Goal: Task Accomplishment & Management: Use online tool/utility

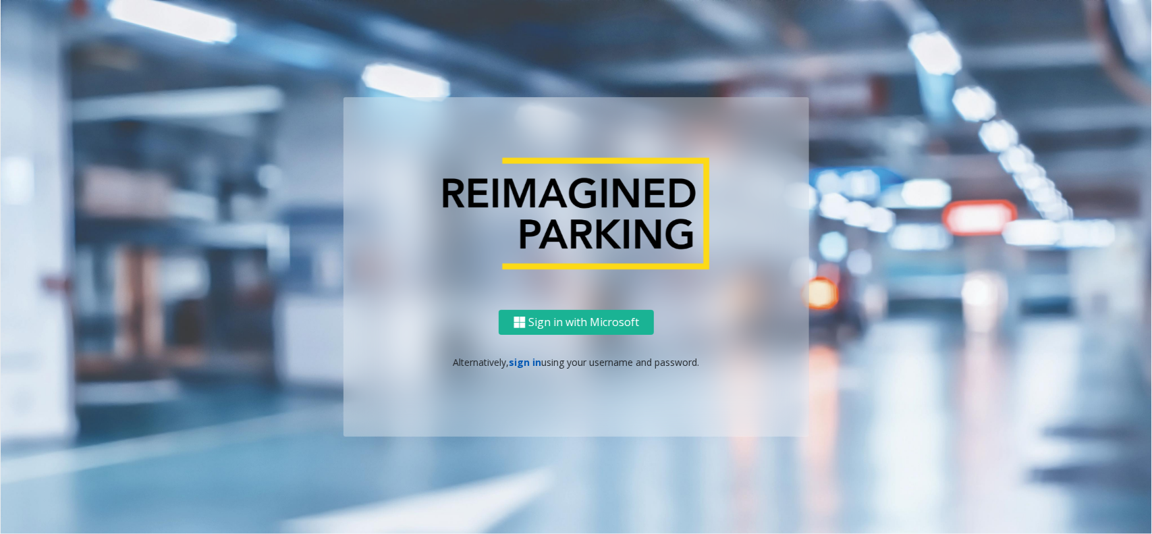
click at [534, 366] on link "sign in" at bounding box center [526, 362] width 32 height 13
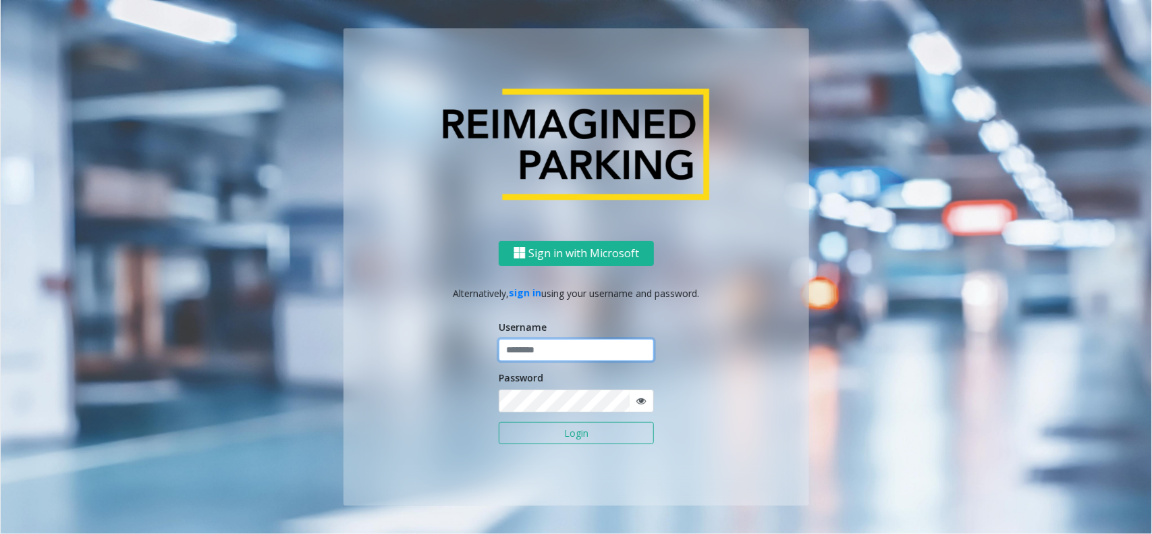
click at [528, 339] on input "text" at bounding box center [576, 350] width 155 height 23
type input "*********"
click at [499, 422] on button "Login" at bounding box center [576, 433] width 155 height 23
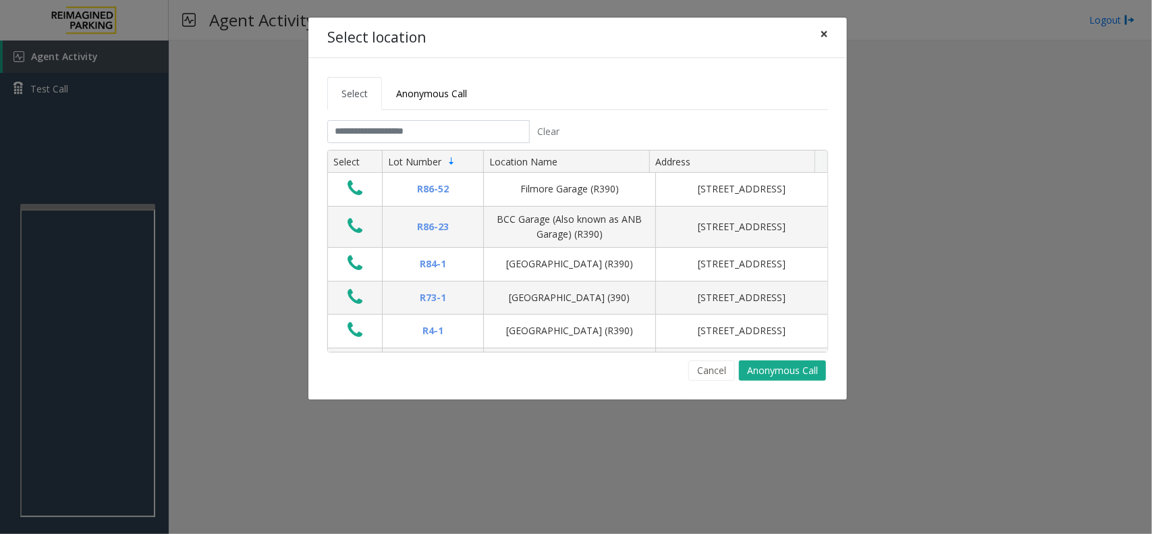
click at [830, 34] on button "×" at bounding box center [824, 34] width 27 height 33
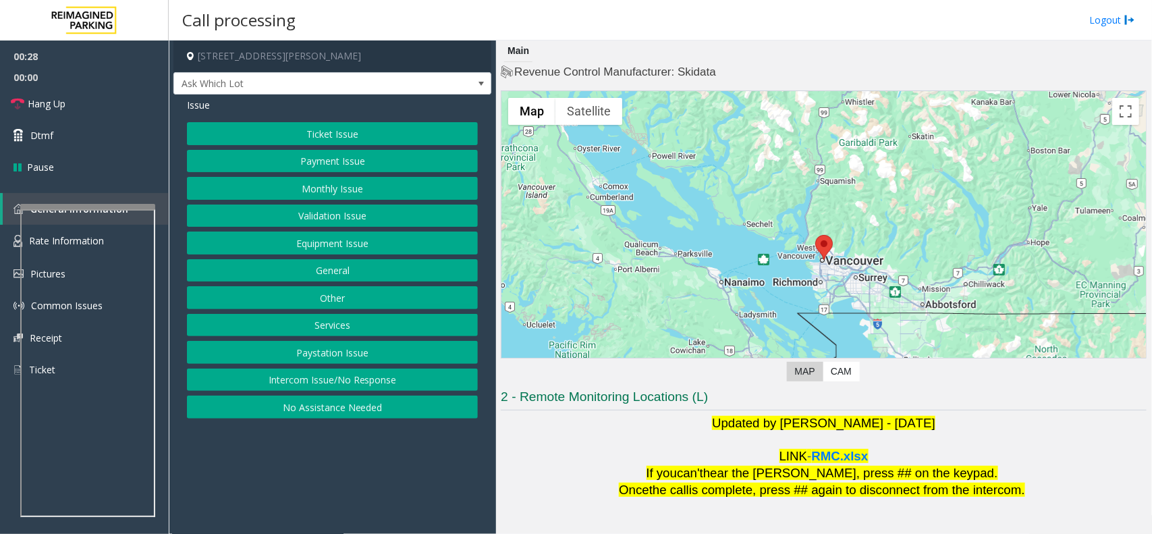
click at [351, 380] on button "Intercom Issue/No Response" at bounding box center [332, 379] width 291 height 23
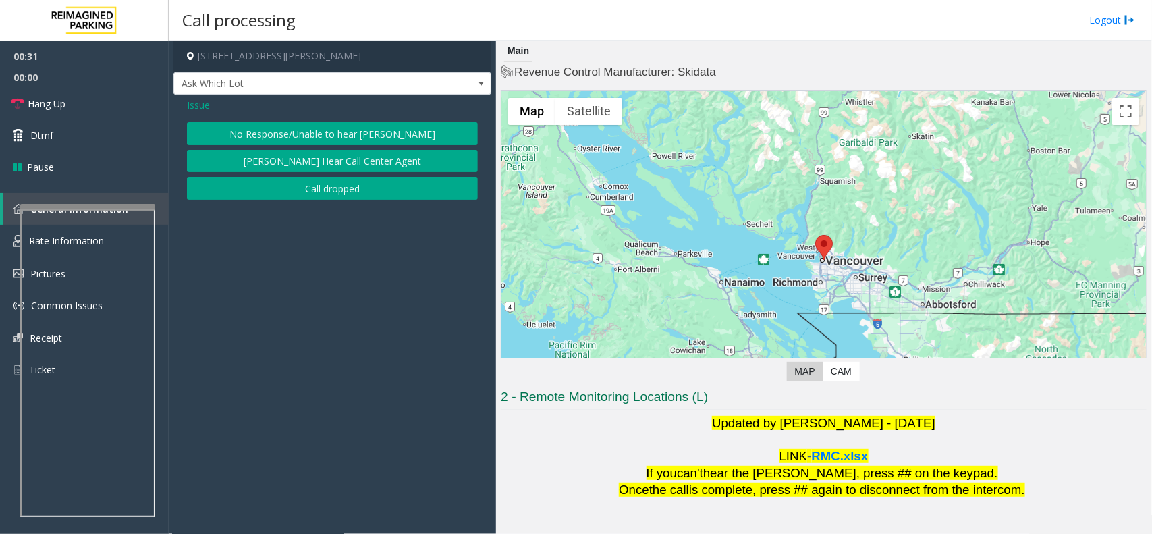
click at [306, 163] on button "[PERSON_NAME] Hear Call Center Agent" at bounding box center [332, 161] width 291 height 23
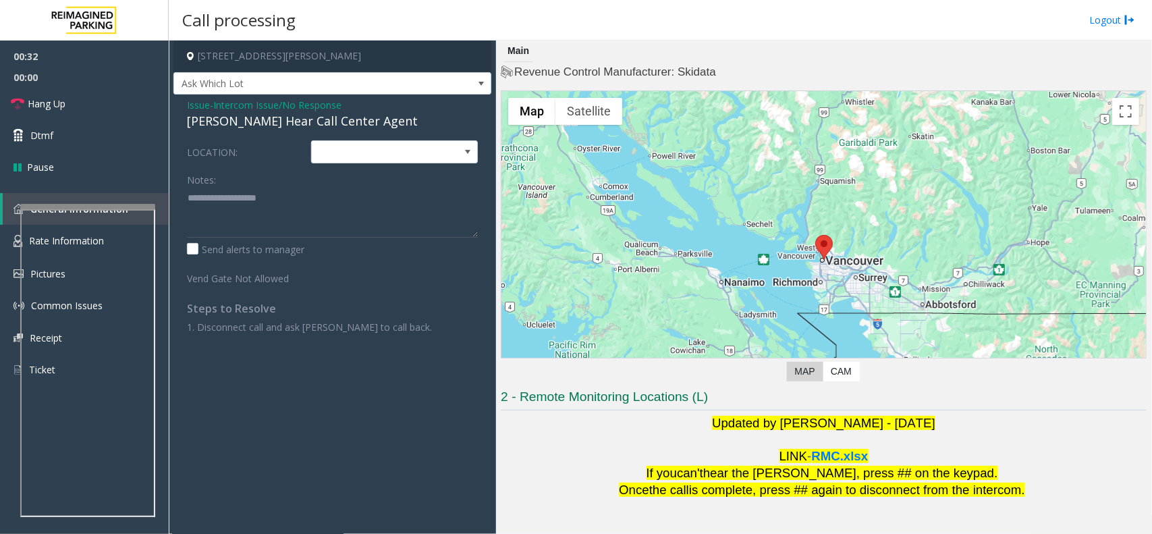
click at [275, 120] on div "[PERSON_NAME] Hear Call Center Agent" at bounding box center [332, 121] width 291 height 18
type textarea "**********"
click at [127, 101] on link "Hang Up" at bounding box center [84, 104] width 169 height 32
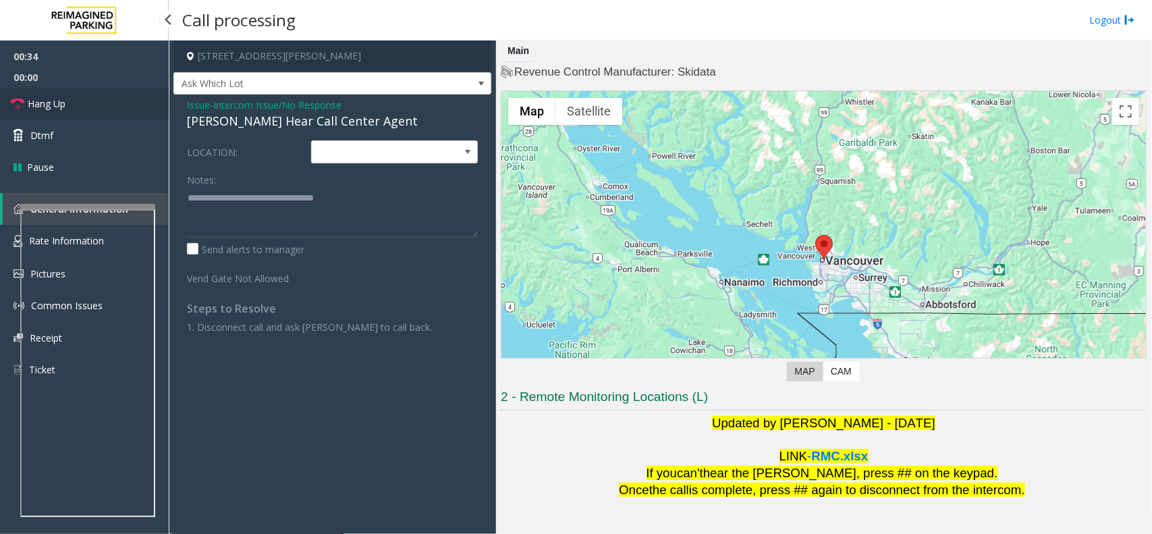
click at [127, 101] on link "Hang Up" at bounding box center [84, 104] width 169 height 32
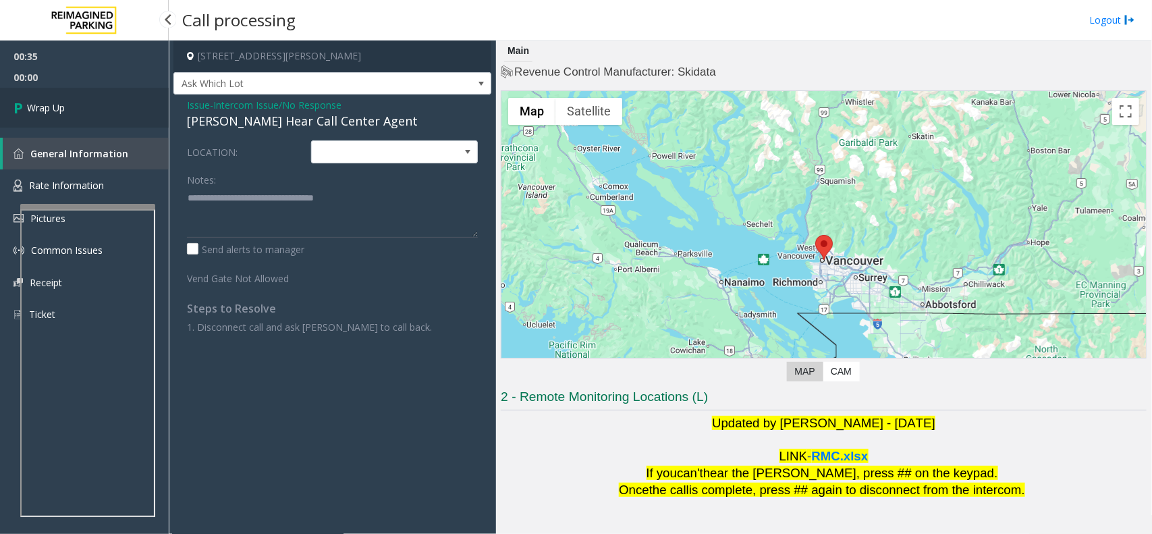
click at [127, 101] on link "Wrap Up" at bounding box center [84, 108] width 169 height 40
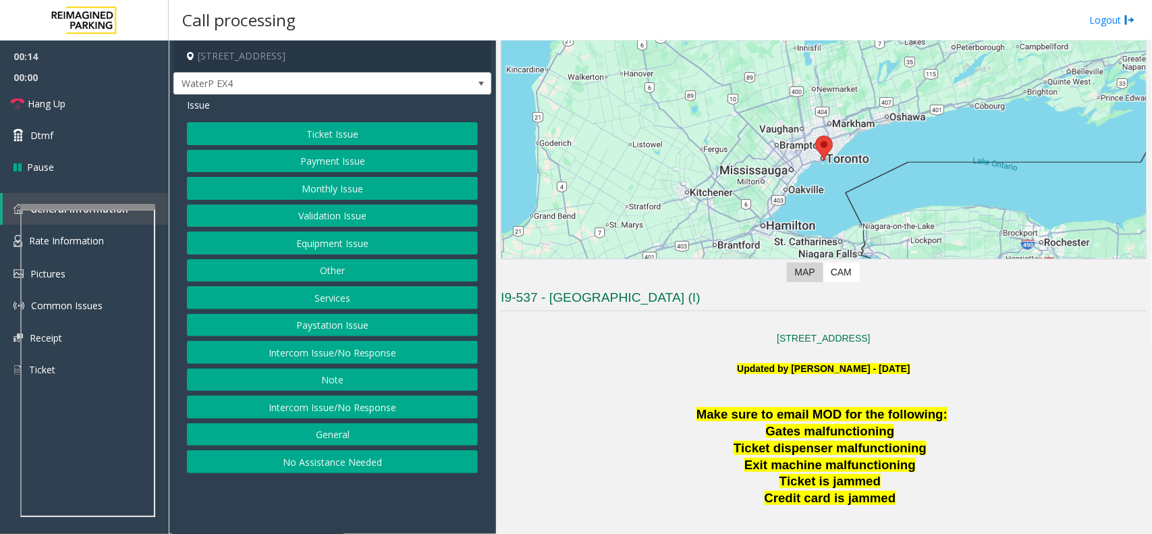
scroll to position [337, 0]
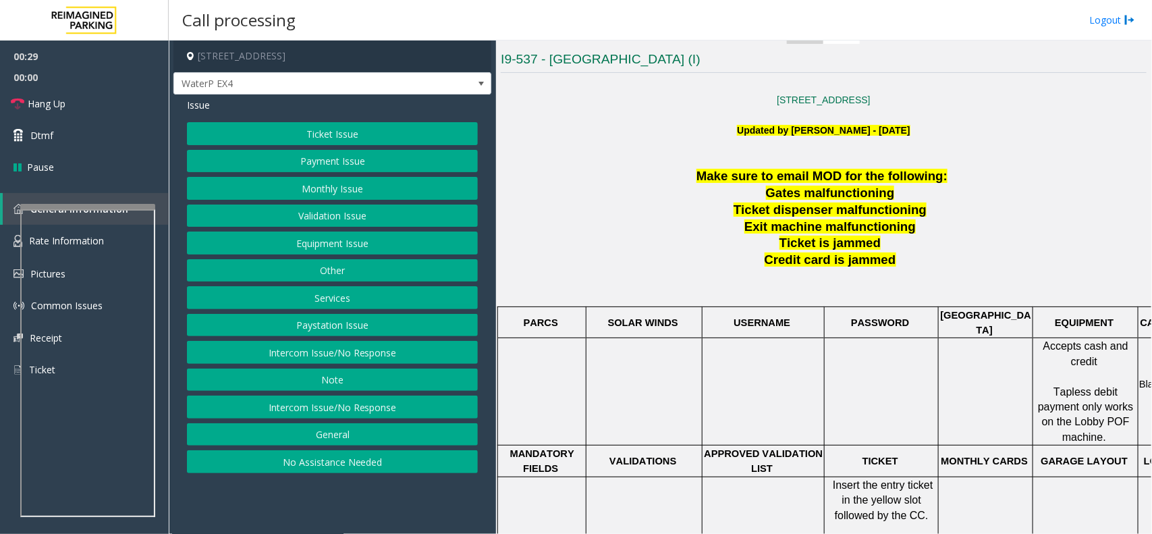
click at [312, 136] on button "Ticket Issue" at bounding box center [332, 133] width 291 height 23
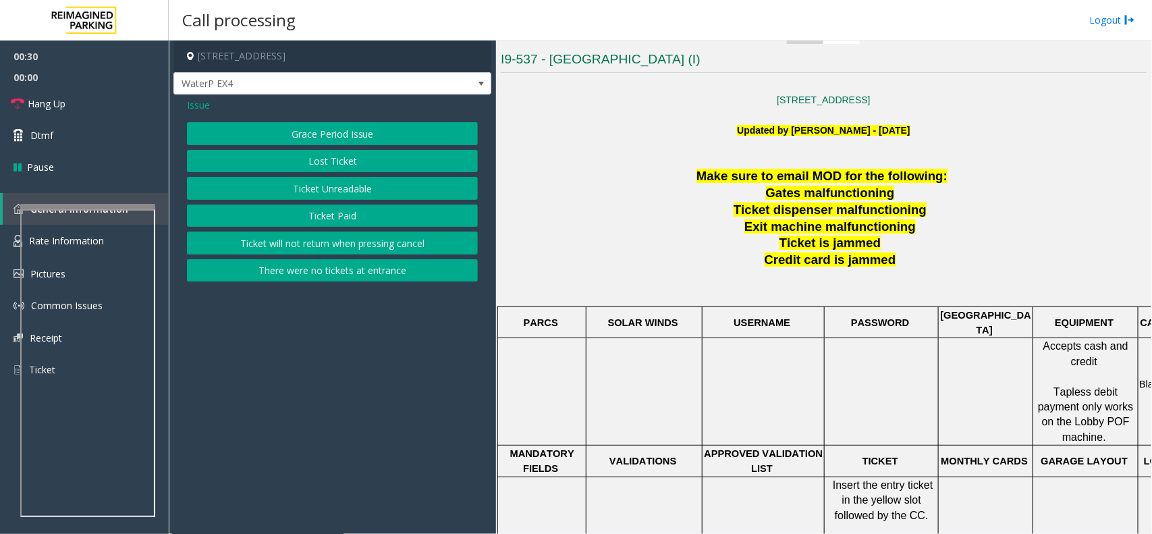
click at [329, 183] on button "Ticket Unreadable" at bounding box center [332, 188] width 291 height 23
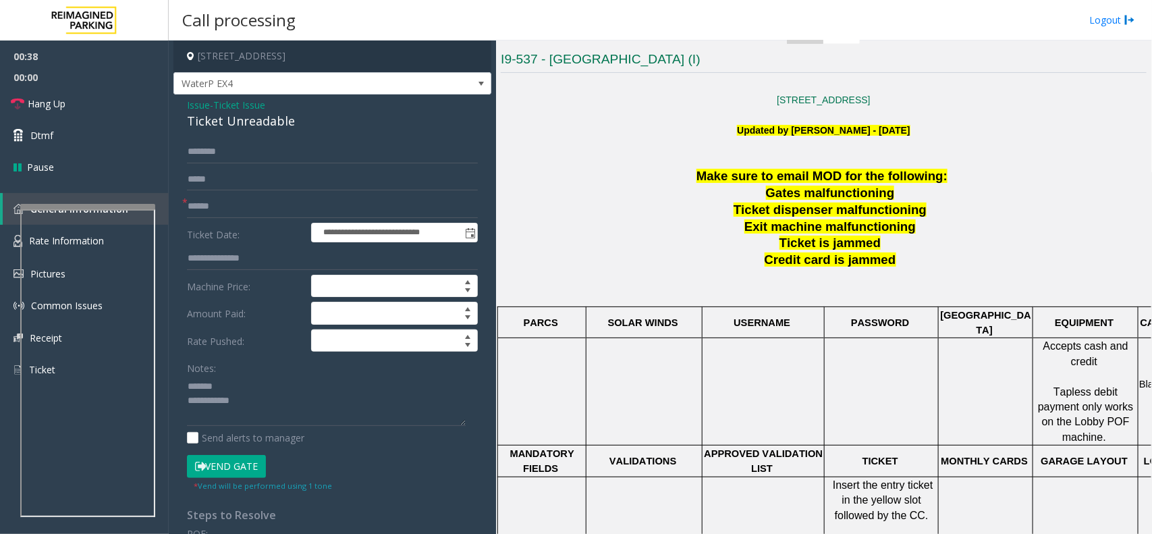
click at [230, 124] on div "Ticket Unreadable" at bounding box center [332, 121] width 291 height 18
type textarea "**********"
click at [85, 105] on link "Hang Up" at bounding box center [84, 104] width 169 height 32
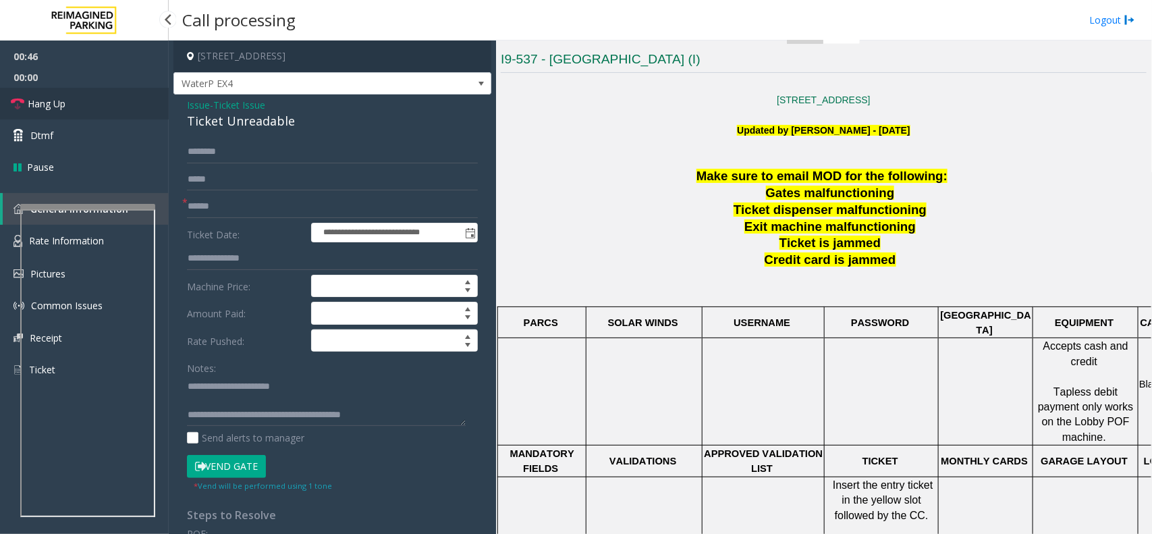
click at [85, 105] on link "Hang Up" at bounding box center [84, 104] width 169 height 32
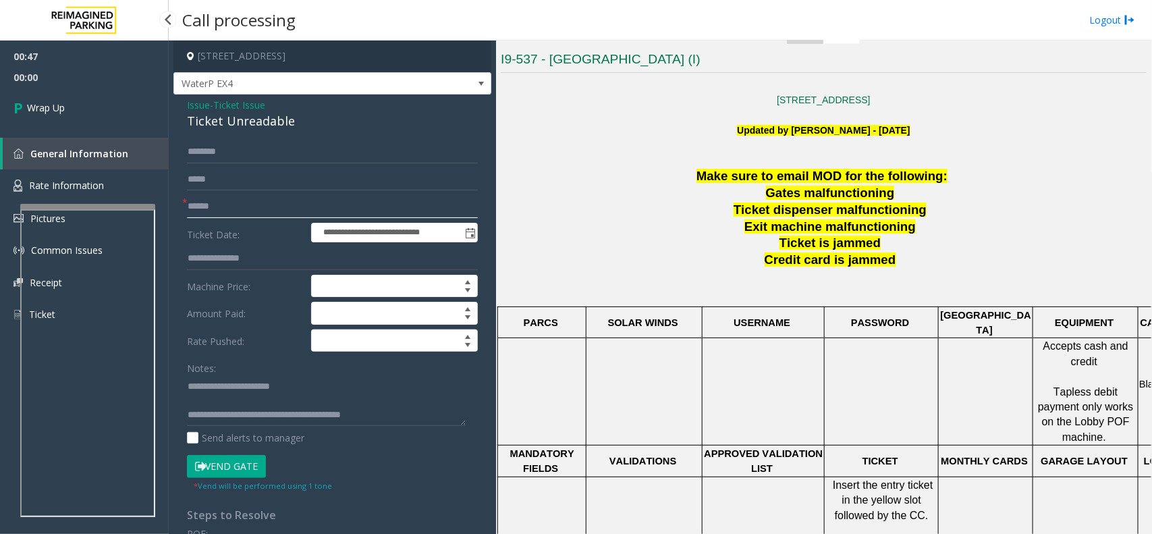
click at [282, 210] on input "text" at bounding box center [332, 206] width 291 height 23
type input "**"
click at [61, 113] on span "Wrap Up" at bounding box center [46, 108] width 38 height 14
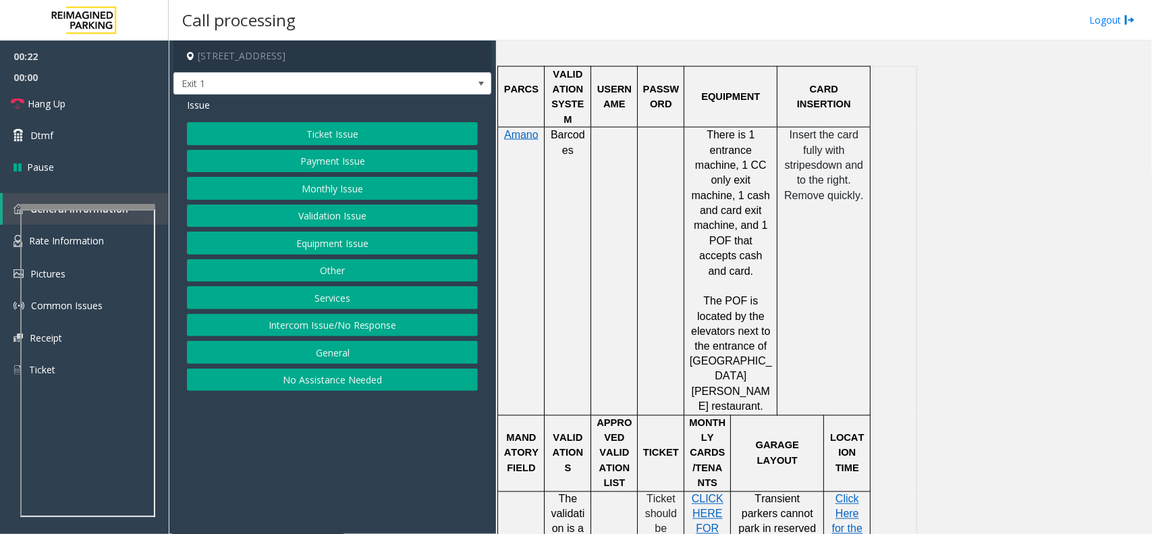
scroll to position [844, 0]
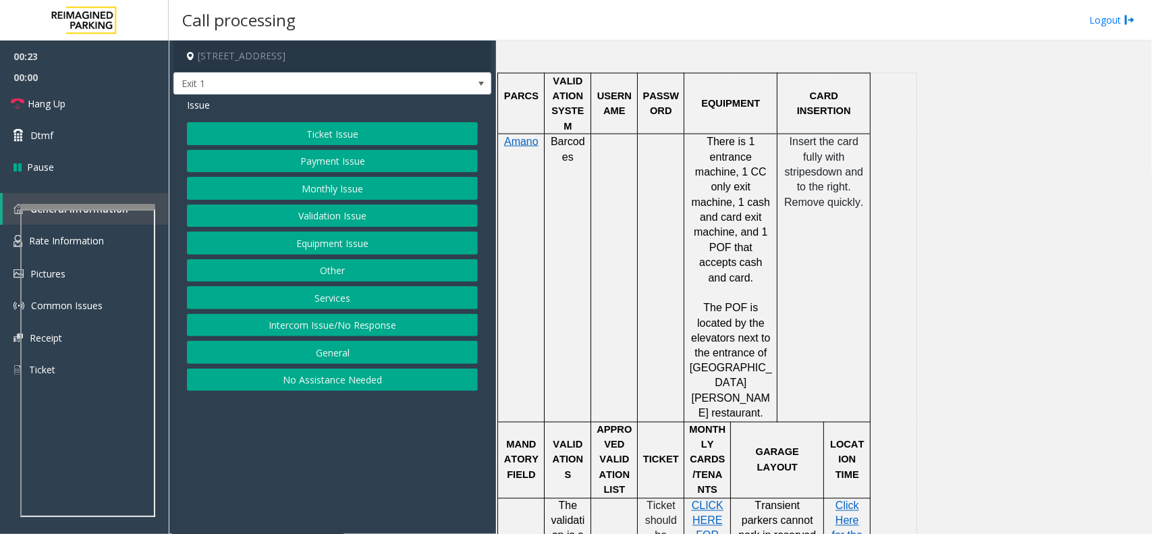
click at [361, 130] on button "Ticket Issue" at bounding box center [332, 133] width 291 height 23
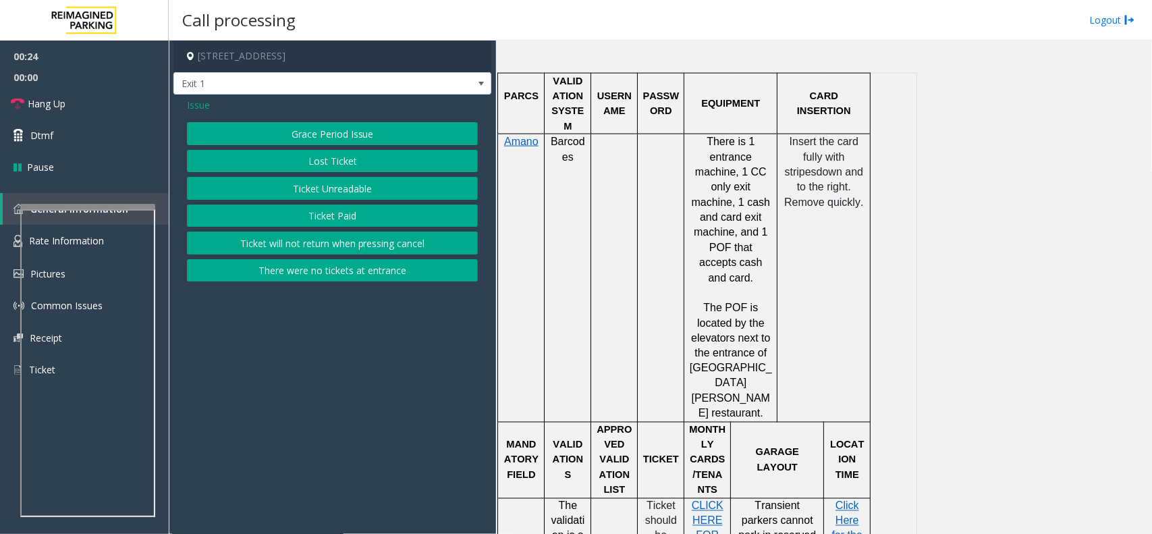
click at [356, 184] on button "Ticket Unreadable" at bounding box center [332, 188] width 291 height 23
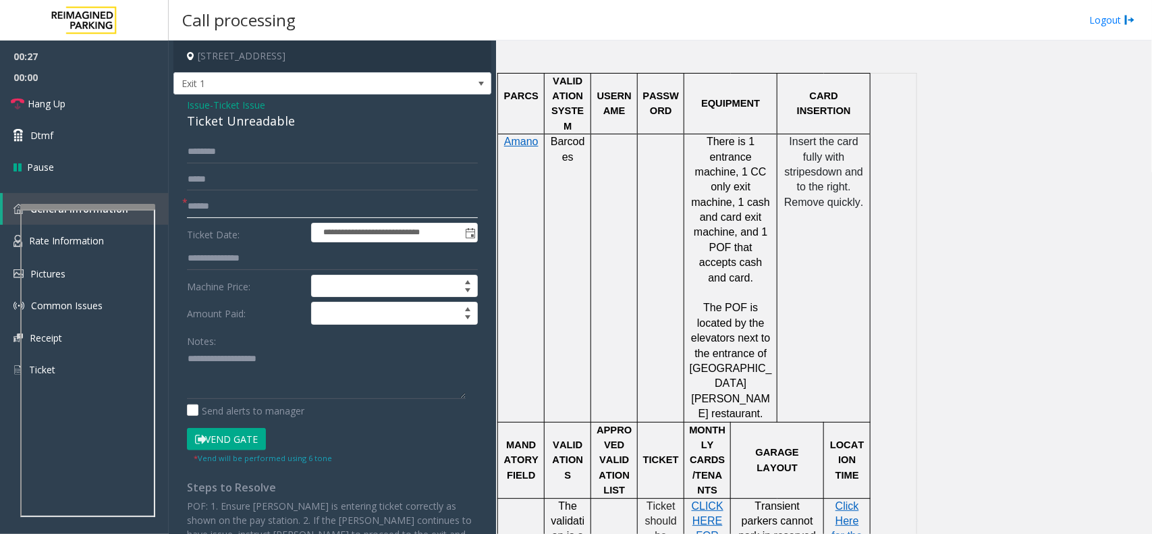
click at [221, 204] on input "text" at bounding box center [332, 206] width 291 height 23
click at [226, 203] on input "text" at bounding box center [332, 206] width 291 height 23
type input "*"
type input "******"
click at [220, 149] on input "text" at bounding box center [332, 151] width 291 height 23
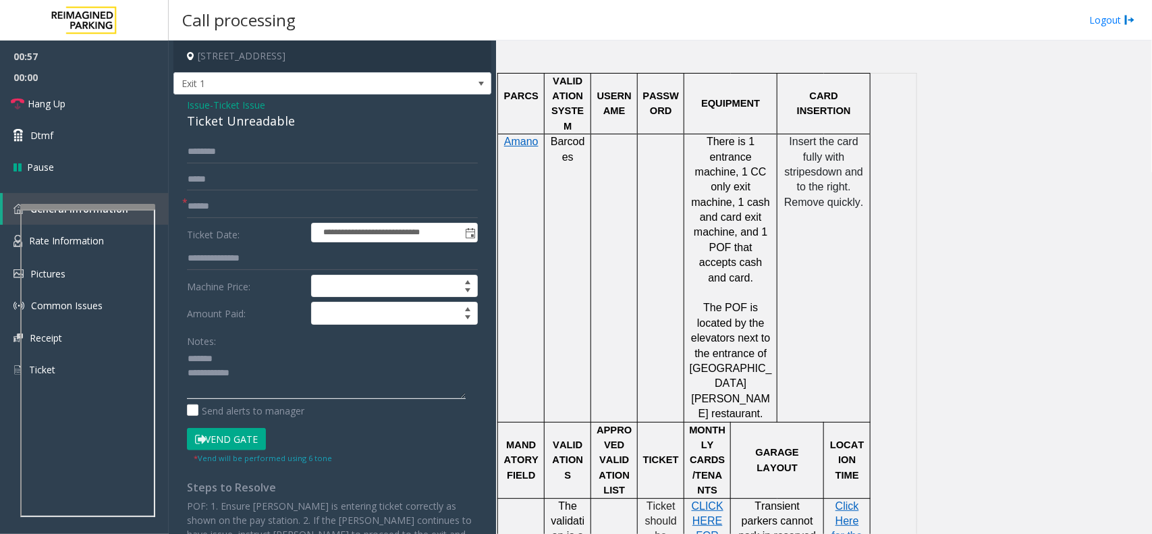
type textarea "**********"
click at [223, 117] on div "Ticket Unreadable" at bounding box center [332, 121] width 291 height 18
click at [236, 150] on input "text" at bounding box center [332, 151] width 291 height 23
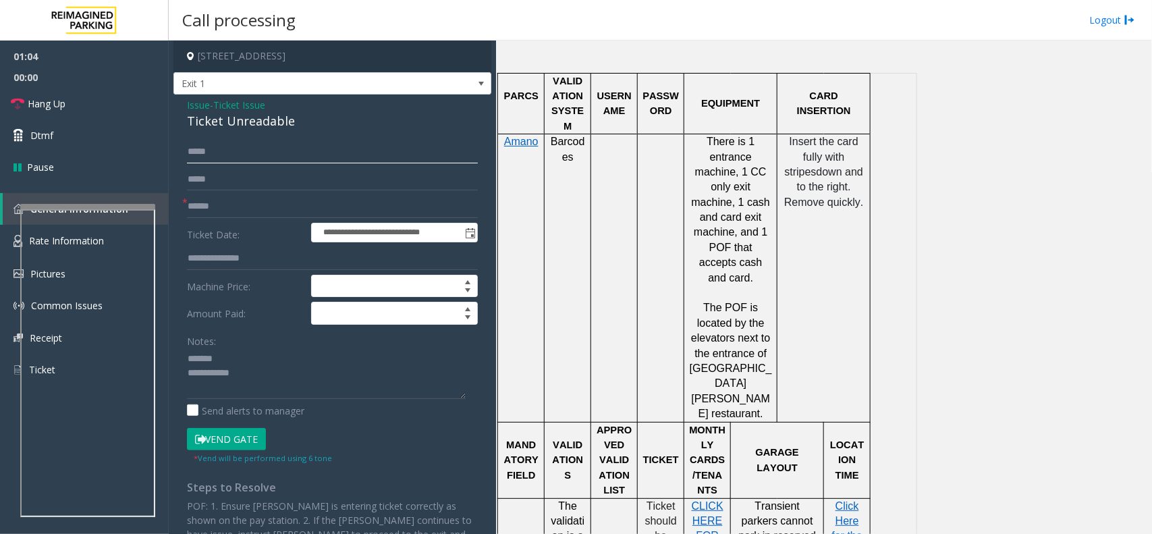
type input "*****"
click at [244, 436] on button "Vend Gate" at bounding box center [226, 439] width 79 height 23
click at [237, 356] on textarea at bounding box center [326, 373] width 279 height 51
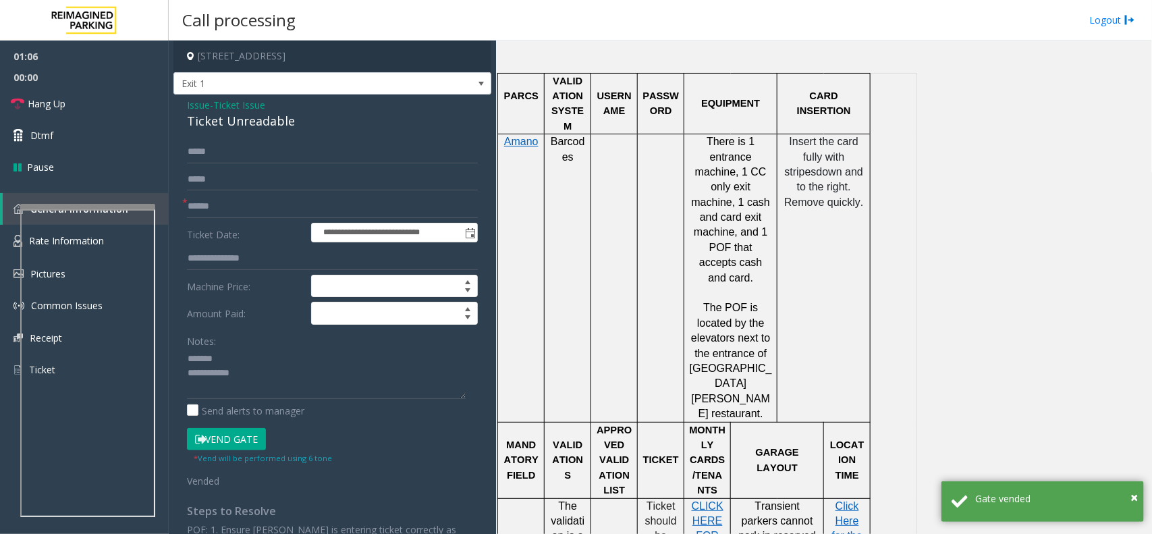
click at [238, 123] on div "Ticket Unreadable" at bounding box center [332, 121] width 291 height 18
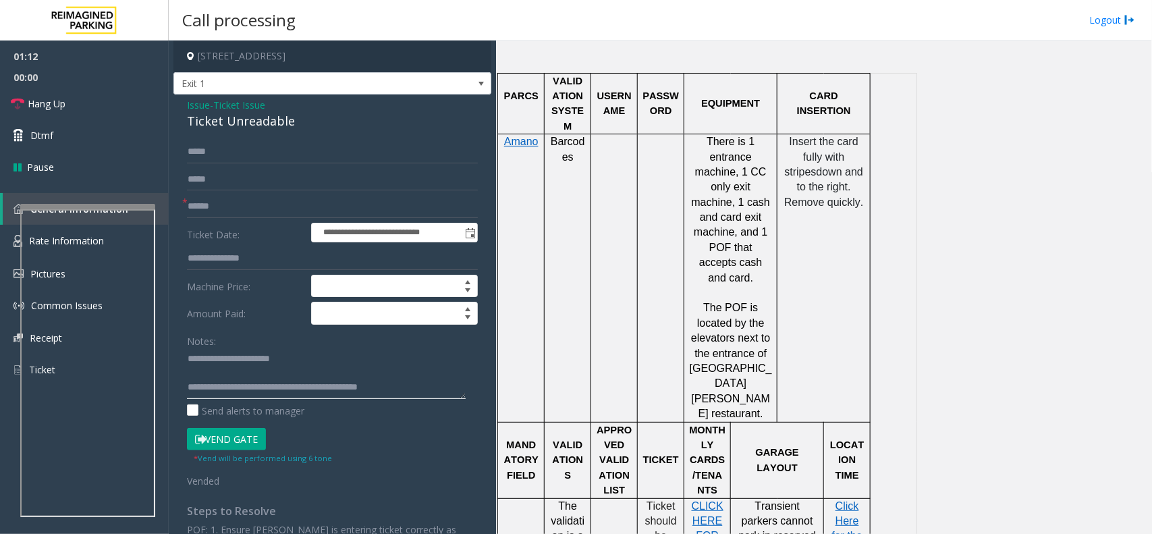
drag, startPoint x: 271, startPoint y: 368, endPoint x: 272, endPoint y: 378, distance: 9.5
click at [272, 378] on textarea at bounding box center [326, 373] width 279 height 51
type textarea "**********"
click at [101, 108] on link "Hang Up" at bounding box center [84, 104] width 169 height 32
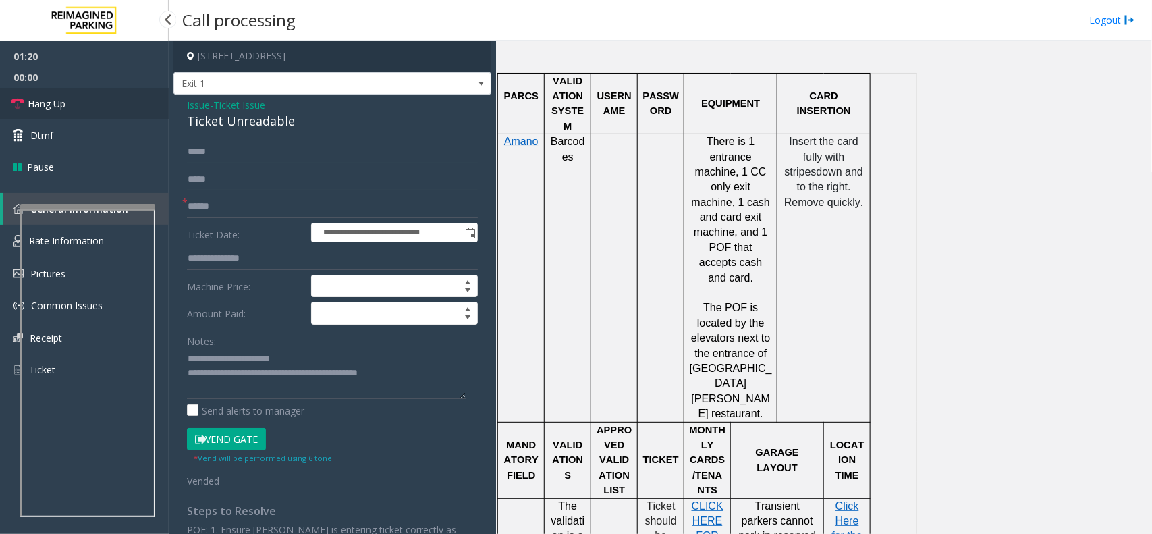
click at [101, 108] on link "Hang Up" at bounding box center [84, 104] width 169 height 32
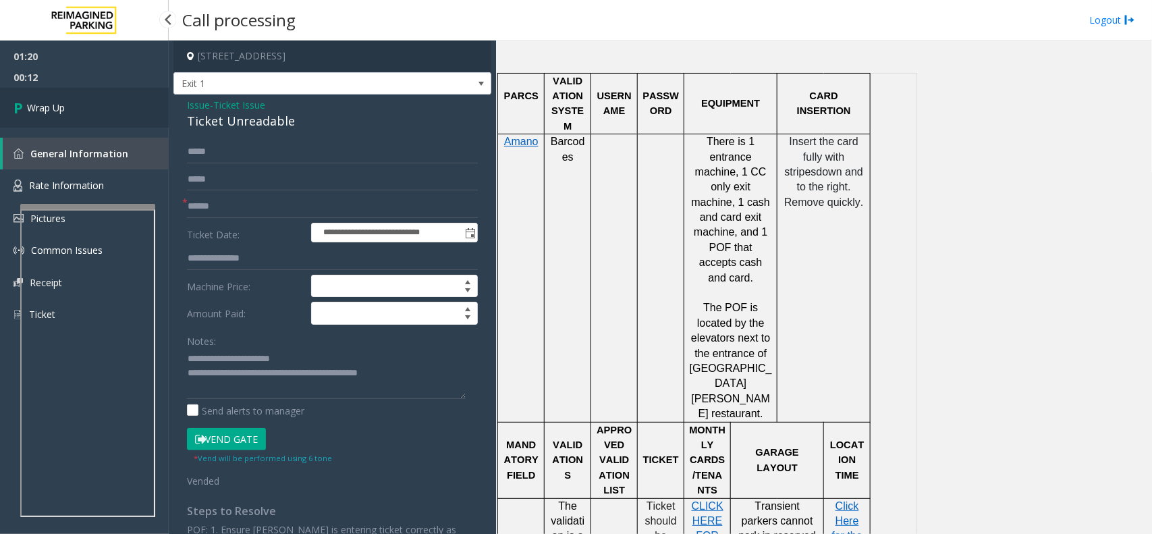
click at [75, 101] on link "Wrap Up" at bounding box center [84, 108] width 169 height 40
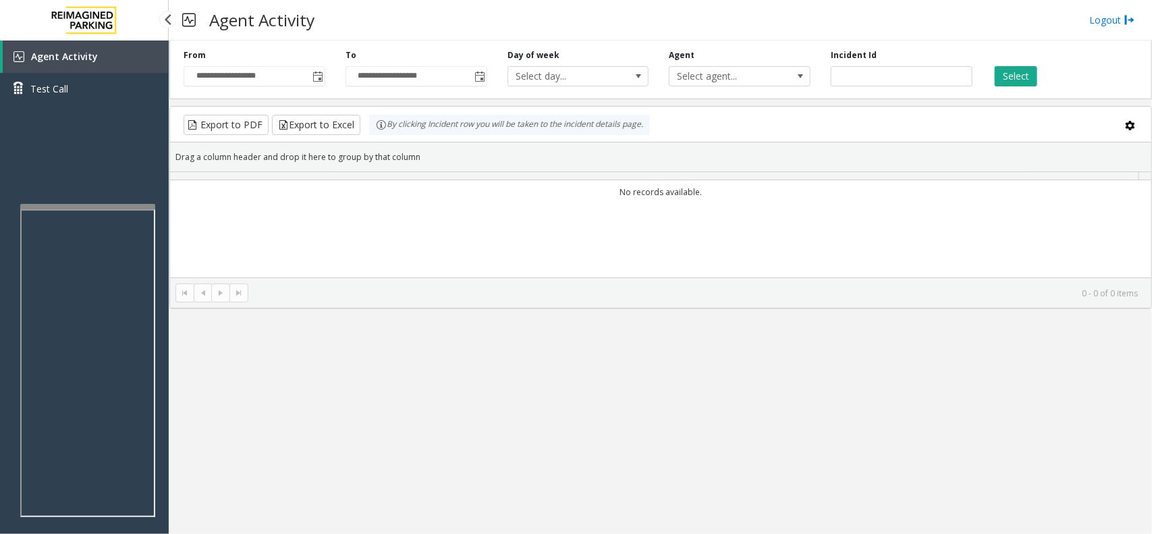
click at [75, 101] on link "Test Call" at bounding box center [84, 89] width 169 height 32
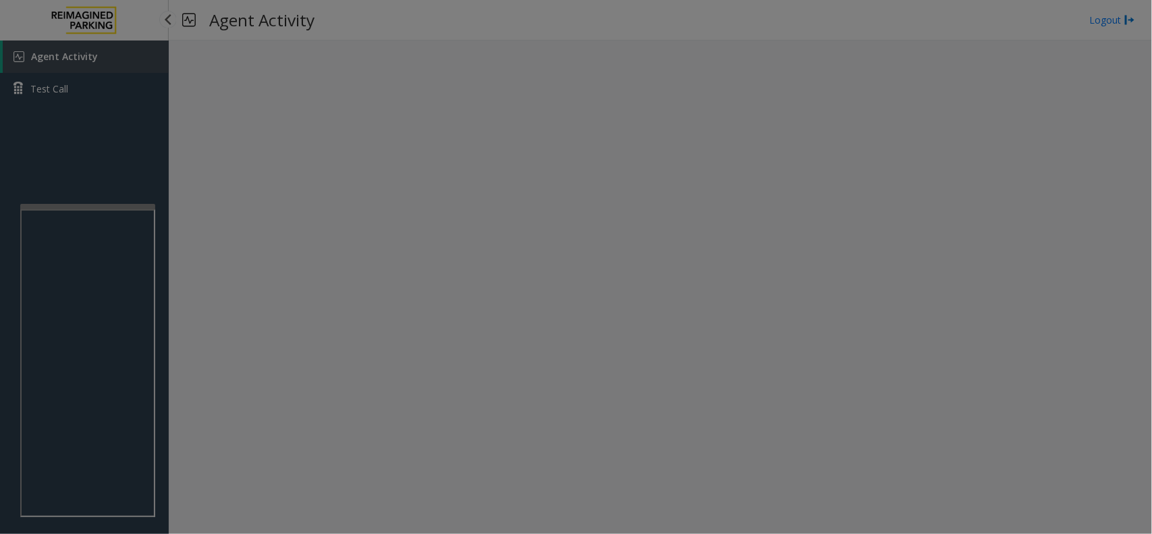
click at [75, 101] on bs-modal-backdrop at bounding box center [576, 267] width 1152 height 534
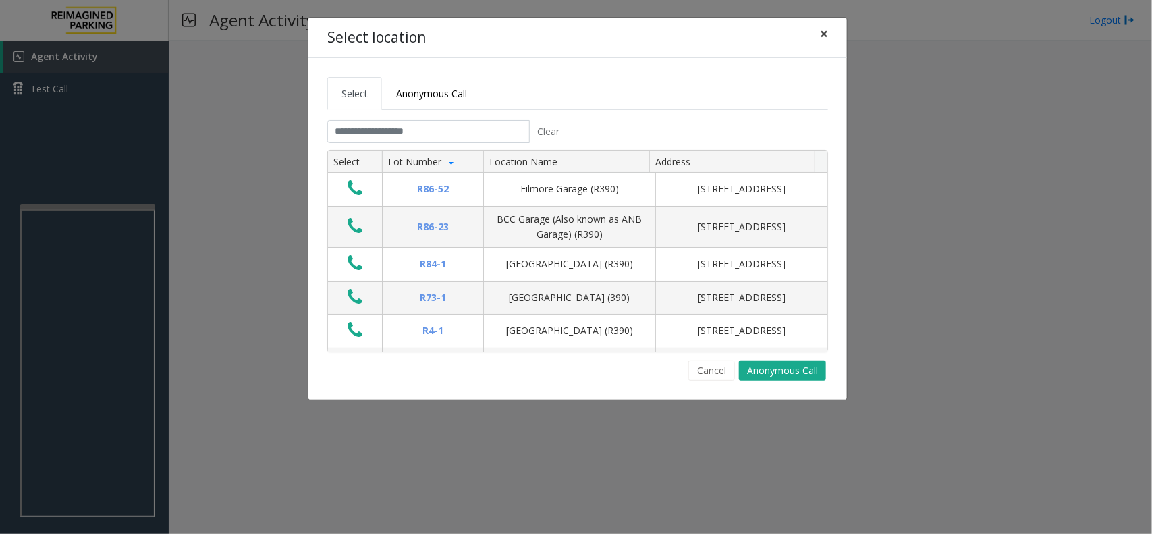
click at [831, 41] on button "×" at bounding box center [824, 34] width 27 height 33
click at [400, 136] on input "text" at bounding box center [428, 131] width 202 height 23
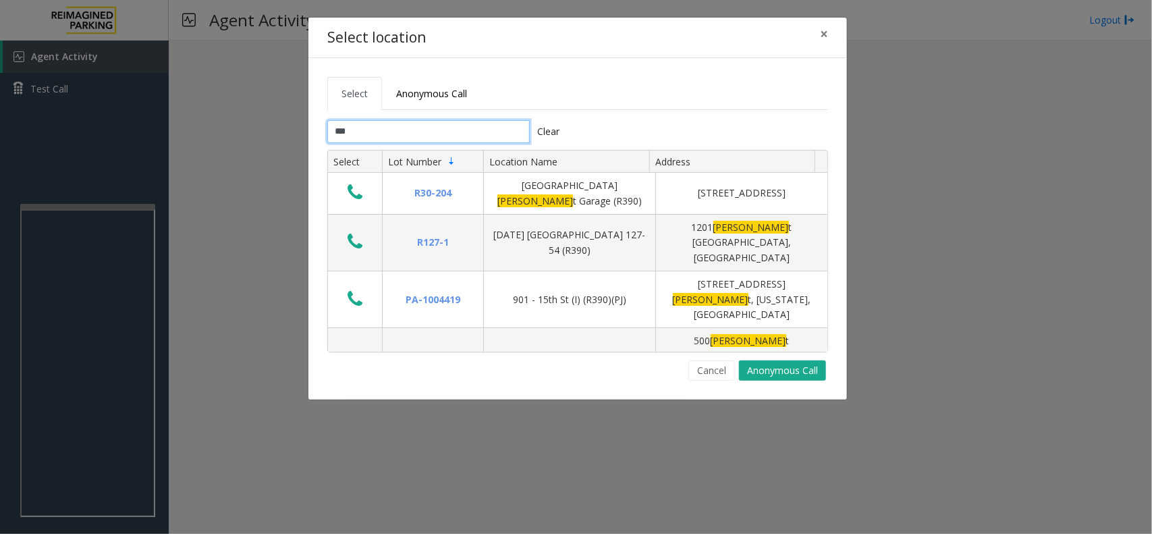
type input "****"
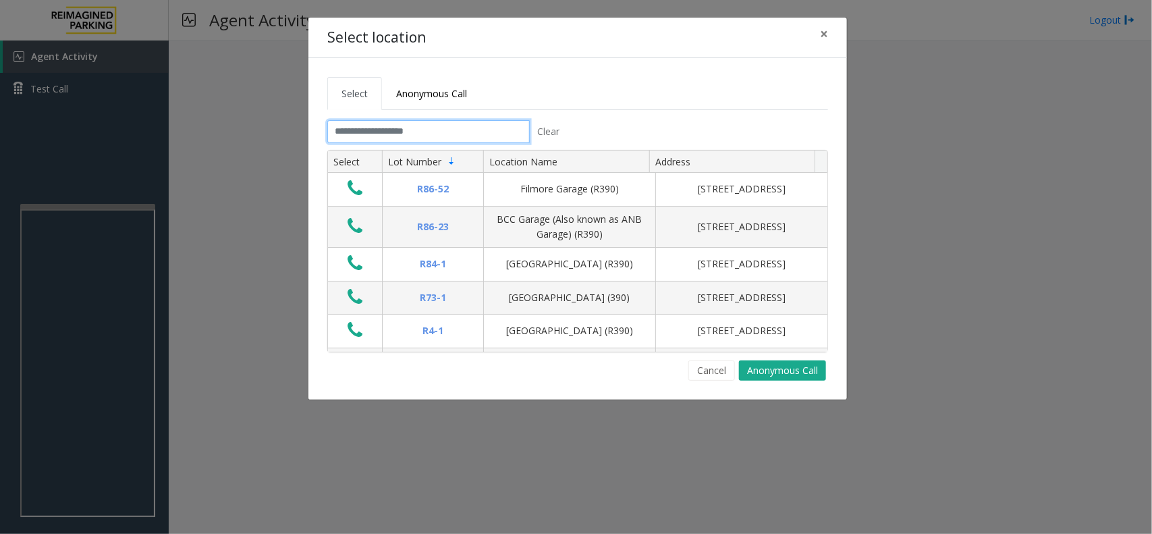
type input "*"
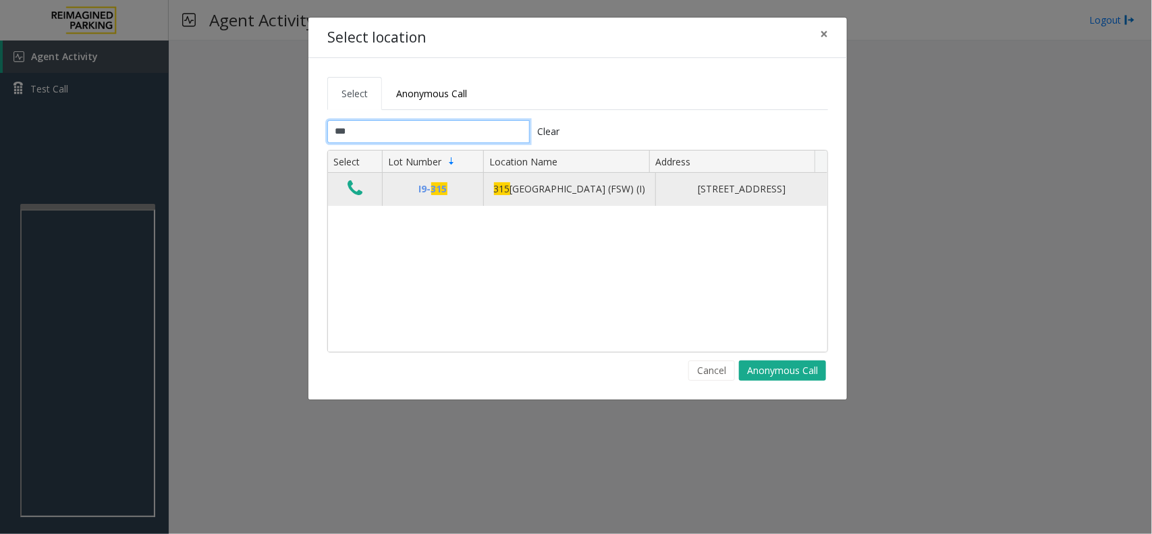
type input "***"
click at [348, 192] on icon "Data table" at bounding box center [355, 188] width 15 height 19
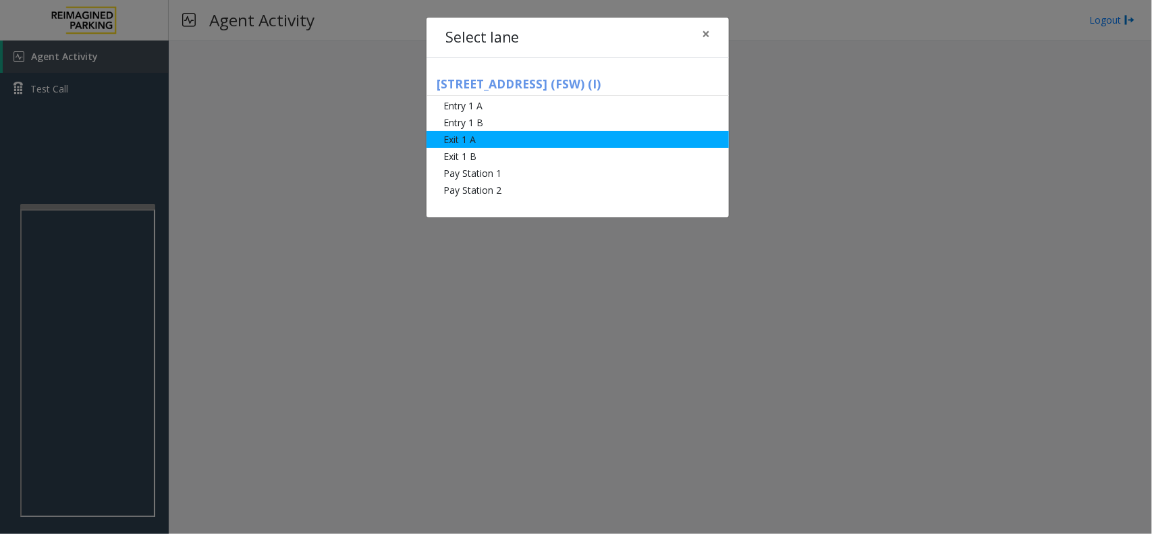
click at [484, 135] on li "Exit 1 A" at bounding box center [578, 139] width 302 height 17
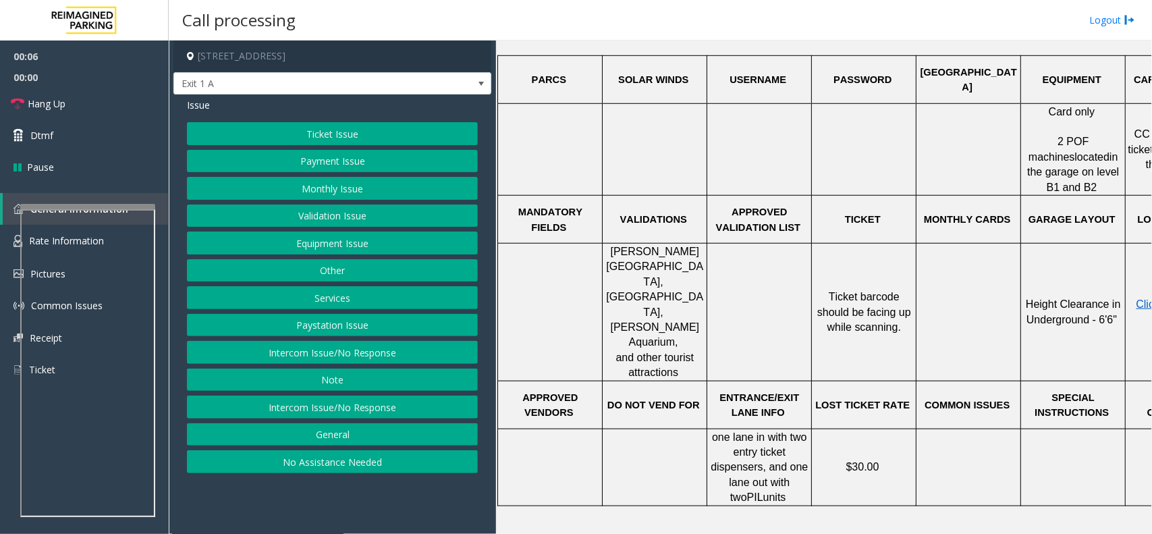
scroll to position [470, 0]
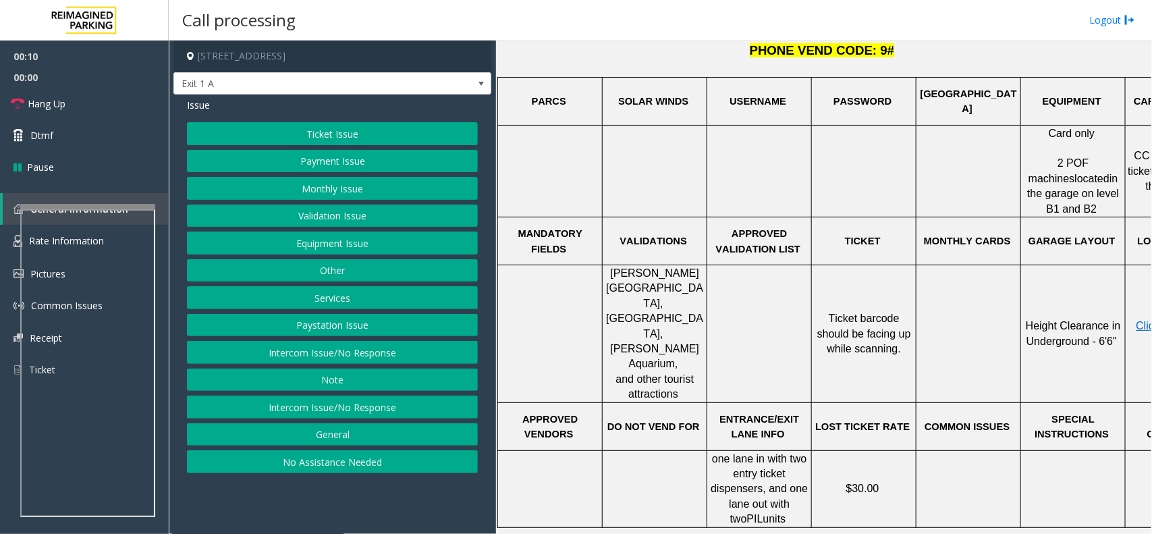
click at [335, 190] on button "Monthly Issue" at bounding box center [332, 188] width 291 height 23
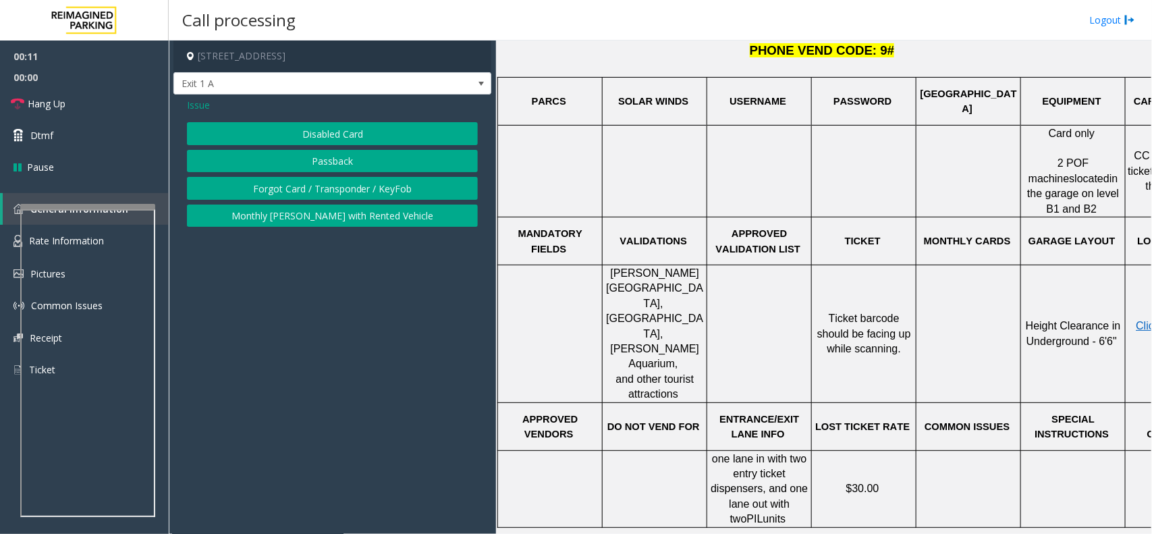
click at [326, 140] on button "Disabled Card" at bounding box center [332, 133] width 291 height 23
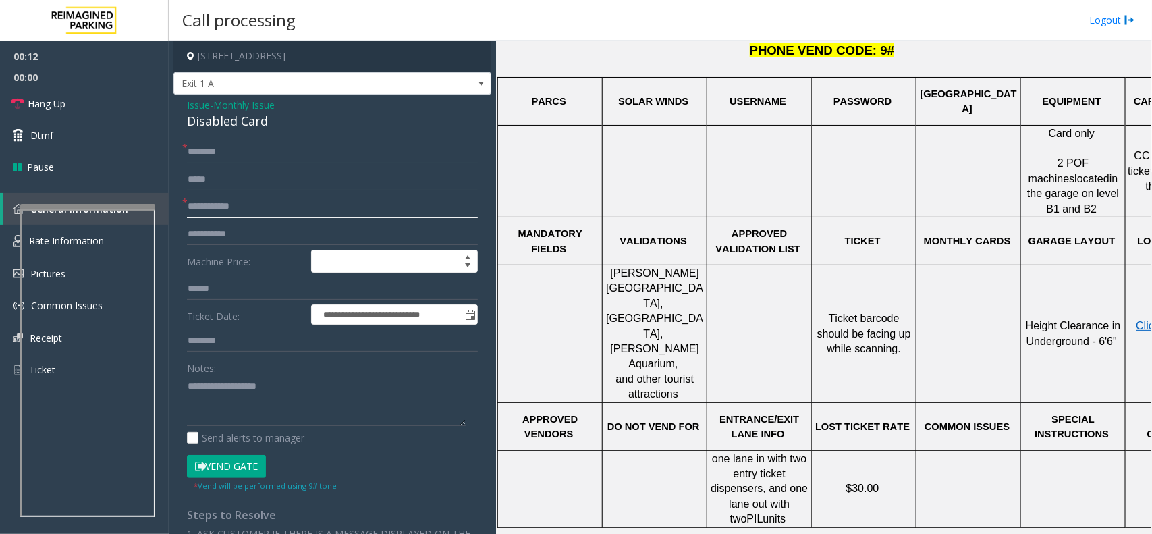
click at [271, 208] on input "text" at bounding box center [332, 206] width 291 height 23
click at [252, 146] on input "text" at bounding box center [332, 151] width 291 height 23
type input "**********"
click at [238, 470] on button "Vend Gate" at bounding box center [226, 466] width 79 height 23
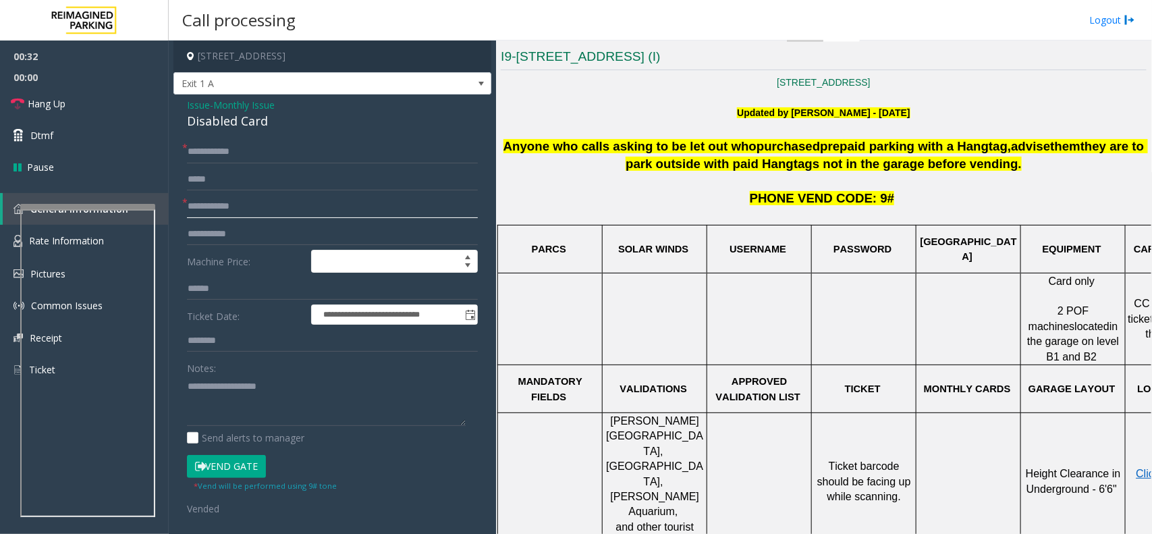
scroll to position [422, 0]
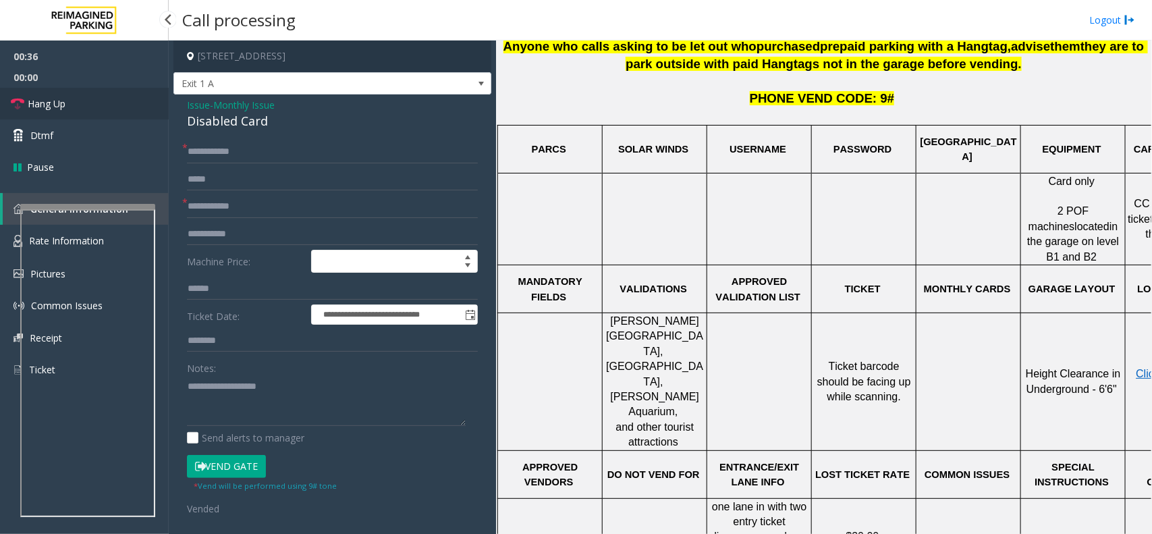
click at [92, 105] on link "Hang Up" at bounding box center [84, 104] width 169 height 32
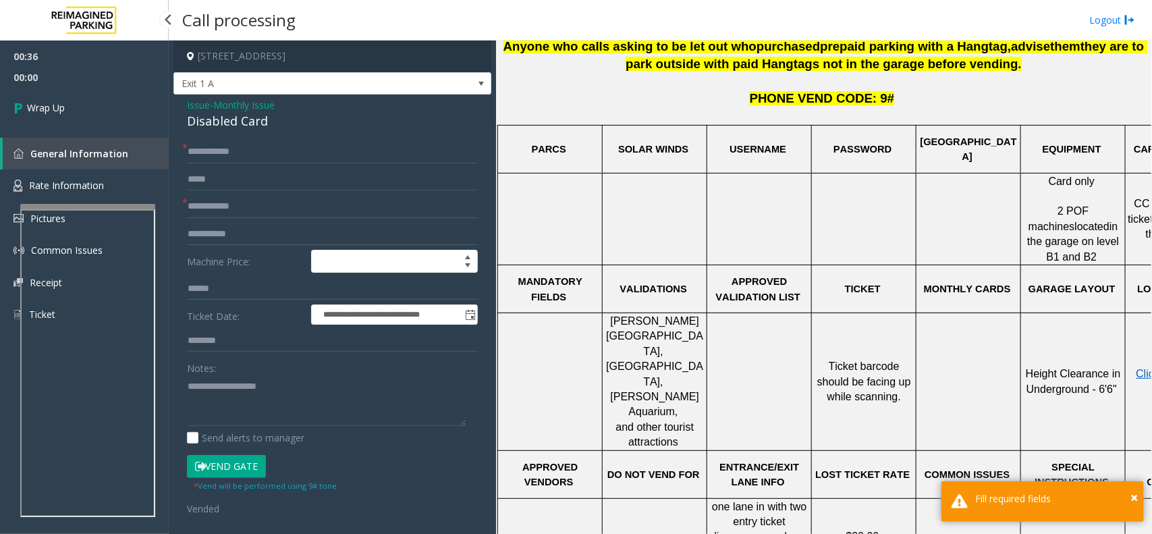
click at [92, 105] on link "Wrap Up" at bounding box center [84, 108] width 169 height 40
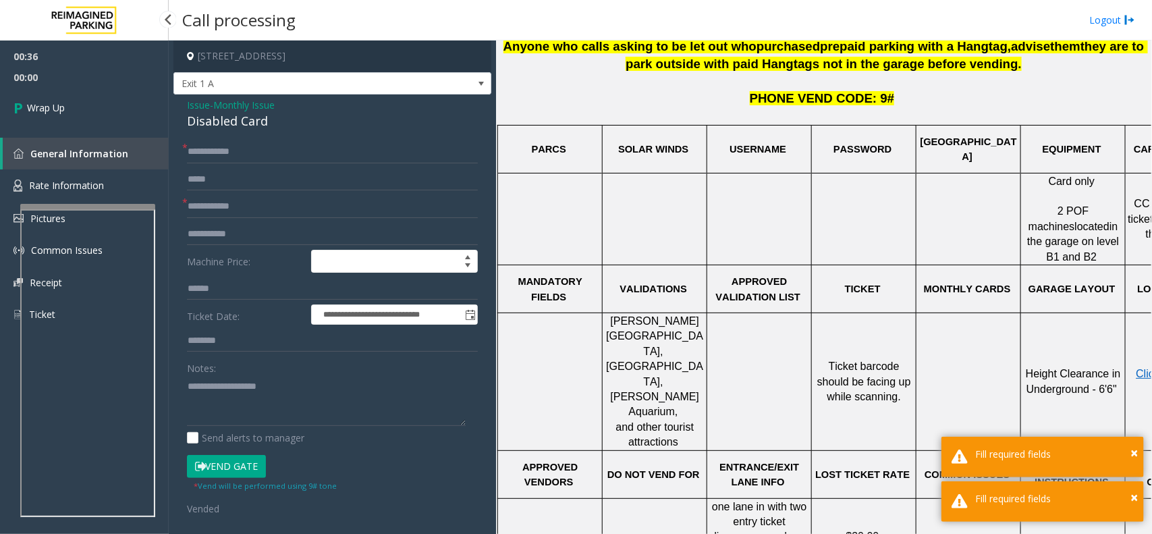
click at [92, 105] on link "Wrap Up" at bounding box center [84, 108] width 169 height 40
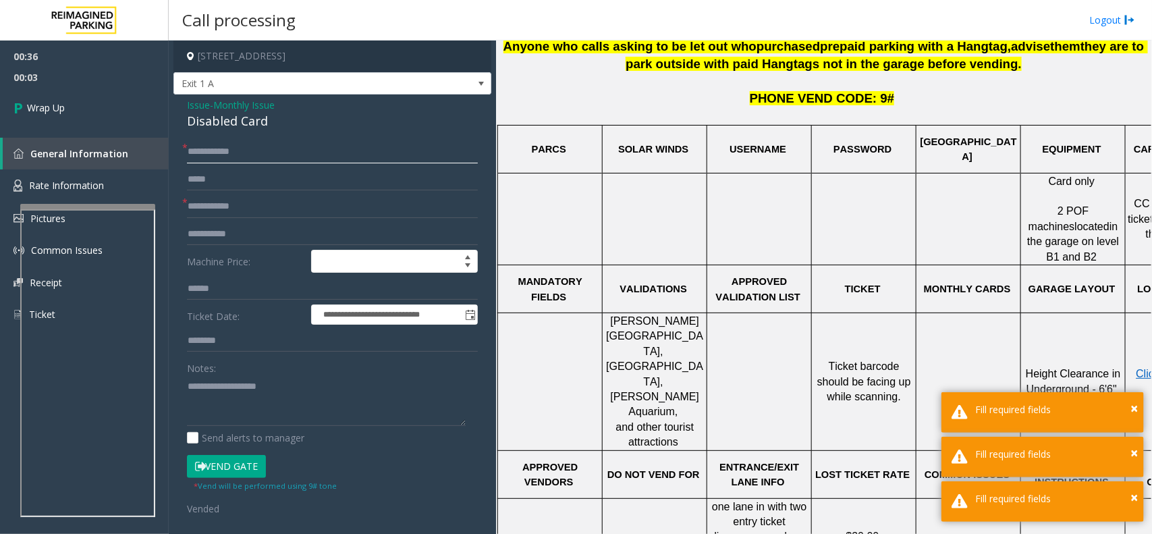
click at [255, 161] on input "**********" at bounding box center [332, 151] width 291 height 23
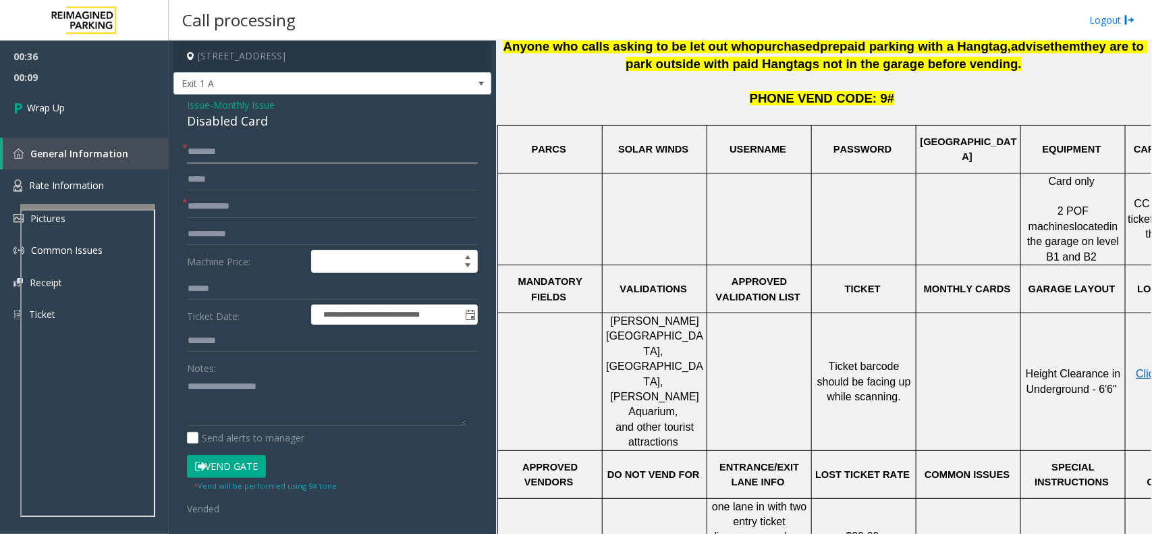
paste input "**********"
type input "**********"
click at [254, 204] on input "text" at bounding box center [332, 206] width 291 height 23
type input "**"
click at [218, 403] on textarea at bounding box center [326, 400] width 279 height 51
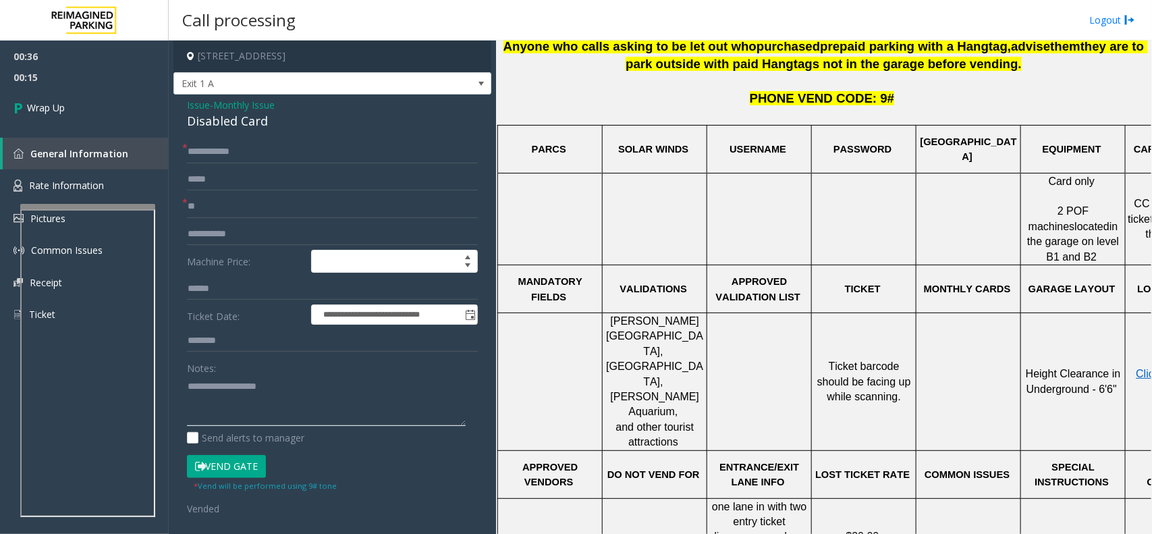
paste textarea "**********"
click at [219, 126] on div "Disabled Card" at bounding box center [332, 121] width 291 height 18
copy div "Disabled Card"
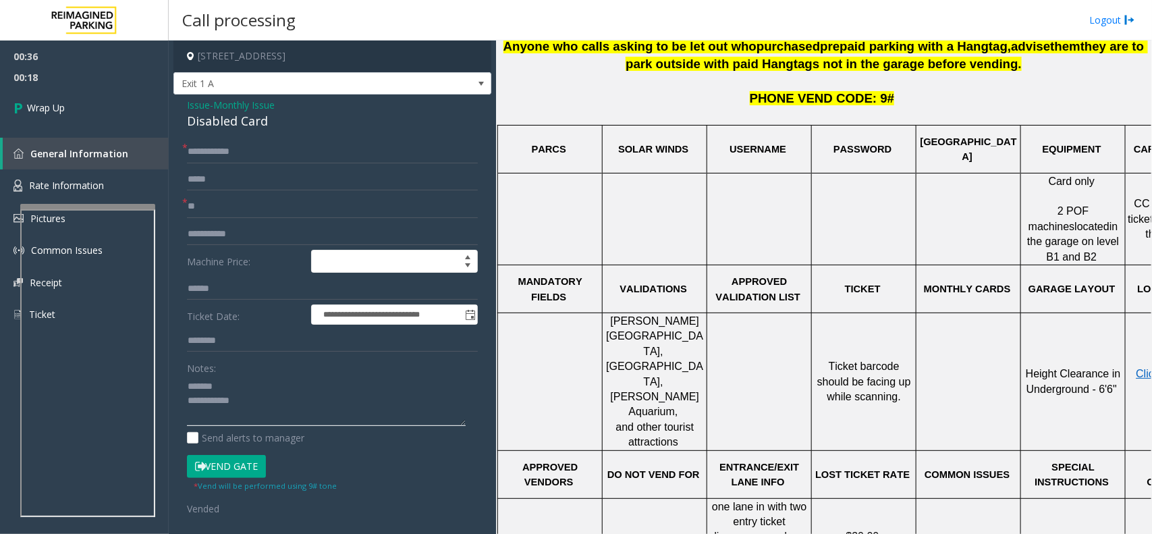
click at [235, 385] on textarea at bounding box center [326, 400] width 279 height 51
paste textarea "**********"
click at [250, 414] on textarea at bounding box center [326, 400] width 279 height 51
click at [254, 413] on textarea at bounding box center [326, 400] width 279 height 51
paste textarea "**********"
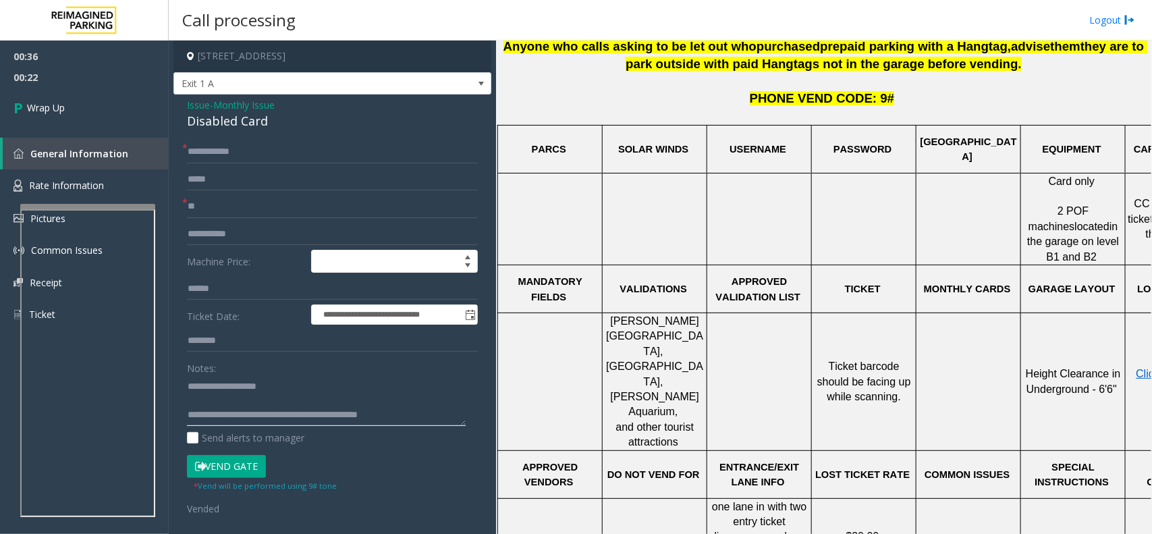
scroll to position [9, 0]
type textarea "**********"
click at [84, 117] on link "Wrap Up" at bounding box center [84, 108] width 169 height 40
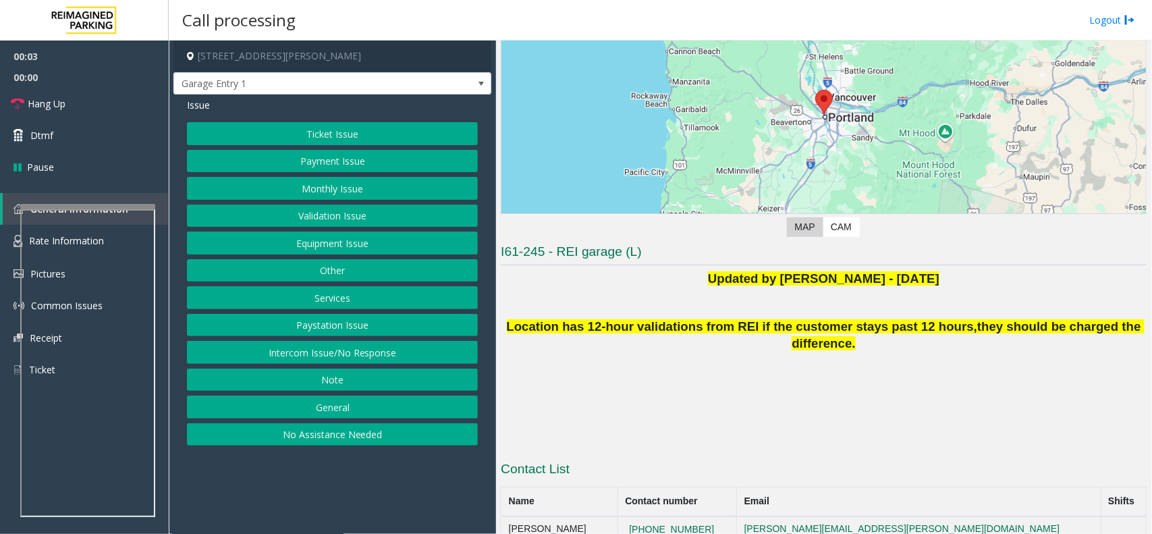
scroll to position [161, 0]
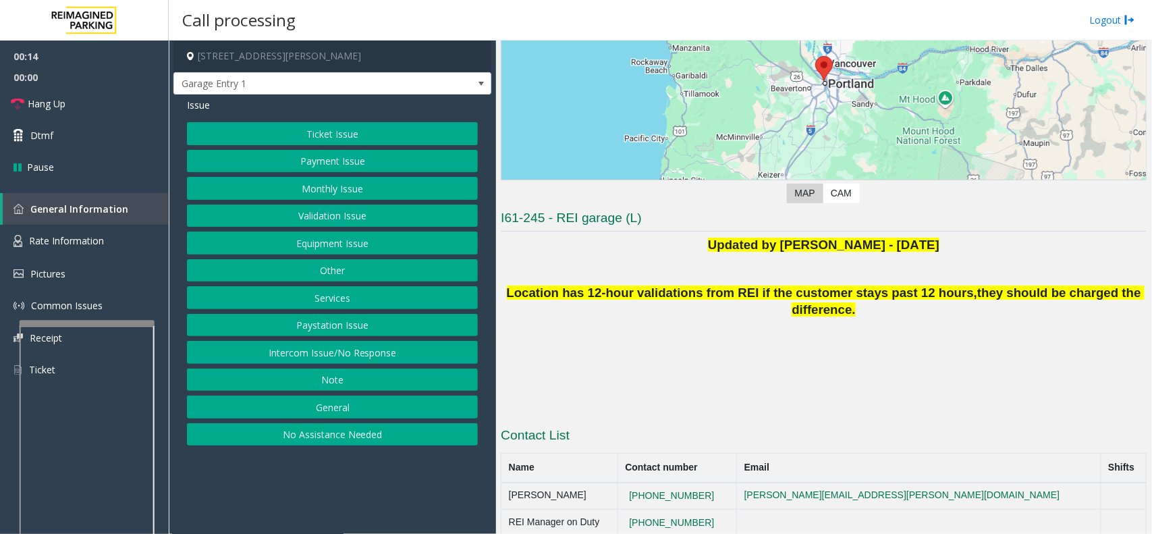
click at [93, 321] on div at bounding box center [87, 323] width 135 height 5
click at [107, 234] on link "Rate Information" at bounding box center [84, 241] width 169 height 33
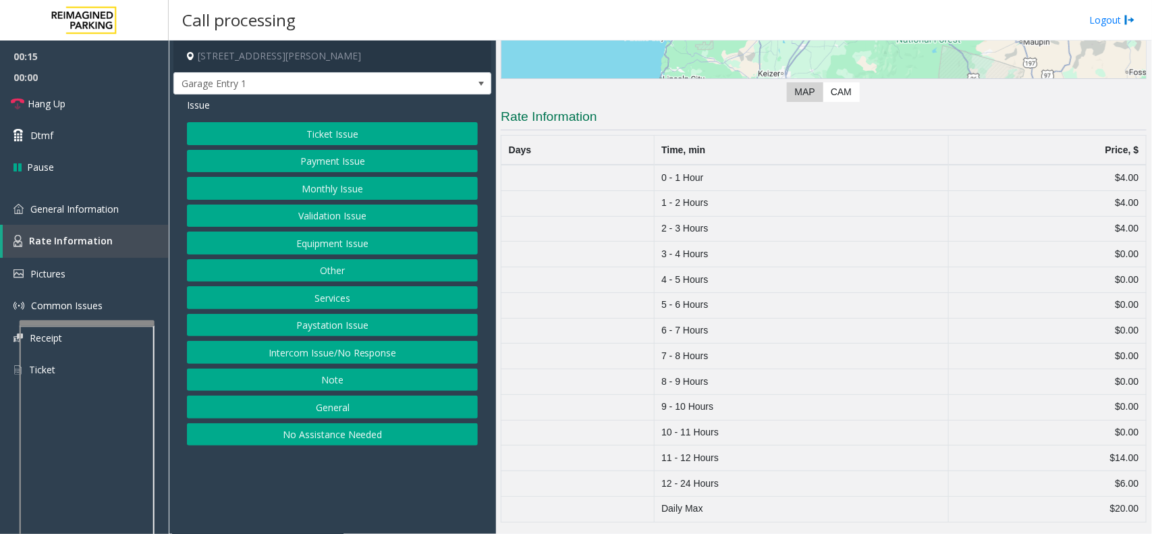
scroll to position [264, 0]
drag, startPoint x: 657, startPoint y: 227, endPoint x: 1125, endPoint y: 221, distance: 468.4
click at [1125, 221] on tr "2 - 3 Hours $4.00" at bounding box center [823, 229] width 645 height 26
click at [916, 251] on td "3 - 4 Hours" at bounding box center [801, 255] width 294 height 26
drag, startPoint x: 1127, startPoint y: 223, endPoint x: 1092, endPoint y: 230, distance: 35.7
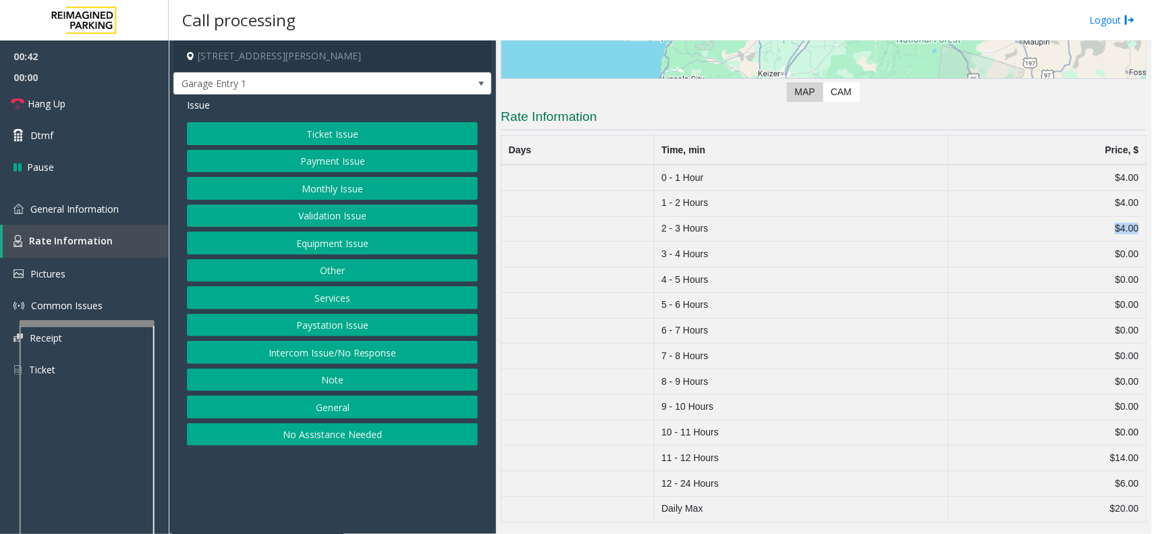
click at [1092, 230] on td "$4.00" at bounding box center [1047, 229] width 198 height 26
click at [798, 254] on td "3 - 4 Hours" at bounding box center [801, 255] width 294 height 26
click at [335, 305] on button "Services" at bounding box center [332, 297] width 291 height 23
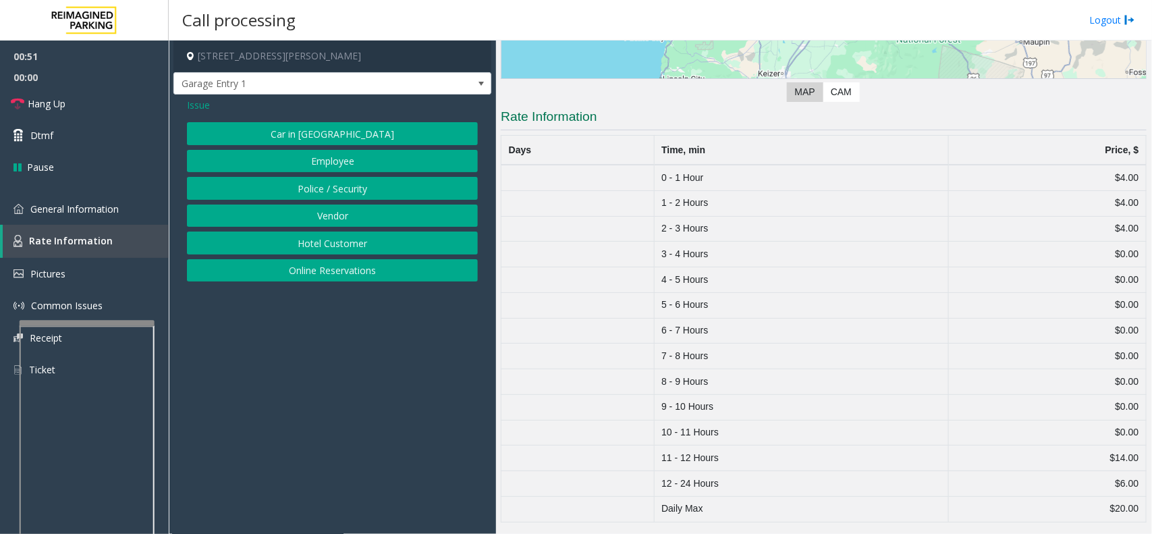
click at [202, 106] on span "Issue" at bounding box center [198, 105] width 23 height 14
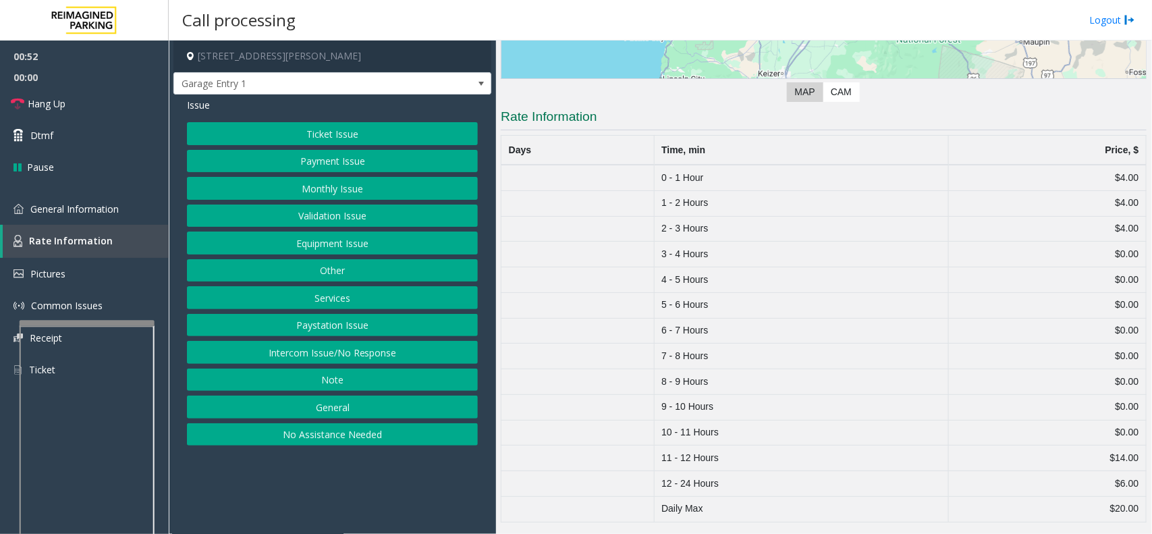
click at [358, 400] on button "General" at bounding box center [332, 406] width 291 height 23
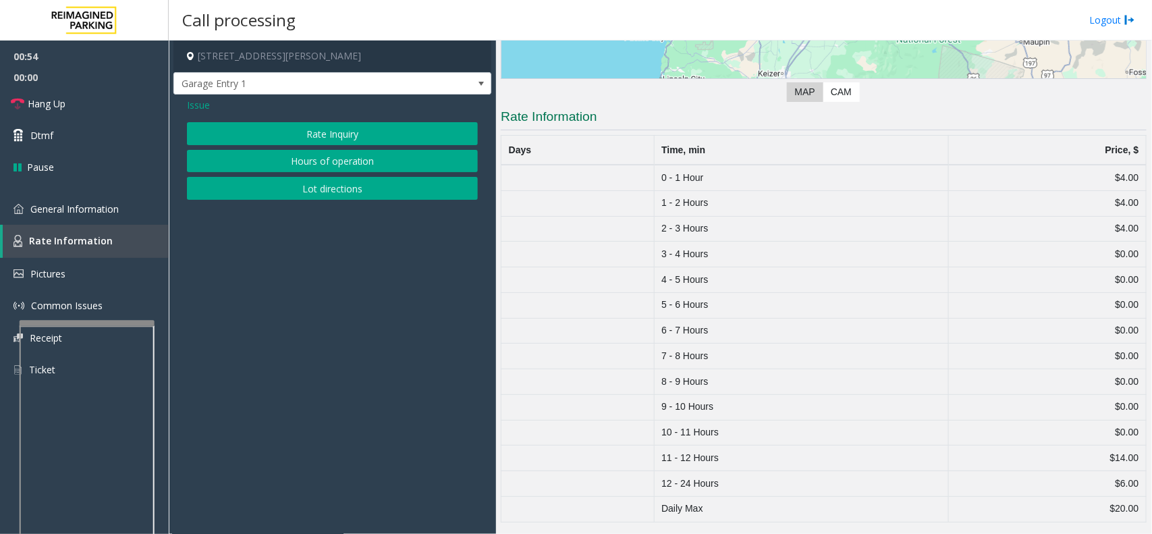
click at [294, 134] on button "Rate Inquiry" at bounding box center [332, 133] width 291 height 23
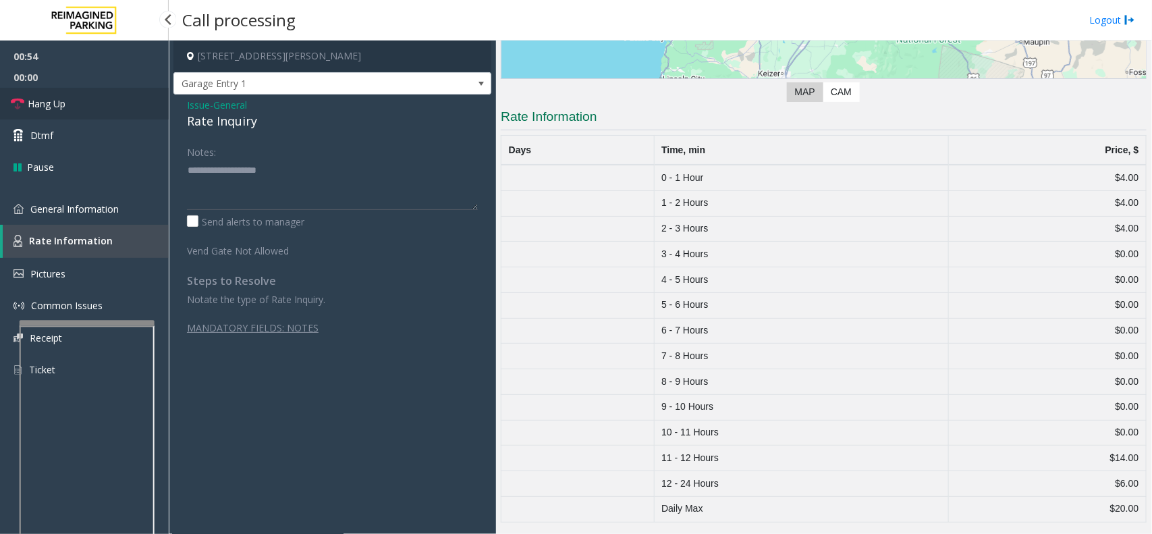
click at [82, 107] on link "Hang Up" at bounding box center [84, 104] width 169 height 32
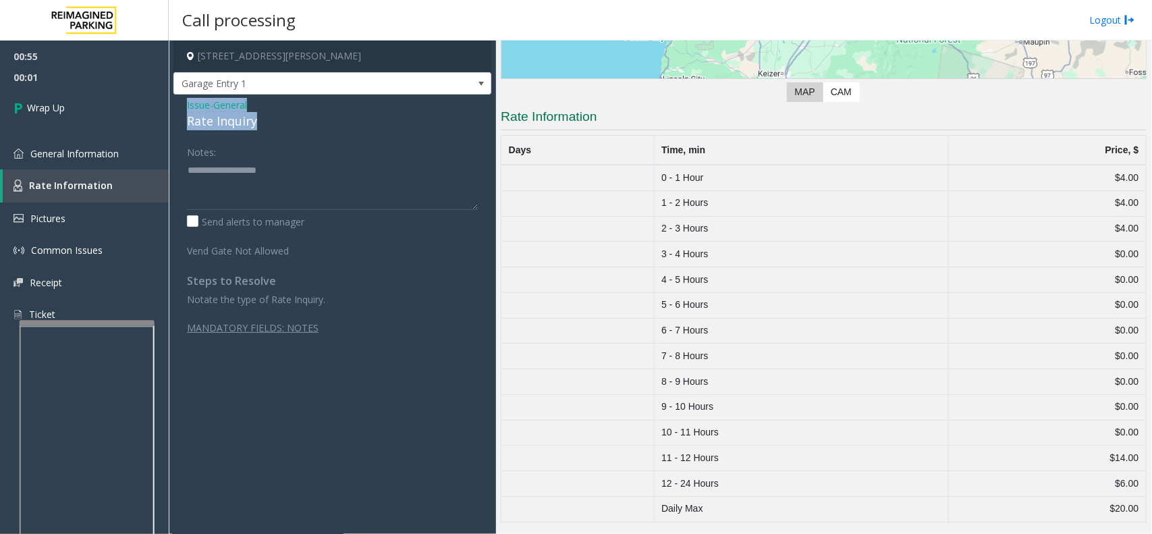
drag, startPoint x: 270, startPoint y: 126, endPoint x: 172, endPoint y: 105, distance: 100.1
click at [172, 105] on app-call-processing-form "[STREET_ADDRESS][PERSON_NAME] Garage Entry 1 Issue - General Rate Inquiry Notes…" at bounding box center [332, 286] width 327 height 493
copy div "Issue - General Rate Inquiry"
click at [198, 172] on textarea at bounding box center [332, 184] width 291 height 51
paste textarea "**********"
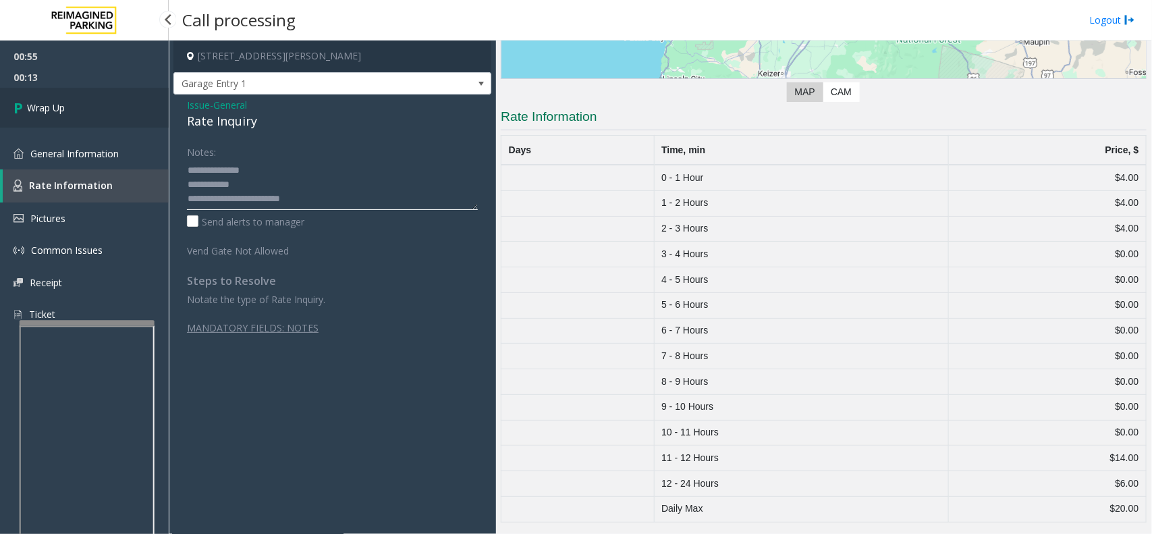
type textarea "**********"
click at [124, 103] on link "Wrap Up" at bounding box center [84, 108] width 169 height 40
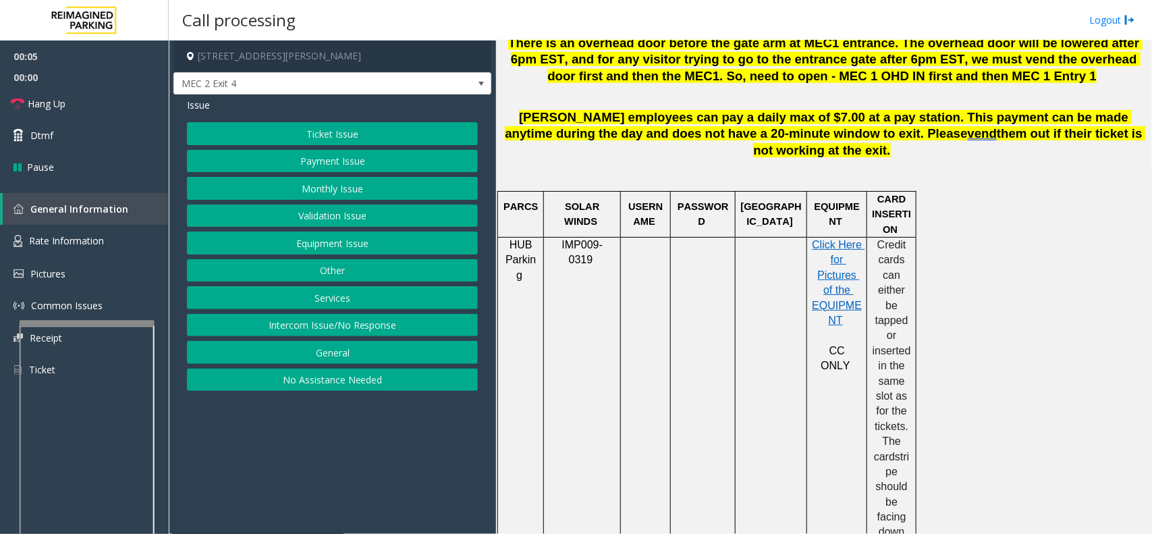
scroll to position [675, 0]
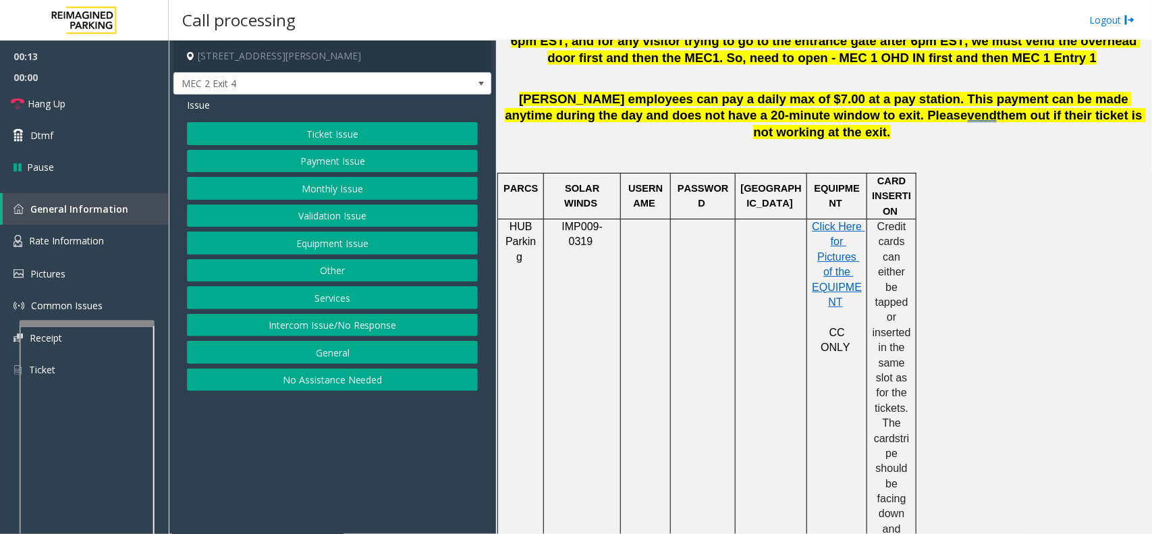
click at [339, 160] on button "Payment Issue" at bounding box center [332, 161] width 291 height 23
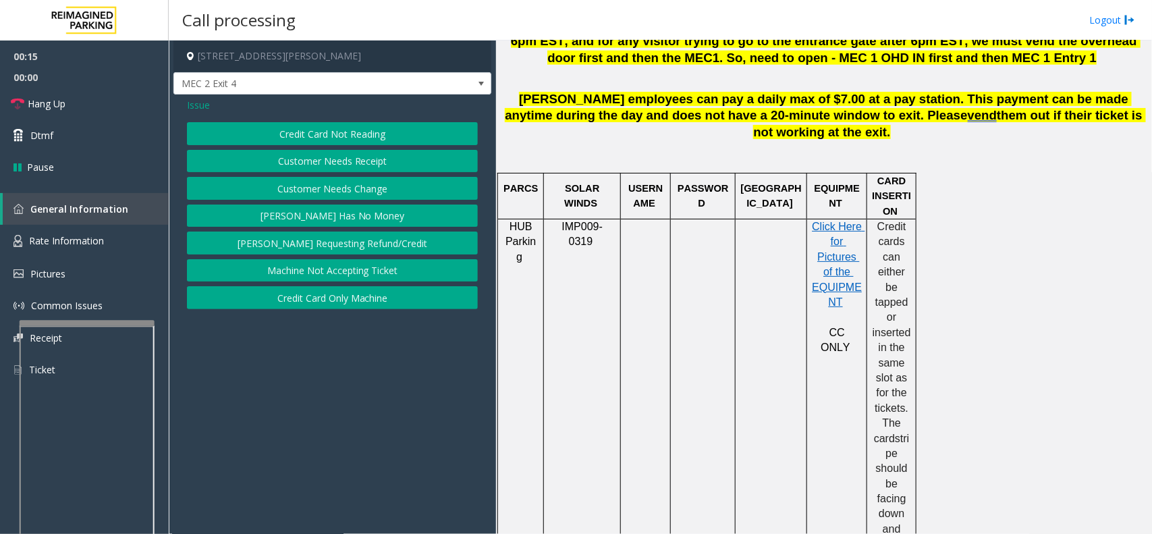
click at [356, 136] on button "Credit Card Not Reading" at bounding box center [332, 133] width 291 height 23
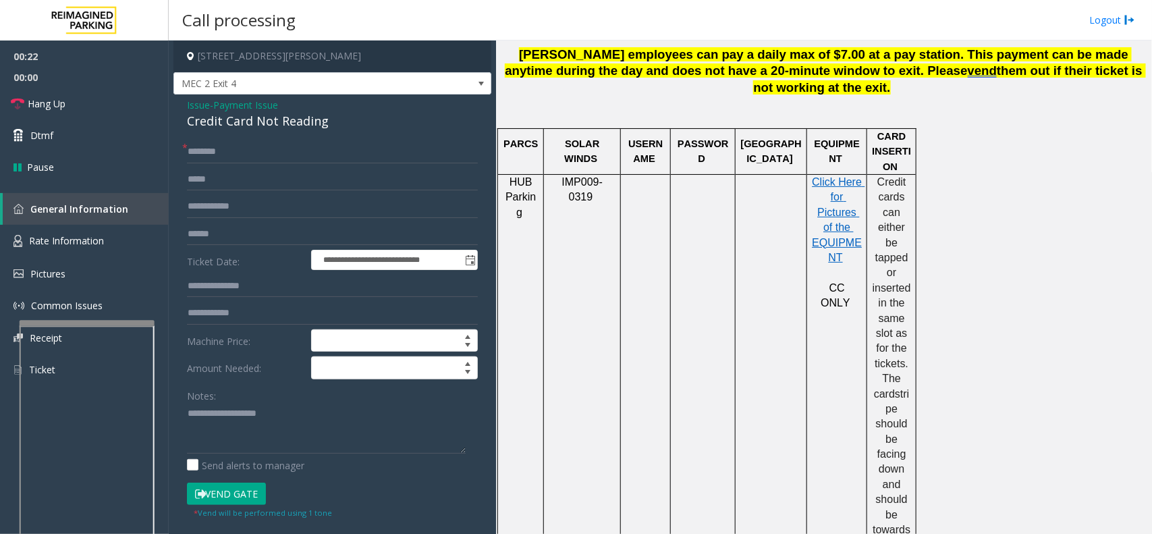
scroll to position [759, 0]
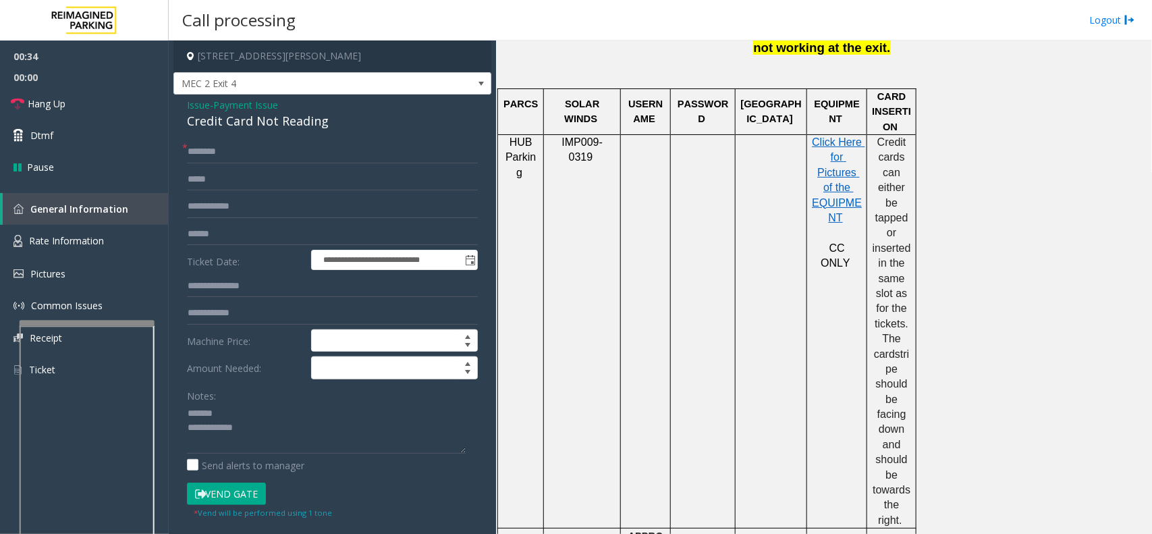
click at [246, 126] on div "Credit Card Not Reading" at bounding box center [332, 121] width 291 height 18
type textarea "**********"
click at [243, 238] on input "text" at bounding box center [332, 234] width 291 height 23
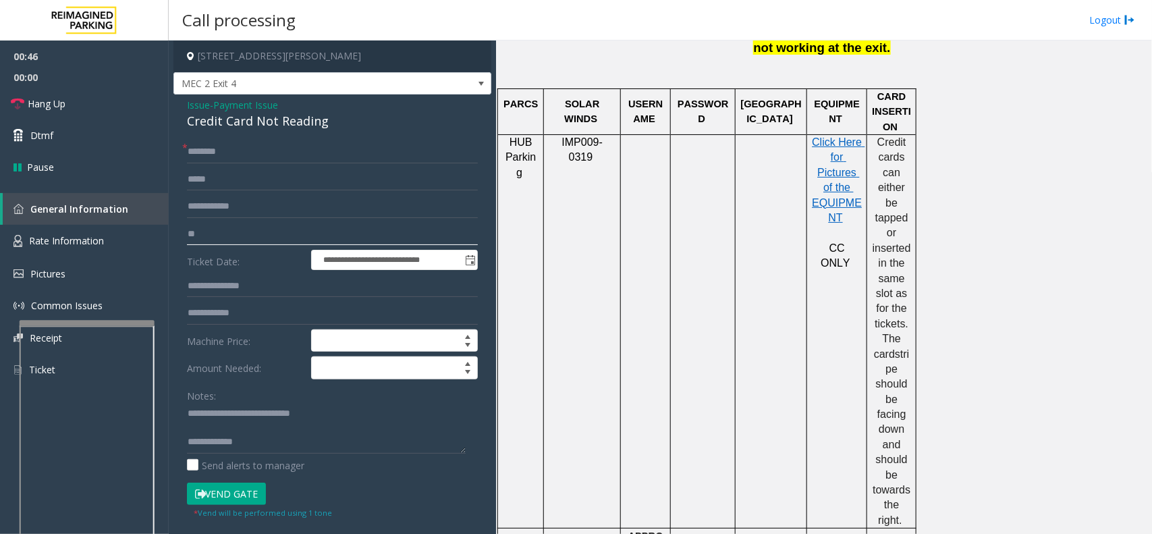
type input "*"
type input "******"
click at [247, 157] on input "text" at bounding box center [332, 151] width 291 height 23
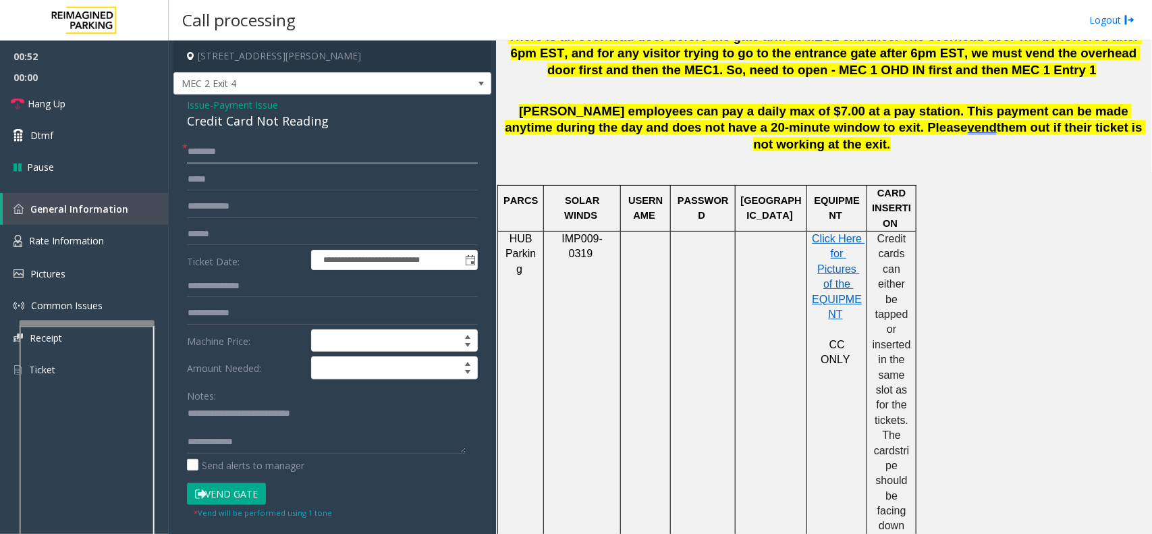
scroll to position [253, 0]
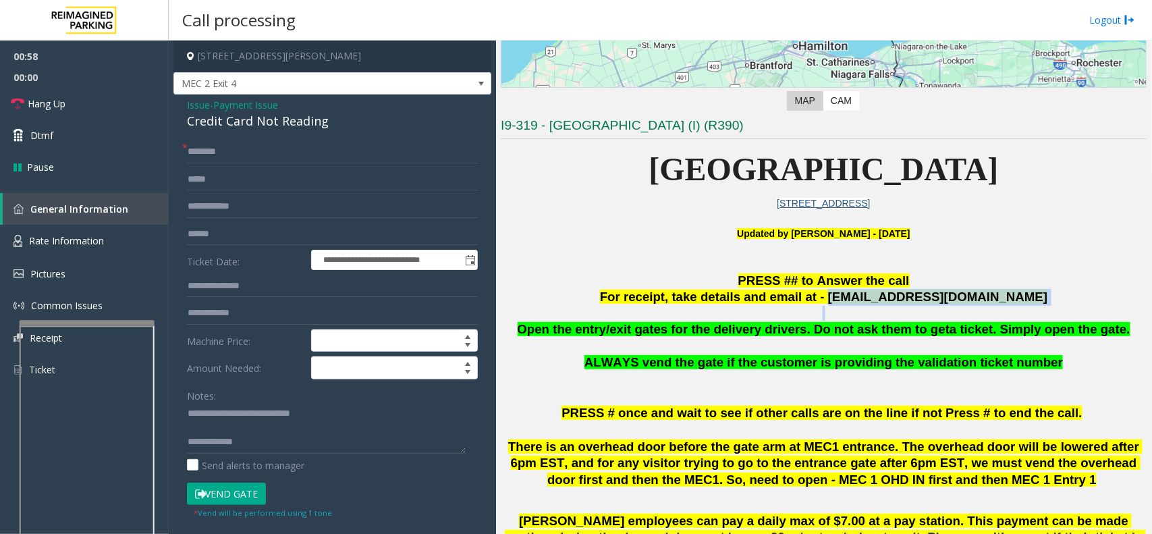
drag, startPoint x: 854, startPoint y: 297, endPoint x: 997, endPoint y: 309, distance: 143.6
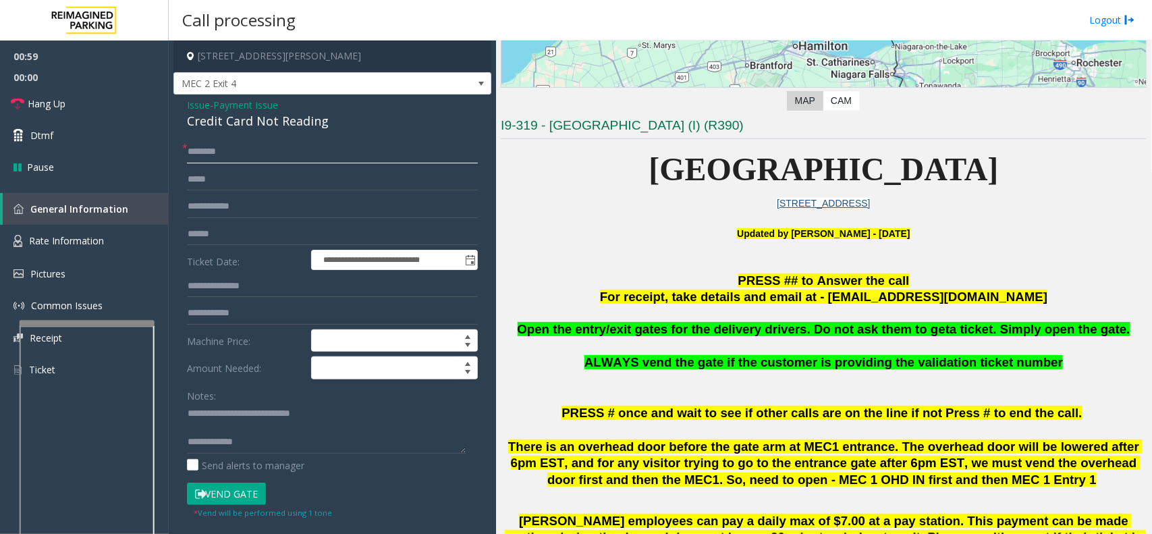
click at [236, 153] on input "text" at bounding box center [332, 151] width 291 height 23
click at [217, 150] on input "********" at bounding box center [332, 151] width 291 height 23
type input "*********"
click at [244, 495] on button "Vend Gate" at bounding box center [226, 494] width 79 height 23
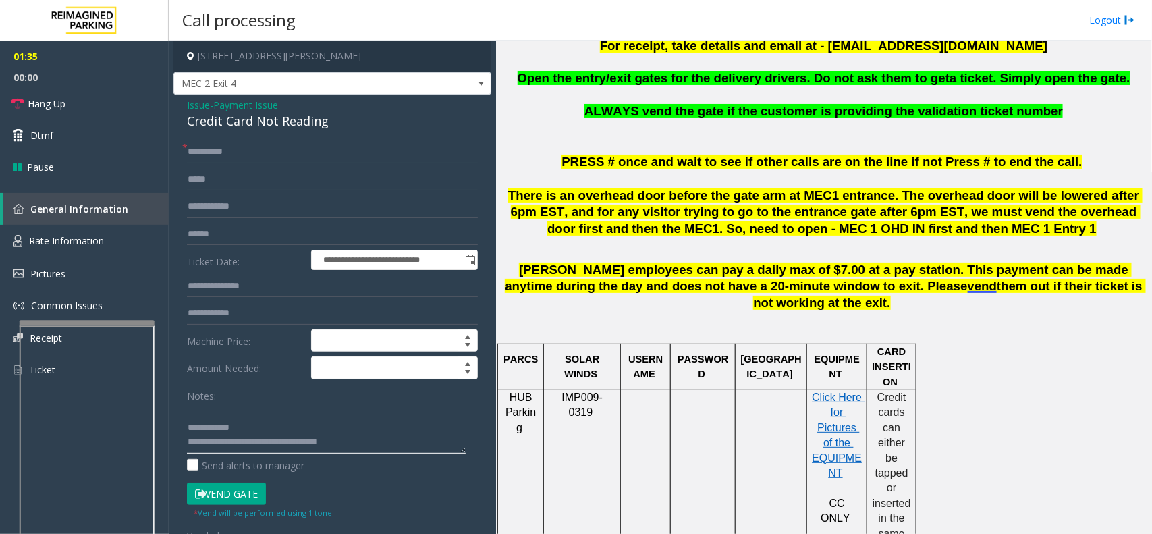
scroll to position [506, 0]
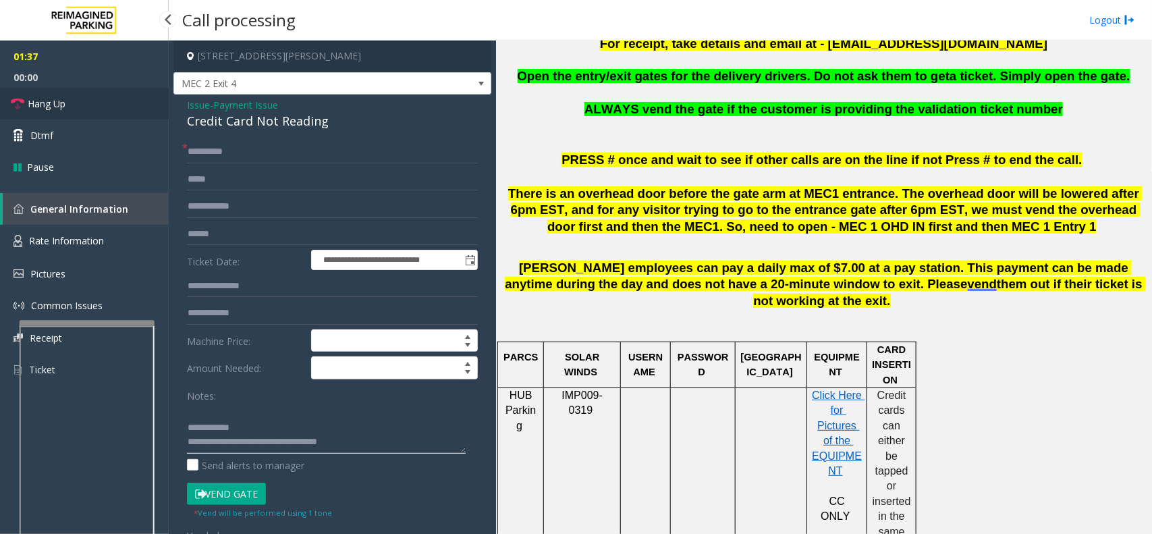
type textarea "**********"
click at [105, 97] on link "Hang Up" at bounding box center [84, 104] width 169 height 32
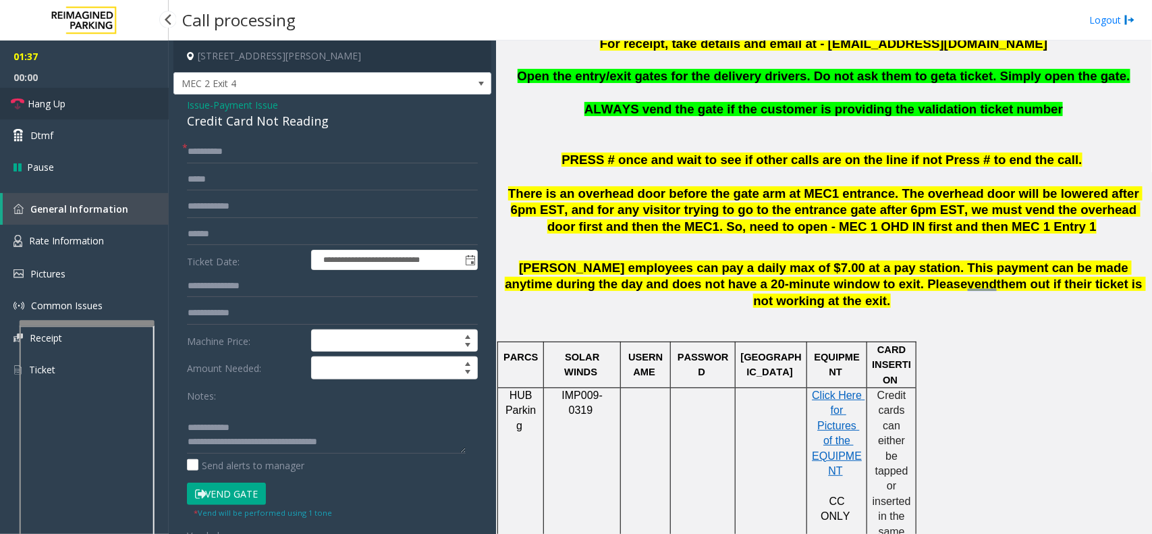
click at [105, 97] on link "Hang Up" at bounding box center [84, 104] width 169 height 32
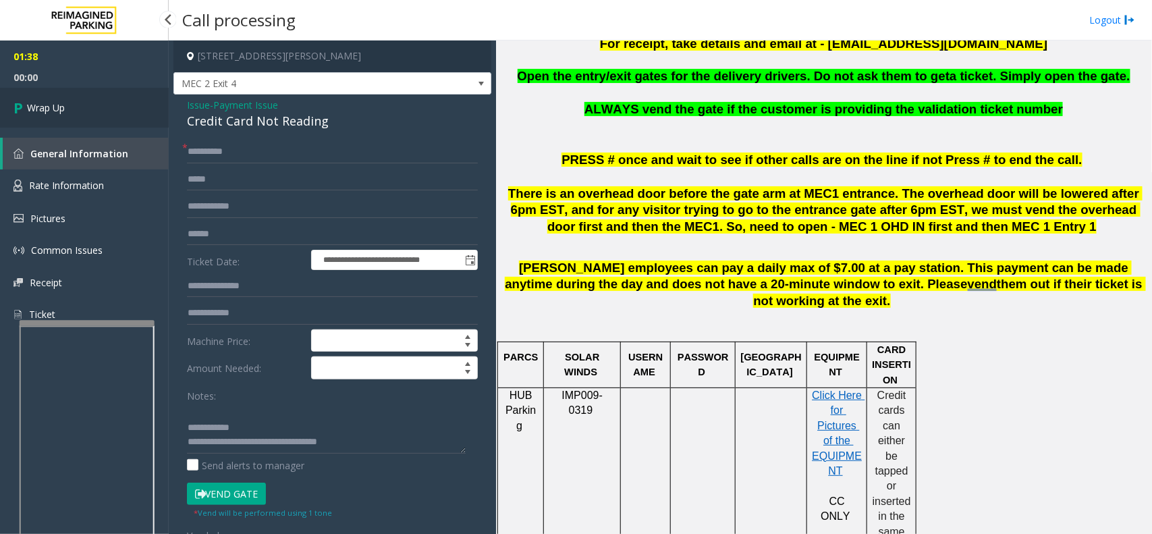
click at [105, 97] on link "Wrap Up" at bounding box center [84, 108] width 169 height 40
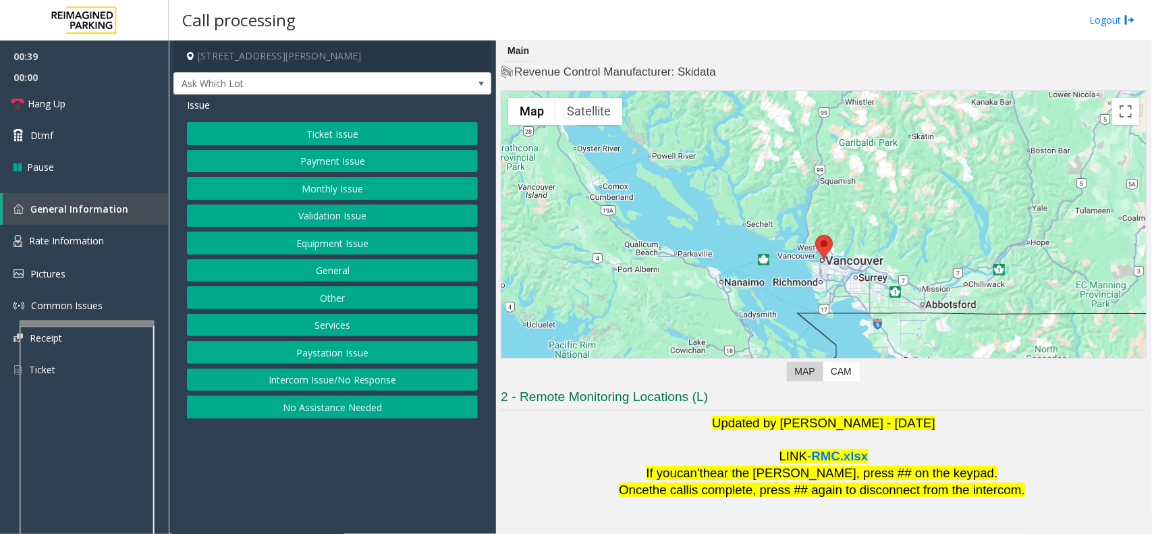
click at [319, 126] on button "Ticket Issue" at bounding box center [332, 133] width 291 height 23
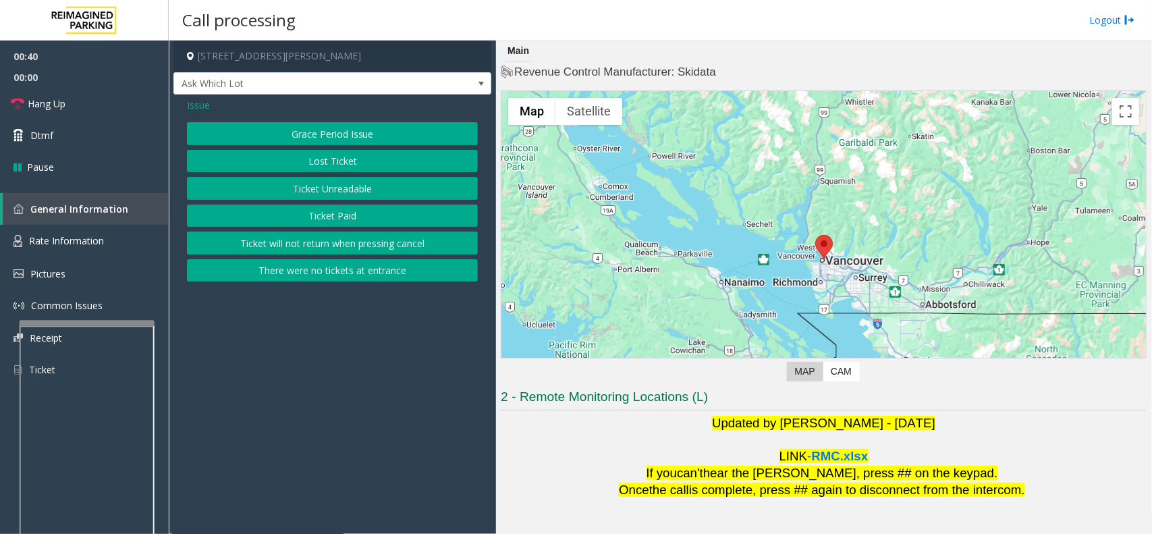
click at [327, 194] on button "Ticket Unreadable" at bounding box center [332, 188] width 291 height 23
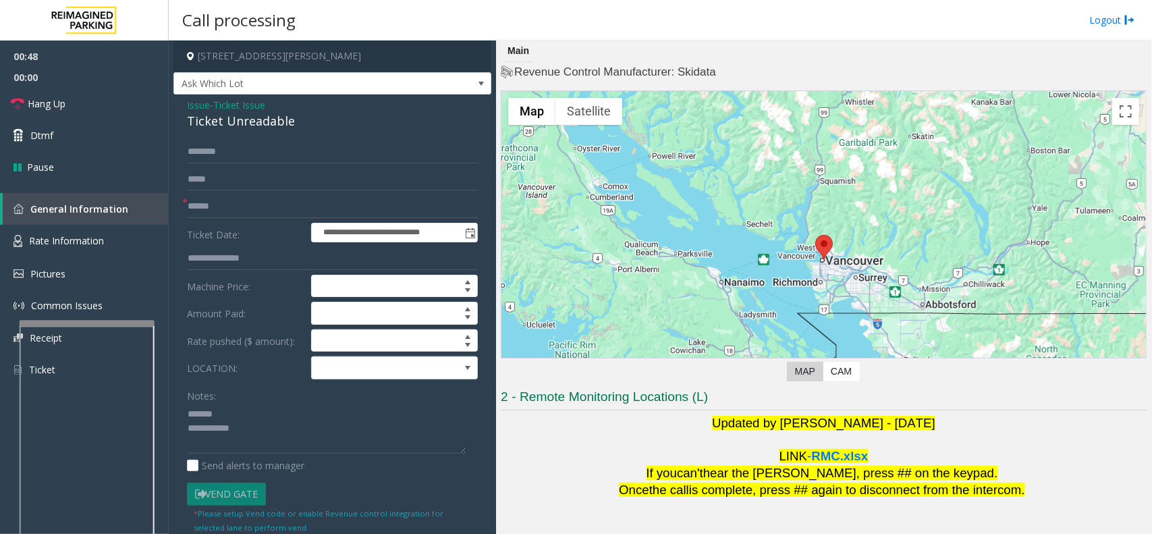
click at [223, 121] on div "Ticket Unreadable" at bounding box center [332, 121] width 291 height 18
type textarea "**********"
click at [333, 382] on form "**********" at bounding box center [332, 336] width 291 height 393
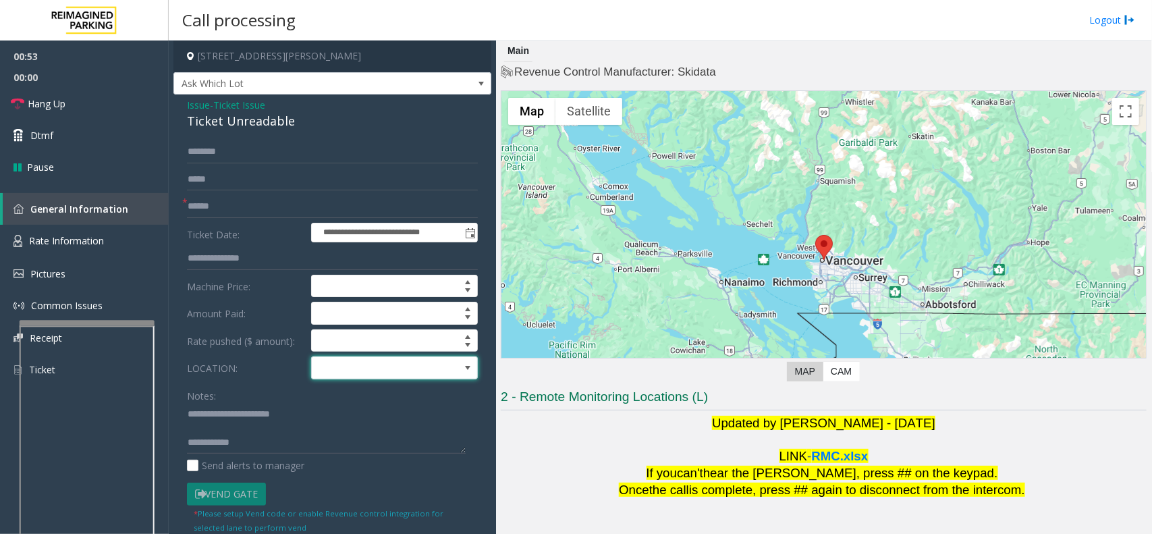
click at [334, 375] on span at bounding box center [378, 368] width 132 height 22
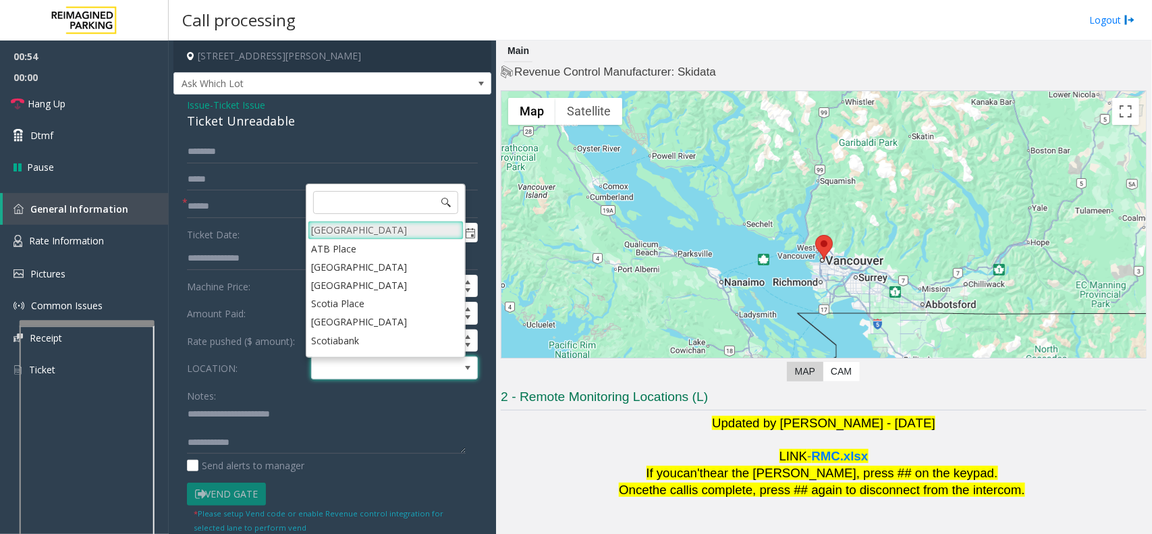
click at [338, 228] on Village "[GEOGRAPHIC_DATA]" at bounding box center [386, 230] width 156 height 18
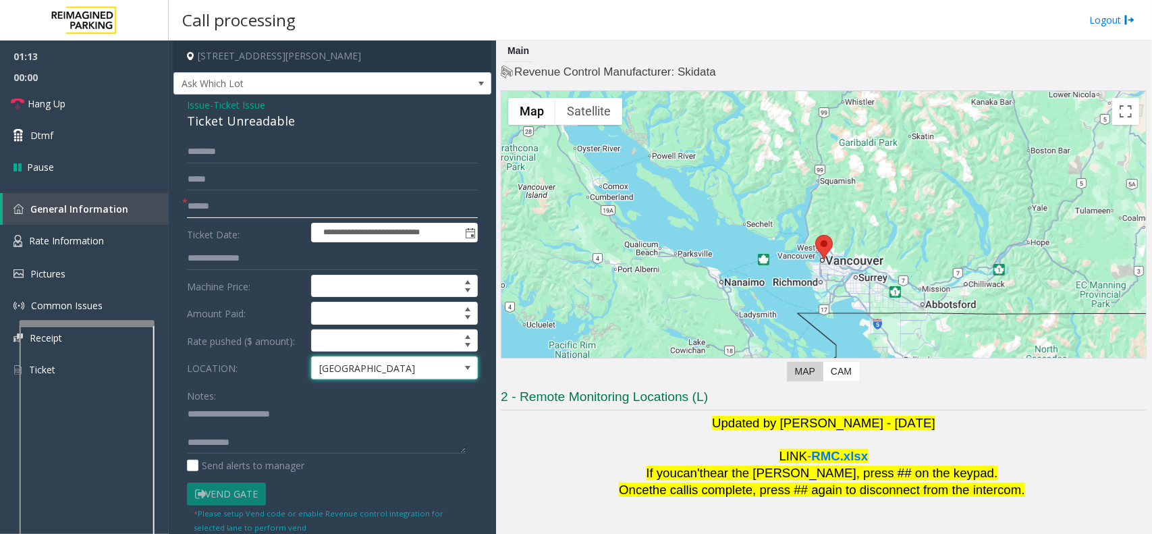
click at [237, 202] on input "text" at bounding box center [332, 206] width 291 height 23
type input "**"
click at [270, 441] on textarea at bounding box center [326, 428] width 279 height 51
click at [93, 107] on link "Hang Up" at bounding box center [84, 104] width 169 height 32
click at [285, 447] on textarea at bounding box center [326, 428] width 279 height 51
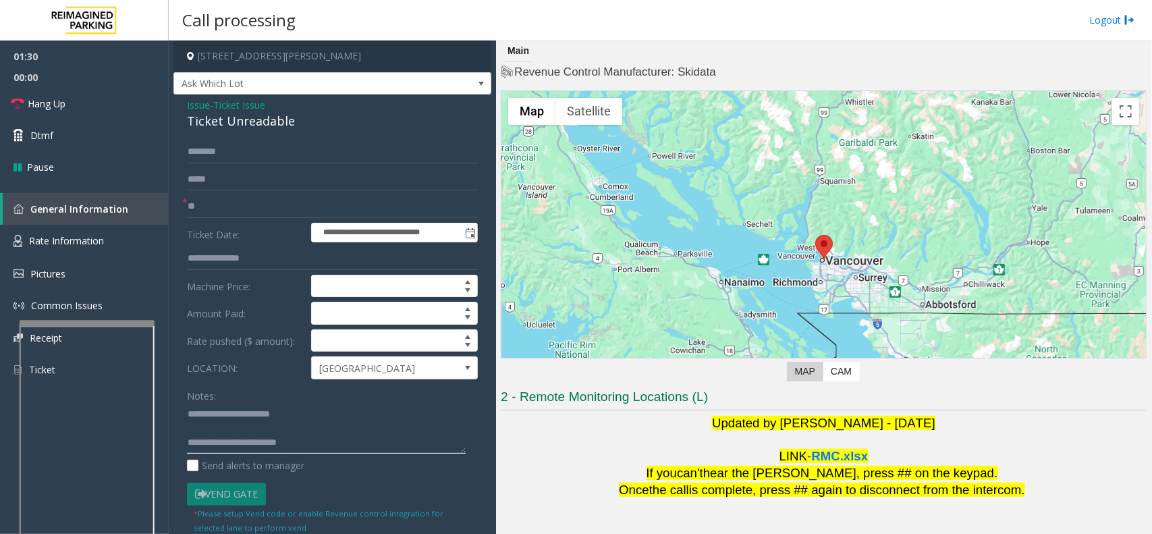
click at [285, 447] on textarea at bounding box center [326, 428] width 279 height 51
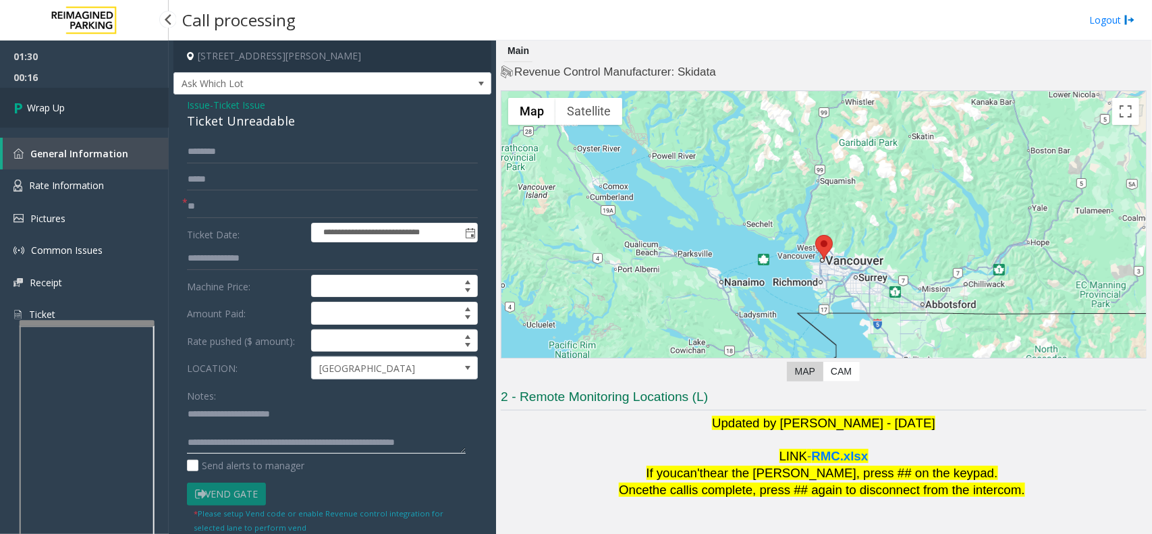
type textarea "**********"
click at [112, 109] on link "Wrap Up" at bounding box center [84, 108] width 169 height 40
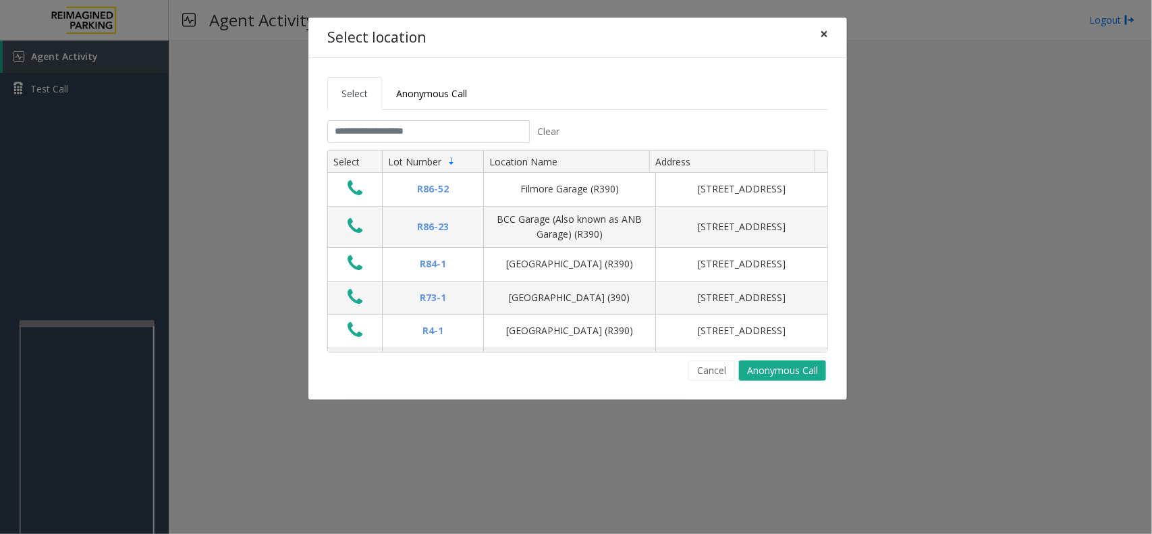
click at [820, 37] on span "×" at bounding box center [824, 33] width 8 height 19
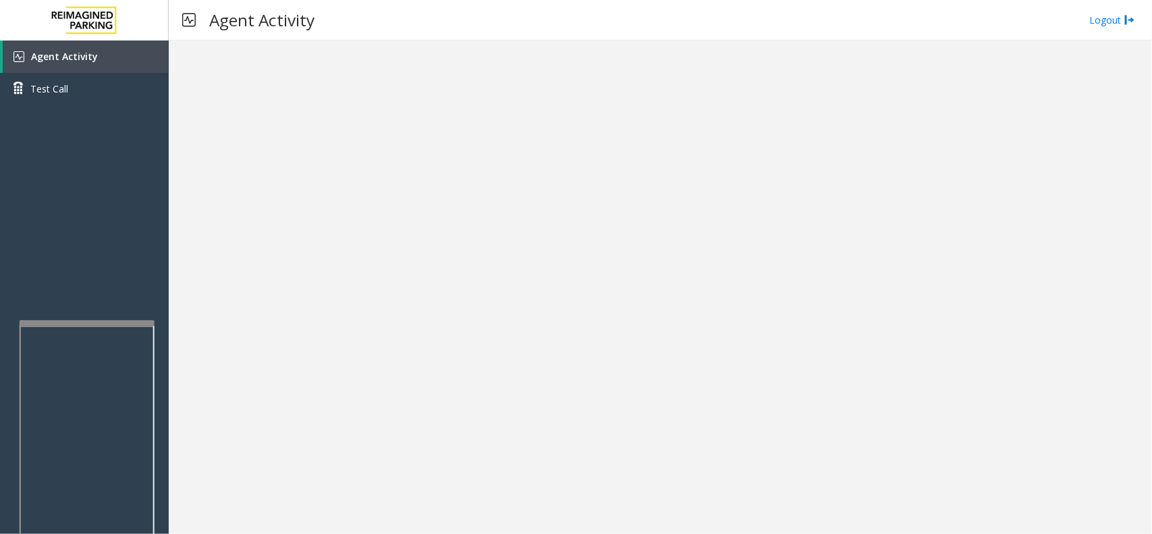
click at [319, 291] on div at bounding box center [660, 286] width 983 height 493
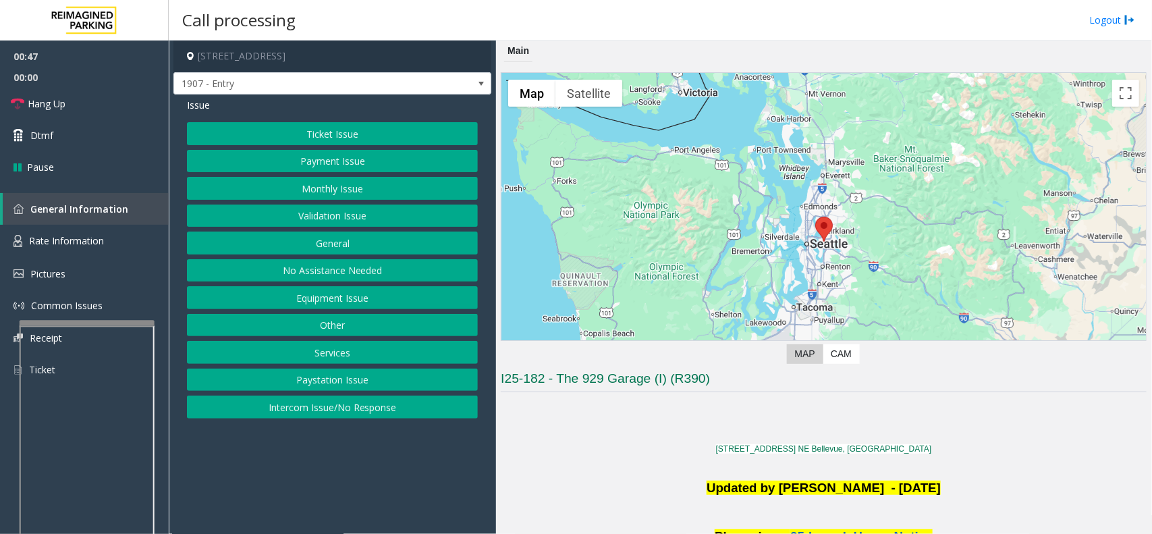
click at [351, 407] on button "Intercom Issue/No Response" at bounding box center [332, 406] width 291 height 23
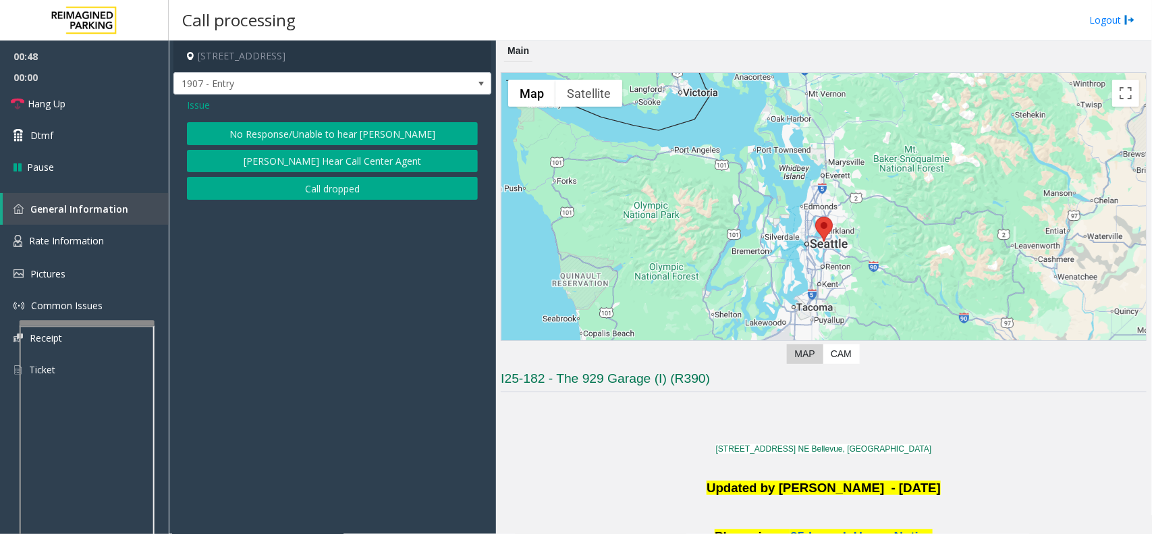
click at [295, 163] on button "[PERSON_NAME] Hear Call Center Agent" at bounding box center [332, 161] width 291 height 23
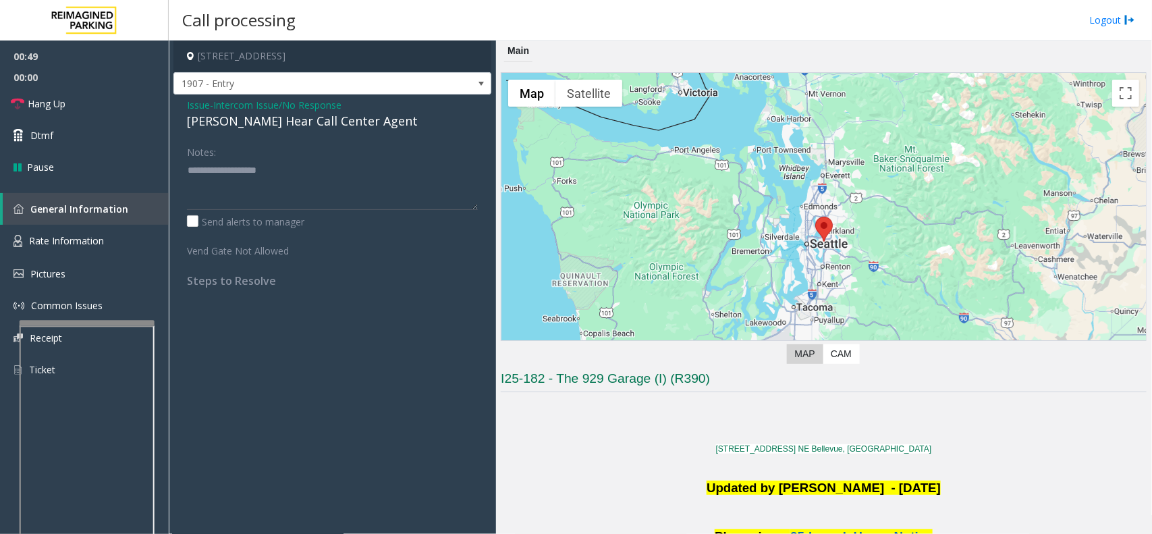
click at [282, 115] on div "[PERSON_NAME] Hear Call Center Agent" at bounding box center [332, 121] width 291 height 18
drag, startPoint x: 282, startPoint y: 115, endPoint x: 308, endPoint y: 115, distance: 25.6
click at [283, 115] on div "[PERSON_NAME] Hear Call Center Agent" at bounding box center [332, 121] width 291 height 18
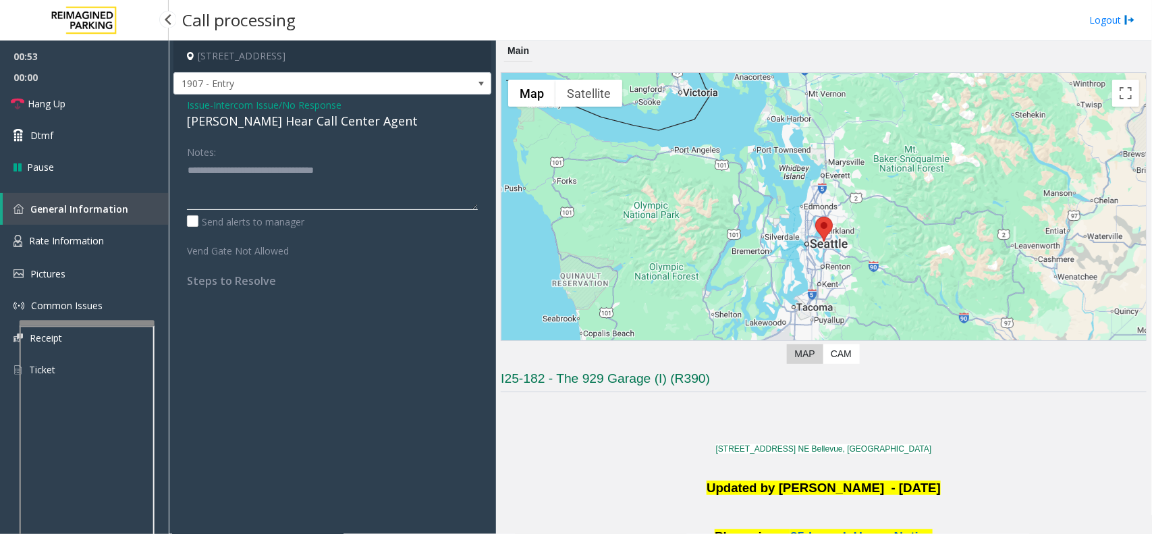
type textarea "**********"
click at [70, 72] on span "00:00" at bounding box center [84, 77] width 169 height 21
click at [70, 91] on link "Hang Up" at bounding box center [84, 104] width 169 height 32
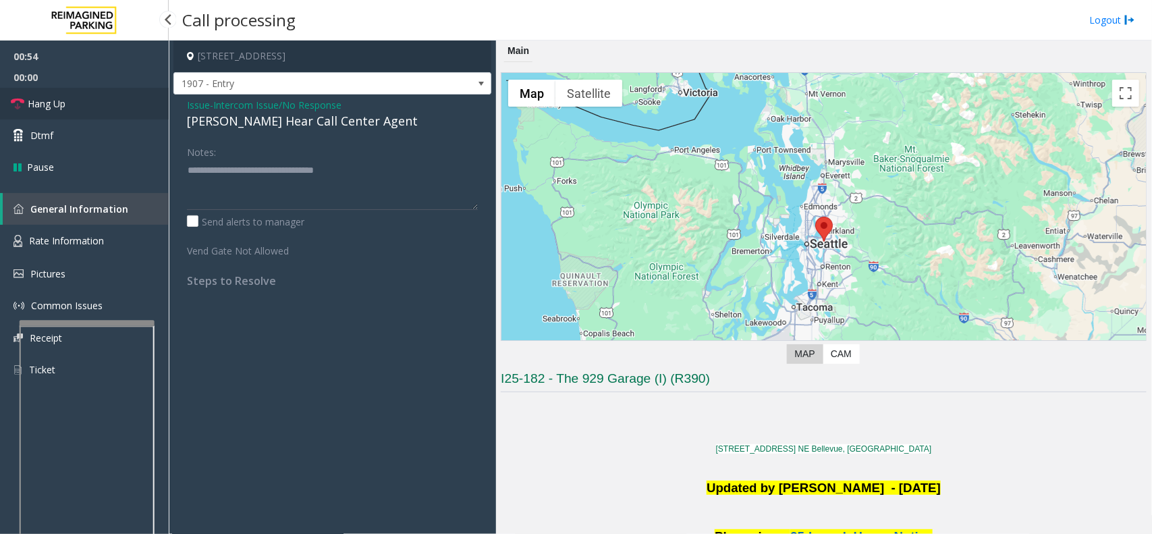
click at [70, 91] on link "Hang Up" at bounding box center [84, 104] width 169 height 32
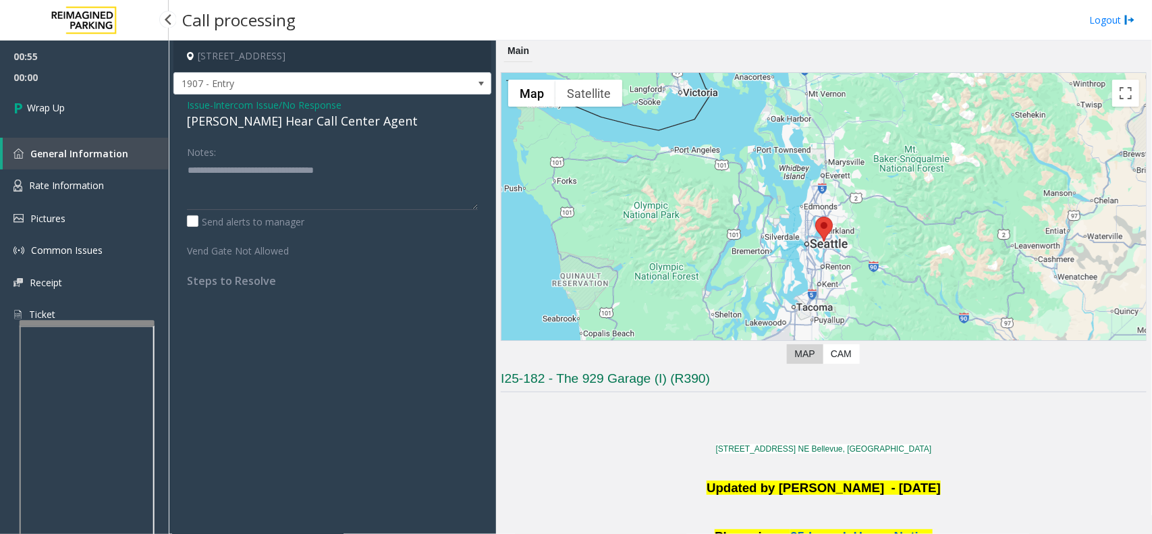
click at [70, 91] on link "Wrap Up" at bounding box center [84, 108] width 169 height 40
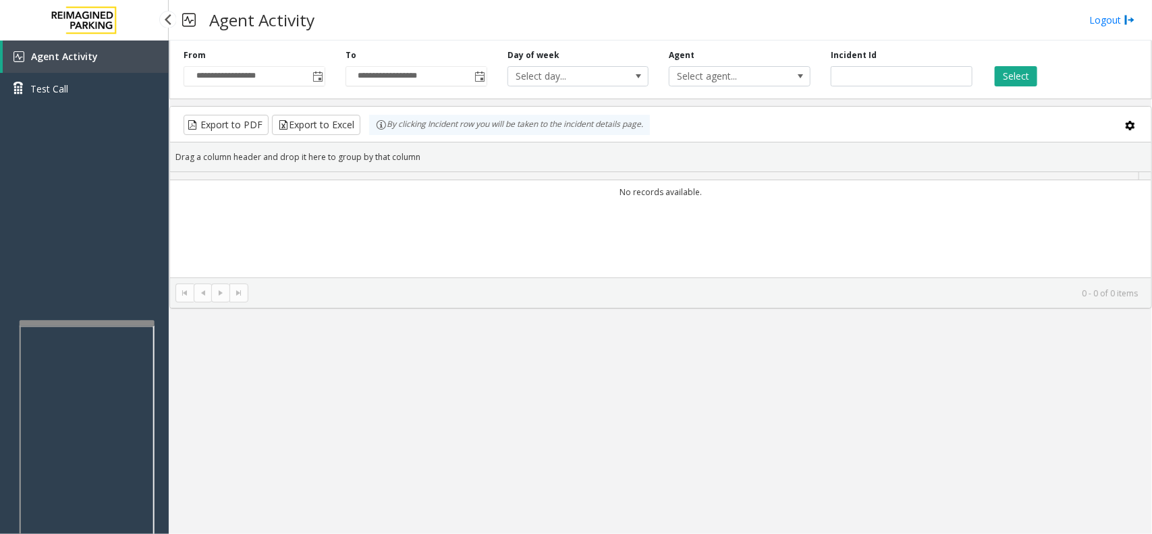
click at [70, 91] on link "Test Call" at bounding box center [84, 89] width 169 height 32
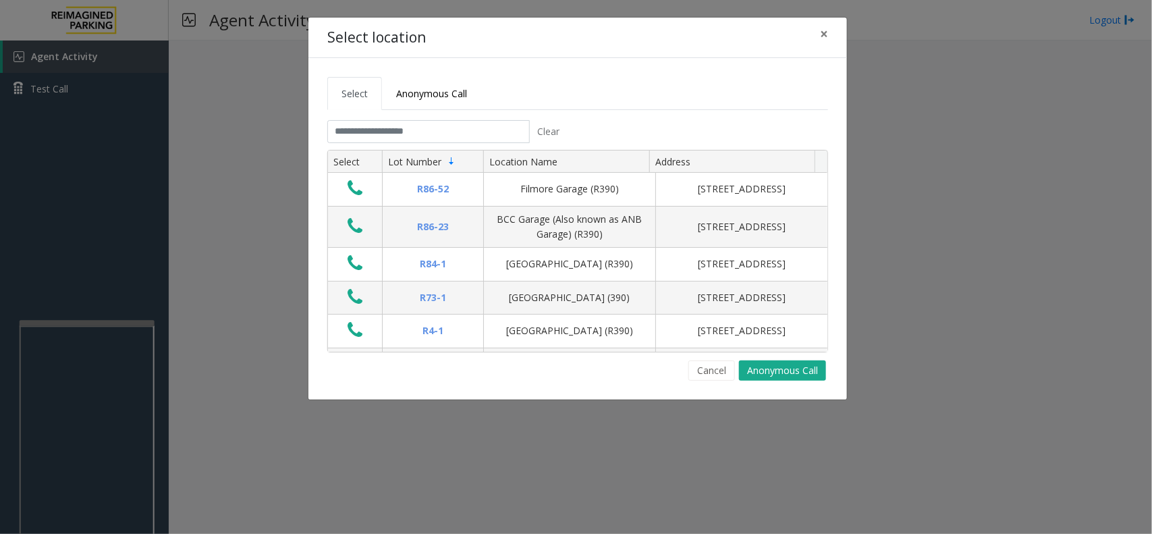
click at [70, 91] on div "Select location × Select Anonymous Call Clear Select Lot Number Location Name A…" at bounding box center [576, 267] width 1152 height 534
click at [827, 25] on span "×" at bounding box center [824, 33] width 8 height 19
click at [825, 34] on span "×" at bounding box center [824, 33] width 8 height 19
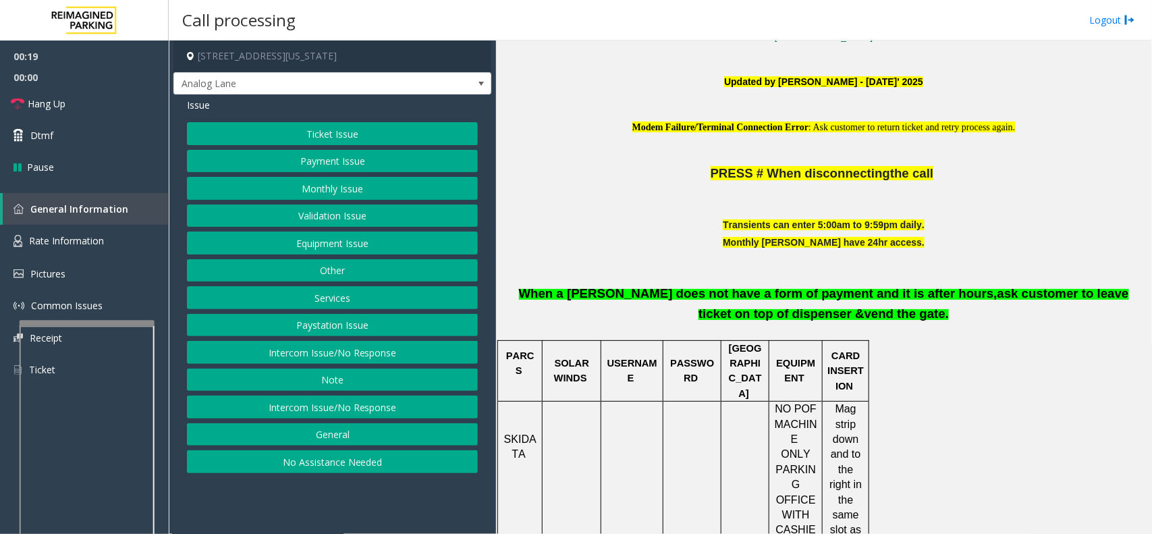
scroll to position [422, 0]
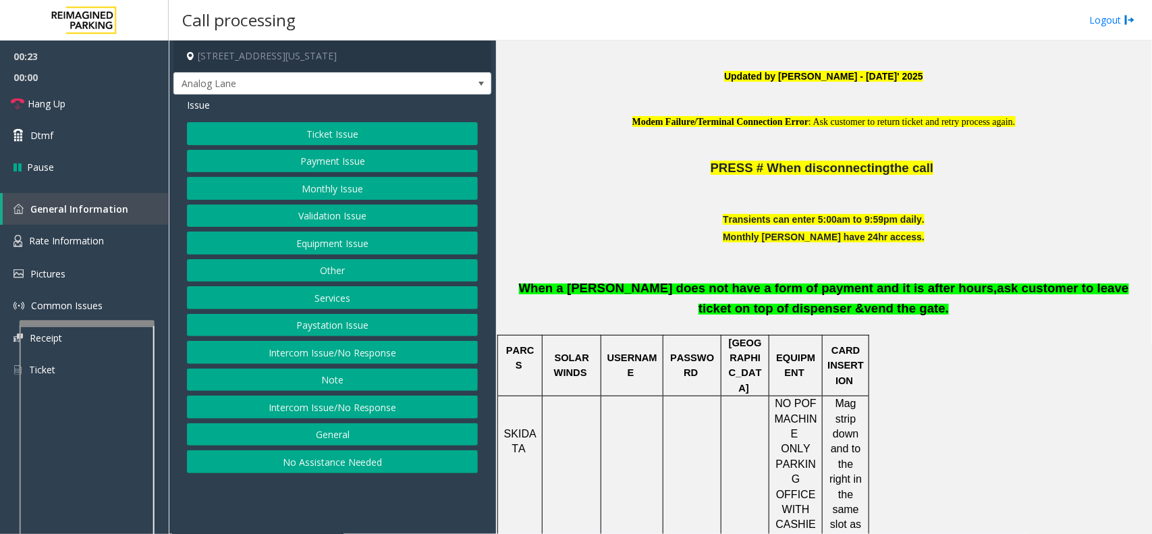
click at [349, 352] on button "Intercom Issue/No Response" at bounding box center [332, 352] width 291 height 23
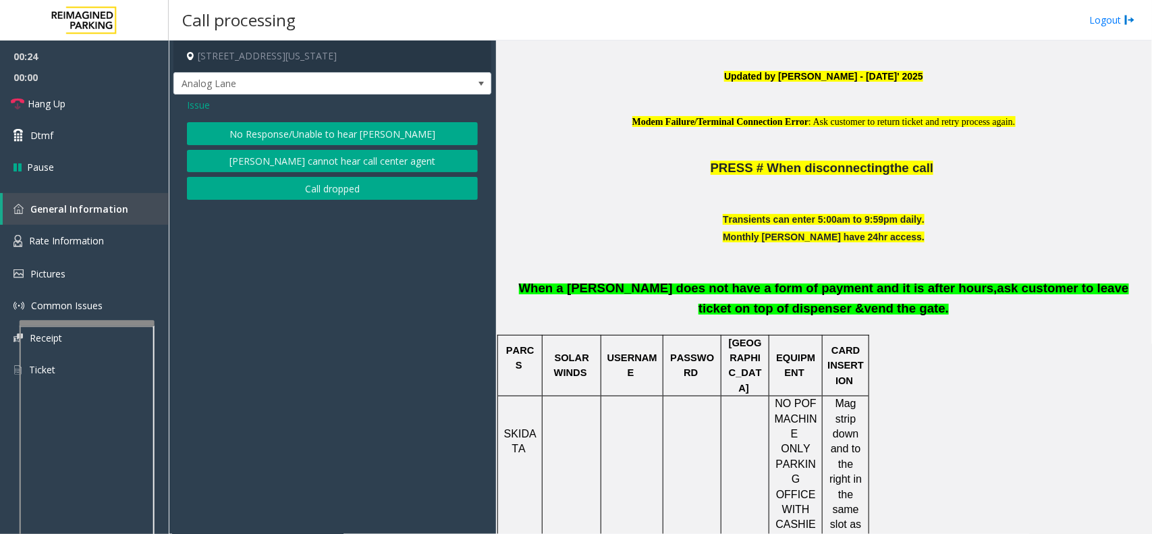
click at [345, 127] on button "No Response/Unable to hear [PERSON_NAME]" at bounding box center [332, 133] width 291 height 23
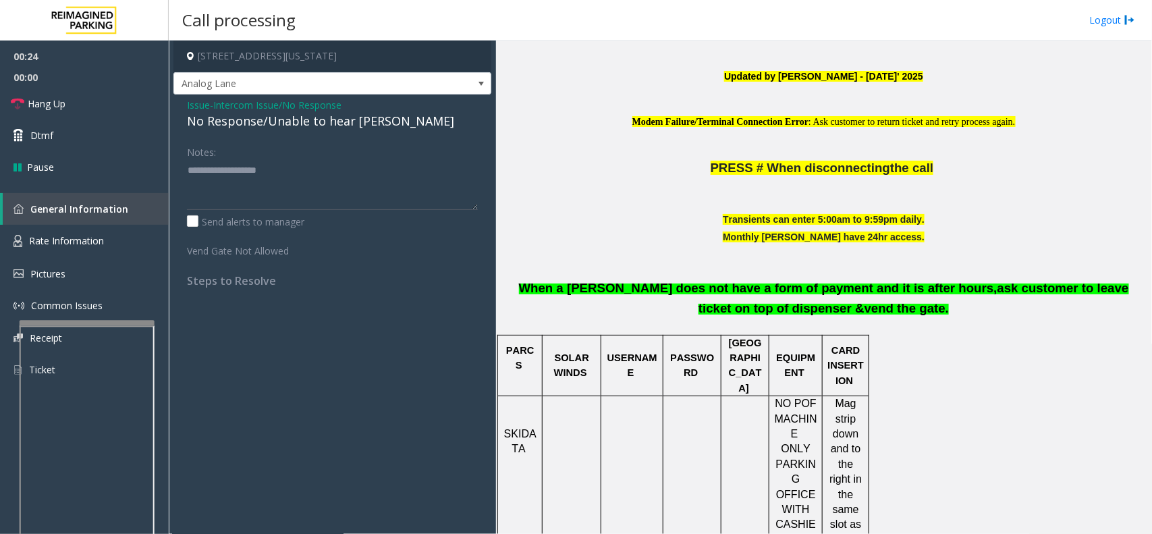
click at [315, 119] on div "No Response/Unable to hear [PERSON_NAME]" at bounding box center [332, 121] width 291 height 18
click at [385, 172] on textarea at bounding box center [332, 184] width 291 height 51
click at [94, 105] on link "Hang Up" at bounding box center [84, 104] width 169 height 32
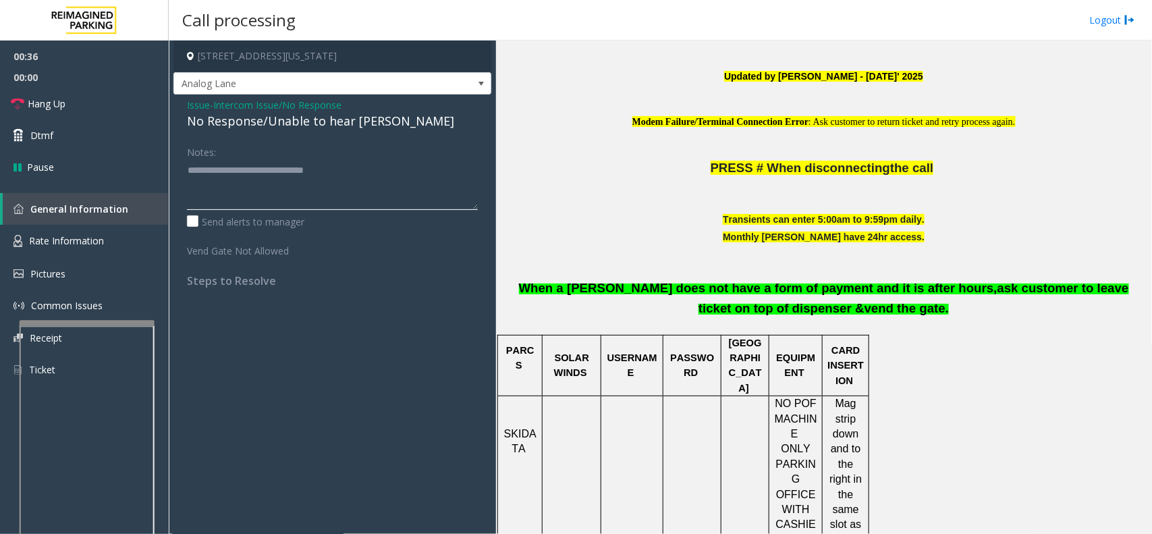
click at [391, 179] on textarea at bounding box center [332, 184] width 291 height 51
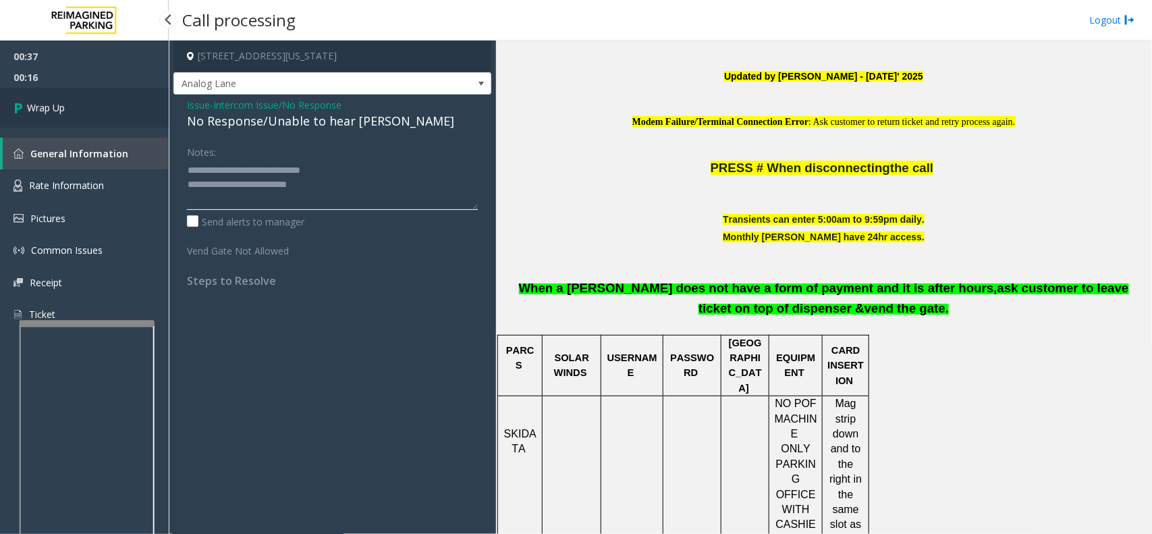
type textarea "**********"
click at [128, 112] on link "Wrap Up" at bounding box center [84, 108] width 169 height 40
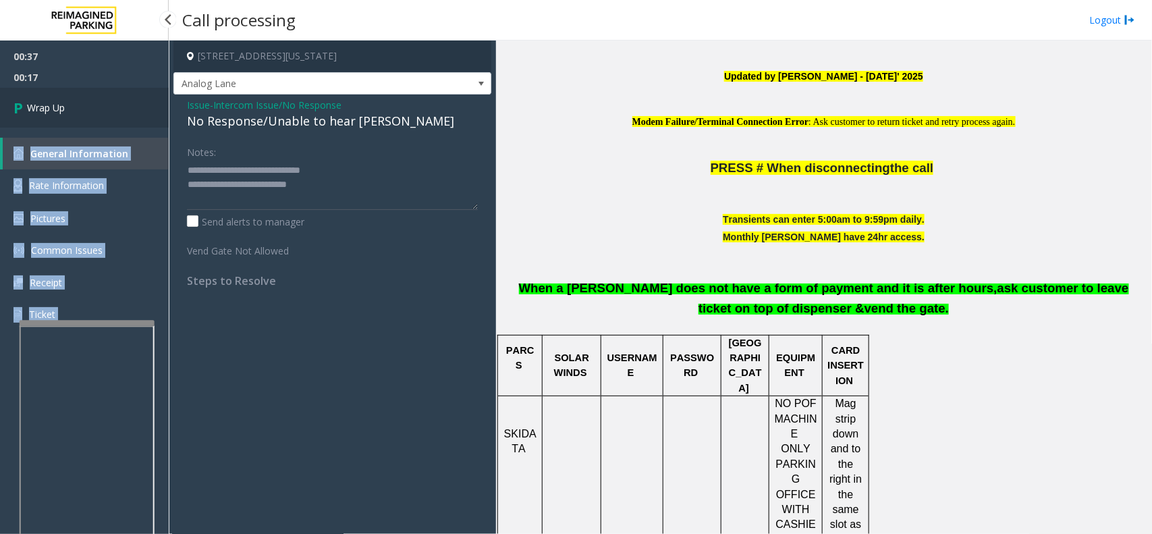
click at [128, 112] on div "00:37 00:17 Wrap Up General Information Rate Information Pictures Common Issues…" at bounding box center [84, 190] width 169 height 301
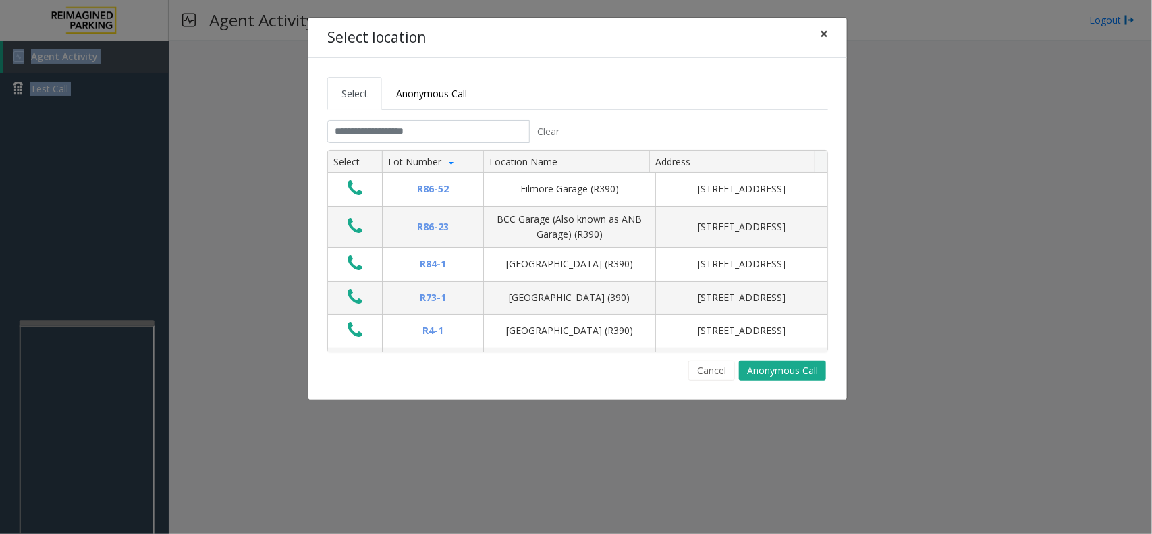
click at [824, 38] on span "×" at bounding box center [824, 33] width 8 height 19
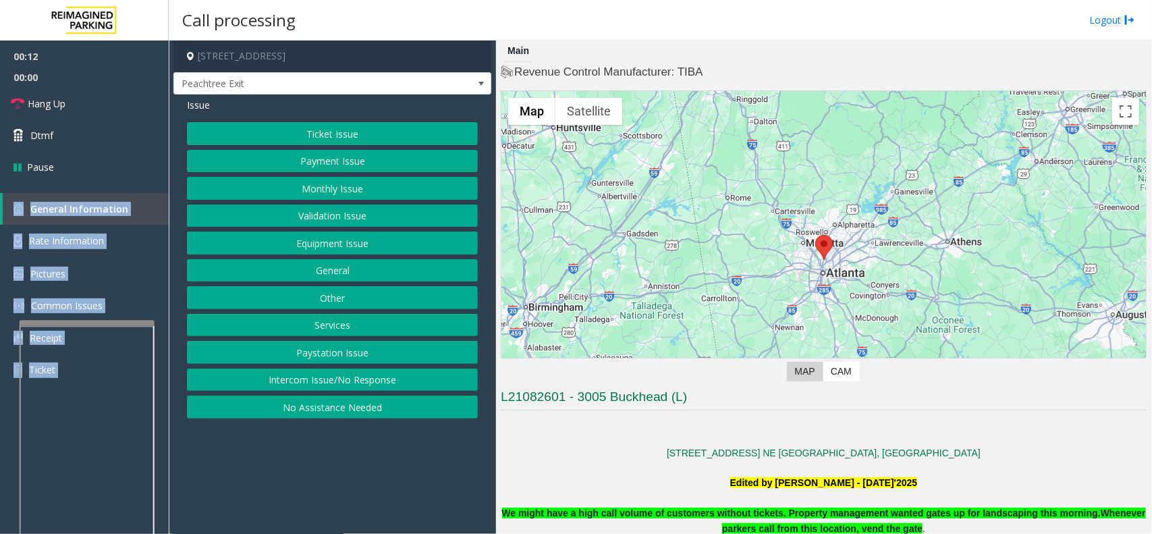
click at [279, 377] on button "Intercom Issue/No Response" at bounding box center [332, 379] width 291 height 23
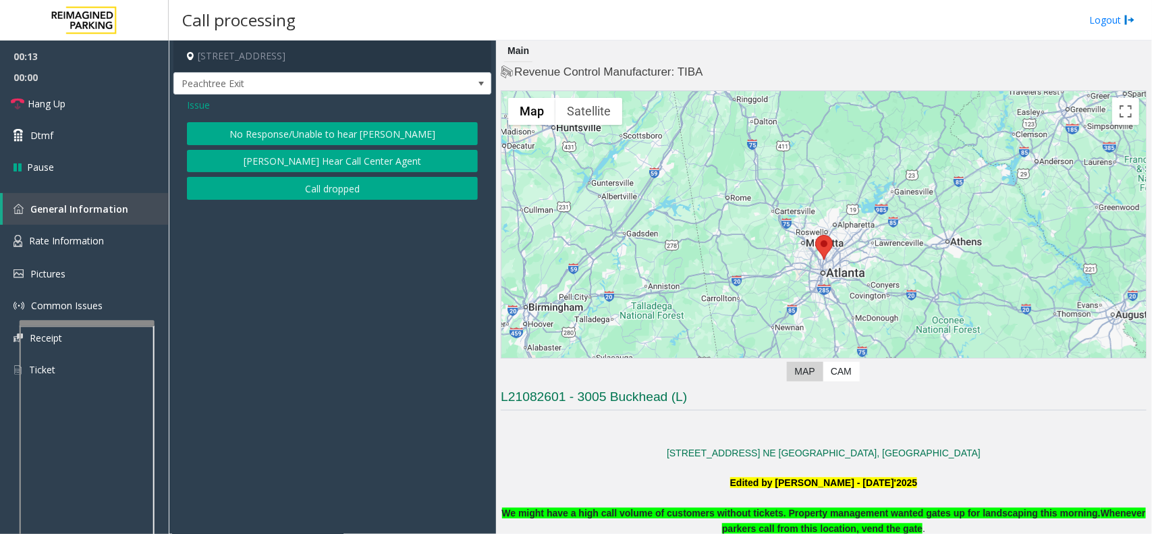
click at [288, 117] on div "Issue No Response/Unable to hear [PERSON_NAME] Cannot Hear Call Center Agent Ca…" at bounding box center [332, 150] width 318 height 112
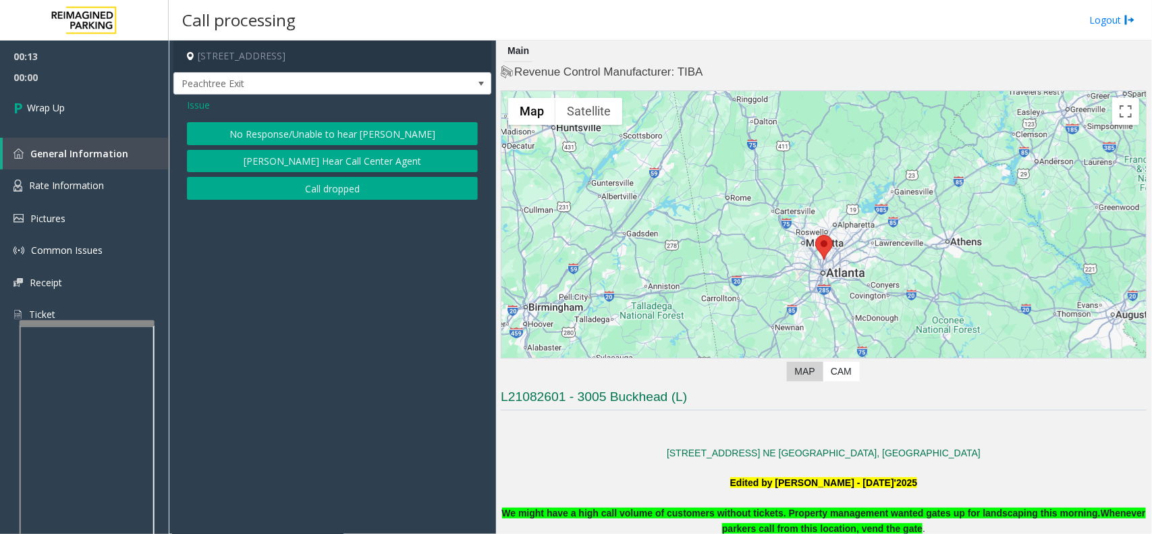
click at [281, 133] on button "No Response/Unable to hear [PERSON_NAME]" at bounding box center [332, 133] width 291 height 23
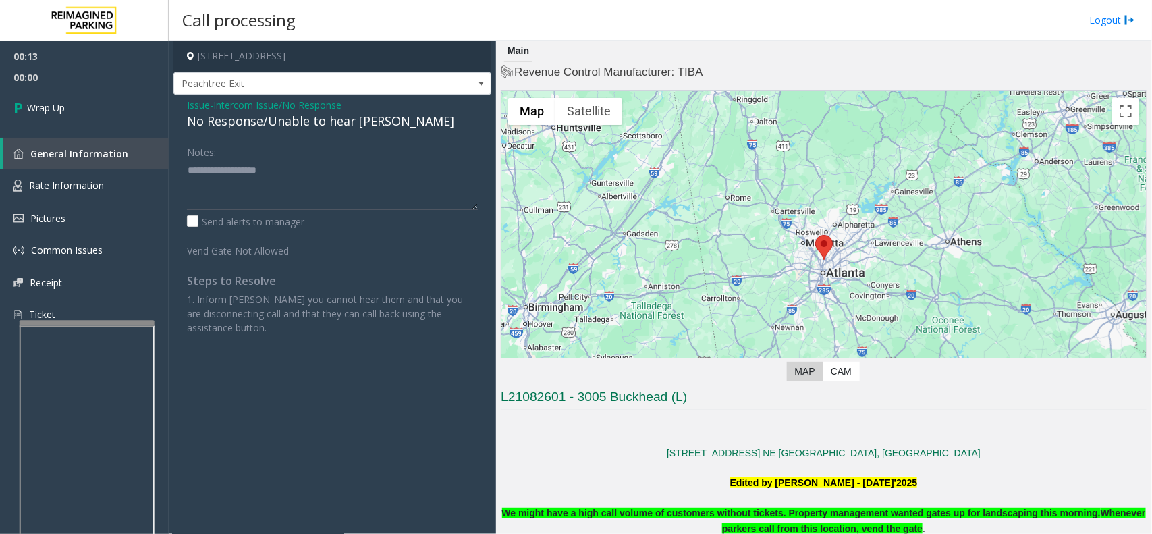
click at [277, 123] on div "No Response/Unable to hear [PERSON_NAME]" at bounding box center [332, 121] width 291 height 18
type textarea "**********"
click at [275, 123] on div "No Response/Unable to hear [PERSON_NAME]" at bounding box center [332, 121] width 291 height 18
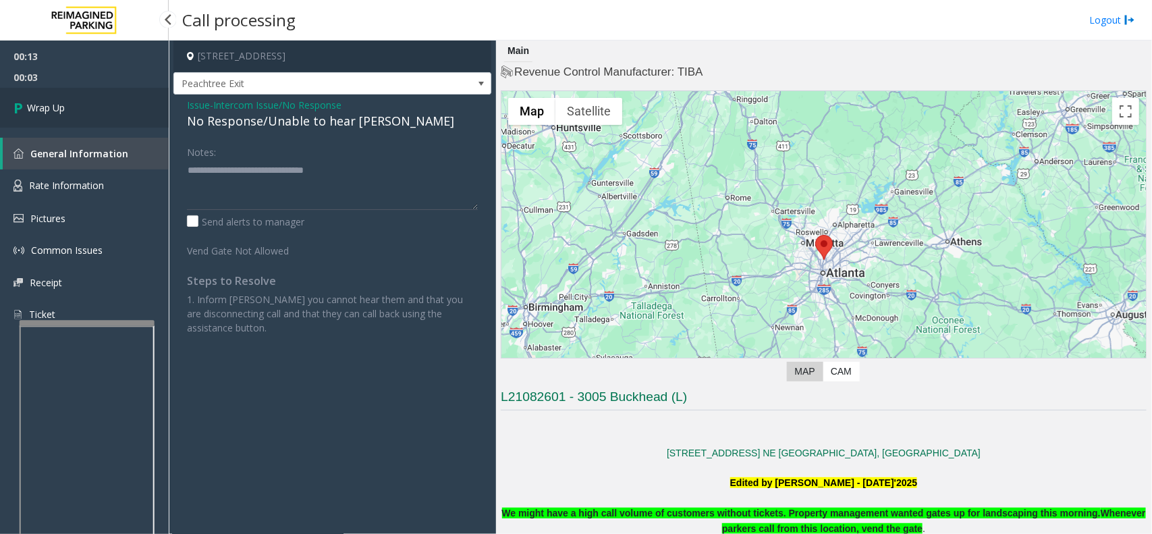
click at [113, 102] on link "Wrap Up" at bounding box center [84, 108] width 169 height 40
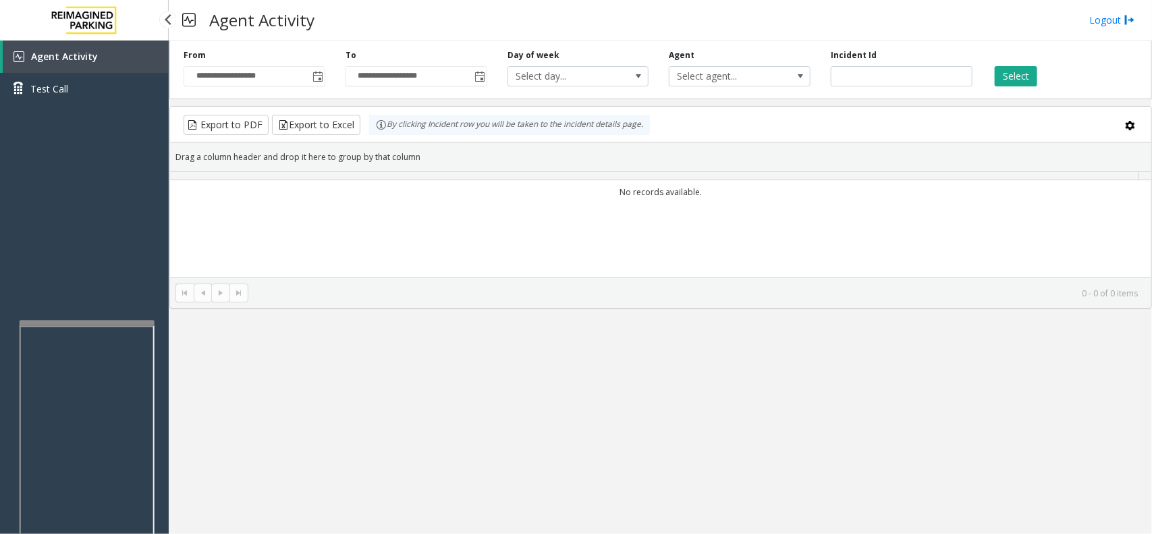
click at [113, 102] on link "Test Call" at bounding box center [84, 89] width 169 height 32
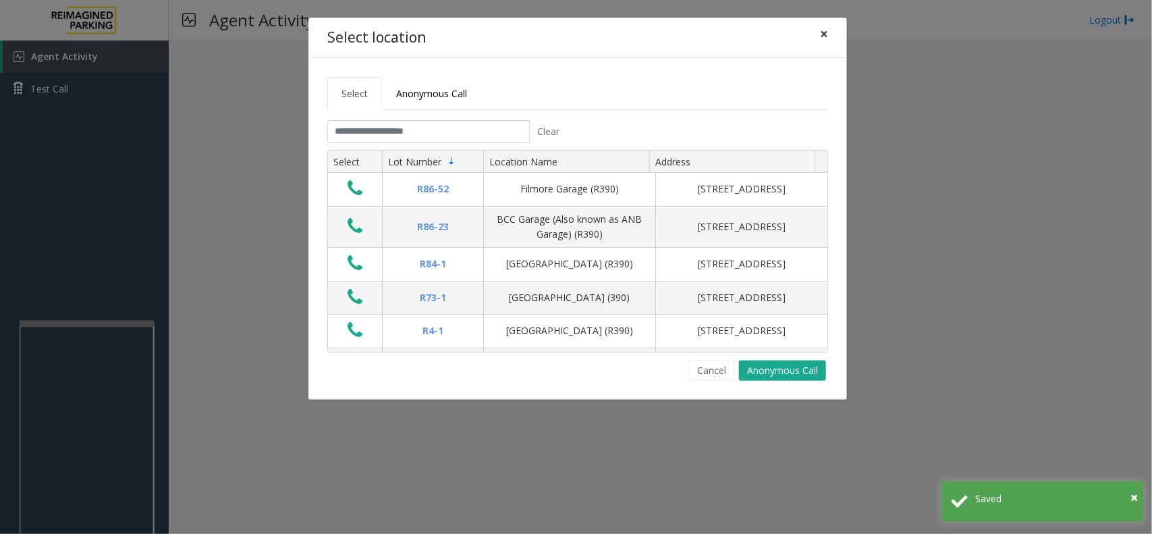
click at [827, 45] on button "×" at bounding box center [824, 34] width 27 height 33
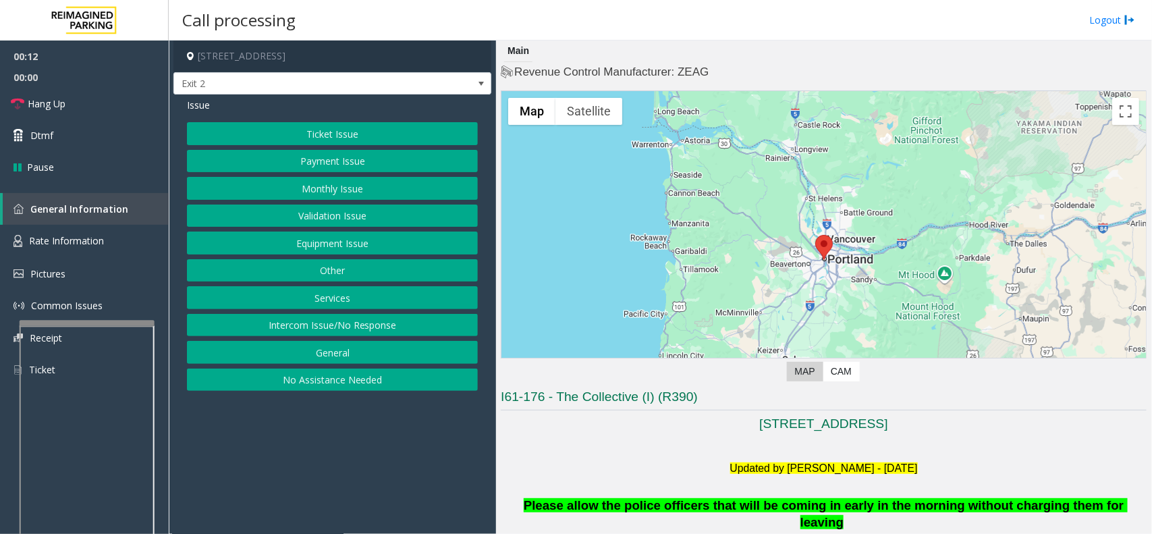
click at [362, 190] on button "Monthly Issue" at bounding box center [332, 188] width 291 height 23
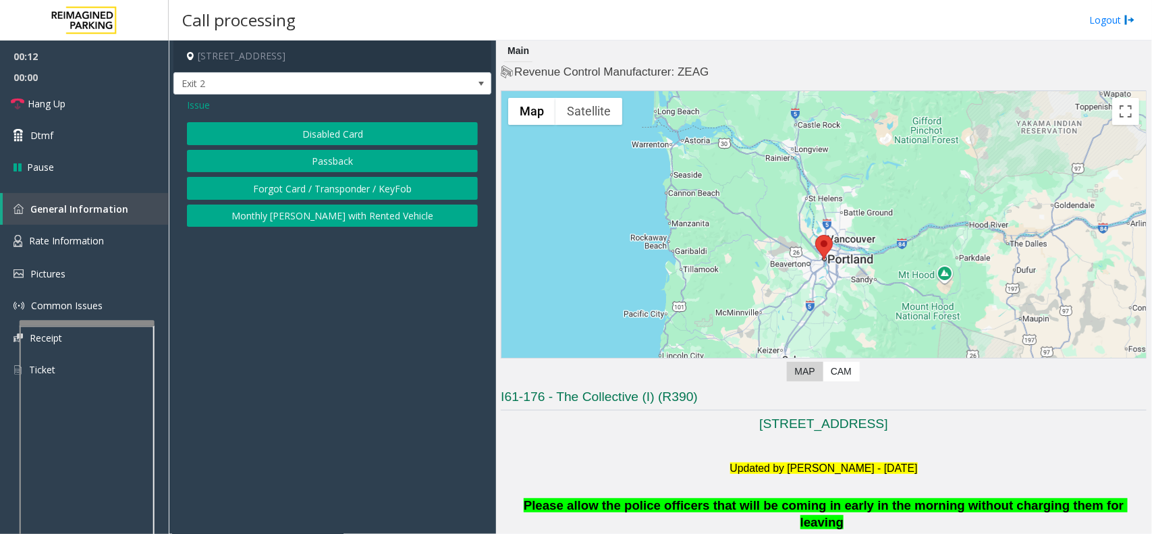
click at [362, 135] on button "Disabled Card" at bounding box center [332, 133] width 291 height 23
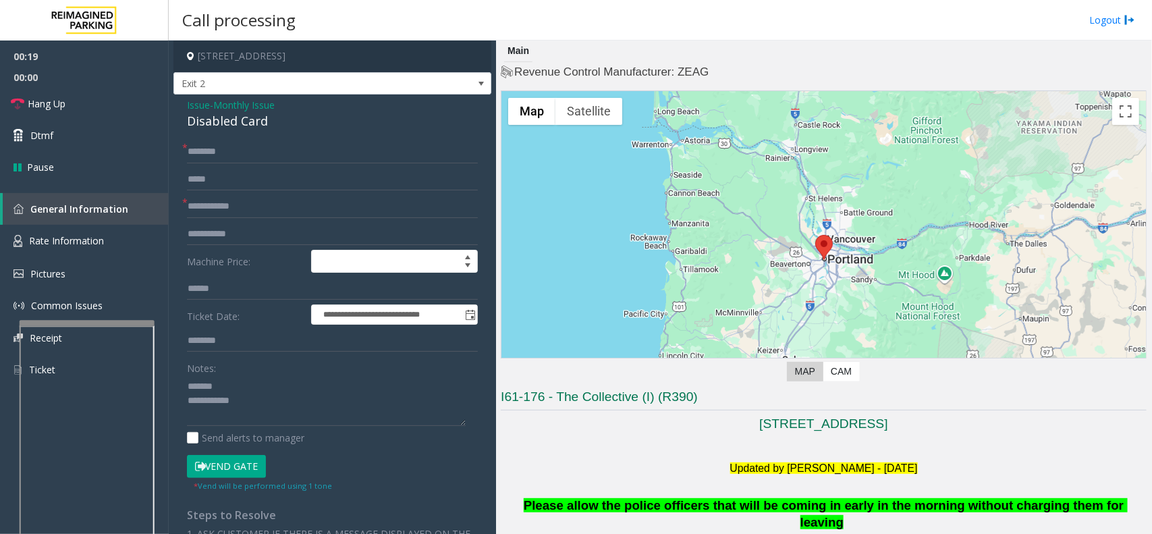
click at [227, 127] on div "Disabled Card" at bounding box center [332, 121] width 291 height 18
click at [82, 91] on link "Hang Up" at bounding box center [84, 104] width 169 height 32
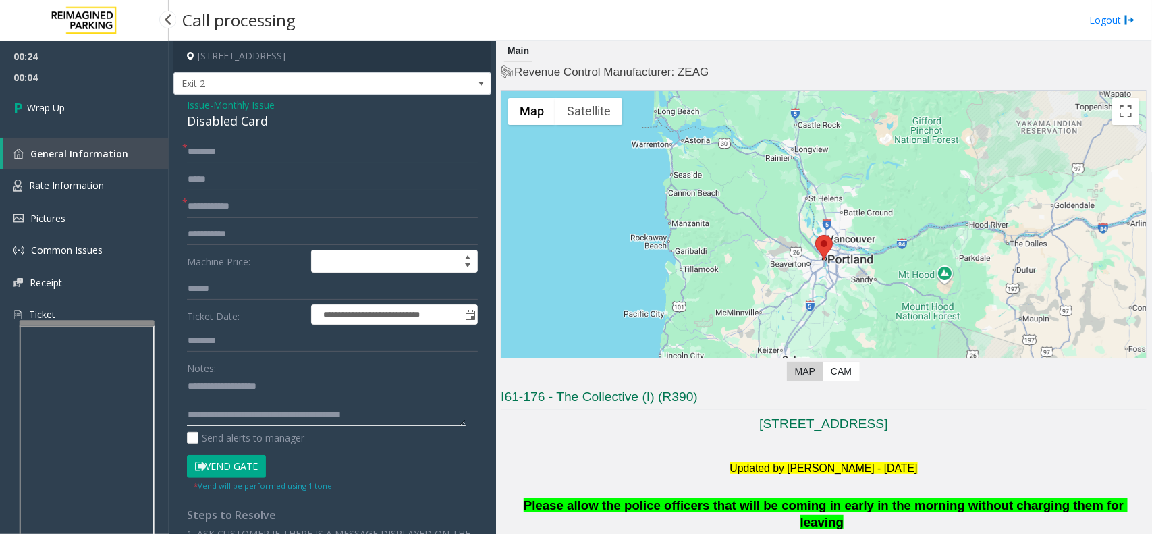
type textarea "**********"
click at [64, 147] on span "General Information" at bounding box center [79, 153] width 98 height 13
click at [74, 113] on link "Wrap Up" at bounding box center [84, 108] width 169 height 40
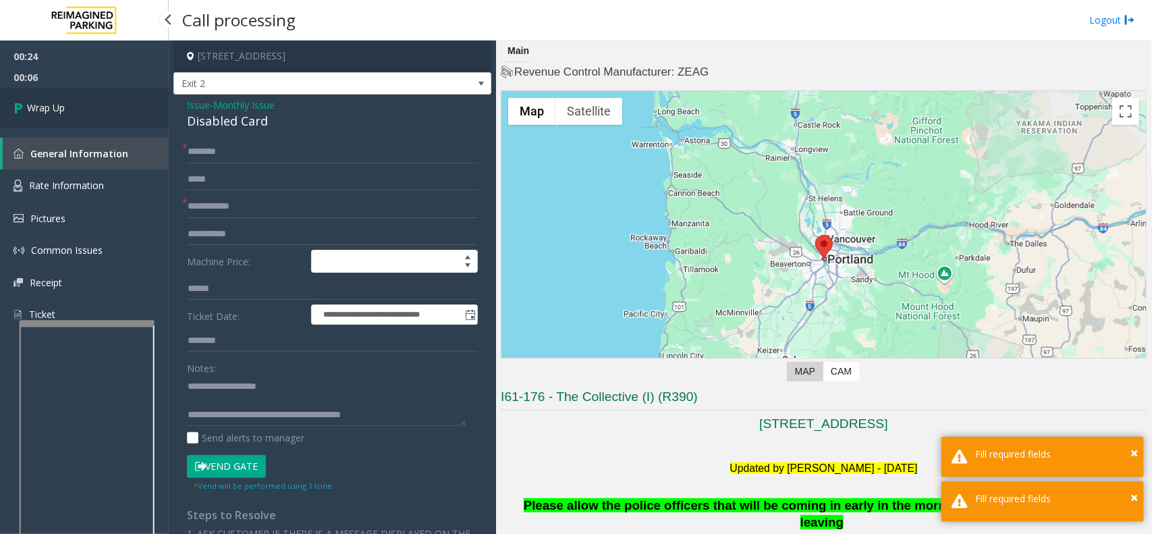
click at [74, 113] on link "Wrap Up" at bounding box center [84, 108] width 169 height 40
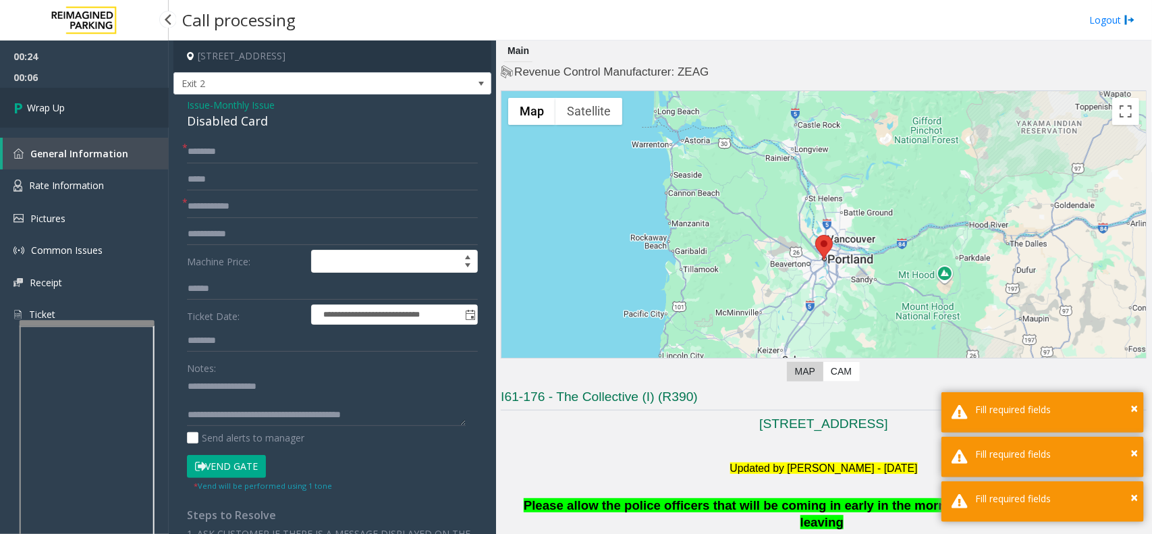
click at [74, 113] on link "Wrap Up" at bounding box center [84, 108] width 169 height 40
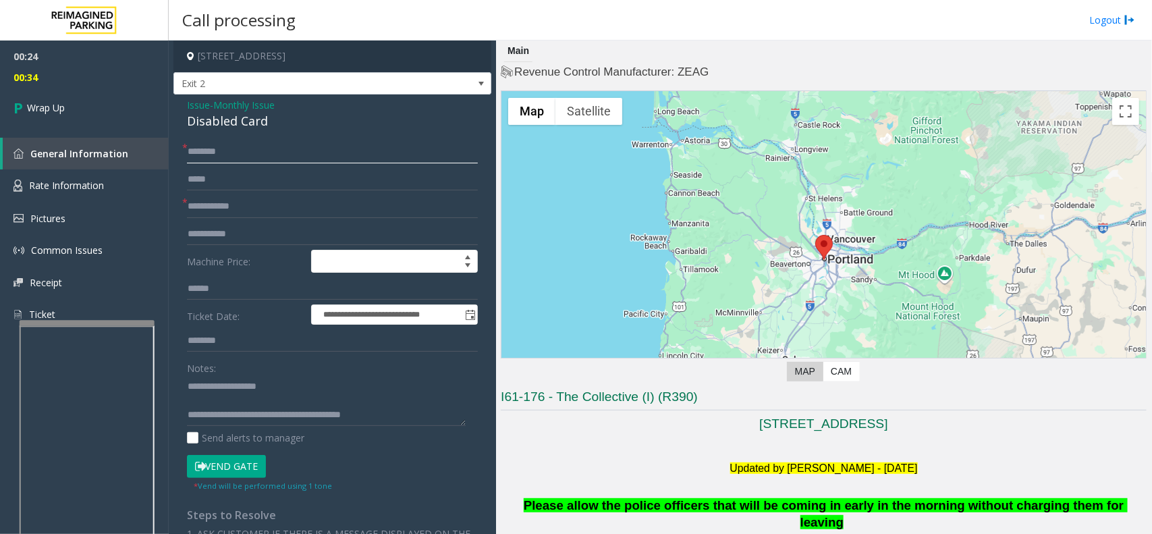
click at [246, 148] on input "text" at bounding box center [332, 151] width 291 height 23
type input "**"
click at [109, 105] on link "Wrap Up" at bounding box center [84, 108] width 169 height 40
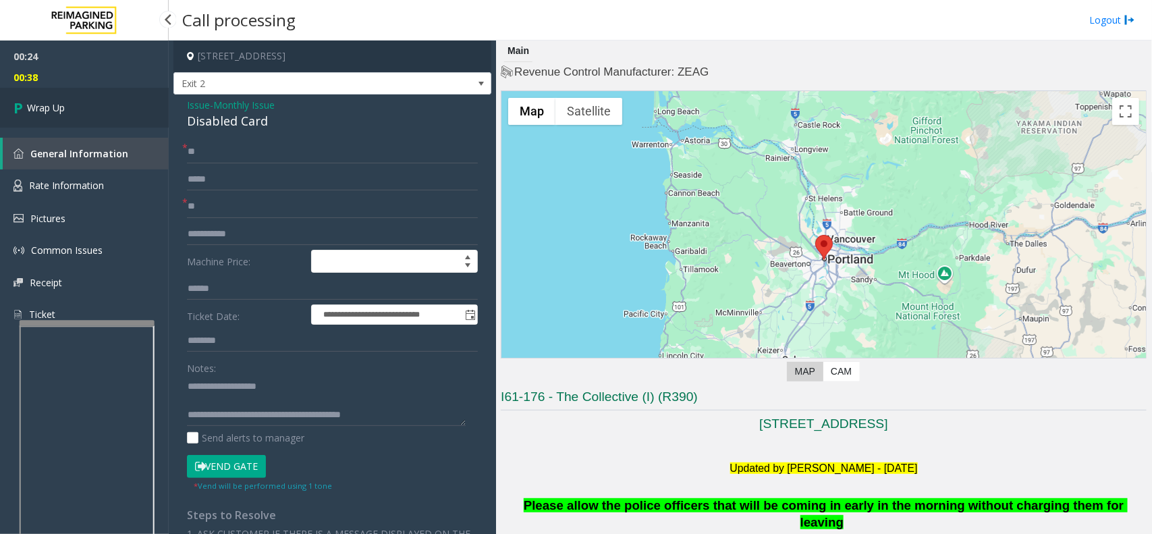
click at [109, 105] on link "Wrap Up" at bounding box center [84, 108] width 169 height 40
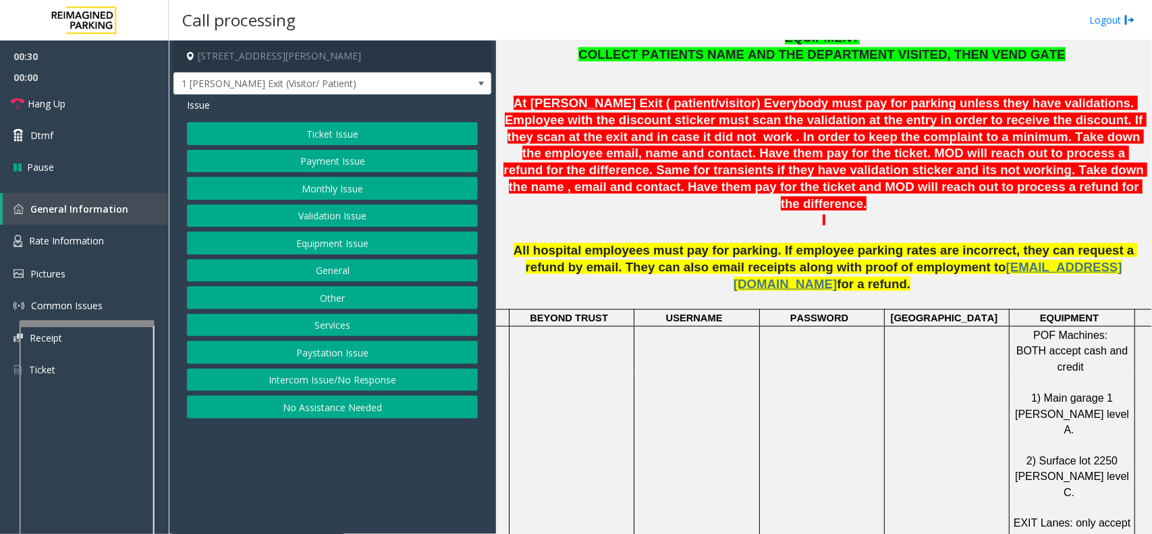
scroll to position [591, 0]
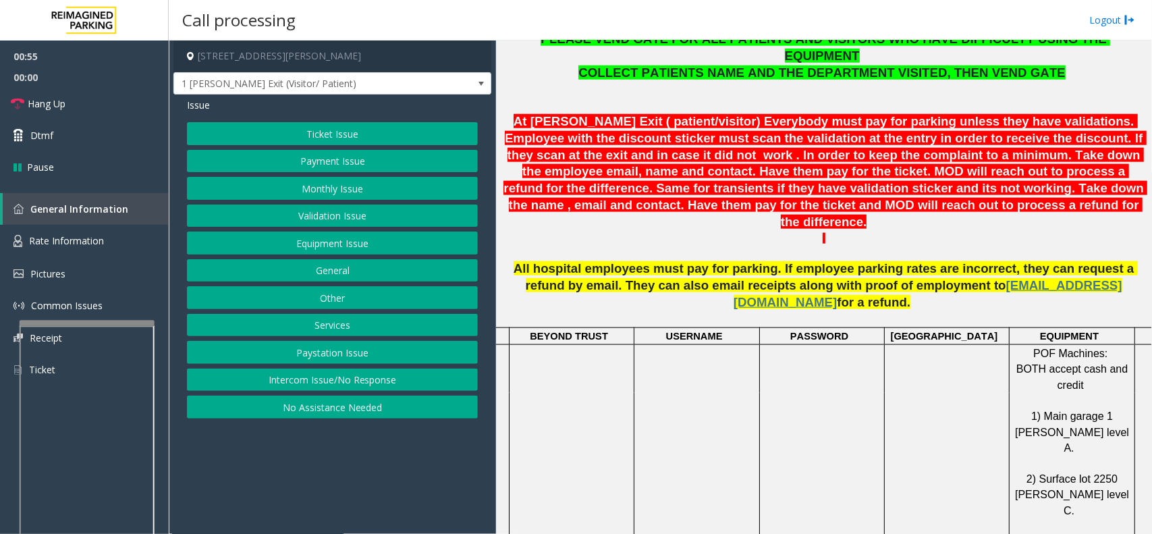
click at [294, 385] on button "Intercom Issue/No Response" at bounding box center [332, 379] width 291 height 23
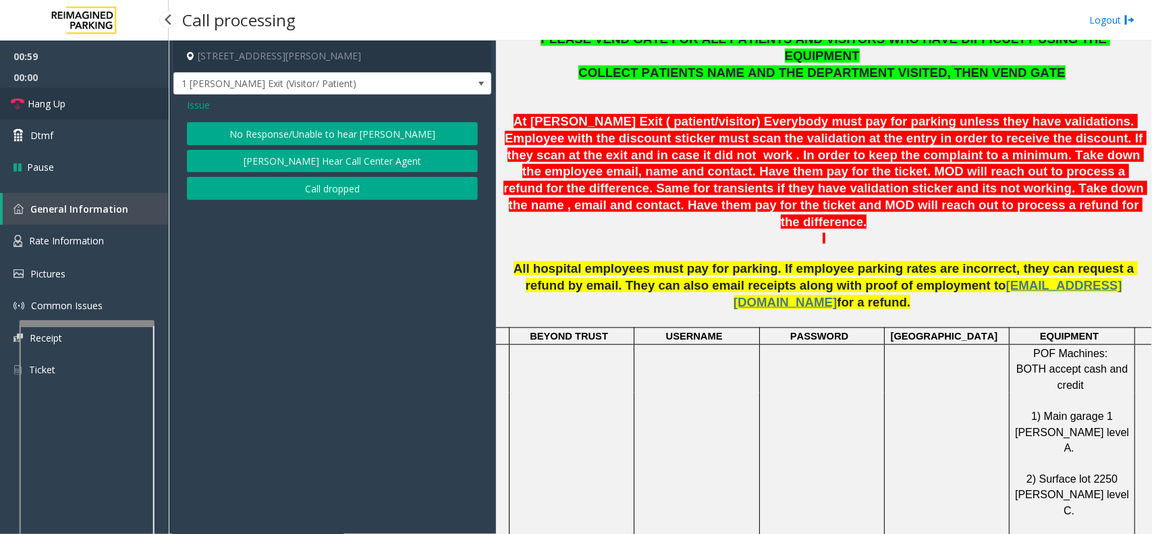
click at [91, 90] on link "Hang Up" at bounding box center [84, 104] width 169 height 32
click at [204, 163] on button "[PERSON_NAME] Hear Call Center Agent" at bounding box center [332, 161] width 291 height 23
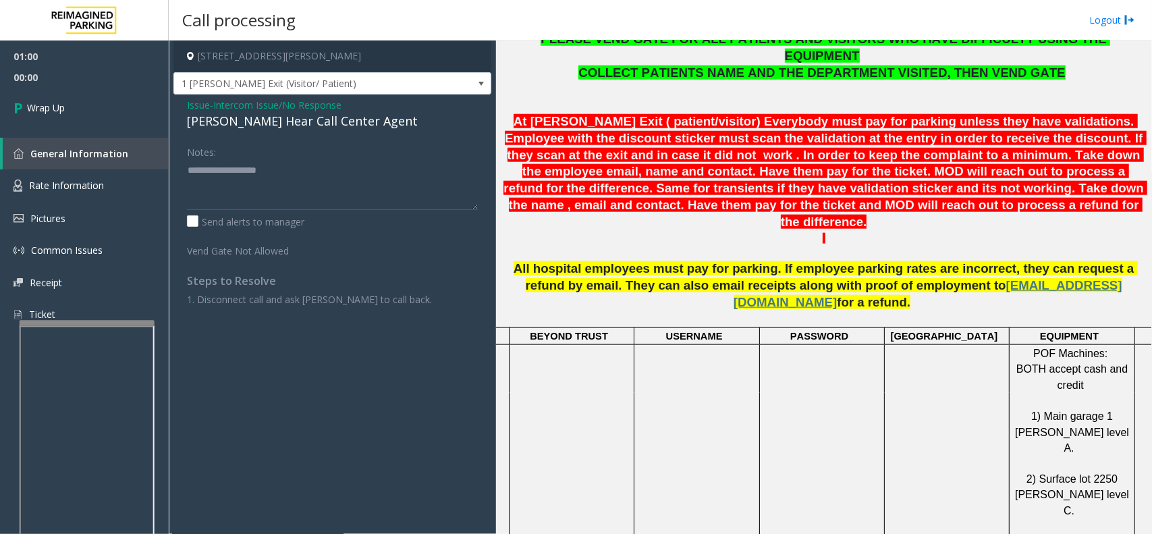
click at [235, 119] on div "[PERSON_NAME] Hear Call Center Agent" at bounding box center [332, 121] width 291 height 18
type textarea "**********"
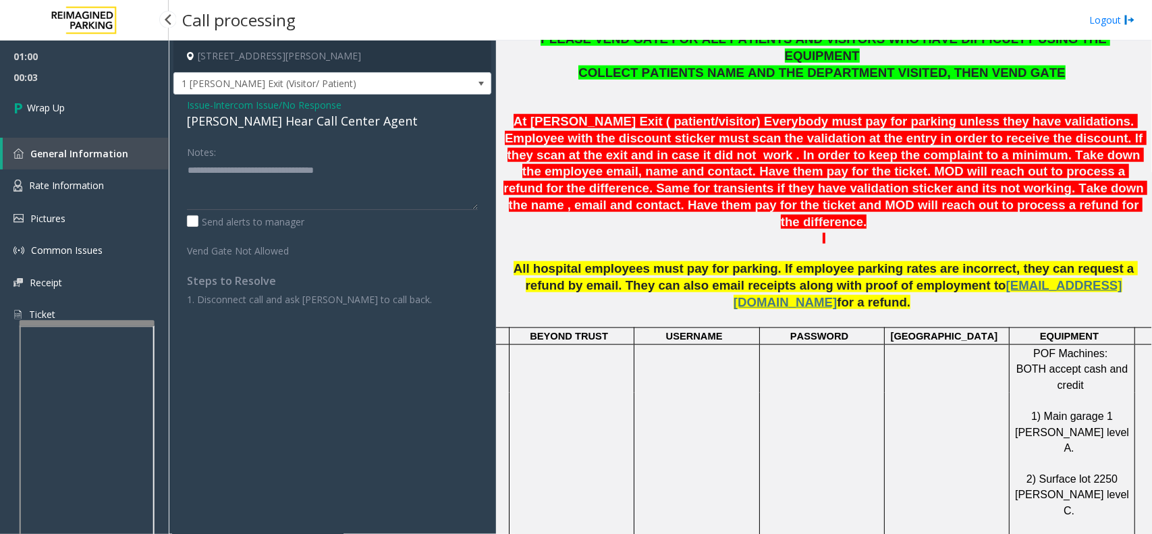
click at [136, 152] on link "General Information" at bounding box center [86, 154] width 166 height 32
click at [54, 92] on link "Wrap Up" at bounding box center [84, 108] width 169 height 40
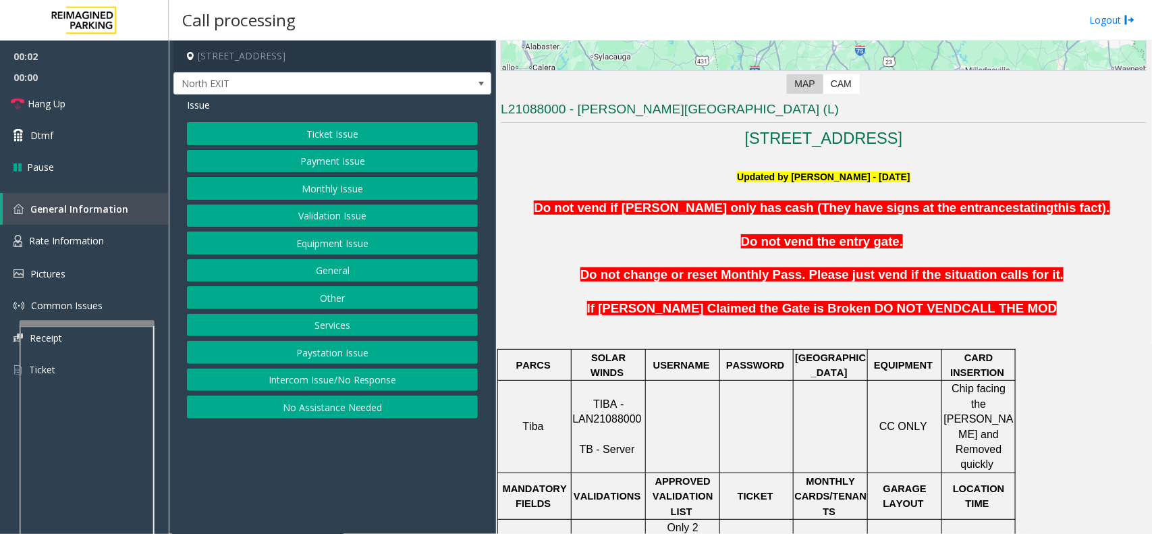
scroll to position [337, 0]
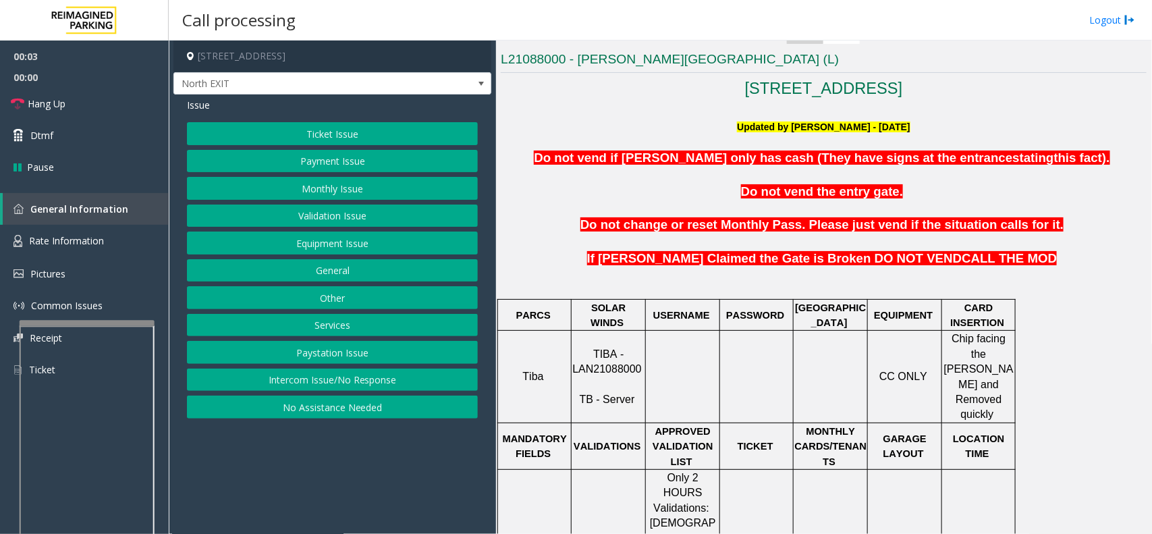
click at [628, 358] on span "TIBA - LAN21088000" at bounding box center [606, 361] width 69 height 26
copy p "LAN21088000"
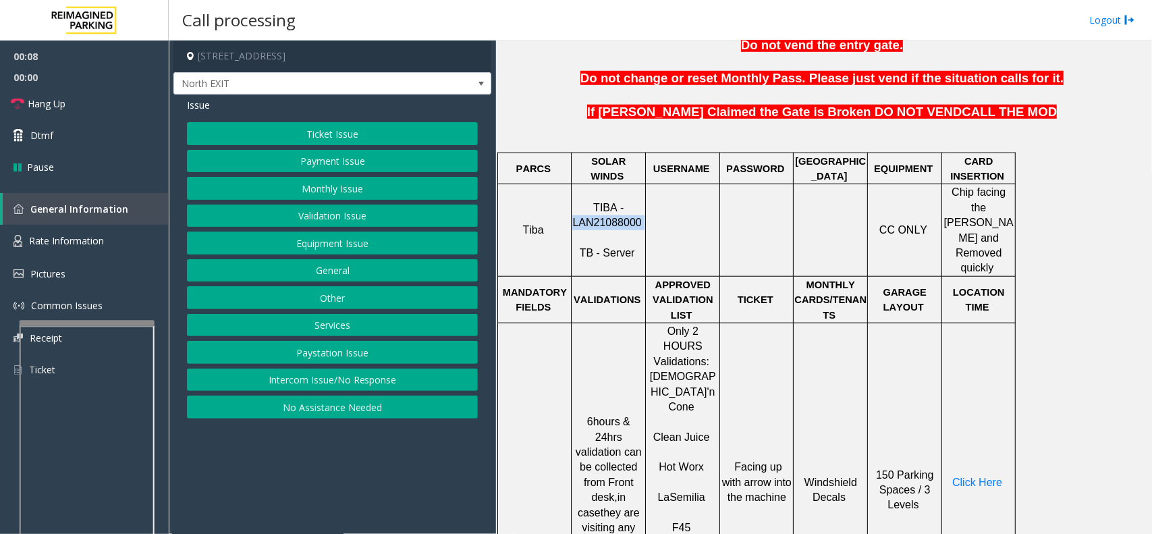
scroll to position [506, 0]
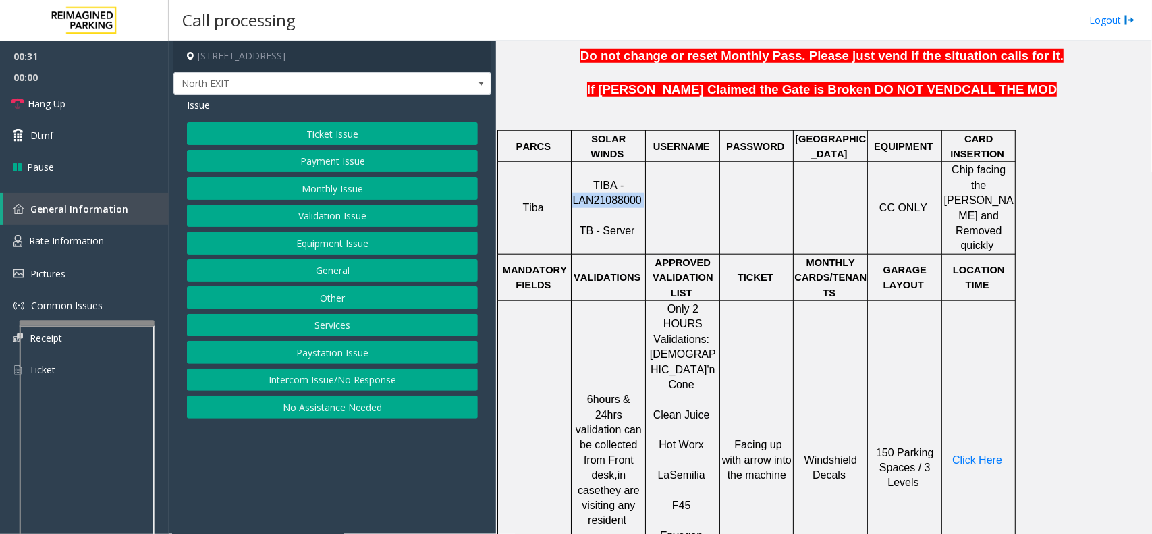
click at [283, 217] on button "Validation Issue" at bounding box center [332, 215] width 291 height 23
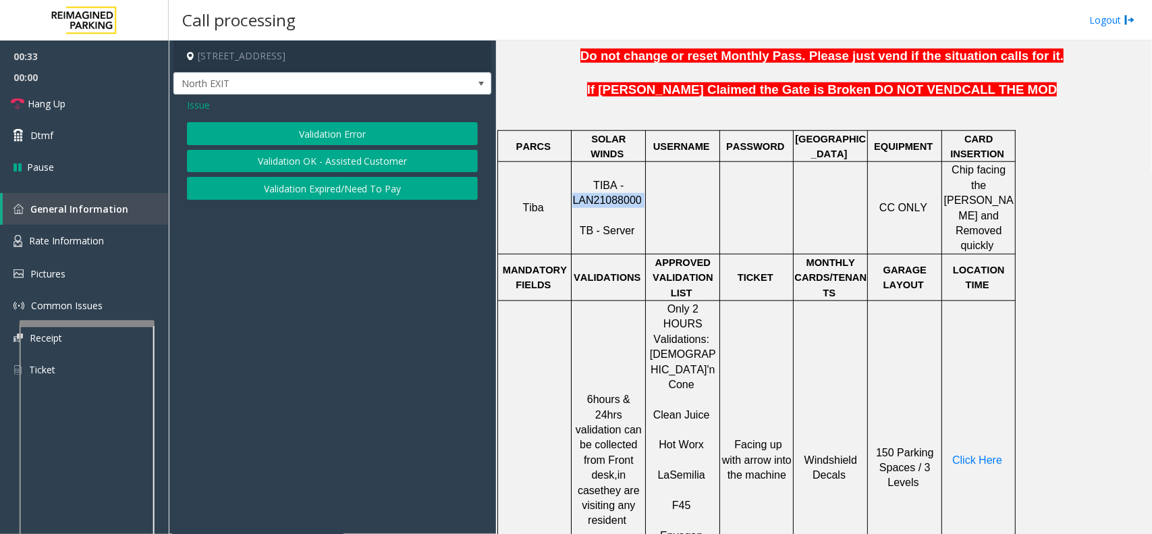
click at [298, 130] on button "Validation Error" at bounding box center [332, 133] width 291 height 23
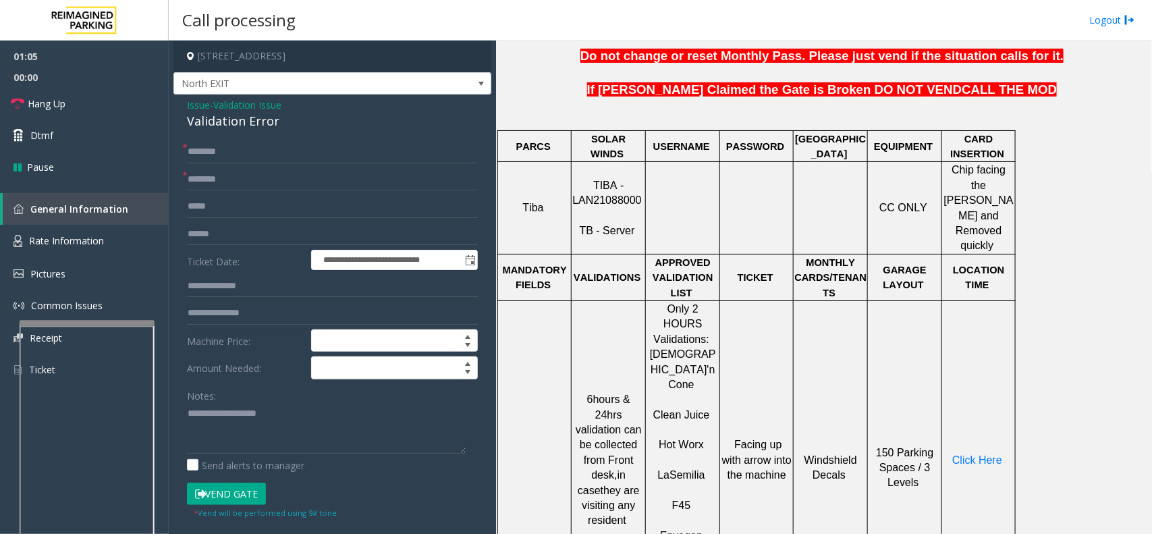
click at [680, 469] on span "Semilia" at bounding box center [686, 474] width 35 height 11
type input "**********"
type textarea "**********"
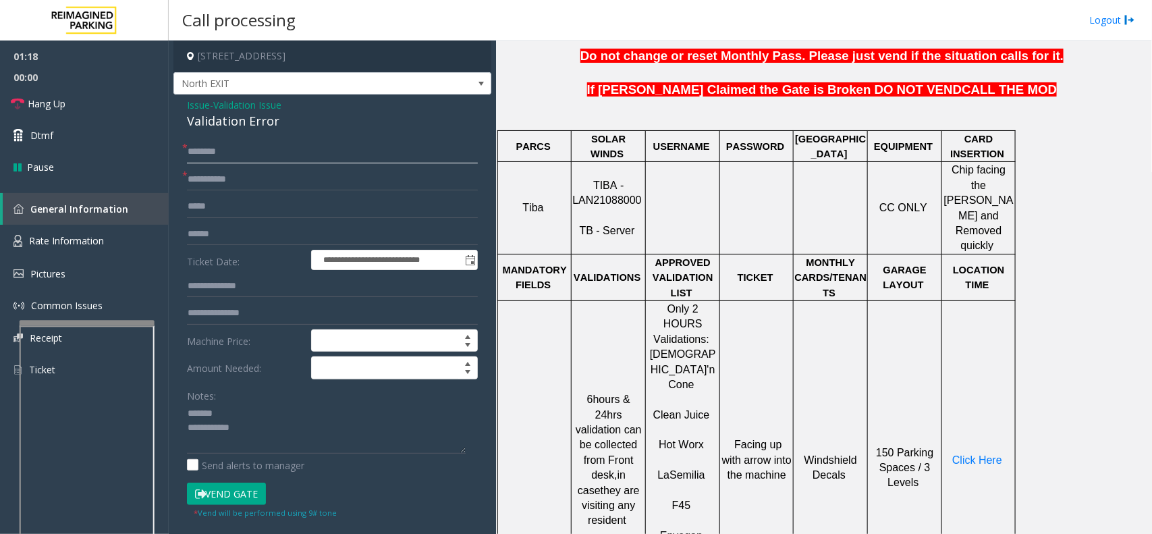
click at [211, 153] on input "text" at bounding box center [332, 151] width 291 height 23
type input "******"
click at [207, 236] on input "text" at bounding box center [332, 234] width 291 height 23
type input "*******"
click at [616, 180] on span "TIBA - LAN21088000" at bounding box center [606, 193] width 69 height 26
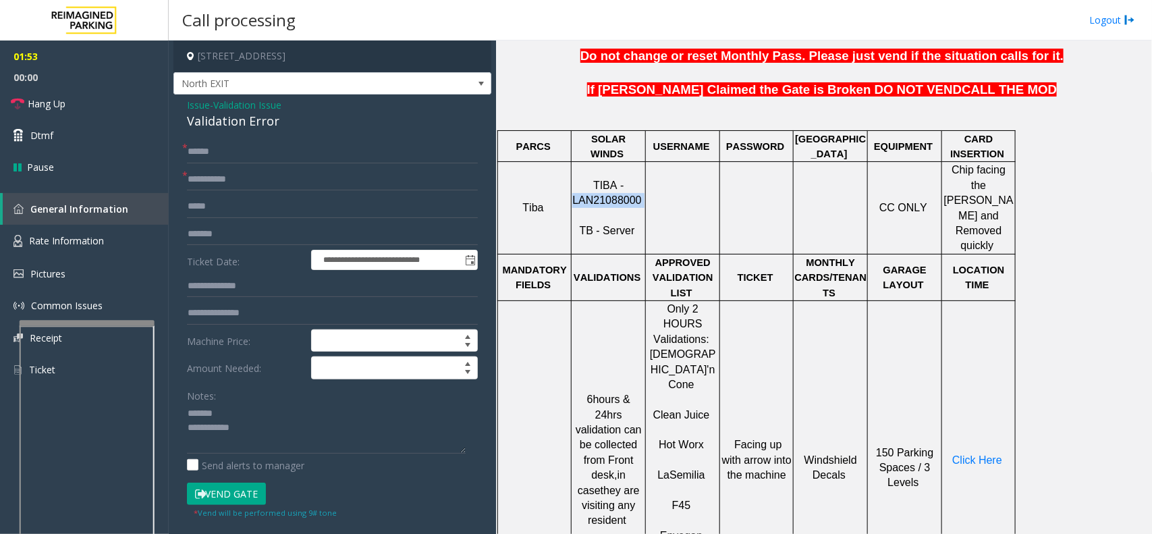
click at [616, 180] on span "TIBA - LAN21088000" at bounding box center [606, 193] width 69 height 26
copy p "LAN21088000"
drag, startPoint x: 18, startPoint y: 115, endPoint x: 242, endPoint y: 282, distance: 279.7
click at [242, 282] on input "text" at bounding box center [332, 286] width 291 height 23
type input "******"
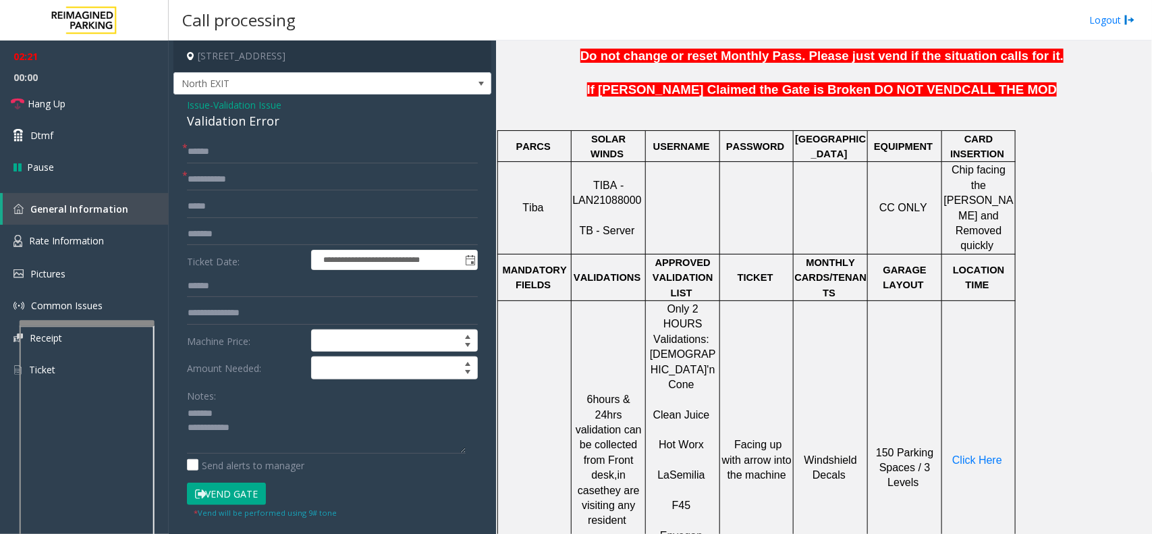
click at [613, 187] on span "TIBA - LAN21088000" at bounding box center [606, 193] width 69 height 26
click at [975, 410] on td "Click Here" at bounding box center [979, 459] width 74 height 319
click at [974, 454] on span "Click Here" at bounding box center [977, 459] width 50 height 11
drag, startPoint x: 235, startPoint y: 491, endPoint x: 236, endPoint y: 433, distance: 58.1
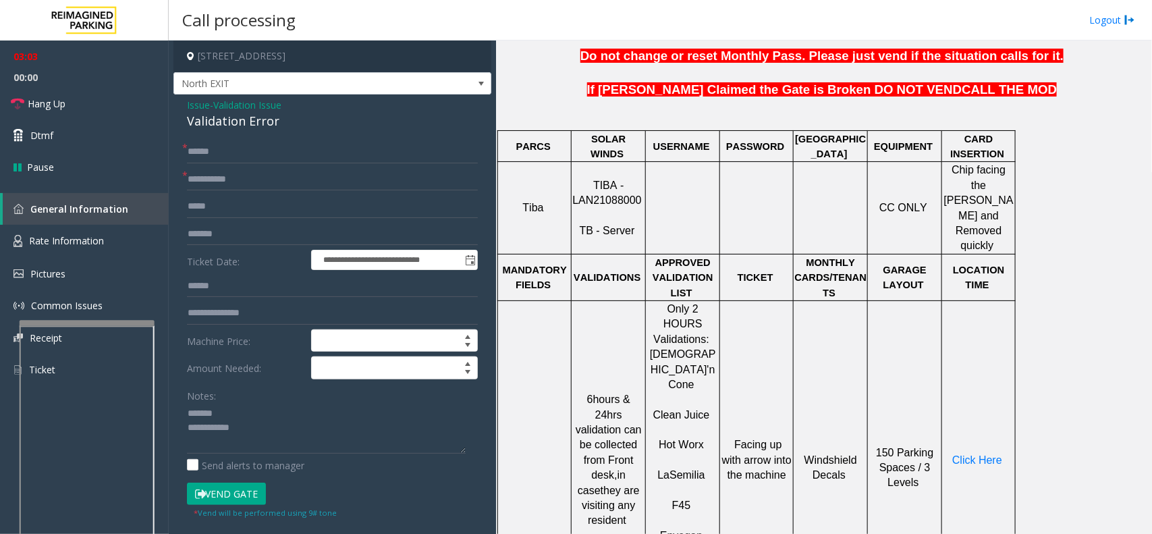
click at [235, 489] on button "Vend Gate" at bounding box center [226, 494] width 79 height 23
click at [238, 414] on textarea at bounding box center [326, 428] width 279 height 51
click at [265, 125] on div "Validation Error" at bounding box center [332, 121] width 291 height 18
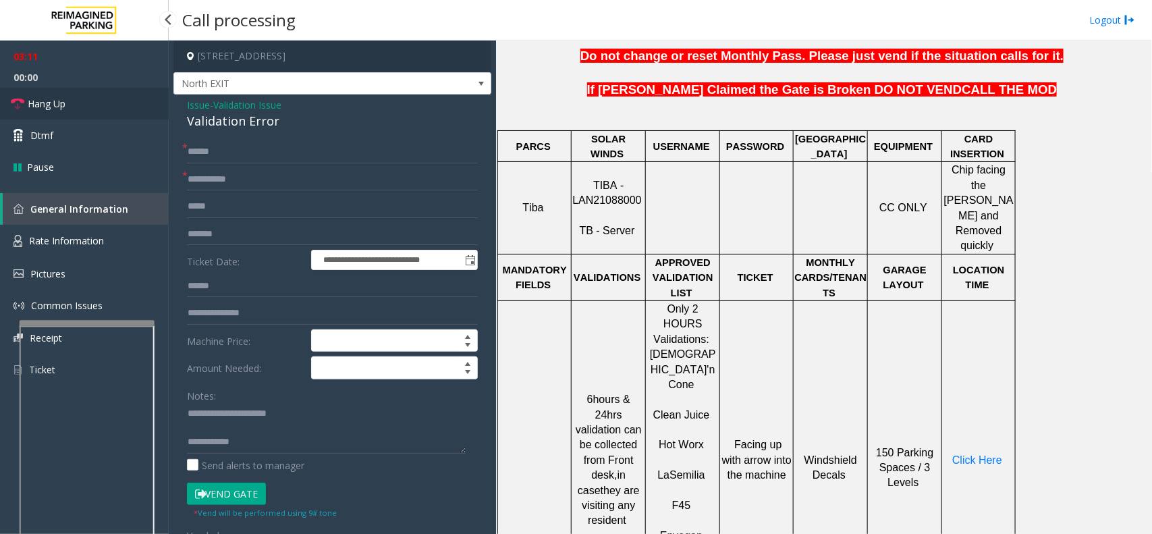
click at [56, 92] on link "Hang Up" at bounding box center [84, 104] width 169 height 32
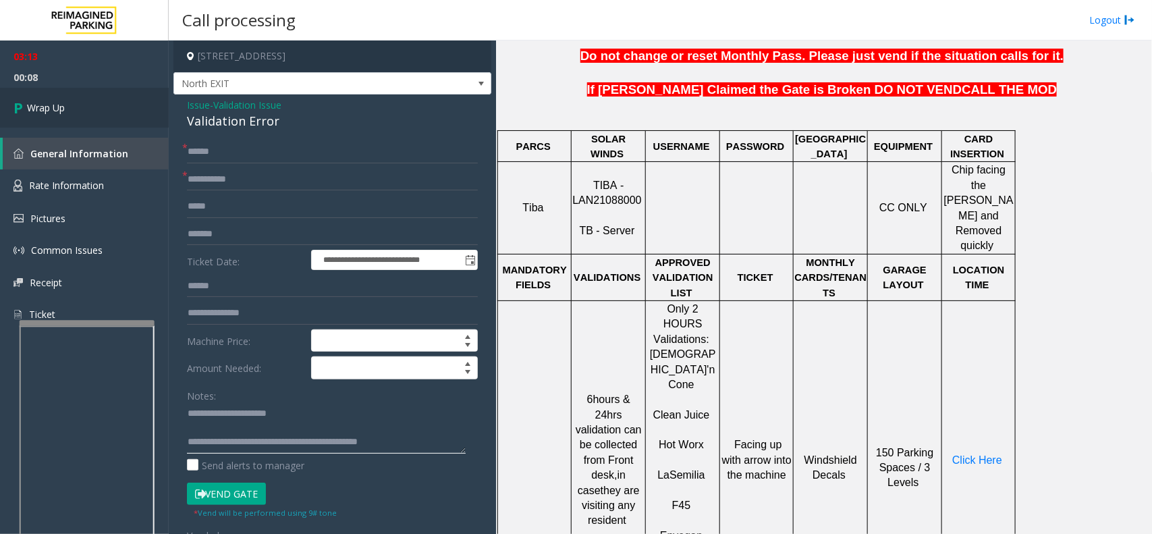
type textarea "**********"
click at [74, 118] on link "Wrap Up" at bounding box center [84, 108] width 169 height 40
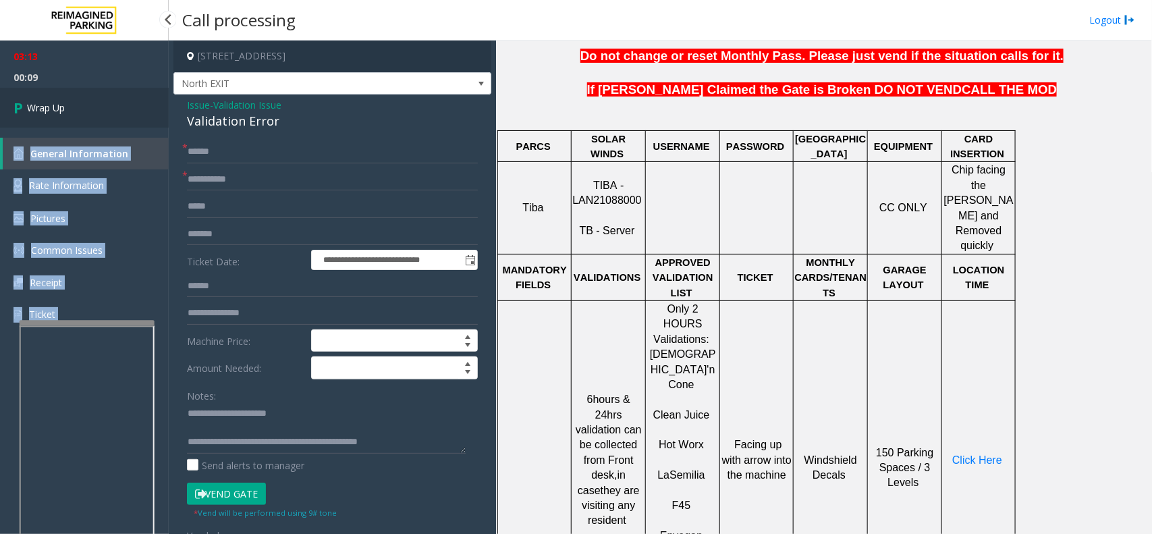
click at [74, 118] on div "03:13 00:09 Wrap Up General Information Rate Information Pictures Common Issues…" at bounding box center [84, 307] width 169 height 534
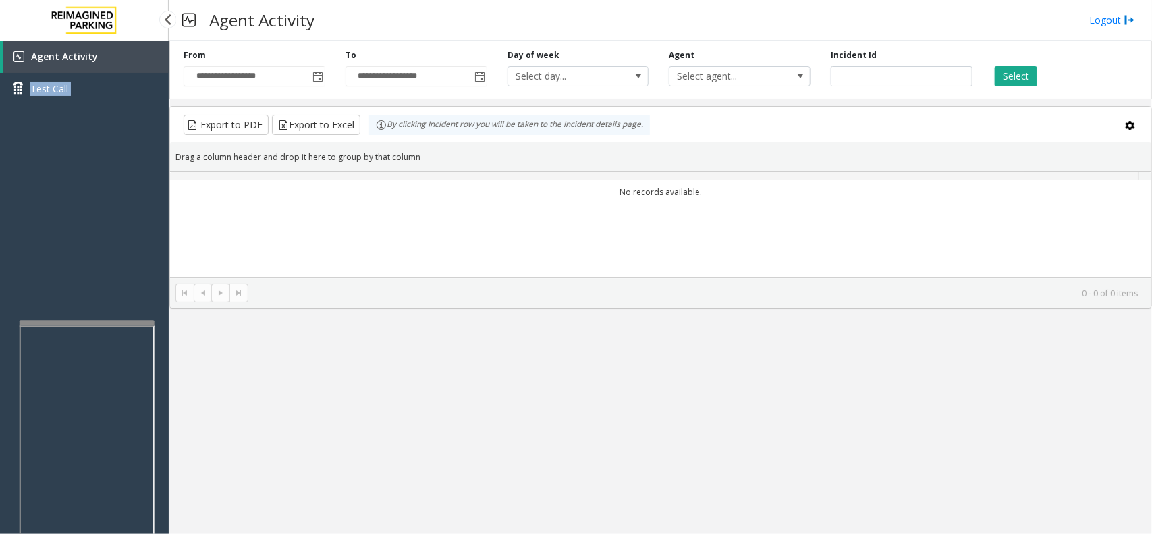
click at [74, 118] on div "Agent Activity Test Call" at bounding box center [84, 307] width 169 height 534
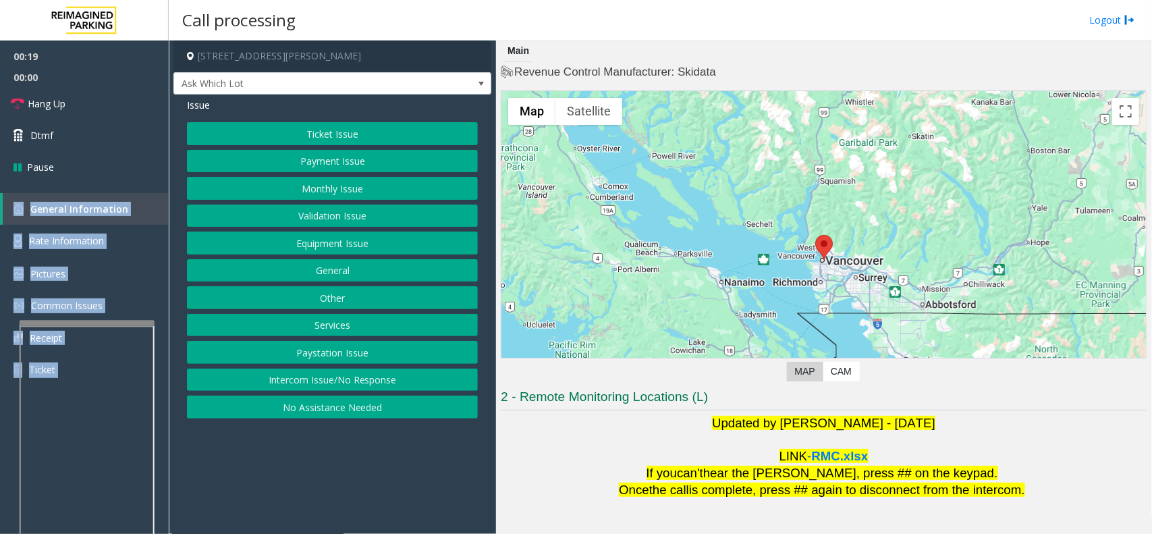
click at [383, 160] on button "Payment Issue" at bounding box center [332, 161] width 291 height 23
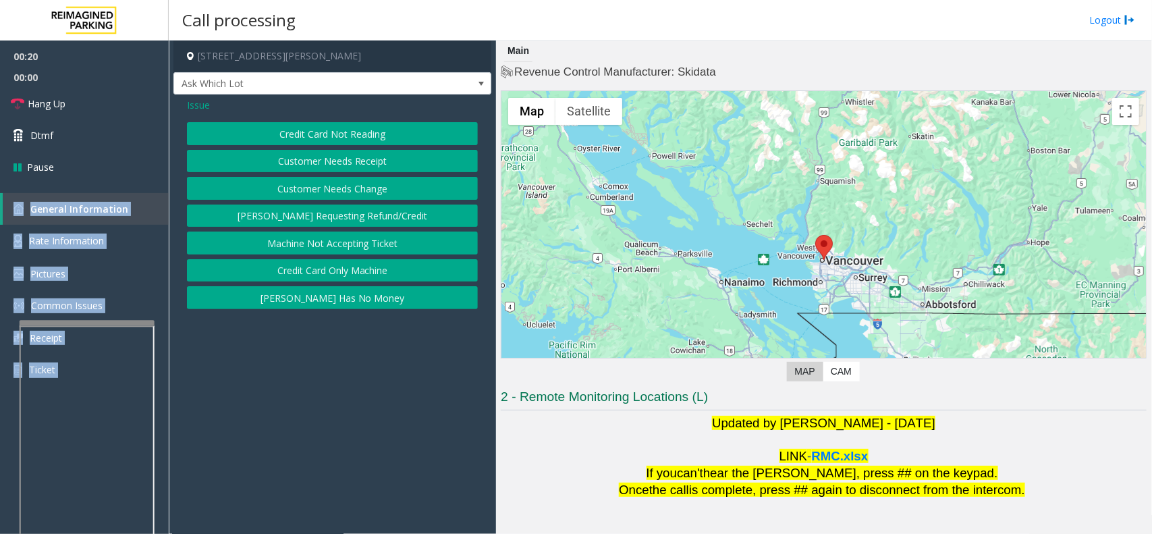
click at [399, 134] on button "Credit Card Not Reading" at bounding box center [332, 133] width 291 height 23
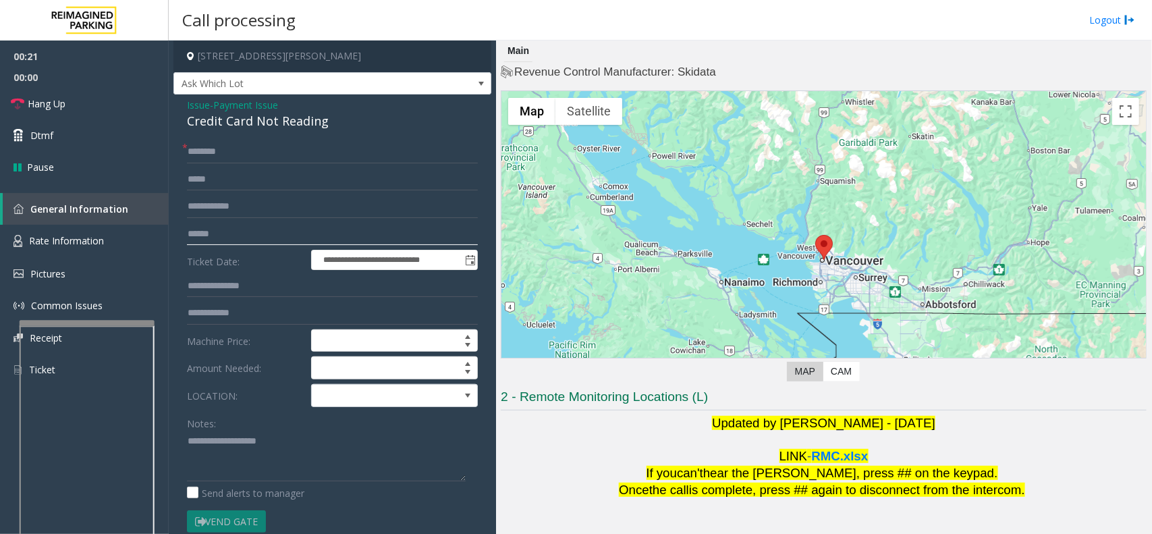
click at [271, 238] on input "text" at bounding box center [332, 234] width 291 height 23
type input "******"
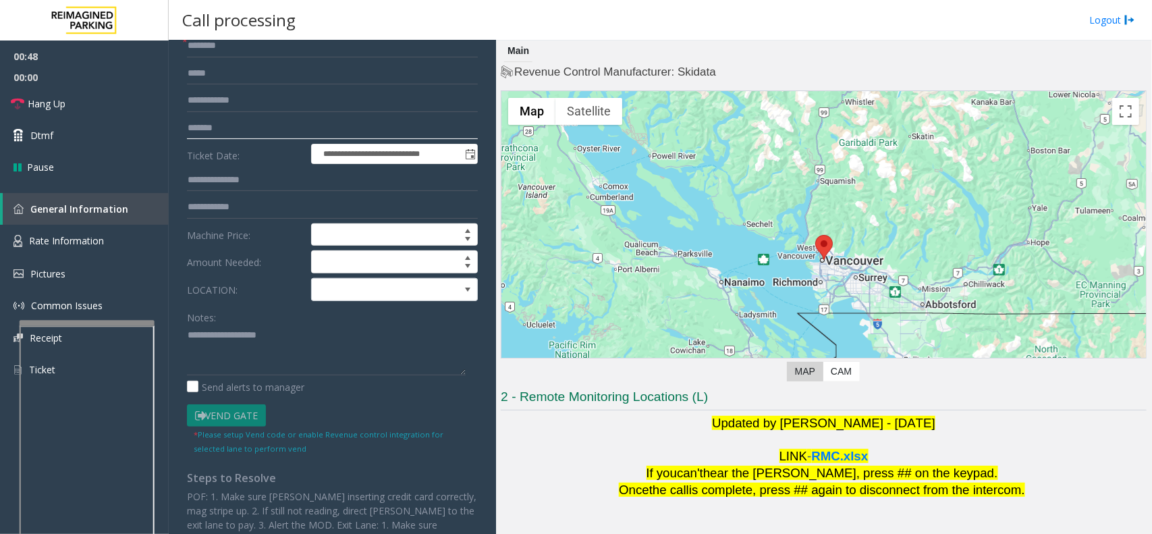
scroll to position [76, 0]
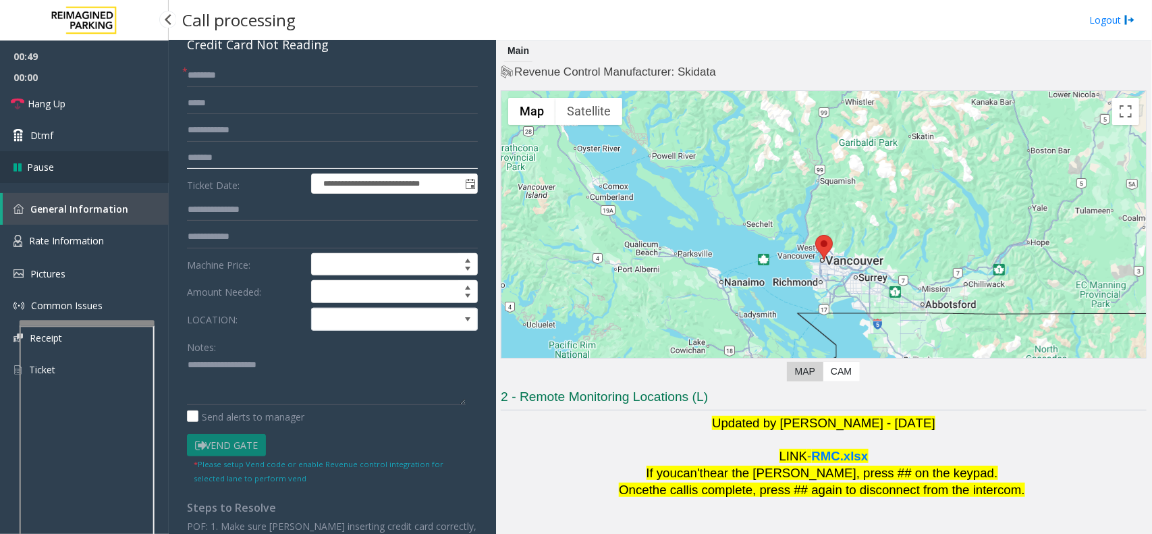
drag, startPoint x: 237, startPoint y: 163, endPoint x: 153, endPoint y: 164, distance: 83.7
click at [153, 164] on app-root "**********" at bounding box center [576, 267] width 1152 height 534
type input "******"
click at [335, 315] on span at bounding box center [378, 319] width 132 height 22
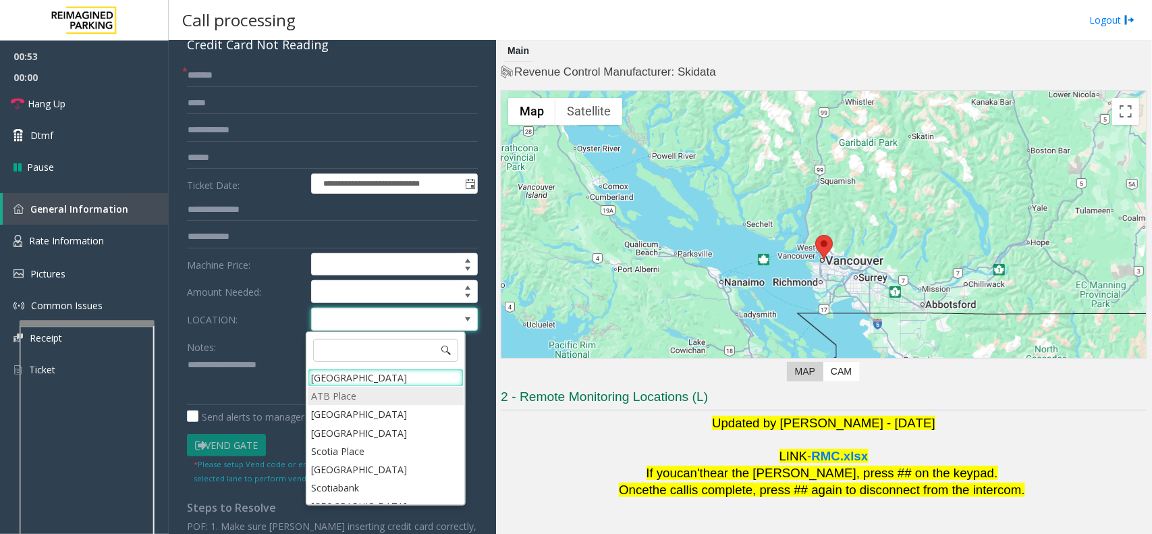
click at [352, 387] on Place "ATB Place" at bounding box center [386, 396] width 156 height 18
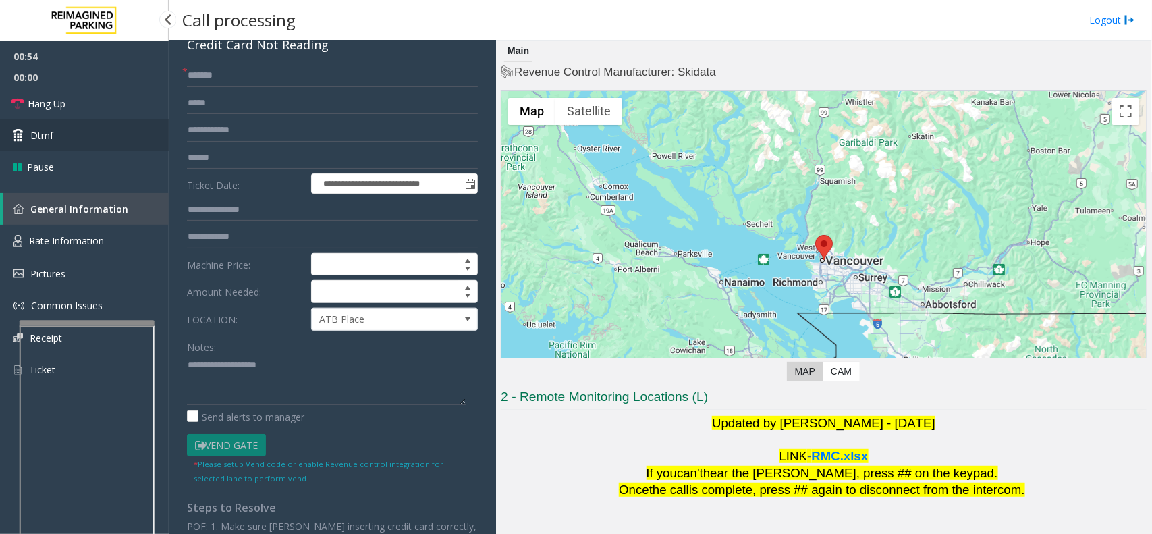
click at [75, 130] on link "Dtmf" at bounding box center [84, 135] width 169 height 32
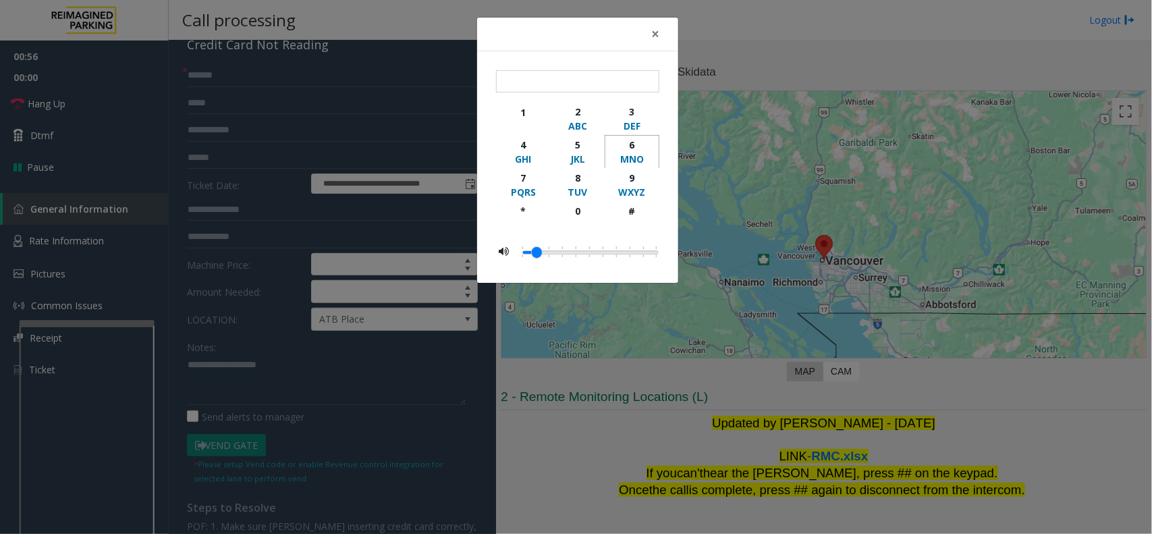
click at [645, 146] on div "6" at bounding box center [631, 145] width 37 height 14
type input "*"
click at [651, 34] on span "×" at bounding box center [655, 33] width 8 height 19
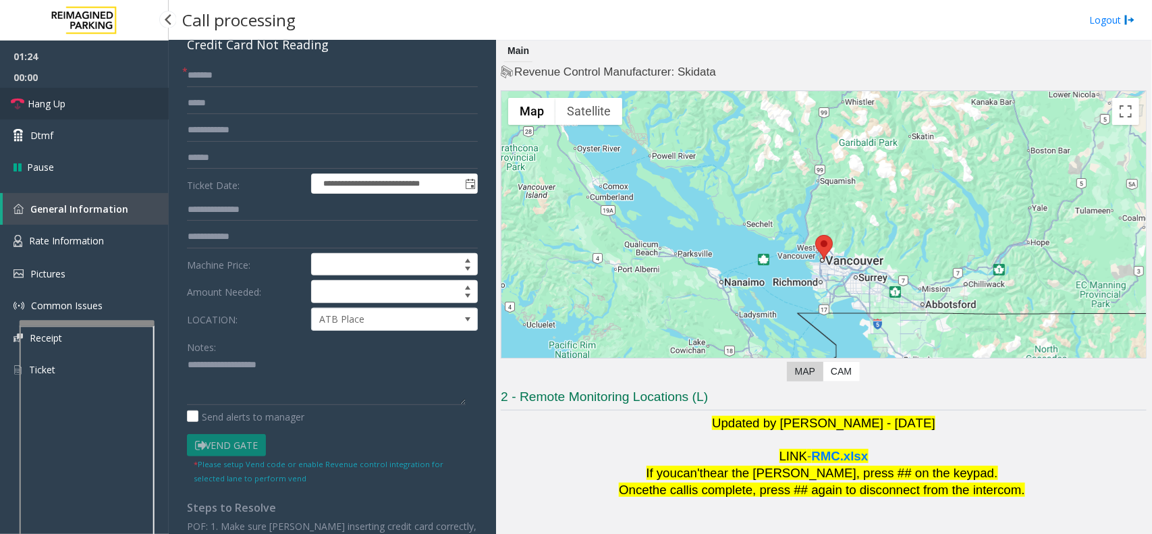
click at [101, 94] on link "Hang Up" at bounding box center [84, 104] width 169 height 32
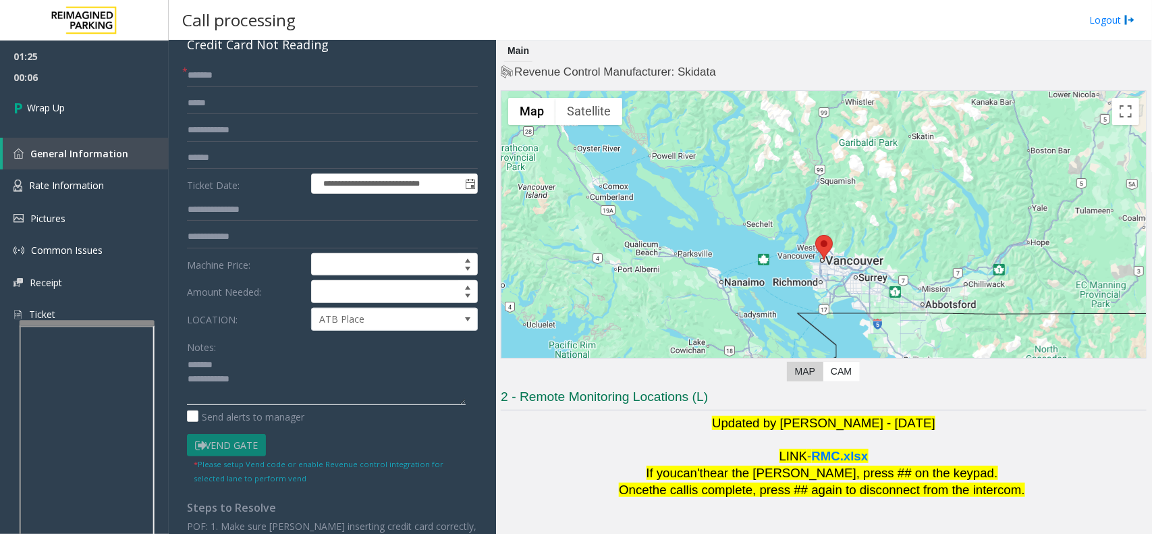
scroll to position [0, 0]
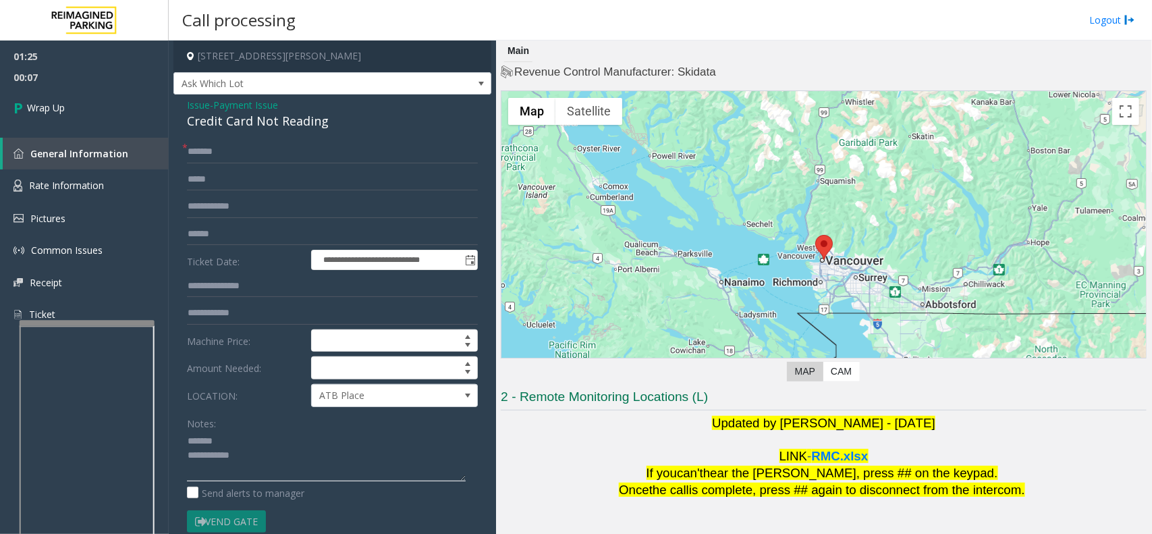
type textarea "**********"
click at [225, 118] on div "Credit Card Not Reading" at bounding box center [332, 121] width 291 height 18
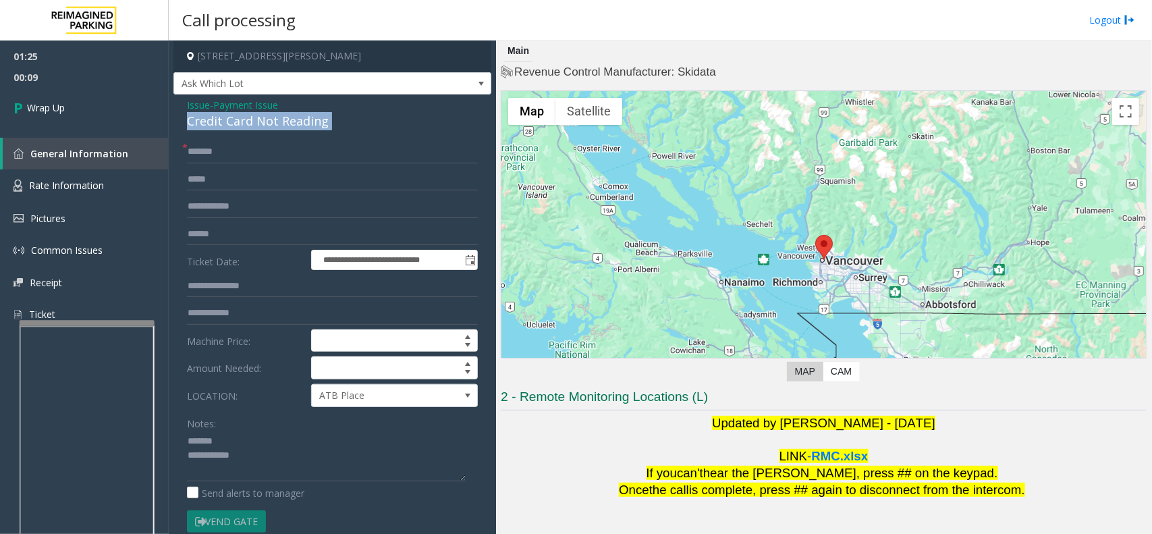
click at [225, 118] on div "Credit Card Not Reading" at bounding box center [332, 121] width 291 height 18
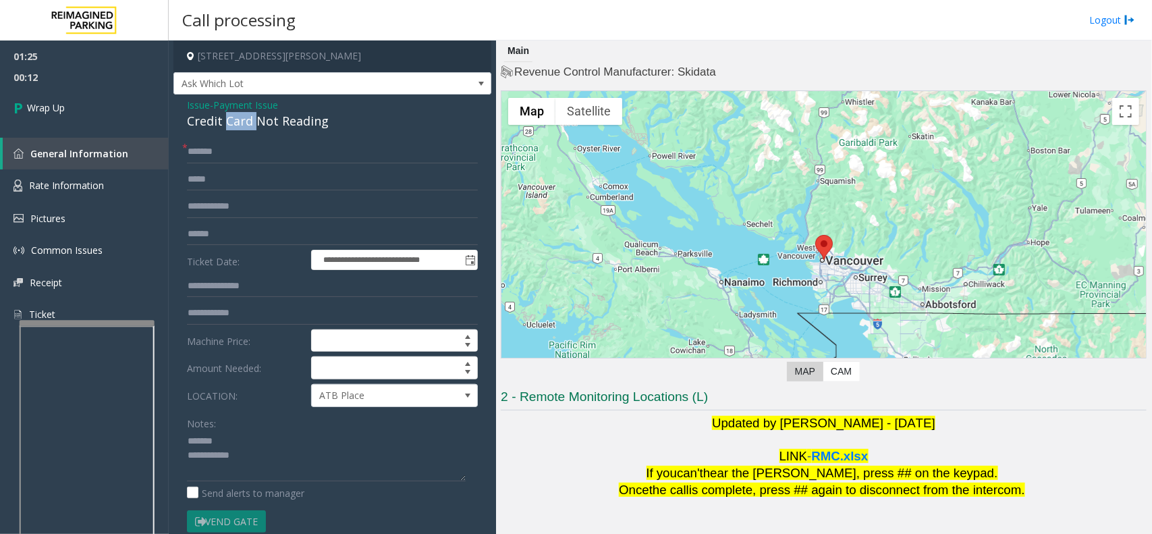
click at [225, 118] on div "Credit Card Not Reading" at bounding box center [332, 121] width 291 height 18
click at [127, 115] on link "Wrap Up" at bounding box center [84, 108] width 169 height 40
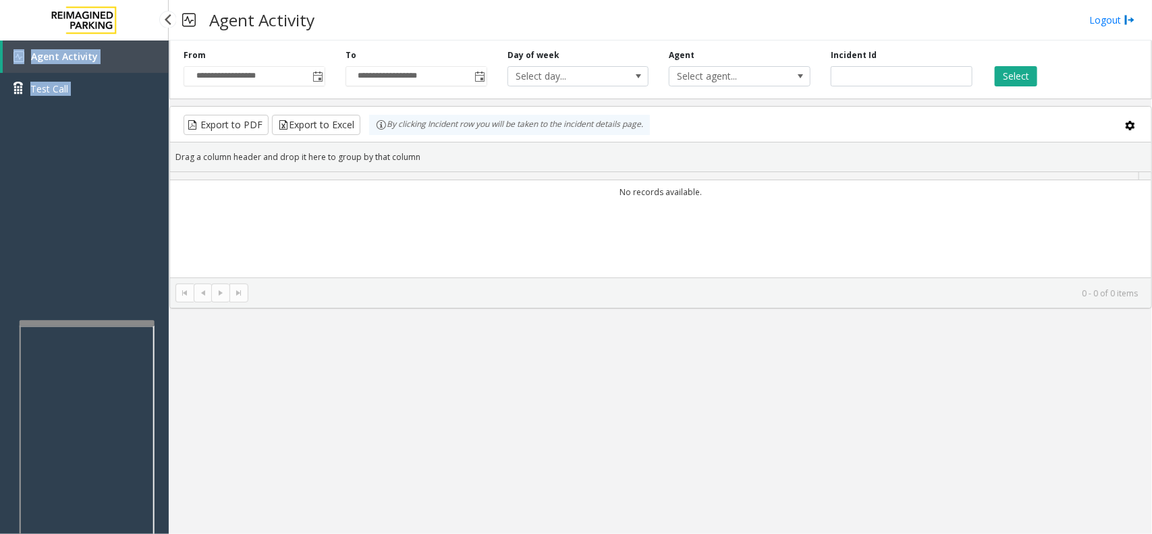
click at [127, 115] on div "Agent Activity Test Call" at bounding box center [84, 307] width 169 height 534
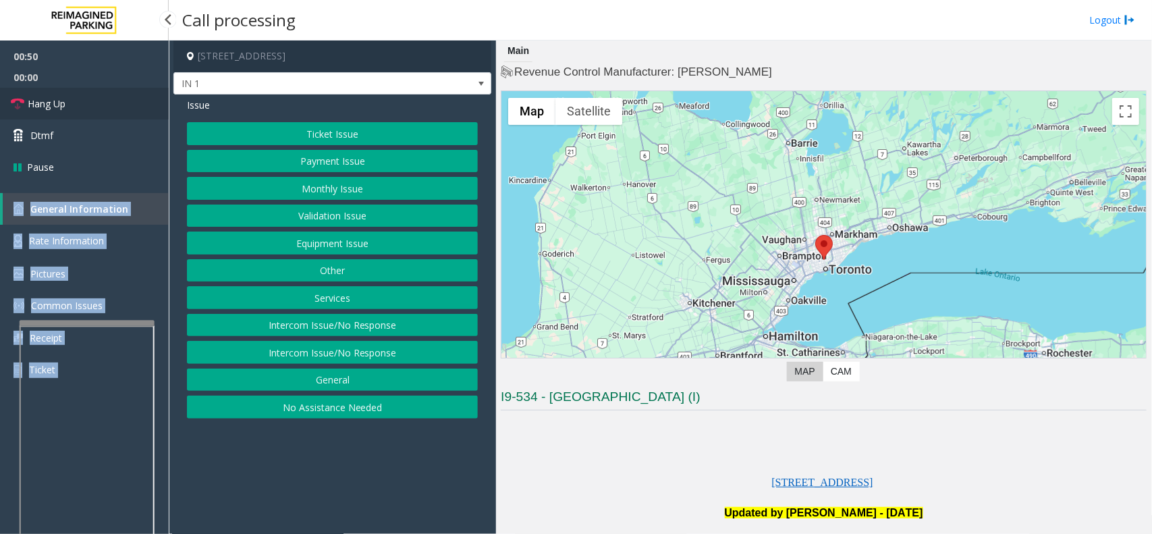
click at [92, 101] on link "Hang Up" at bounding box center [84, 104] width 169 height 32
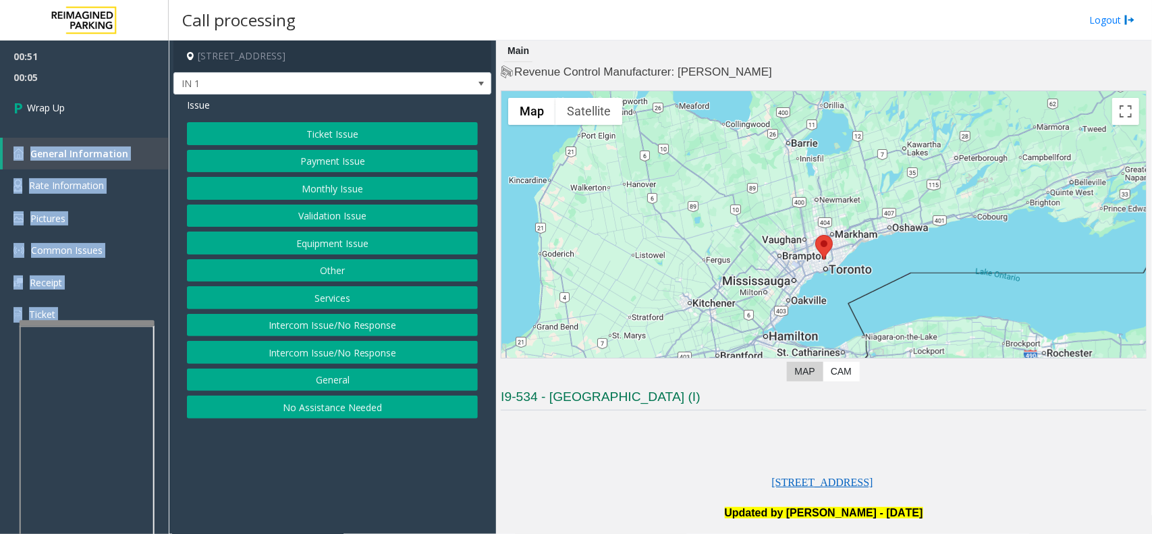
click at [342, 380] on button "General" at bounding box center [332, 379] width 291 height 23
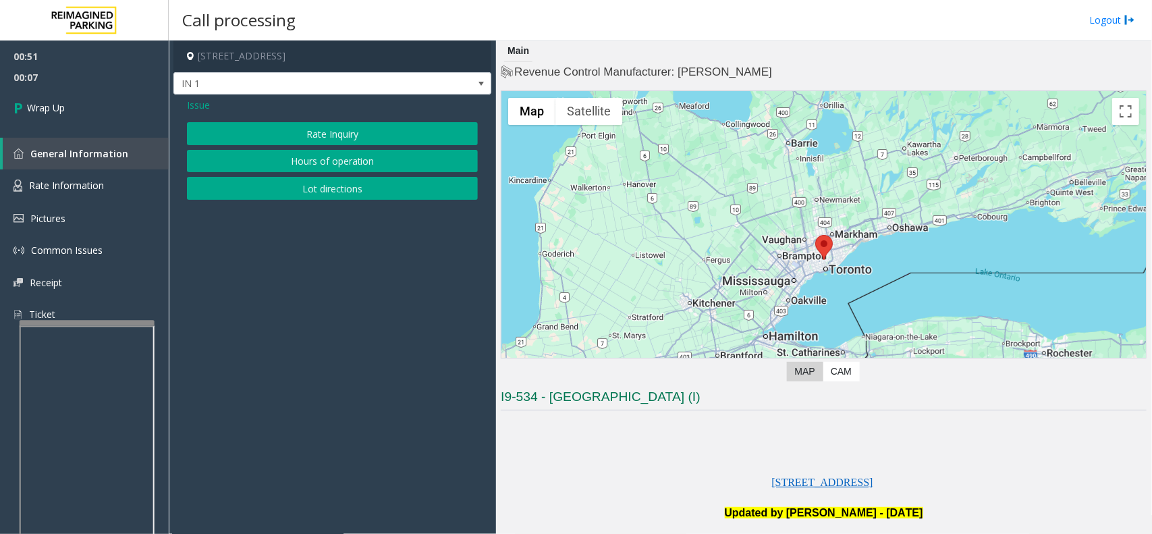
click at [208, 99] on span "Issue" at bounding box center [198, 105] width 23 height 14
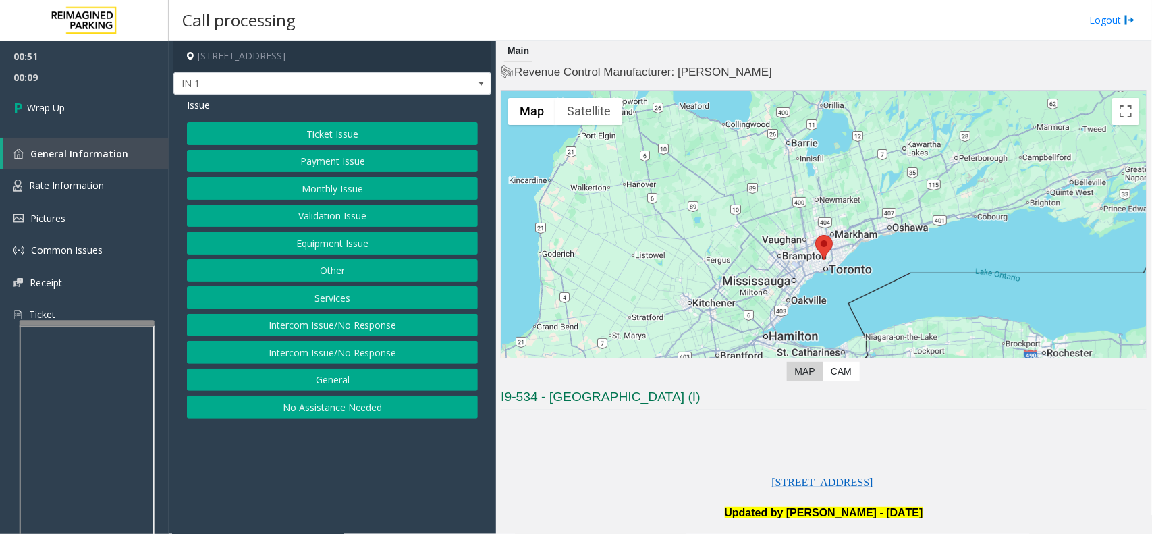
click at [352, 329] on button "Intercom Issue/No Response" at bounding box center [332, 325] width 291 height 23
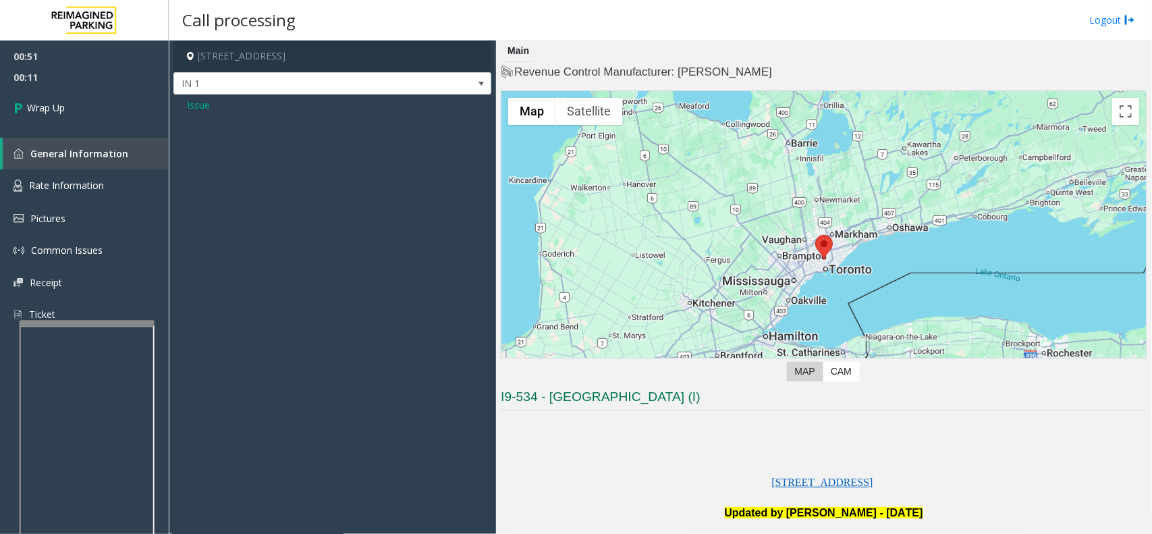
click at [206, 105] on span "Issue" at bounding box center [198, 105] width 23 height 14
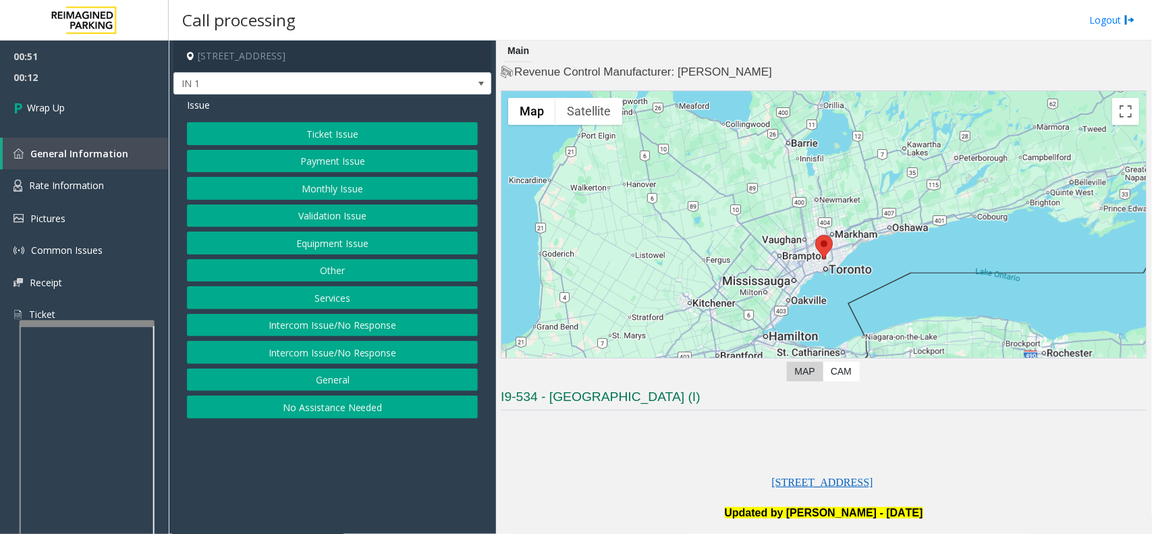
click at [323, 248] on button "Equipment Issue" at bounding box center [332, 242] width 291 height 23
click at [323, 248] on button "Gate / Door Won't Open" at bounding box center [332, 242] width 291 height 23
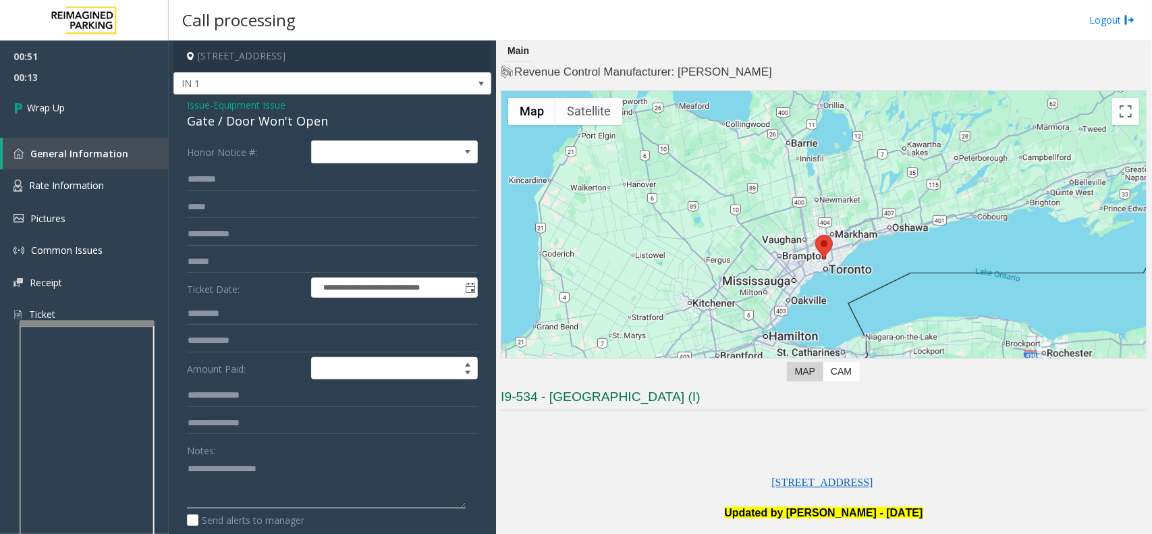
click at [224, 477] on textarea at bounding box center [326, 483] width 279 height 51
type textarea "**********"
click at [54, 108] on span "Wrap Up" at bounding box center [46, 108] width 38 height 14
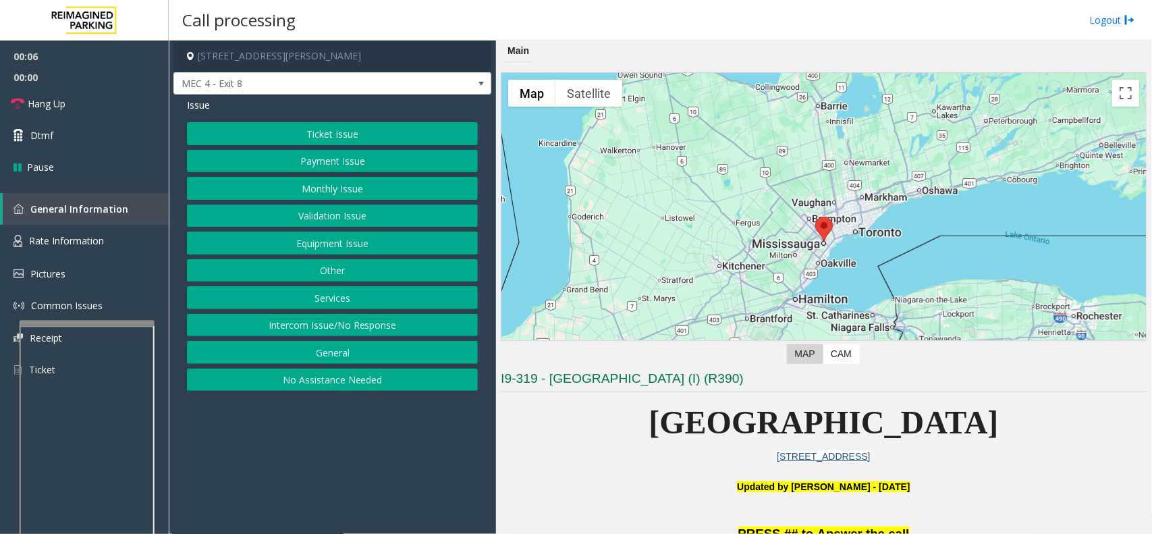
click at [368, 287] on div "Ticket Issue Payment Issue Monthly Issue Validation Issue Equipment Issue Other…" at bounding box center [332, 256] width 291 height 269
click at [354, 302] on button "Services" at bounding box center [332, 297] width 291 height 23
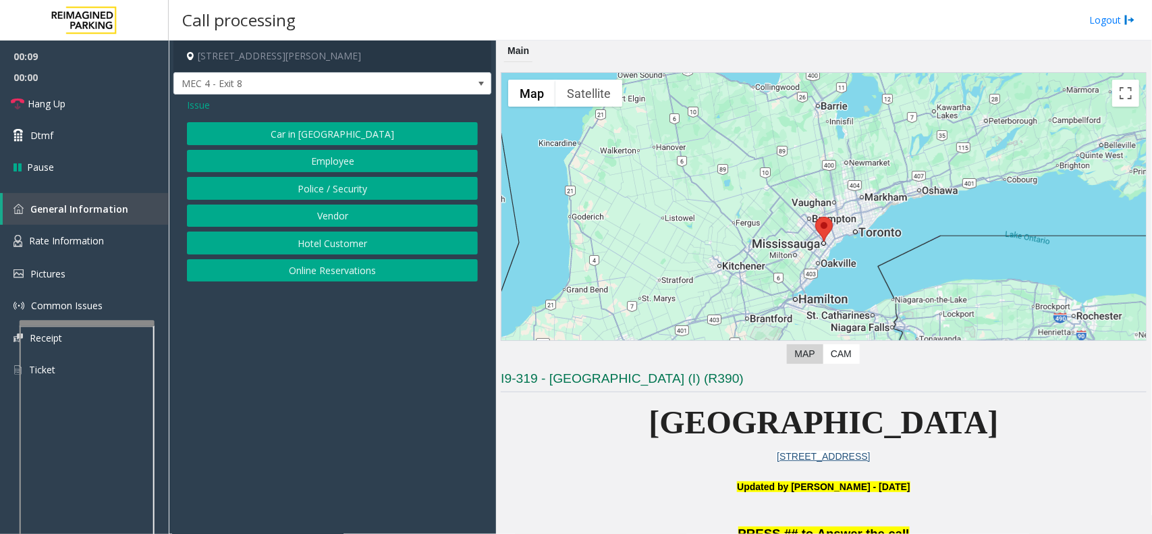
click at [358, 211] on button "Vendor" at bounding box center [332, 215] width 291 height 23
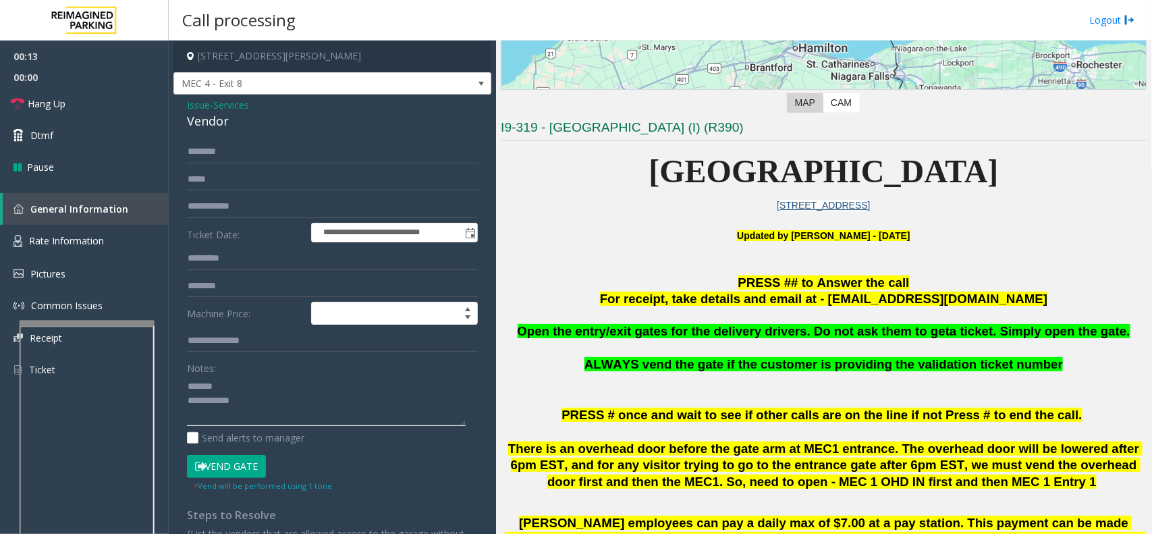
scroll to position [253, 0]
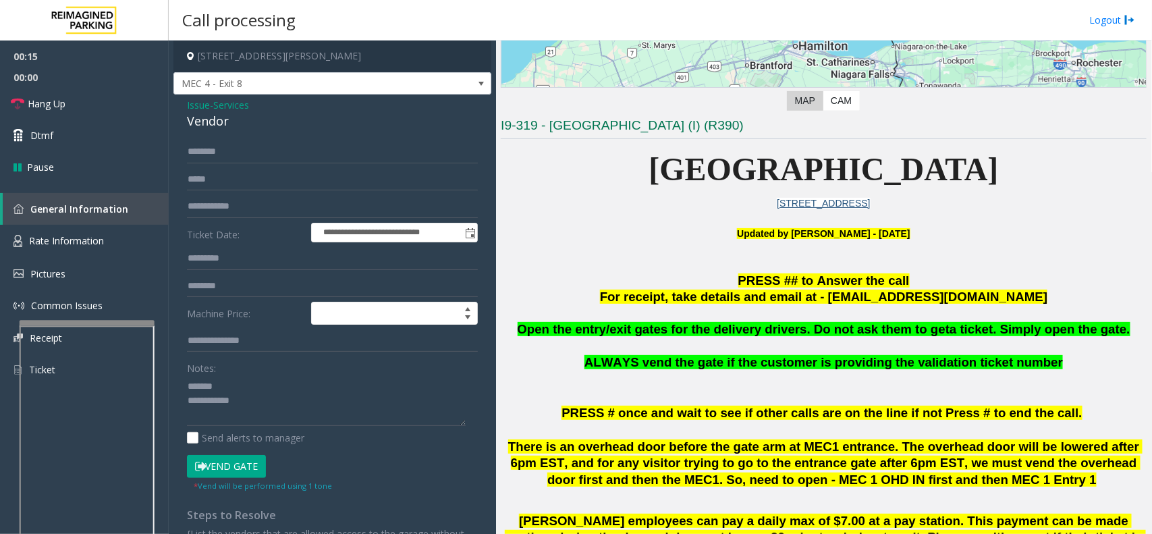
click at [752, 327] on span "Open the entry/exit gates for the delivery drivers. Do not ask them to get" at bounding box center [734, 329] width 433 height 14
type textarea "**********"
click at [215, 153] on input "text" at bounding box center [332, 151] width 291 height 23
type input "**********"
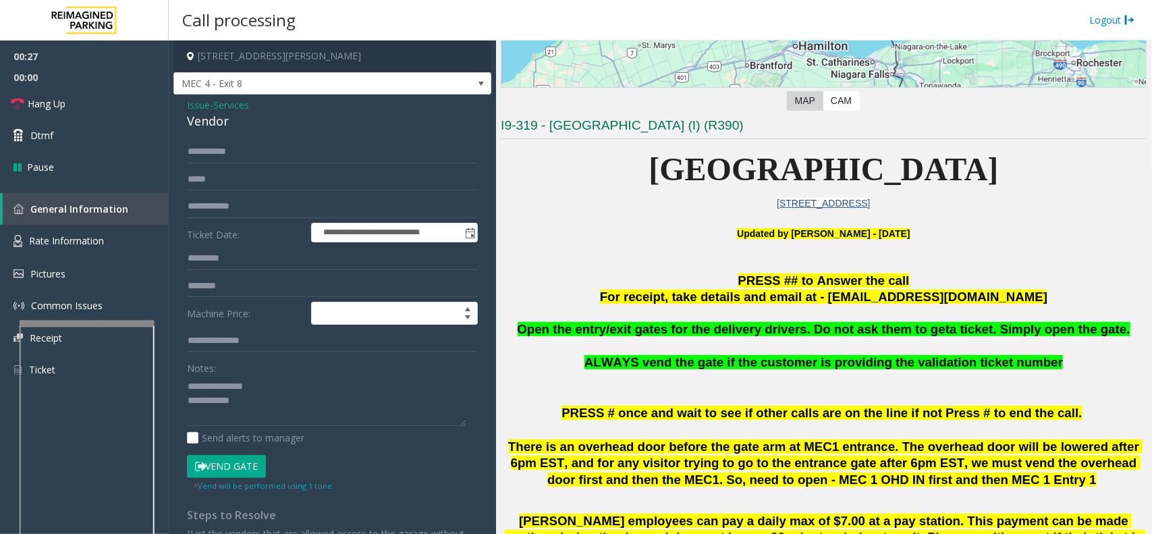
click at [258, 460] on button "Vend Gate" at bounding box center [226, 466] width 79 height 23
type textarea "**********"
click at [107, 115] on link "Hang Up" at bounding box center [84, 104] width 169 height 32
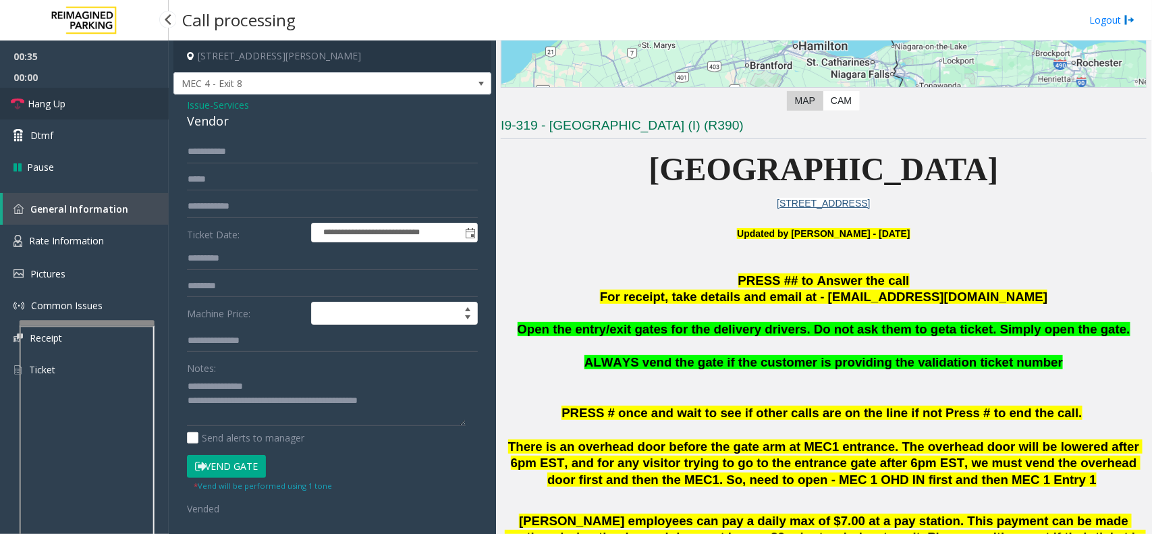
click at [107, 115] on link "Hang Up" at bounding box center [84, 104] width 169 height 32
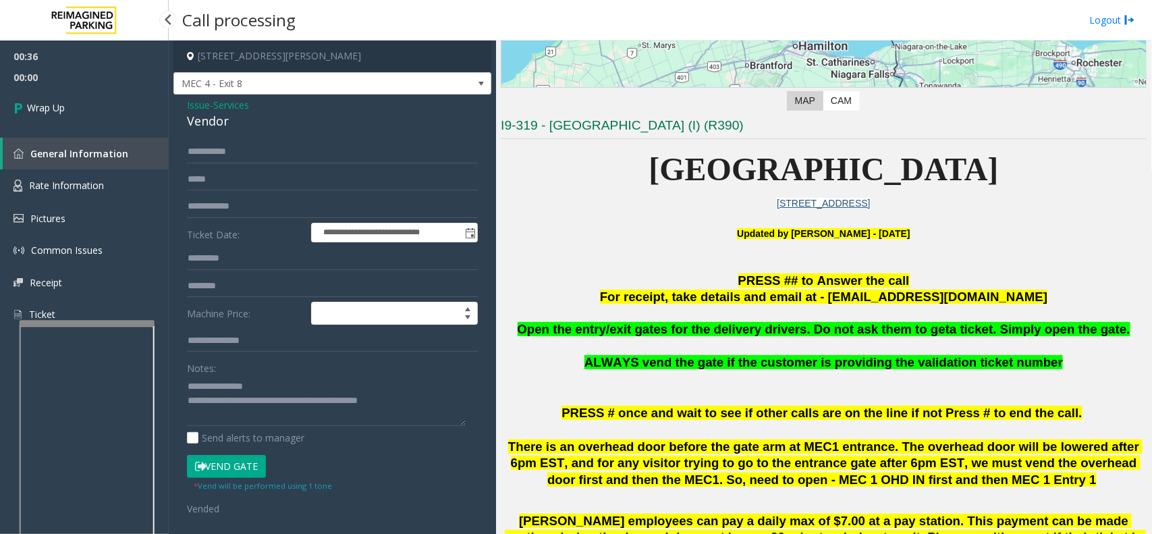
click at [107, 115] on link "Wrap Up" at bounding box center [84, 108] width 169 height 40
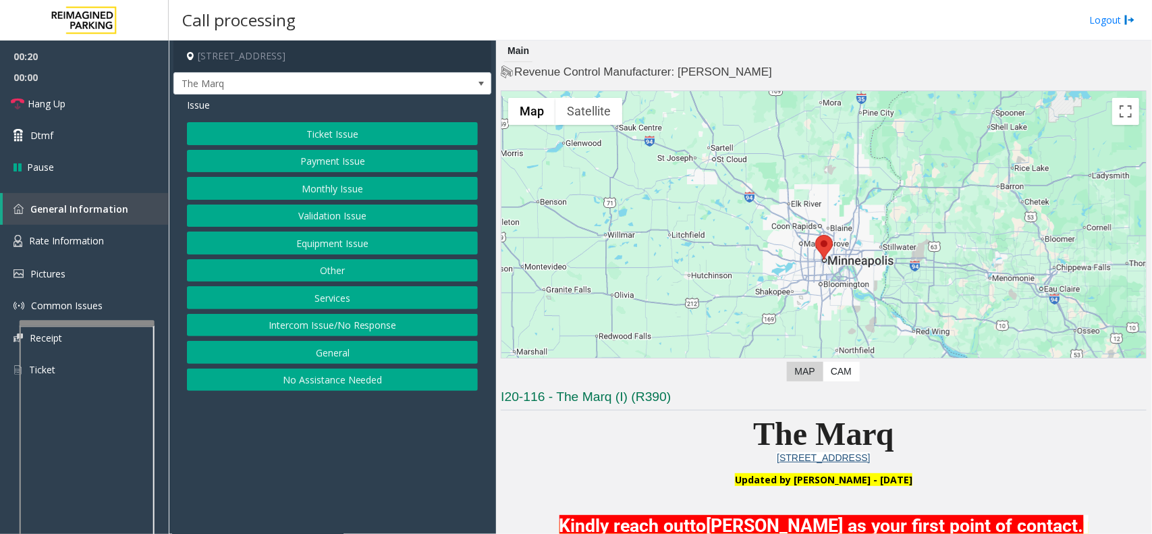
click at [370, 314] on div "Ticket Issue Payment Issue Monthly Issue Validation Issue Equipment Issue Other…" at bounding box center [332, 256] width 291 height 269
click at [319, 329] on button "Intercom Issue/No Response" at bounding box center [332, 325] width 291 height 23
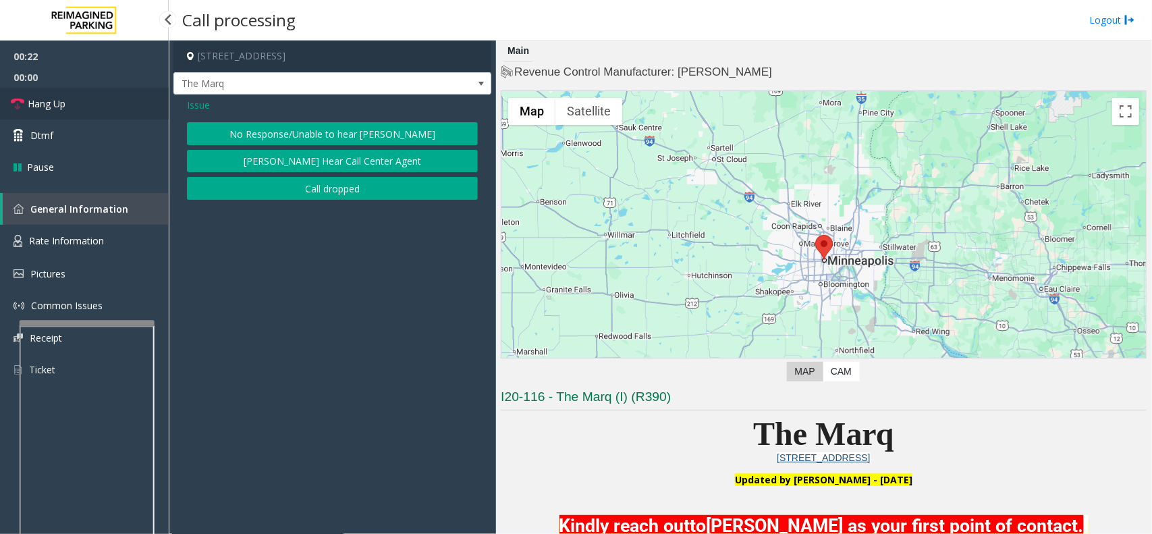
click at [82, 105] on link "Hang Up" at bounding box center [84, 104] width 169 height 32
click at [284, 126] on button "No Response/Unable to hear [PERSON_NAME]" at bounding box center [332, 133] width 291 height 23
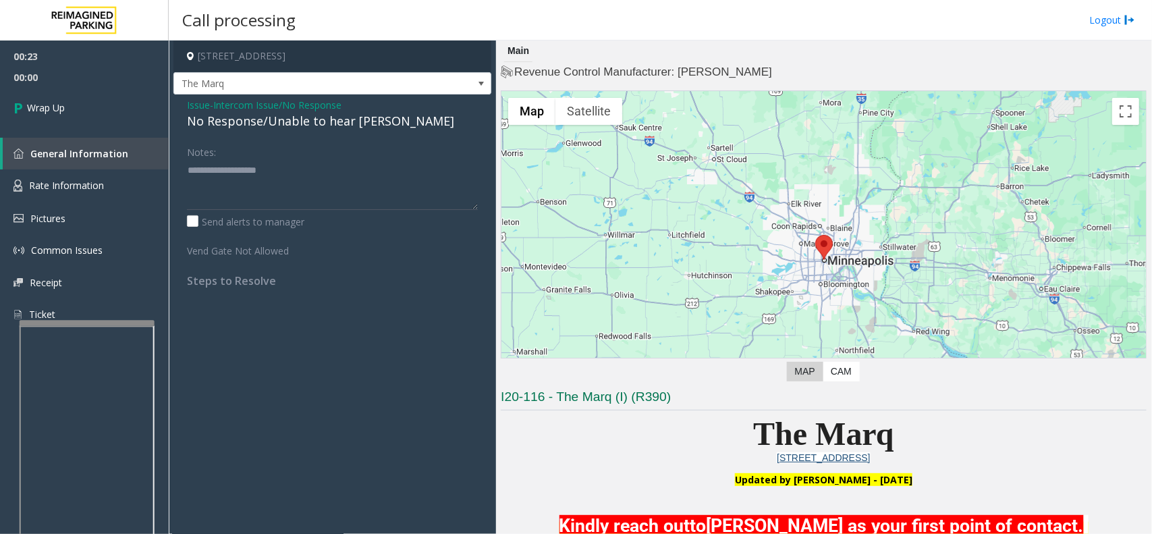
click at [283, 122] on div "No Response/Unable to hear [PERSON_NAME]" at bounding box center [332, 121] width 291 height 18
type textarea "**********"
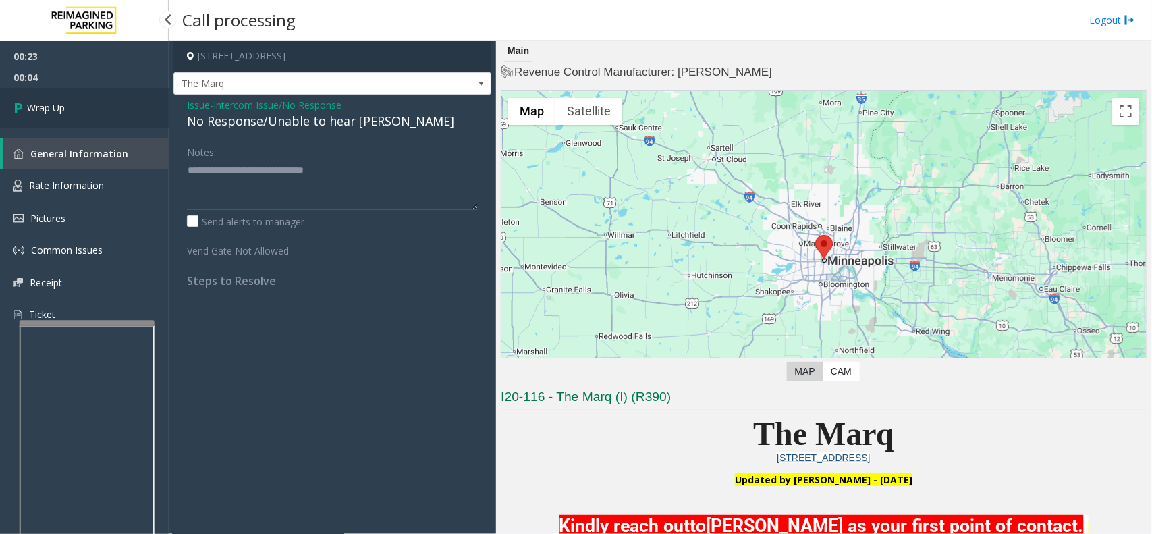
click at [59, 126] on link "Wrap Up" at bounding box center [84, 108] width 169 height 40
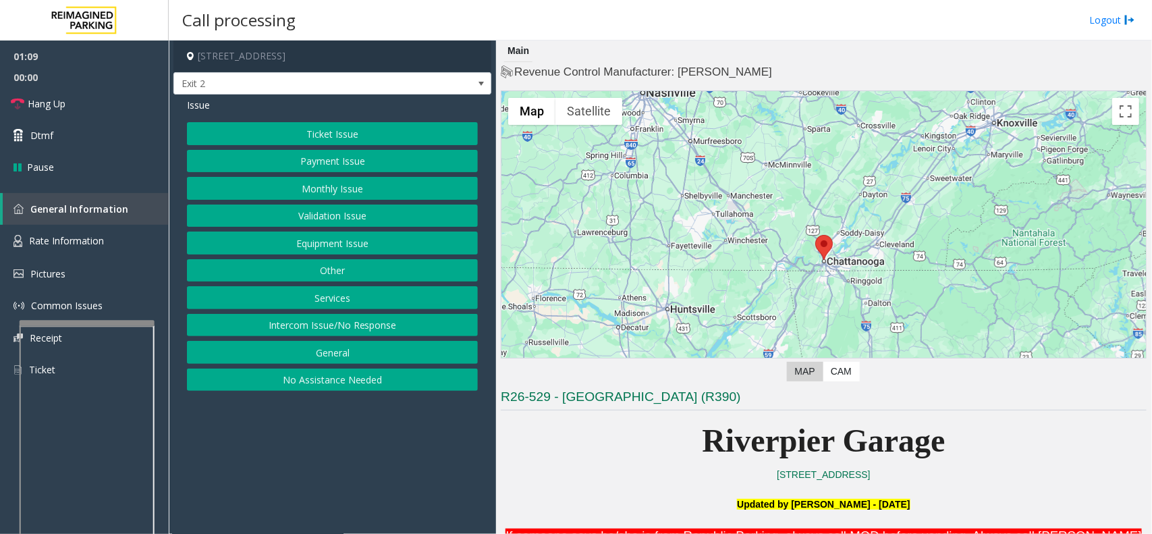
click at [309, 138] on button "Ticket Issue" at bounding box center [332, 133] width 291 height 23
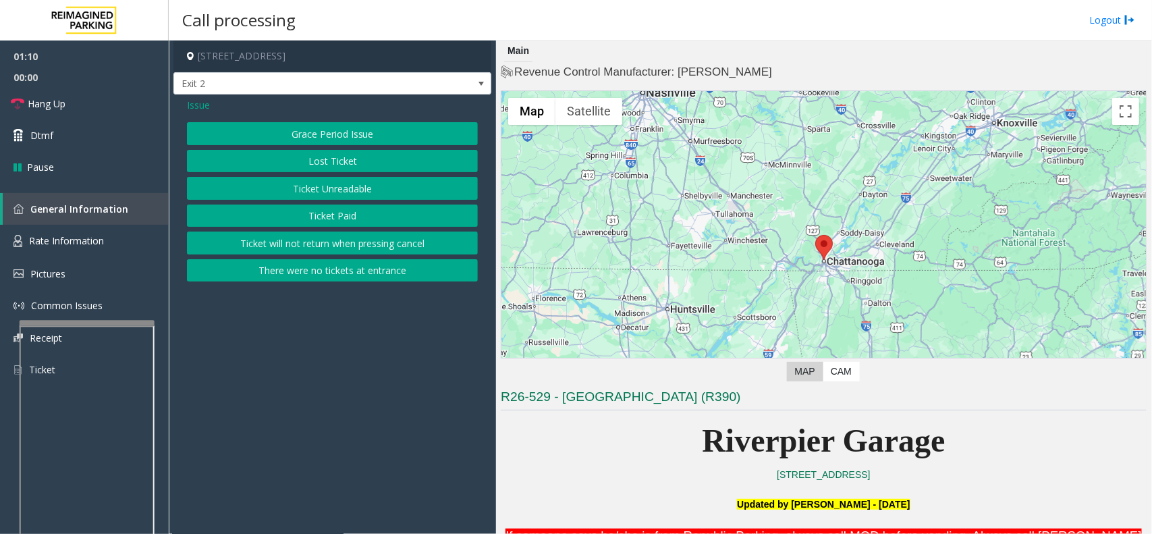
click at [348, 190] on button "Ticket Unreadable" at bounding box center [332, 188] width 291 height 23
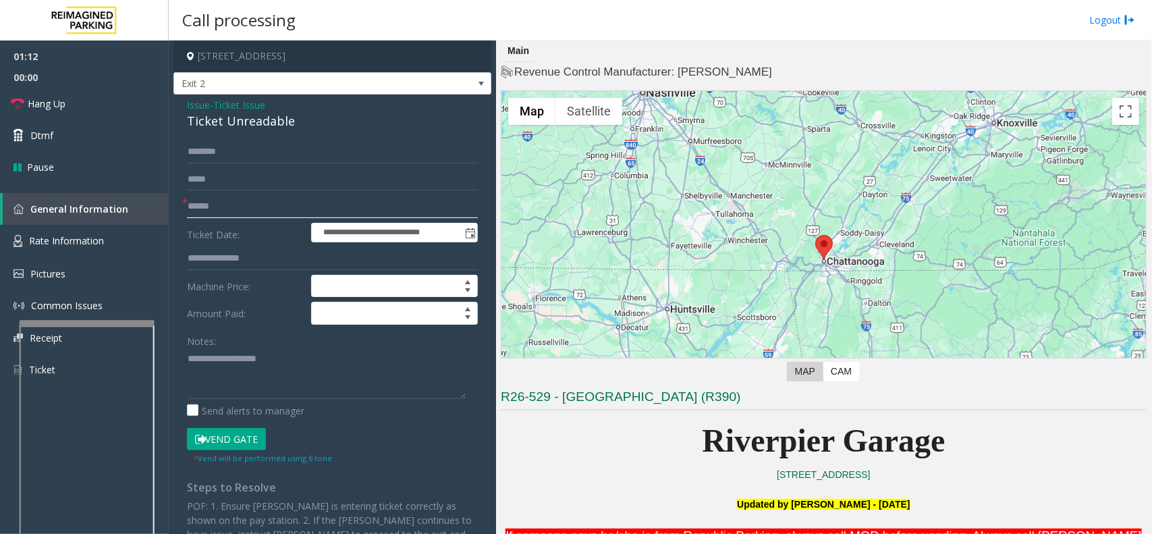
click at [211, 211] on input "text" at bounding box center [332, 206] width 291 height 23
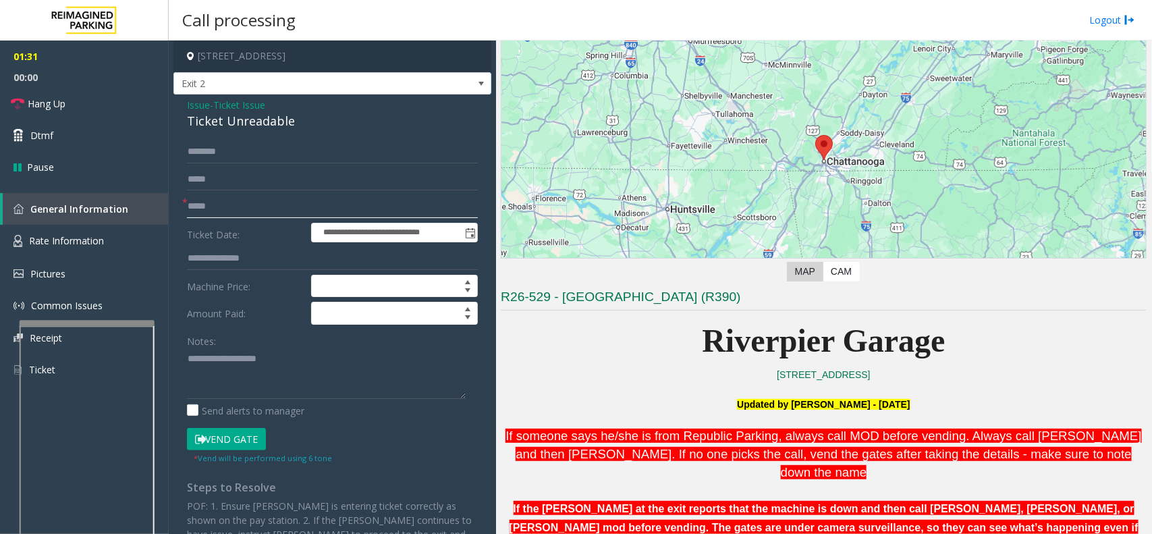
scroll to position [253, 0]
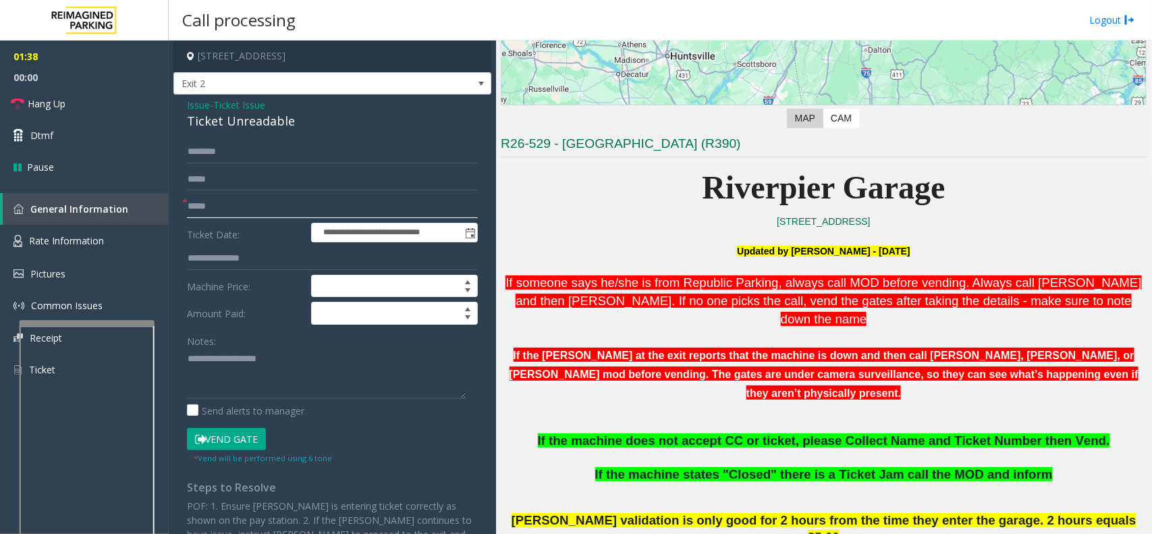
type input "*****"
click at [265, 115] on div "Ticket Unreadable" at bounding box center [332, 121] width 291 height 18
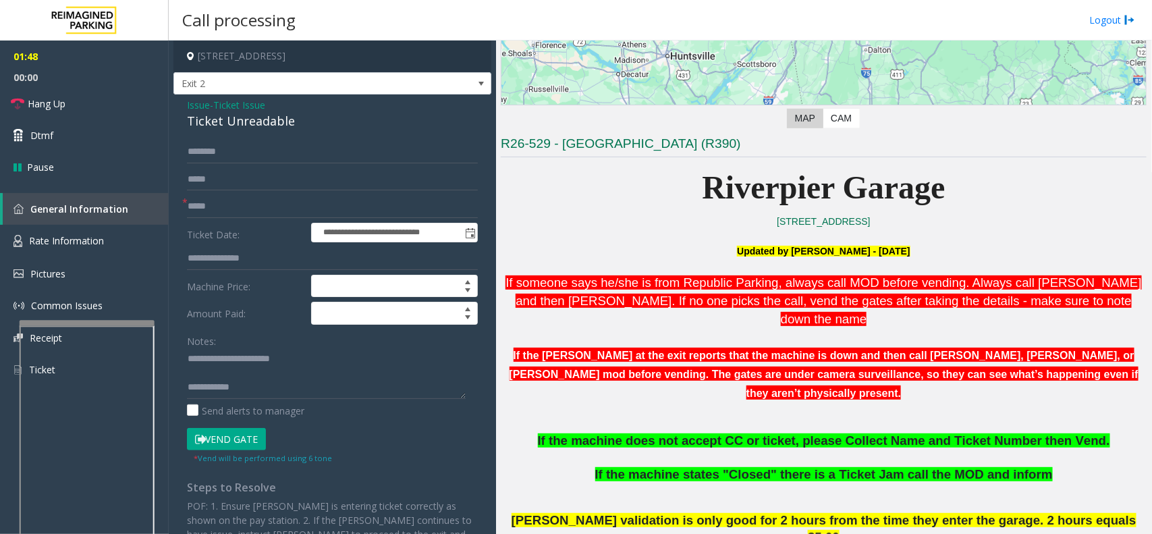
click at [261, 439] on button "Vend Gate" at bounding box center [226, 439] width 79 height 23
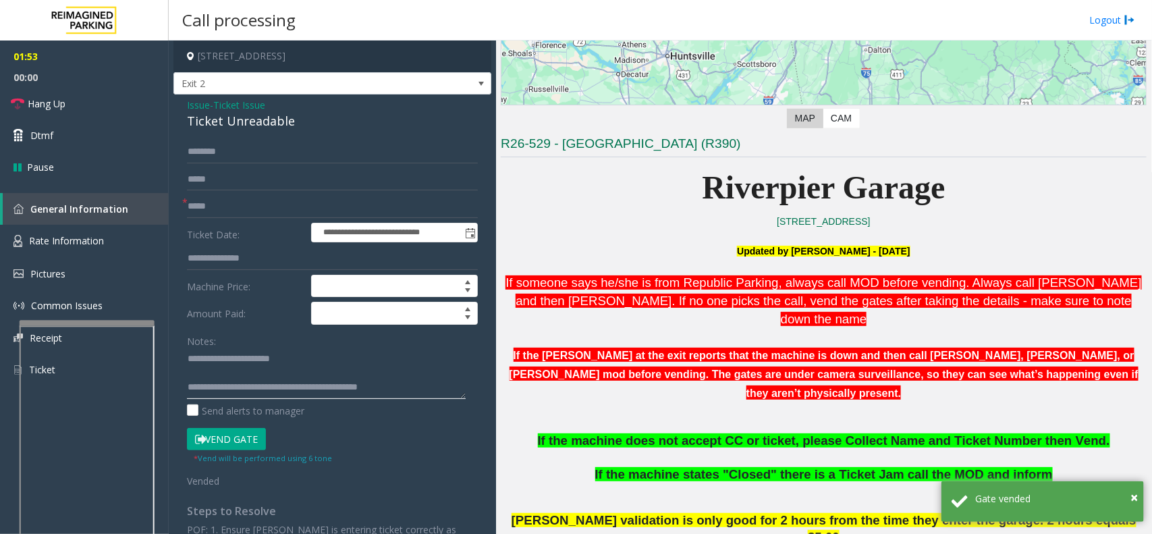
type textarea "**********"
click at [258, 154] on input "text" at bounding box center [332, 151] width 291 height 23
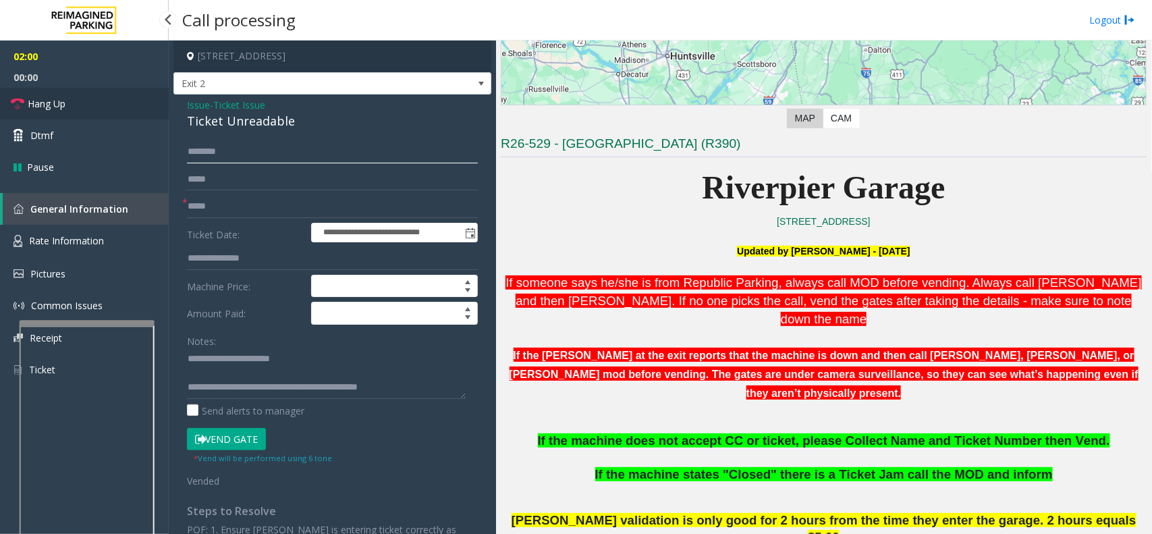
type input "*******"
click at [75, 102] on link "Hang Up" at bounding box center [84, 104] width 169 height 32
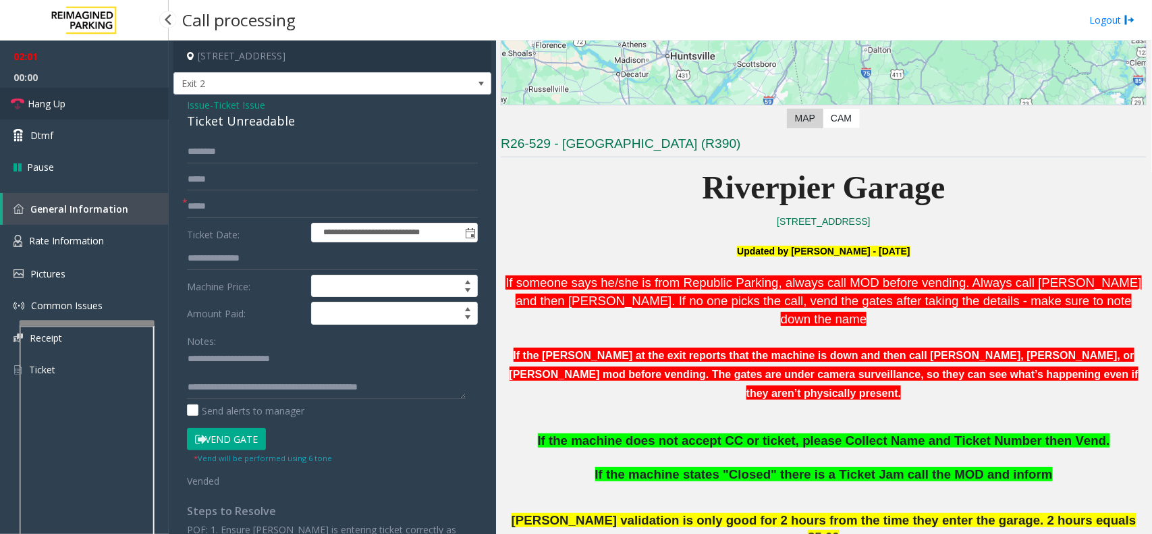
click at [75, 102] on link "Hang Up" at bounding box center [84, 104] width 169 height 32
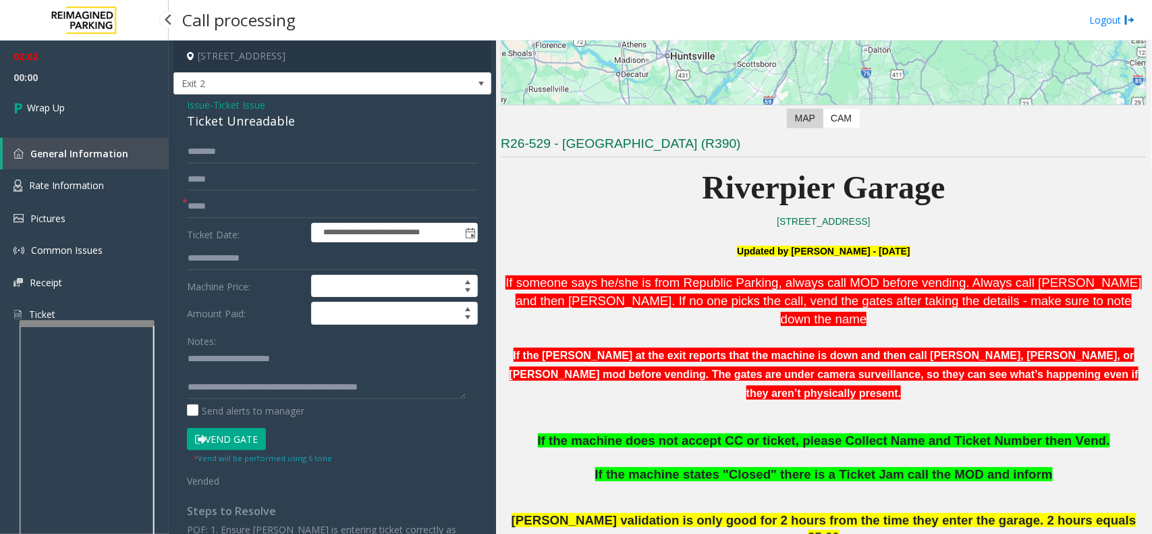
click at [75, 102] on link "Wrap Up" at bounding box center [84, 108] width 169 height 40
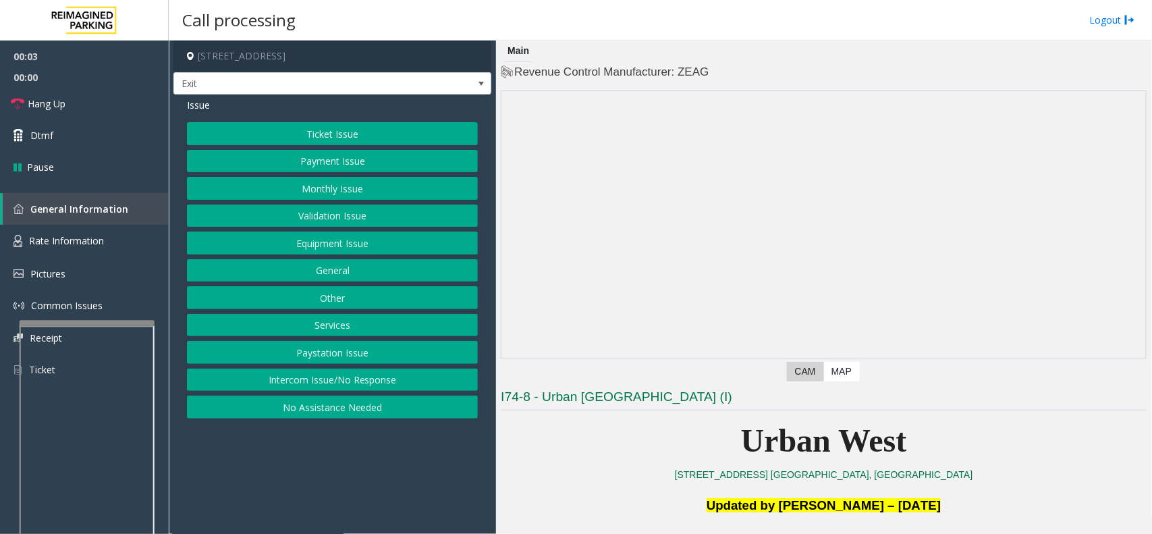
click at [414, 215] on button "Validation Issue" at bounding box center [332, 215] width 291 height 23
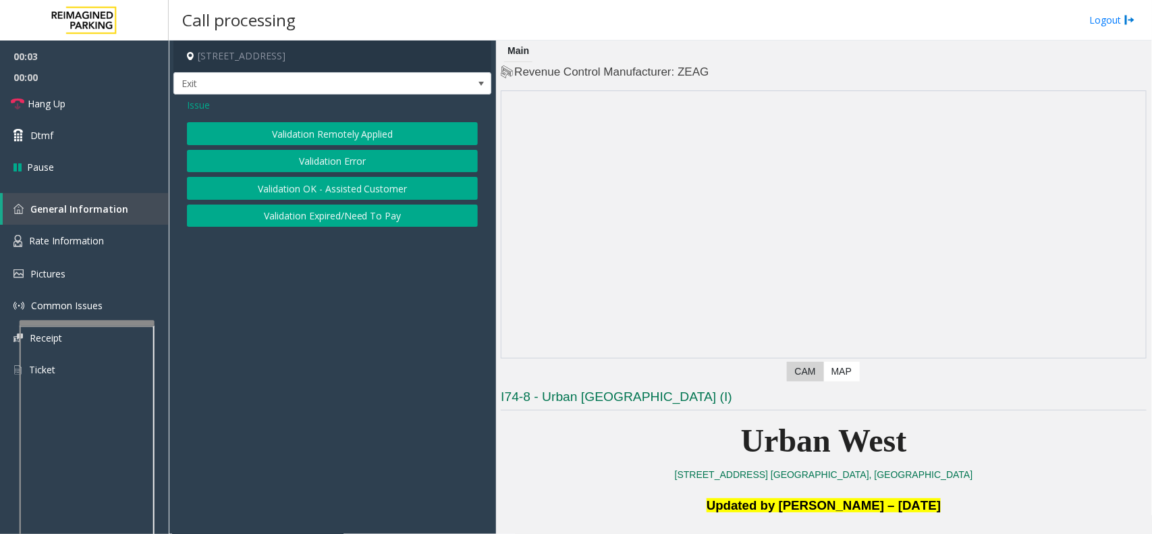
click at [414, 215] on button "Validation Expired/Need To Pay" at bounding box center [332, 215] width 291 height 23
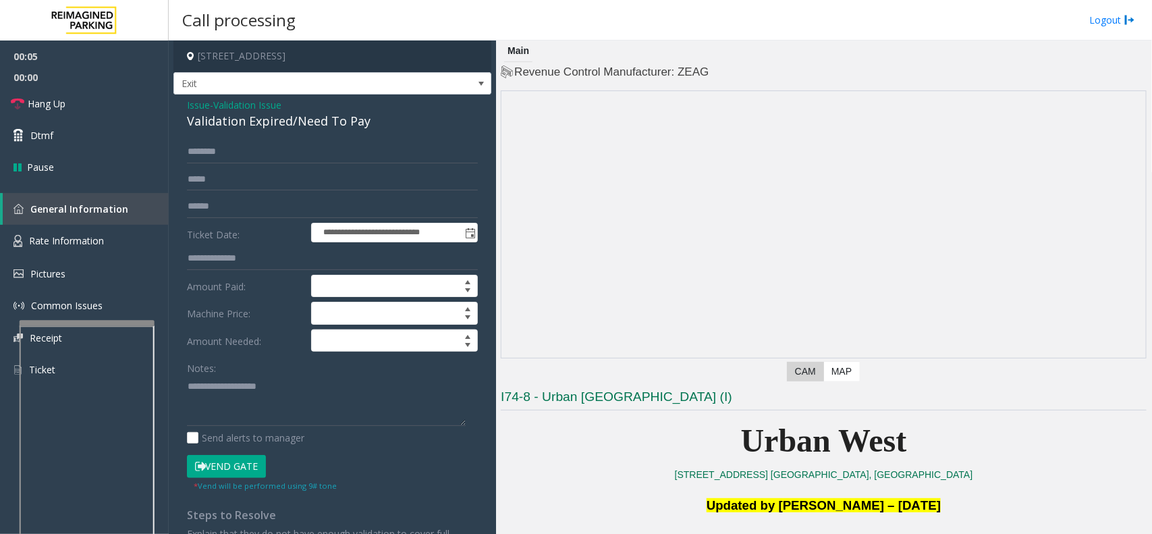
click at [281, 107] on span "Validation Issue" at bounding box center [247, 105] width 68 height 14
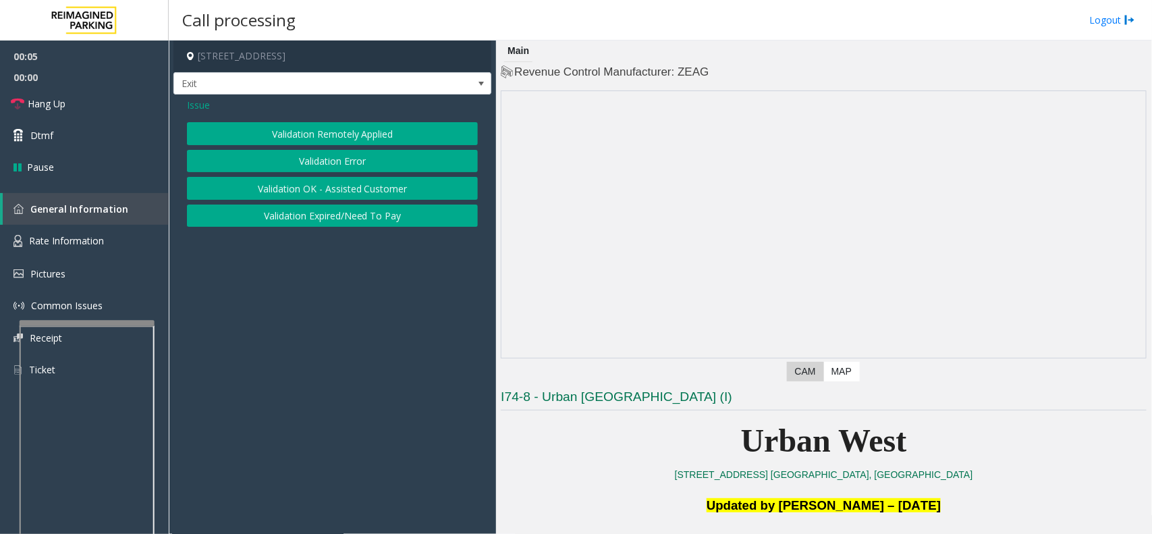
click at [358, 167] on button "Validation Error" at bounding box center [332, 161] width 291 height 23
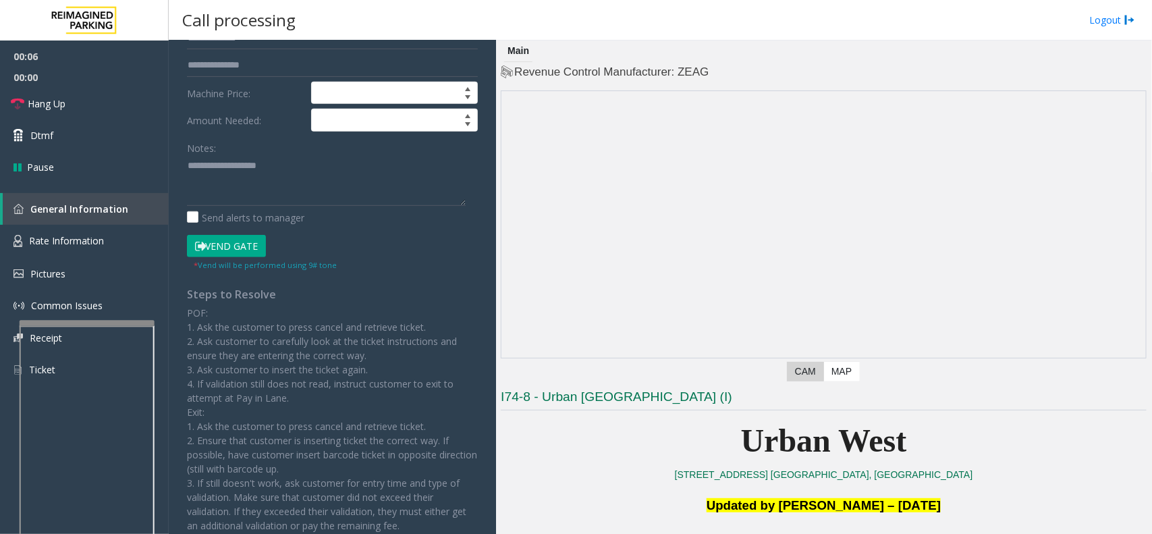
scroll to position [337, 0]
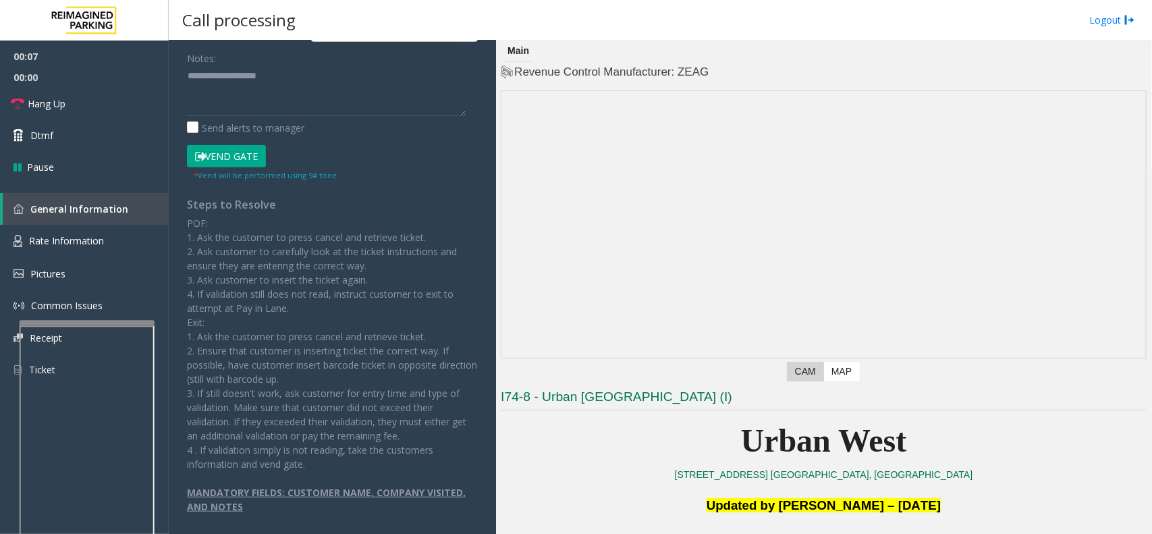
click at [237, 153] on button "Vend Gate" at bounding box center [226, 156] width 79 height 23
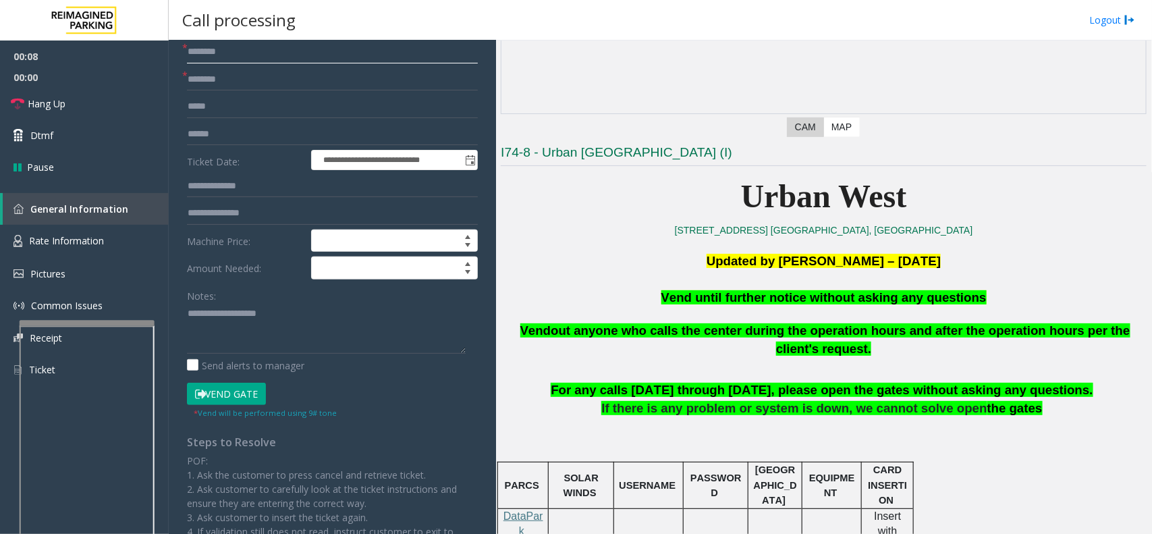
scroll to position [253, 0]
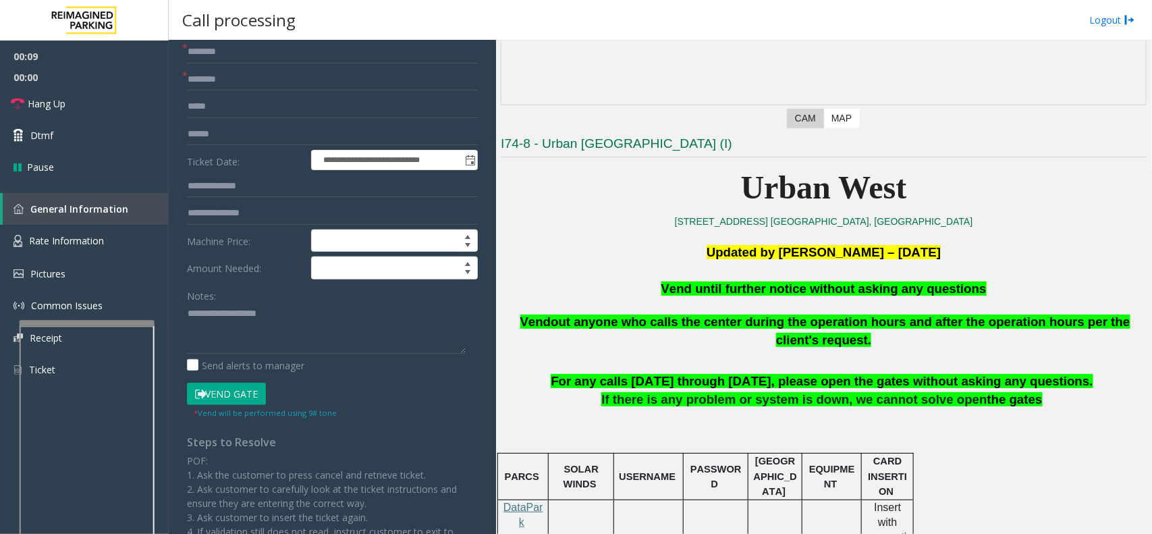
click at [804, 299] on p "Vend out anyone who calls the center during the operation hours and after the o…" at bounding box center [824, 332] width 646 height 68
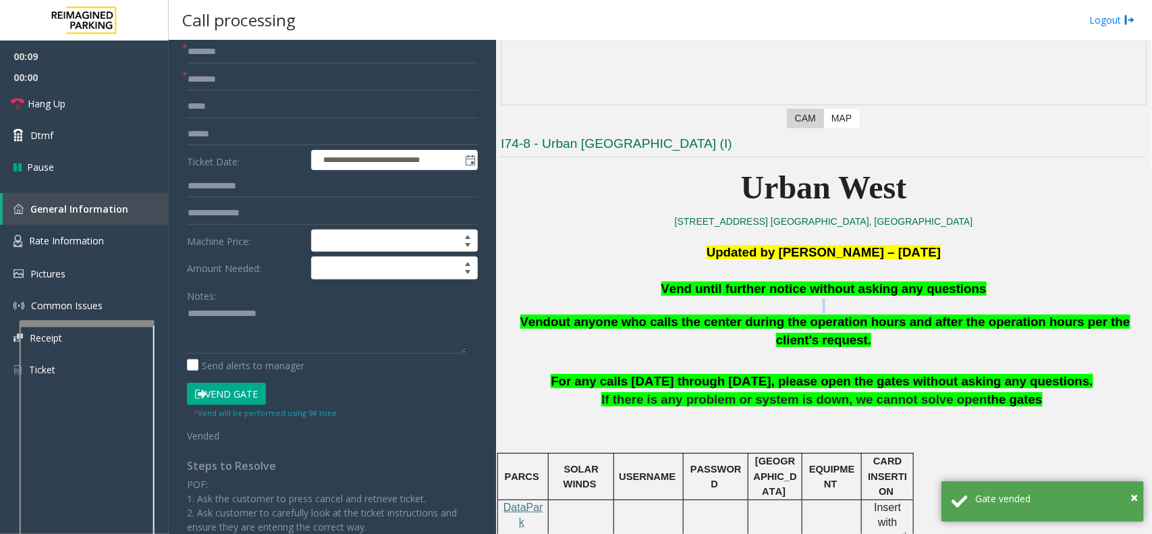
click at [804, 299] on p "Vend out anyone who calls the center during the operation hours and after the o…" at bounding box center [824, 332] width 646 height 68
click at [817, 281] on span "Vend until further notice without asking any questions" at bounding box center [823, 288] width 325 height 14
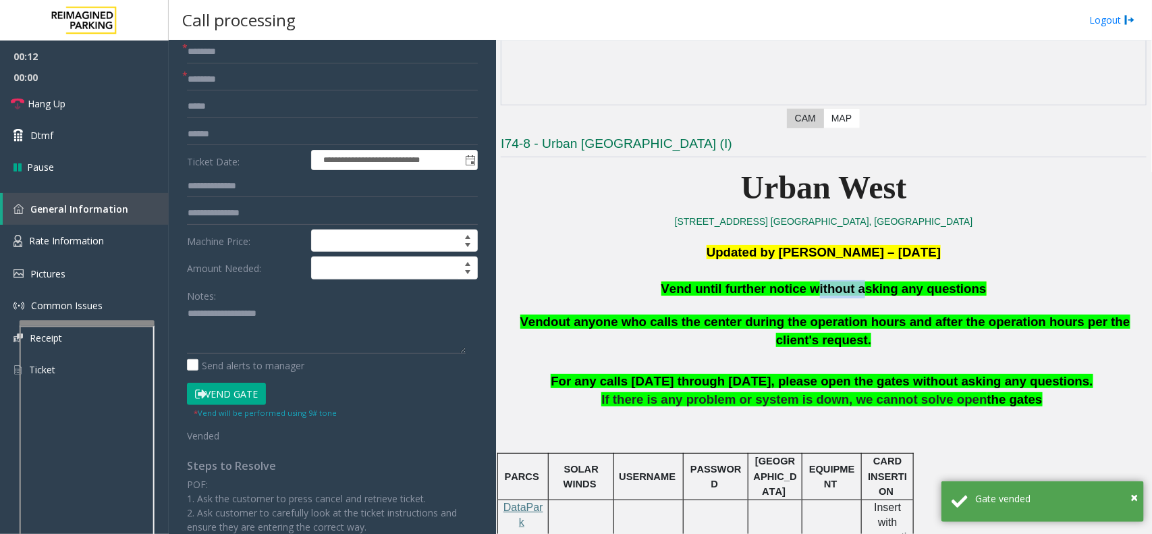
click at [817, 281] on span "Vend until further notice without asking any questions" at bounding box center [823, 288] width 325 height 14
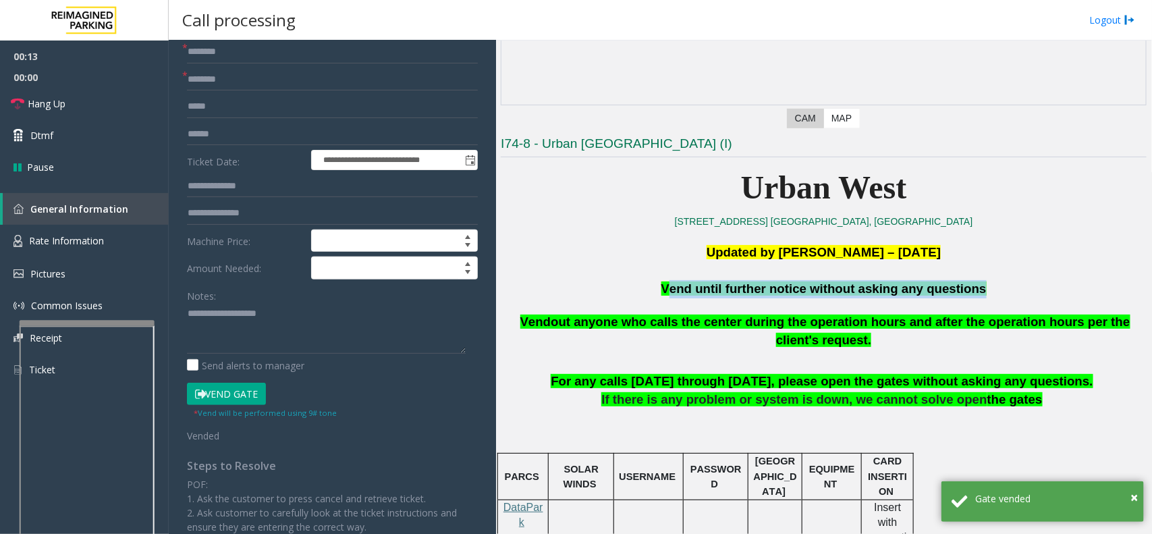
click at [817, 281] on span "Vend until further notice without asking any questions" at bounding box center [823, 288] width 325 height 14
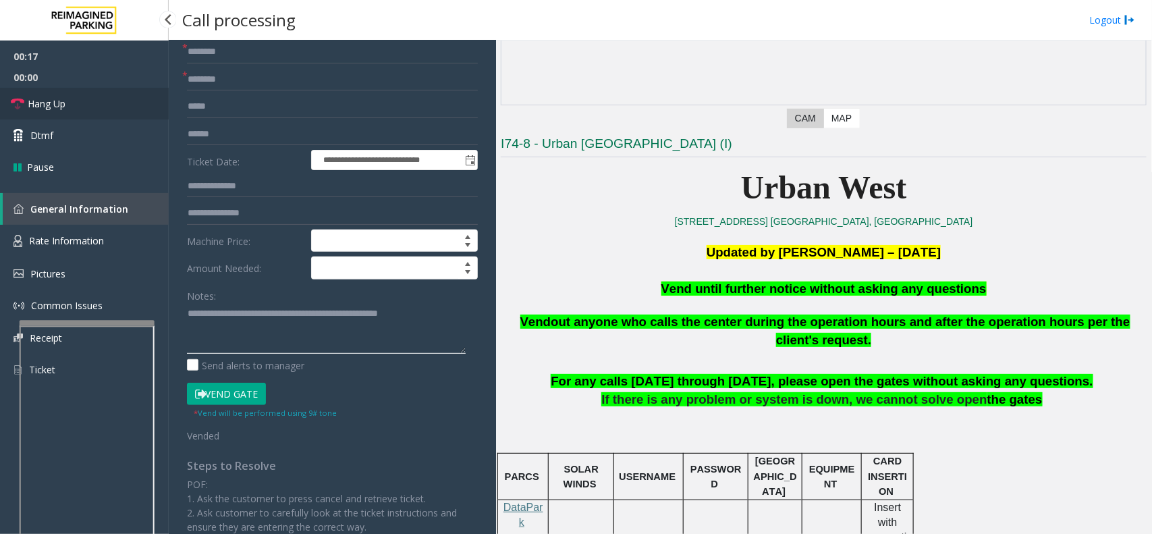
type textarea "**********"
click at [102, 105] on link "Hang Up" at bounding box center [84, 104] width 169 height 32
click at [366, 59] on input "text" at bounding box center [332, 51] width 291 height 23
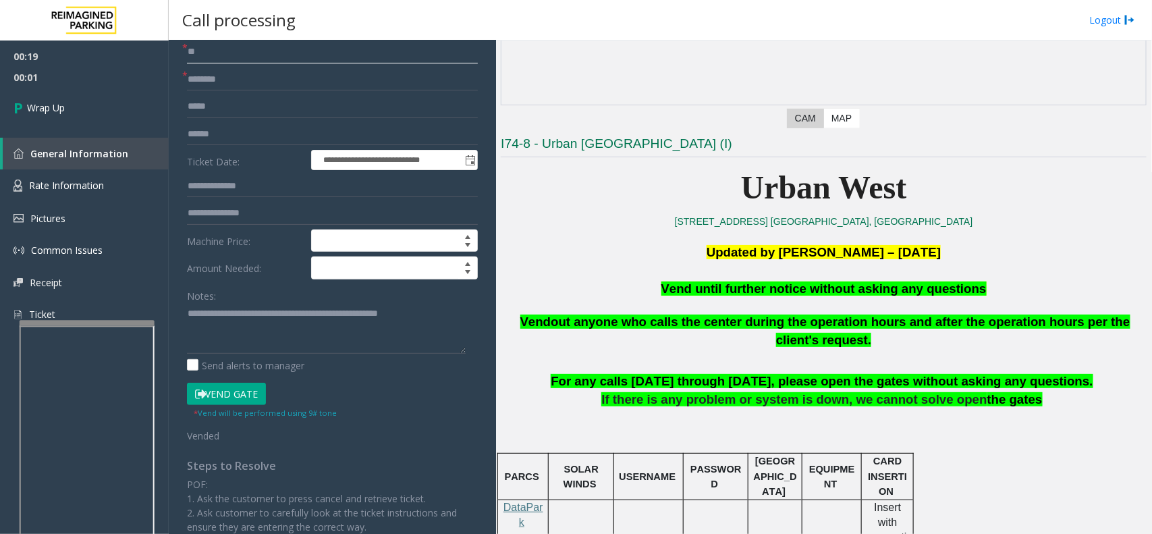
type input "**"
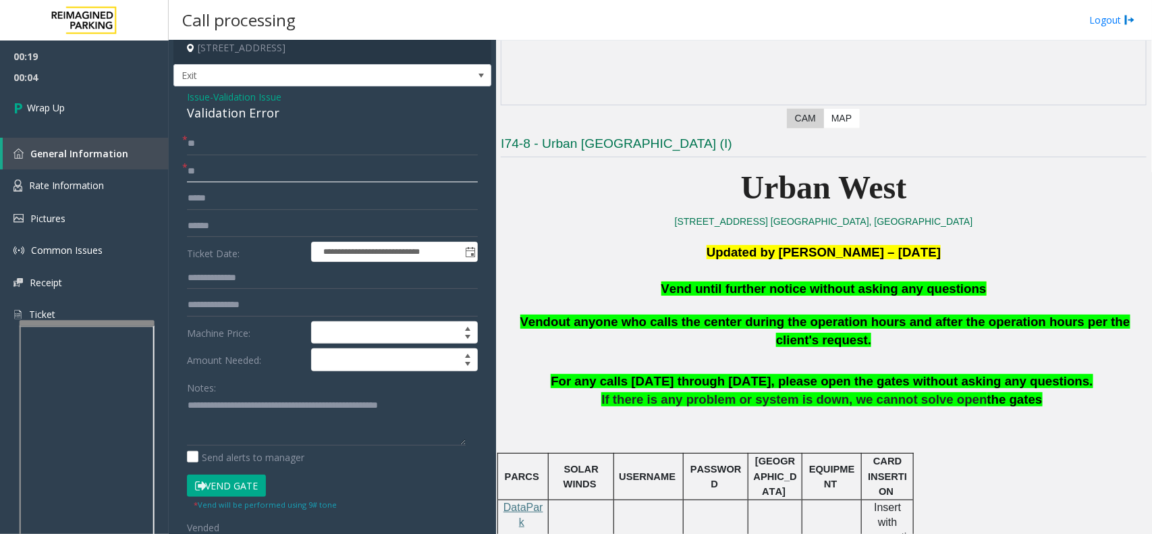
scroll to position [0, 0]
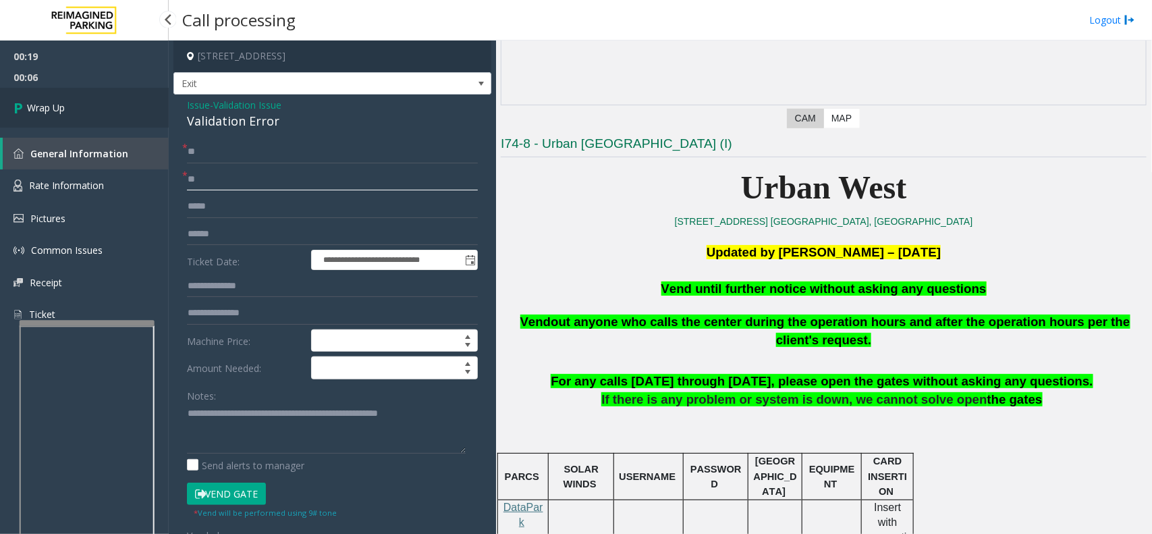
type input "**"
click at [76, 101] on link "Wrap Up" at bounding box center [84, 108] width 169 height 40
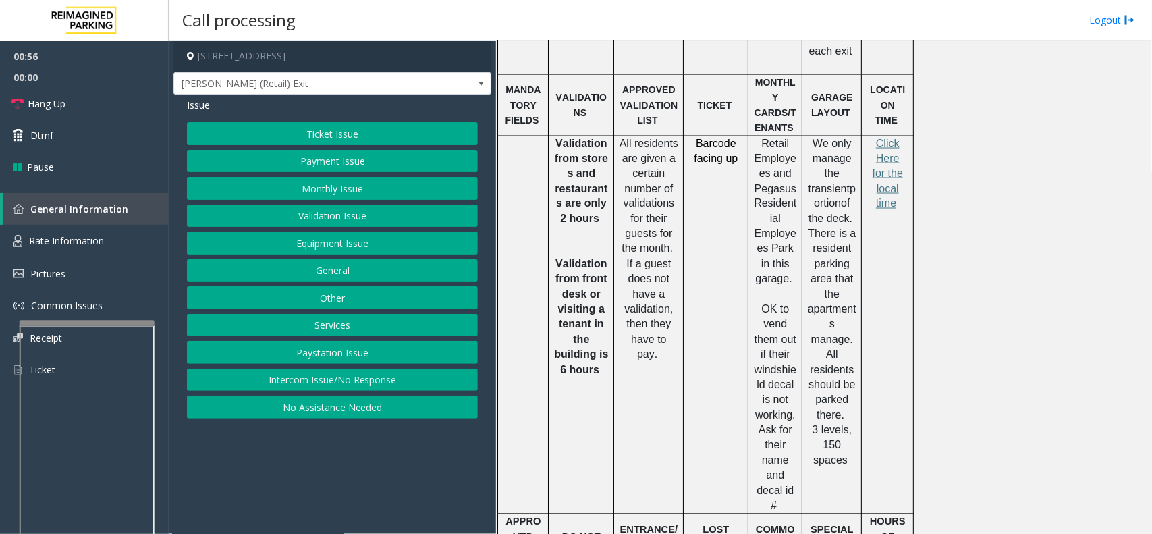
scroll to position [957, 0]
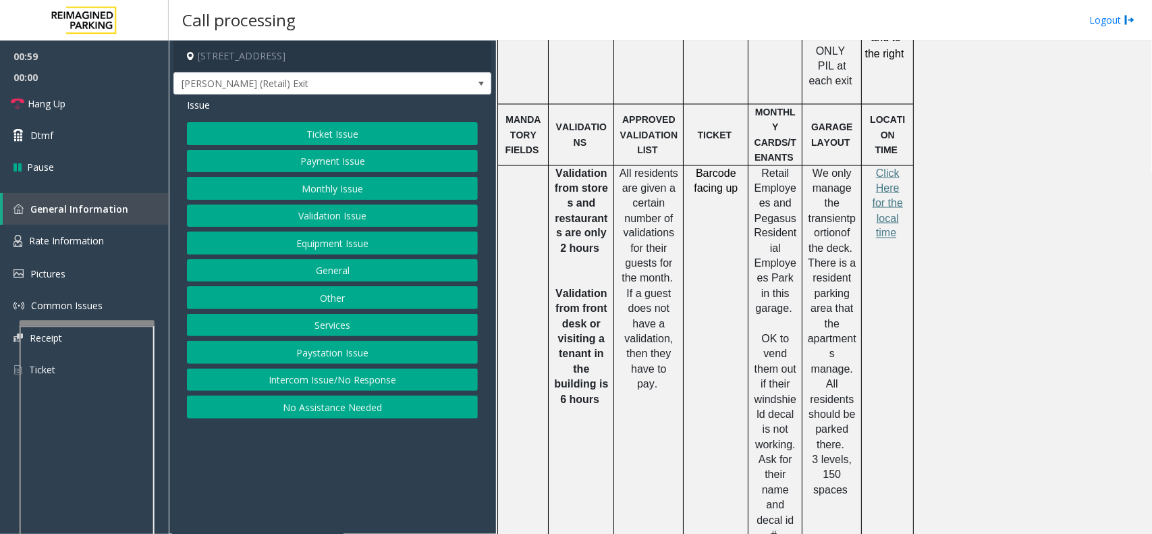
click at [351, 211] on button "Validation Issue" at bounding box center [332, 215] width 291 height 23
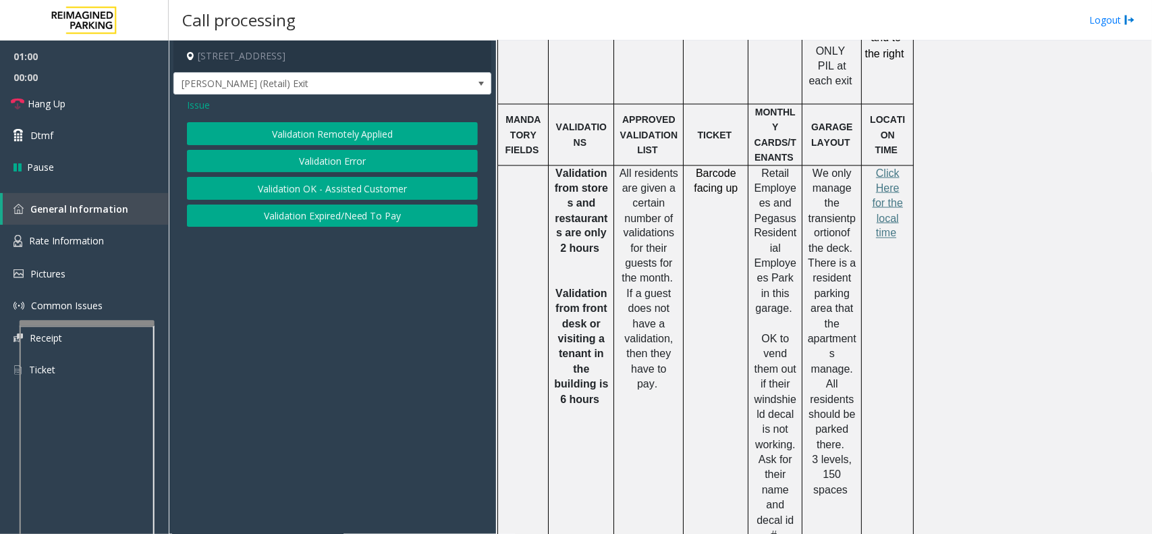
click at [348, 161] on button "Validation Error" at bounding box center [332, 161] width 291 height 23
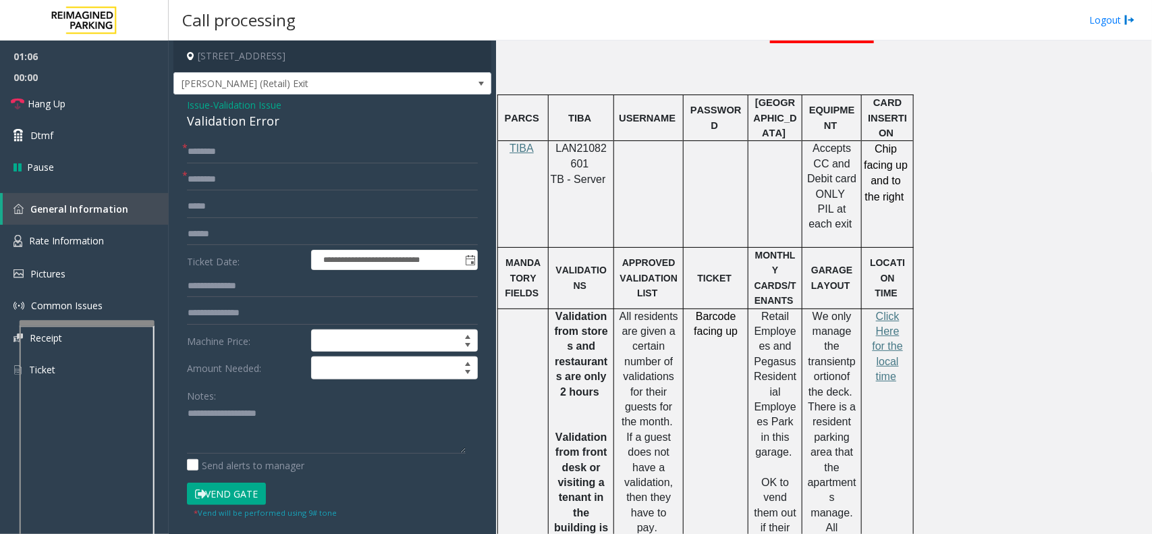
scroll to position [788, 0]
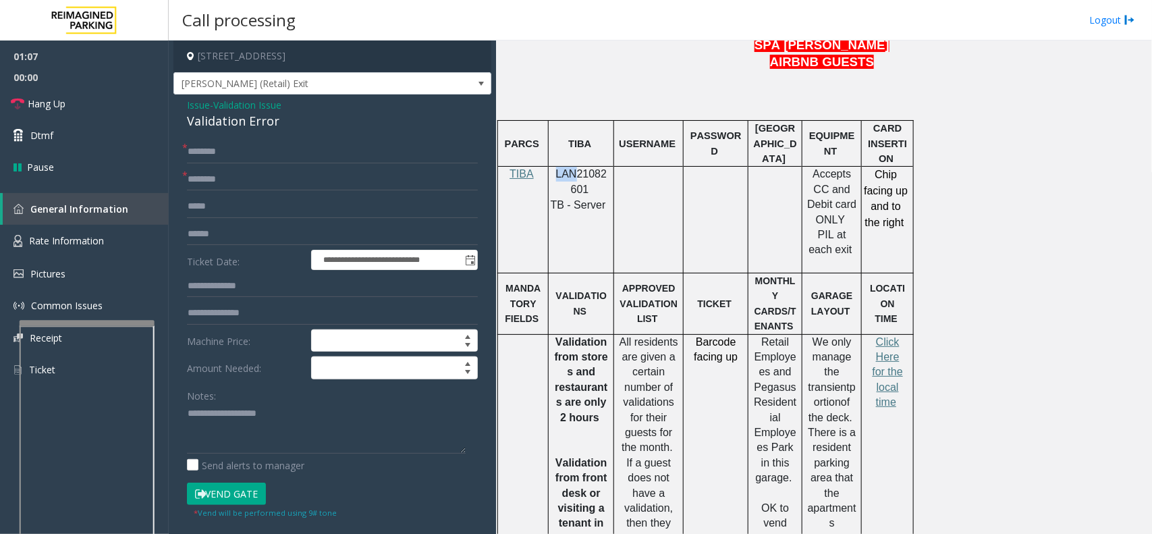
click at [571, 167] on td "LAN21082601 TB - Server" at bounding box center [581, 220] width 65 height 107
click at [571, 164] on div at bounding box center [581, 166] width 65 height 5
click at [579, 168] on span "LAN21082601" at bounding box center [581, 181] width 51 height 26
copy p "LAN21082601"
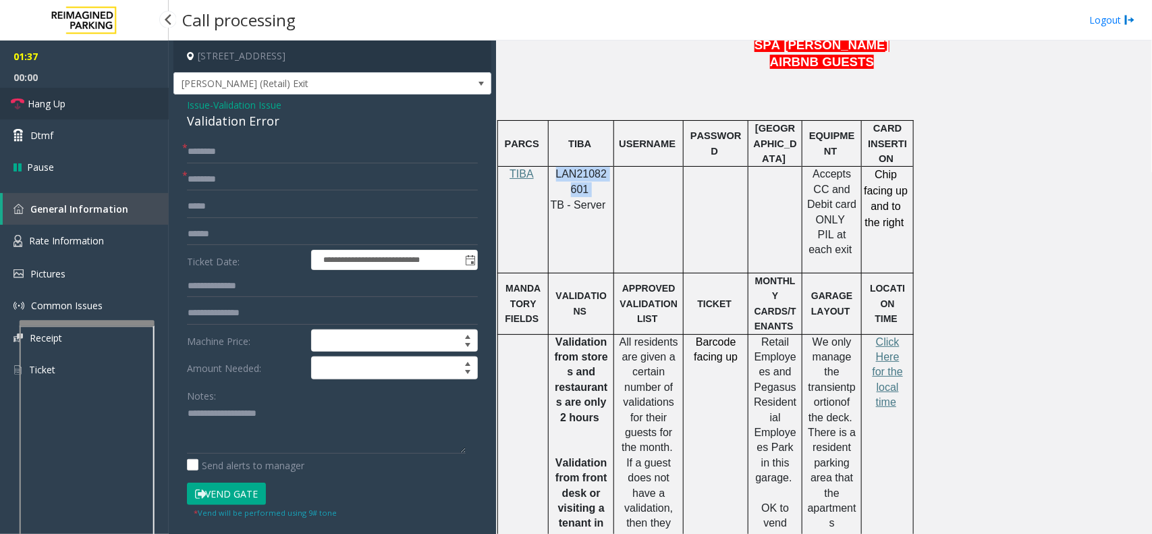
click at [106, 106] on link "Hang Up" at bounding box center [84, 104] width 169 height 32
click at [225, 153] on input "text" at bounding box center [332, 151] width 291 height 23
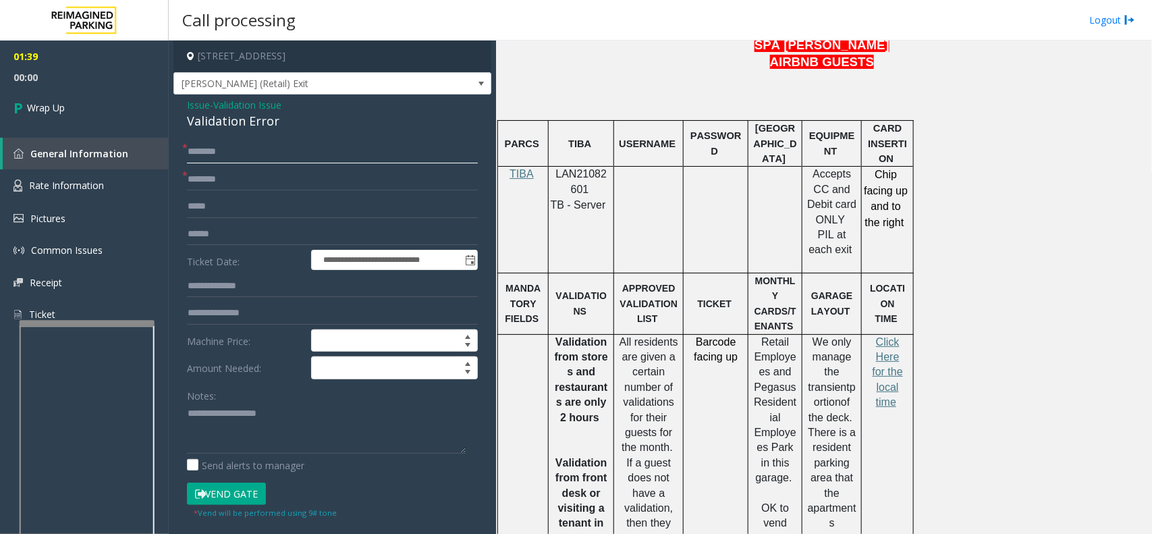
type input "*"
type input "**"
click at [261, 423] on textarea at bounding box center [326, 428] width 279 height 51
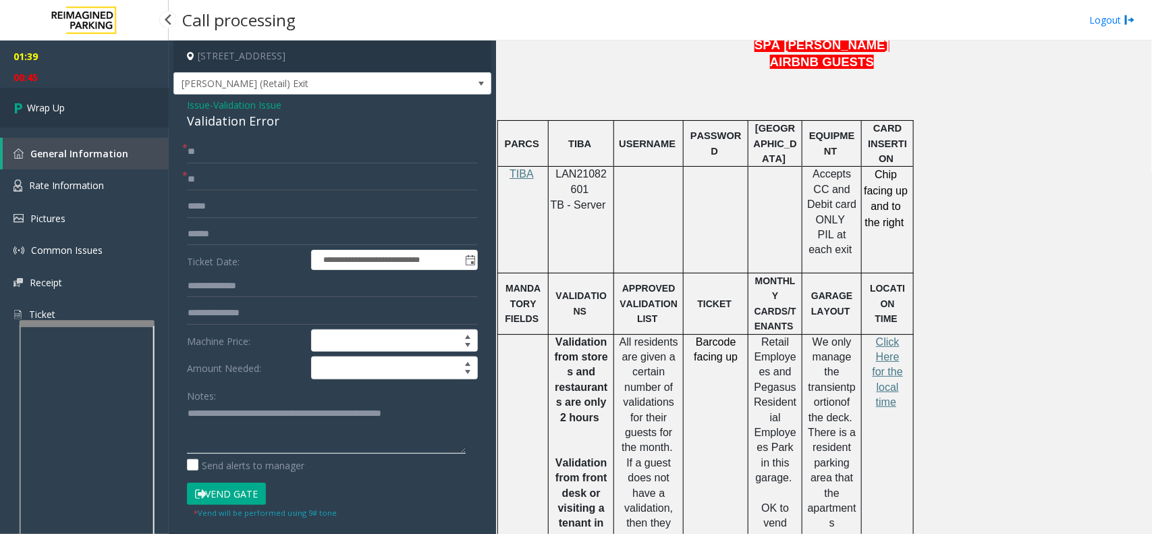
type textarea "**********"
click at [72, 102] on link "Wrap Up" at bounding box center [84, 108] width 169 height 40
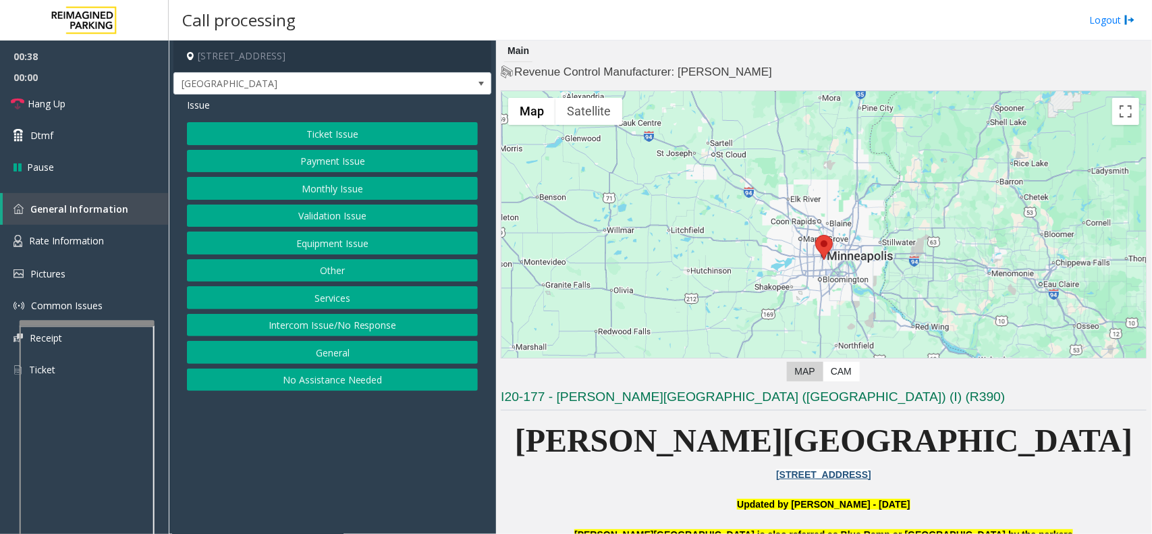
click at [297, 245] on button "Equipment Issue" at bounding box center [332, 242] width 291 height 23
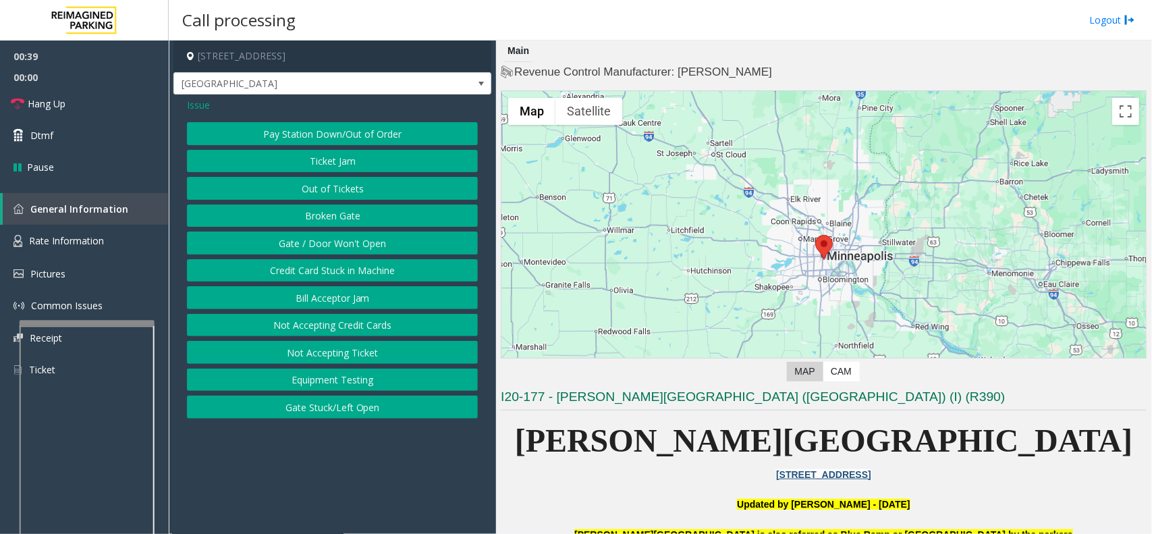
click at [297, 245] on button "Gate / Door Won't Open" at bounding box center [332, 242] width 291 height 23
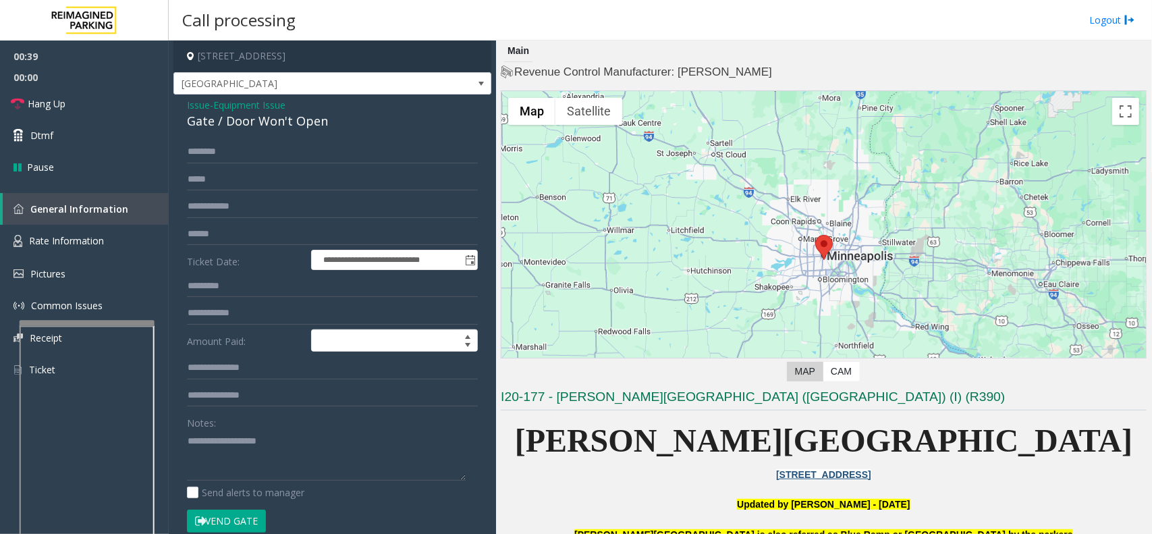
drag, startPoint x: 241, startPoint y: 520, endPoint x: 142, endPoint y: 422, distance: 138.4
click at [229, 497] on form "**********" at bounding box center [332, 343] width 291 height 406
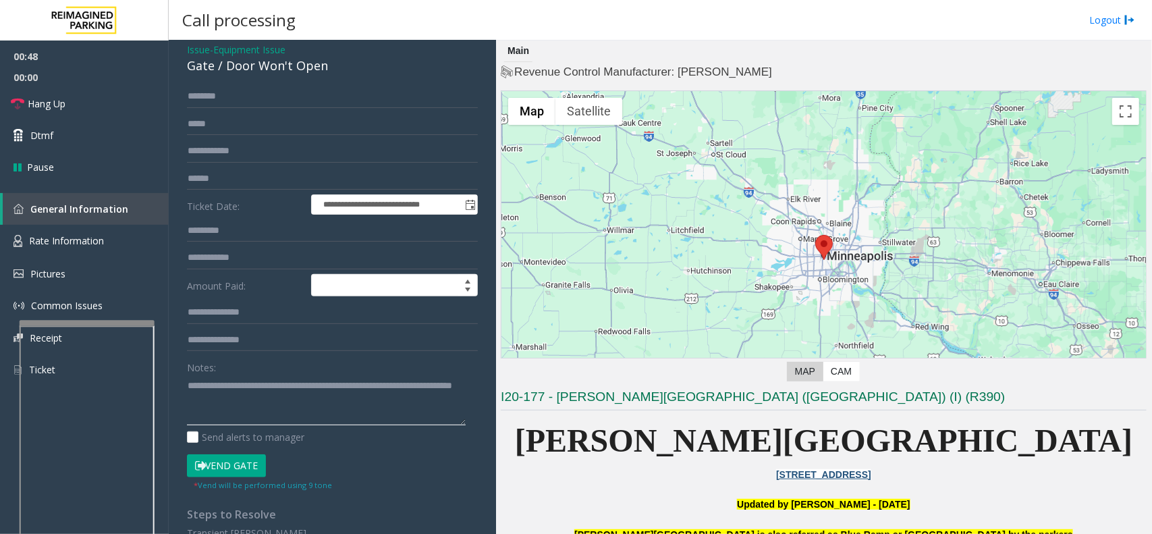
scroll to position [84, 0]
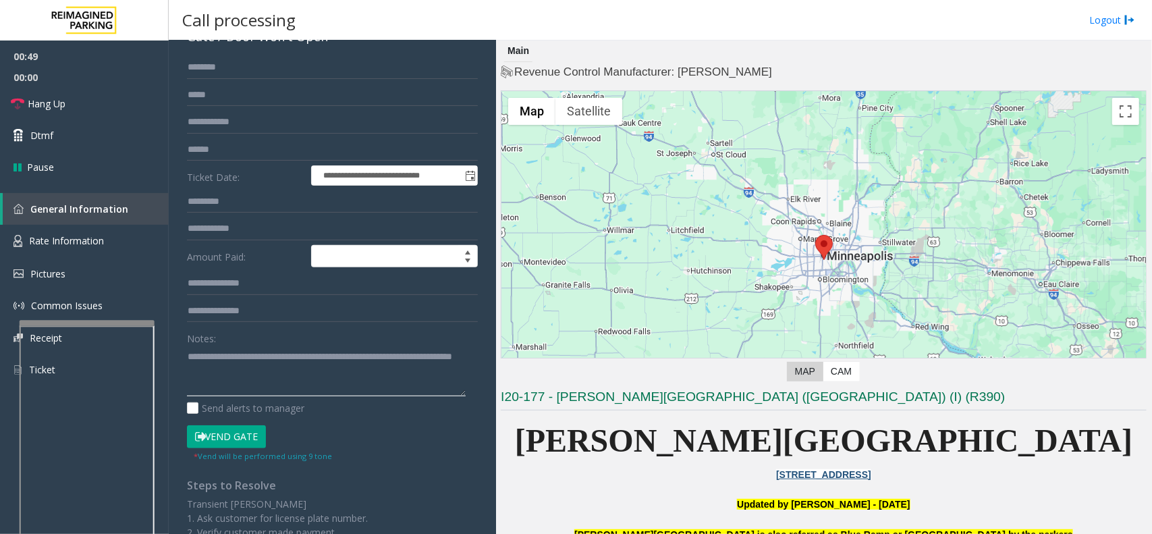
type textarea "**********"
click at [261, 429] on button "Vend Gate" at bounding box center [226, 436] width 79 height 23
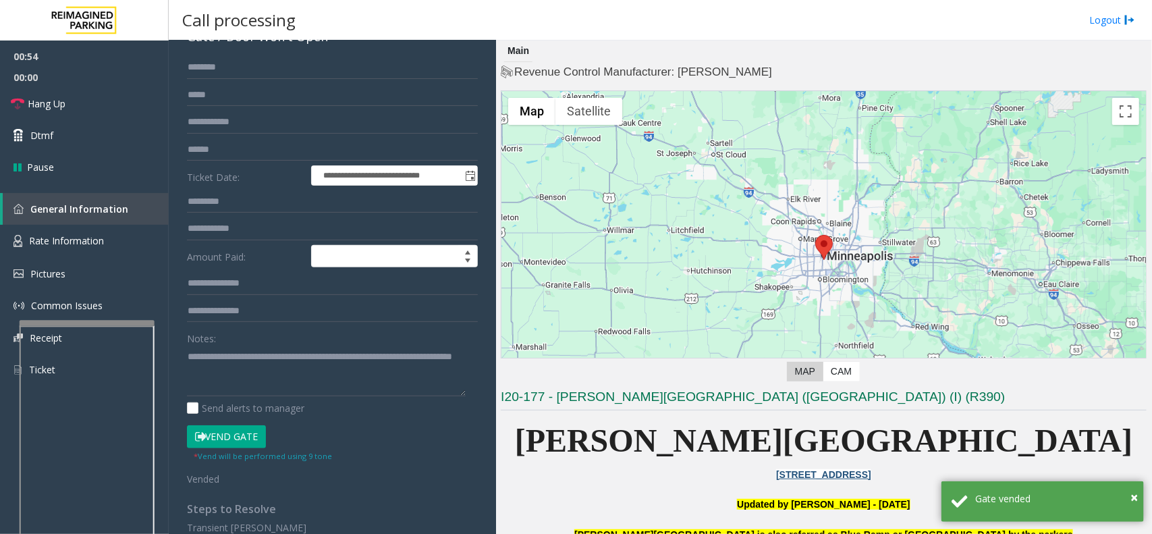
scroll to position [0, 0]
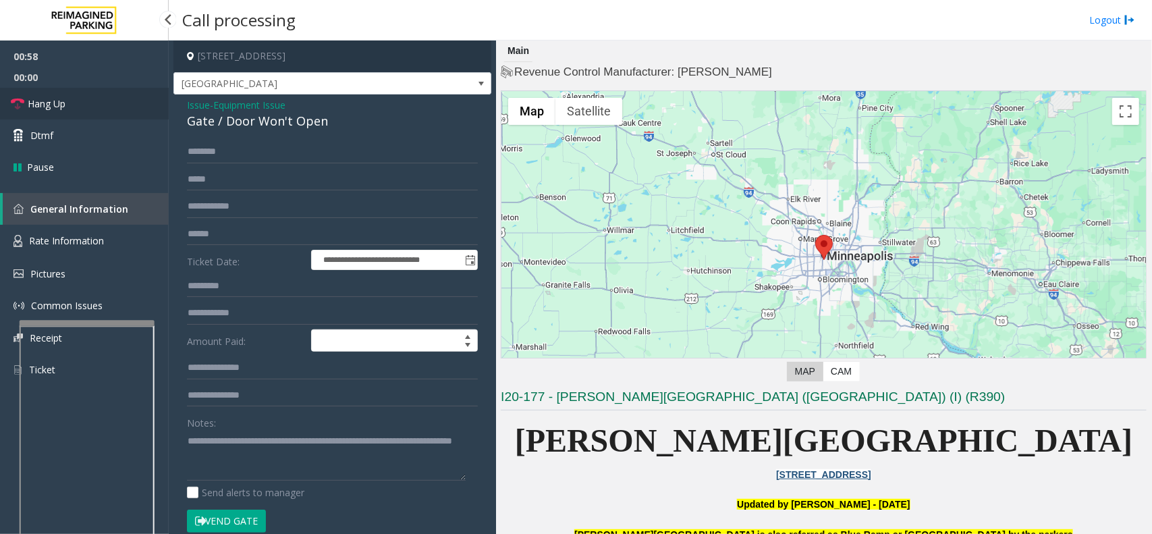
click at [92, 105] on link "Hang Up" at bounding box center [84, 104] width 169 height 32
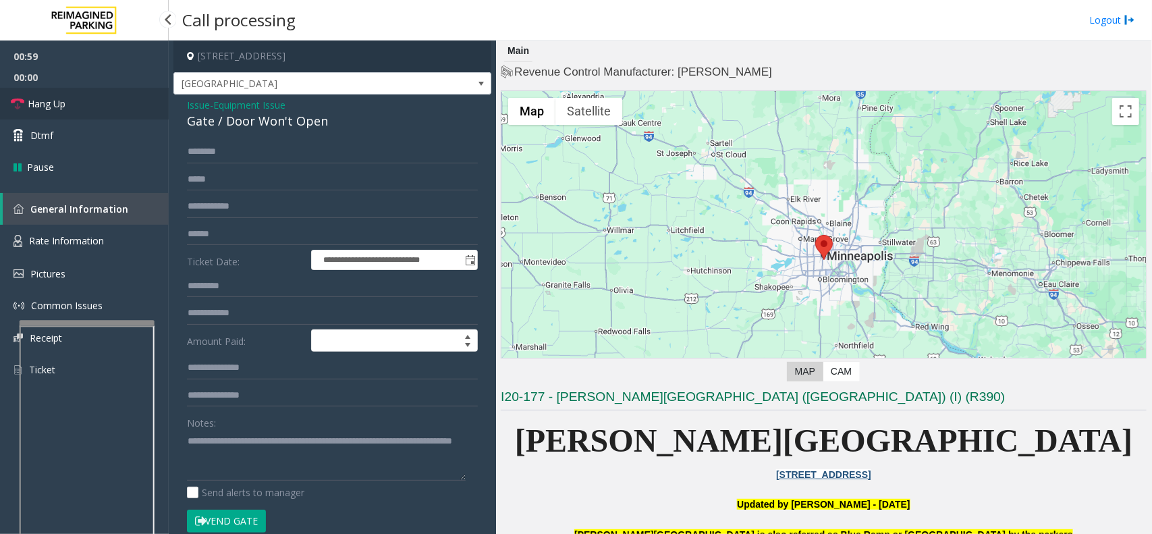
click at [92, 105] on link "Hang Up" at bounding box center [84, 104] width 169 height 32
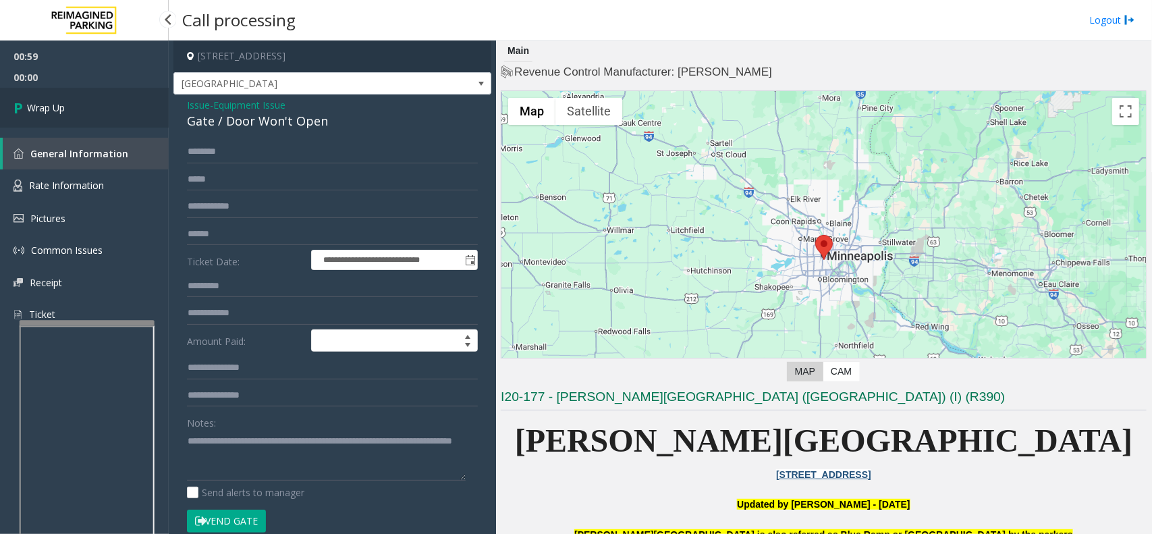
click at [92, 105] on link "Wrap Up" at bounding box center [84, 108] width 169 height 40
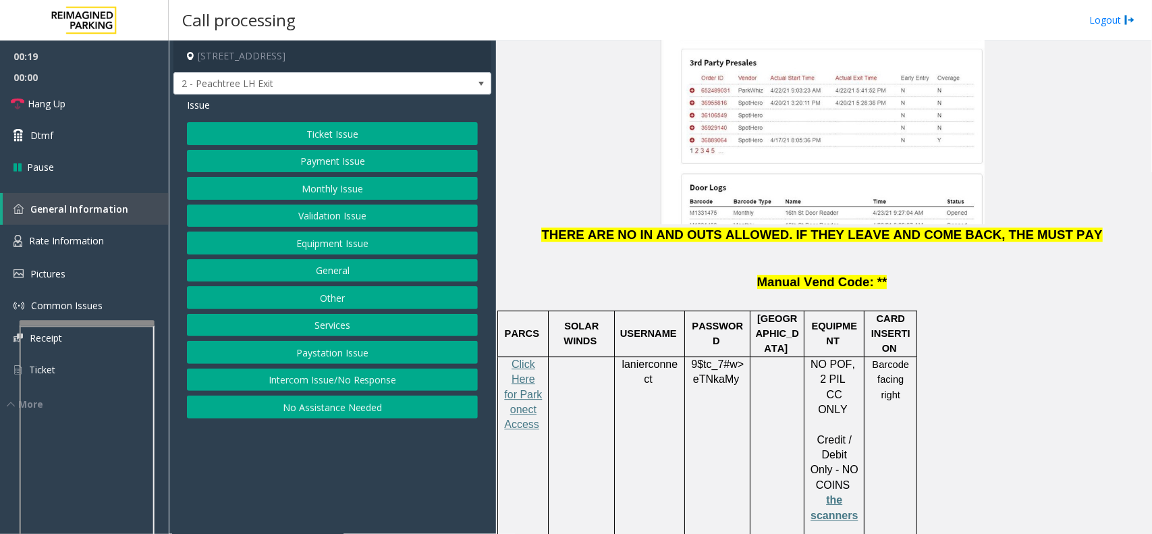
scroll to position [1687, 0]
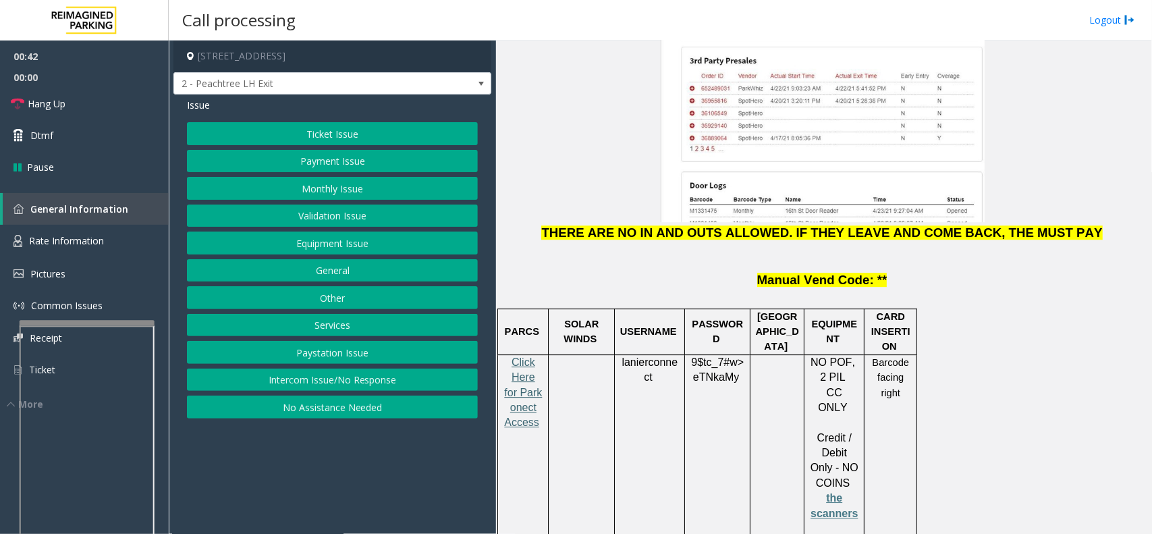
click at [532, 356] on span "Click Here for Parkonect Access" at bounding box center [523, 392] width 38 height 72
click at [355, 218] on button "Validation Issue" at bounding box center [332, 215] width 291 height 23
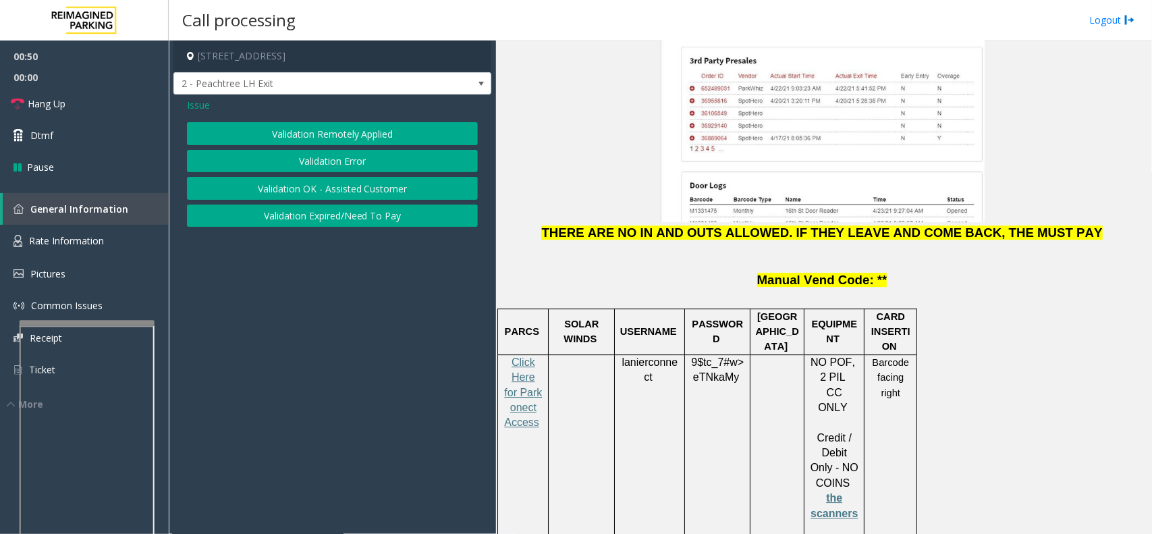
click at [339, 159] on button "Validation Error" at bounding box center [332, 161] width 291 height 23
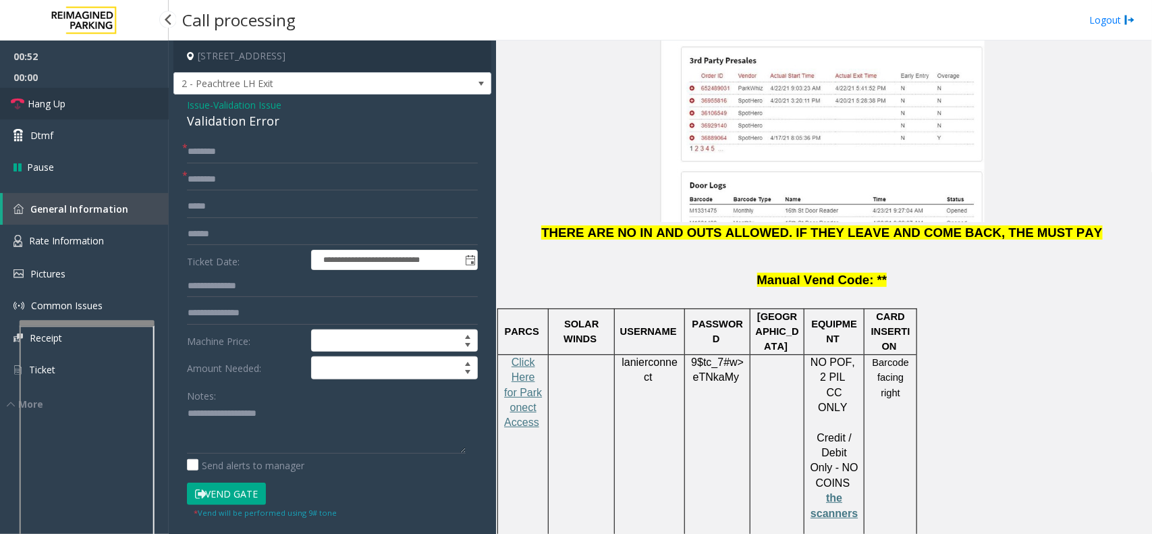
click at [46, 118] on link "Hang Up" at bounding box center [84, 104] width 169 height 32
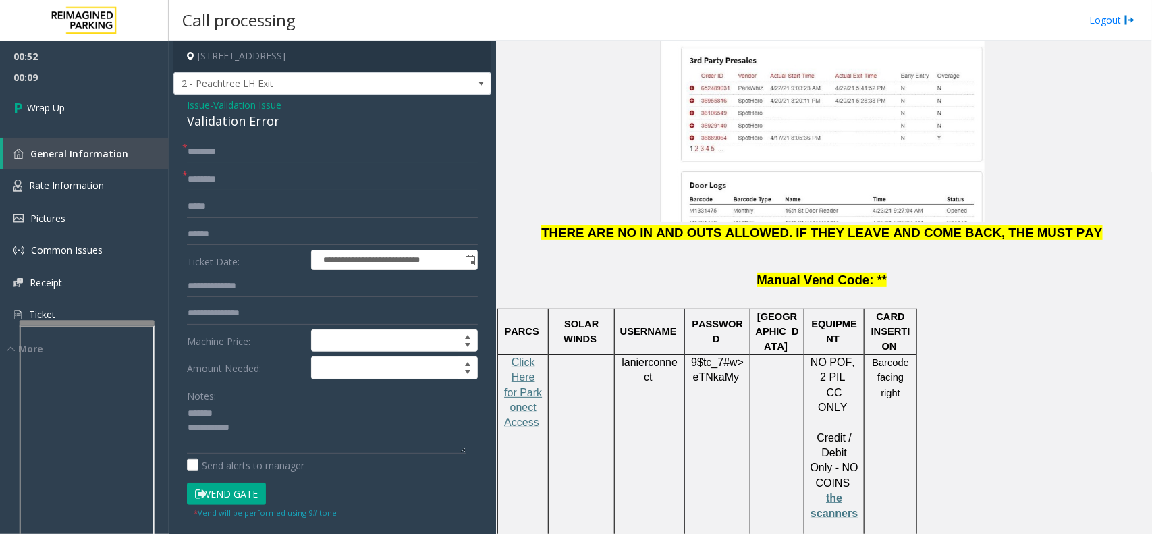
click at [223, 117] on div "Validation Error" at bounding box center [332, 121] width 291 height 18
type textarea "**********"
click at [237, 150] on input "text" at bounding box center [332, 151] width 291 height 23
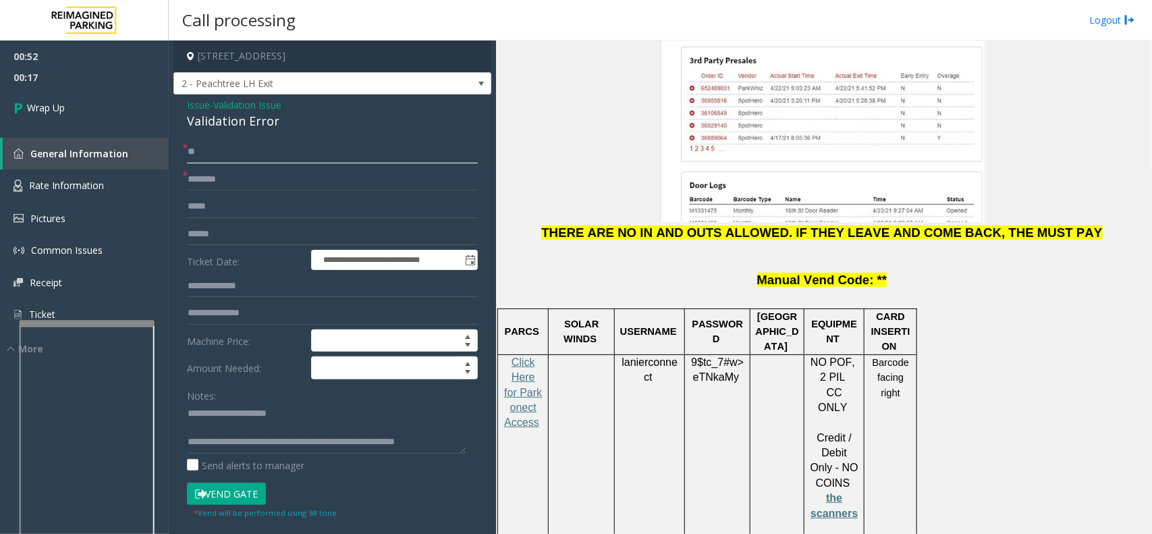
type input "**"
click at [115, 122] on link "Wrap Up" at bounding box center [84, 108] width 169 height 40
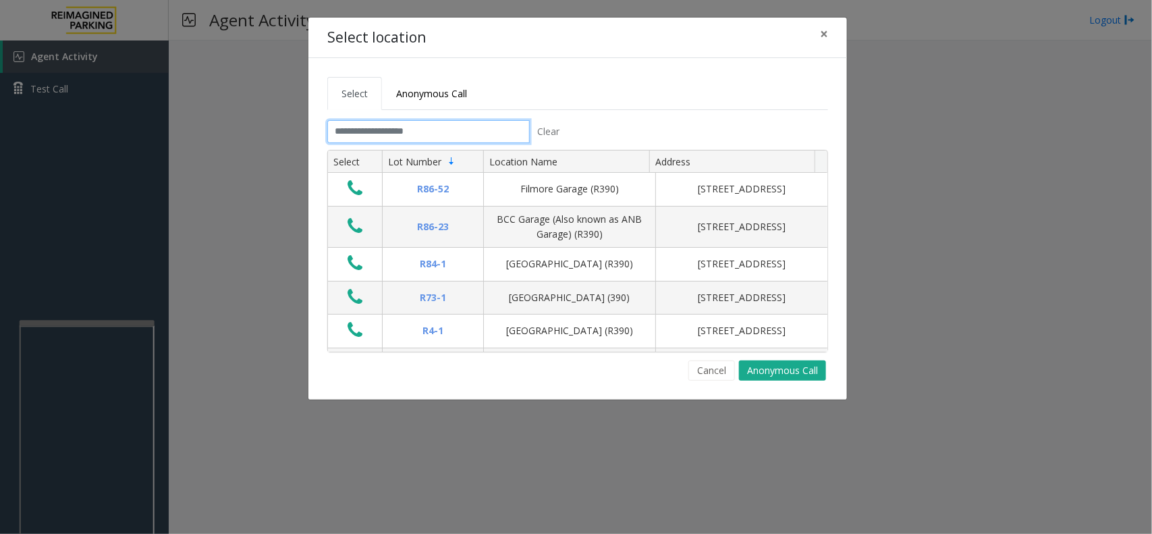
click at [393, 134] on input "text" at bounding box center [428, 131] width 202 height 23
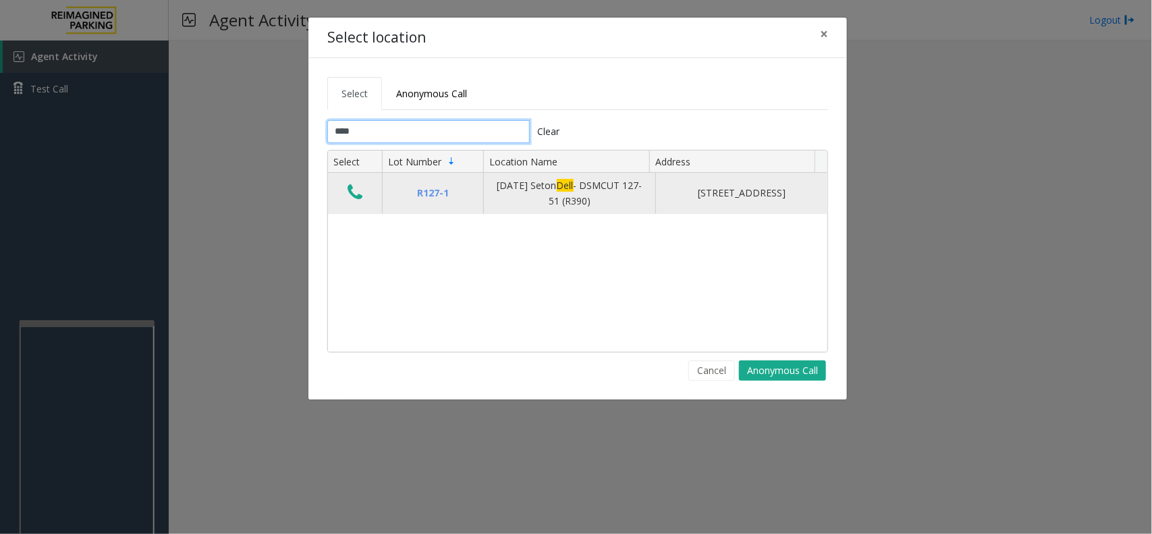
type input "****"
click at [354, 190] on icon "Data table" at bounding box center [355, 192] width 15 height 19
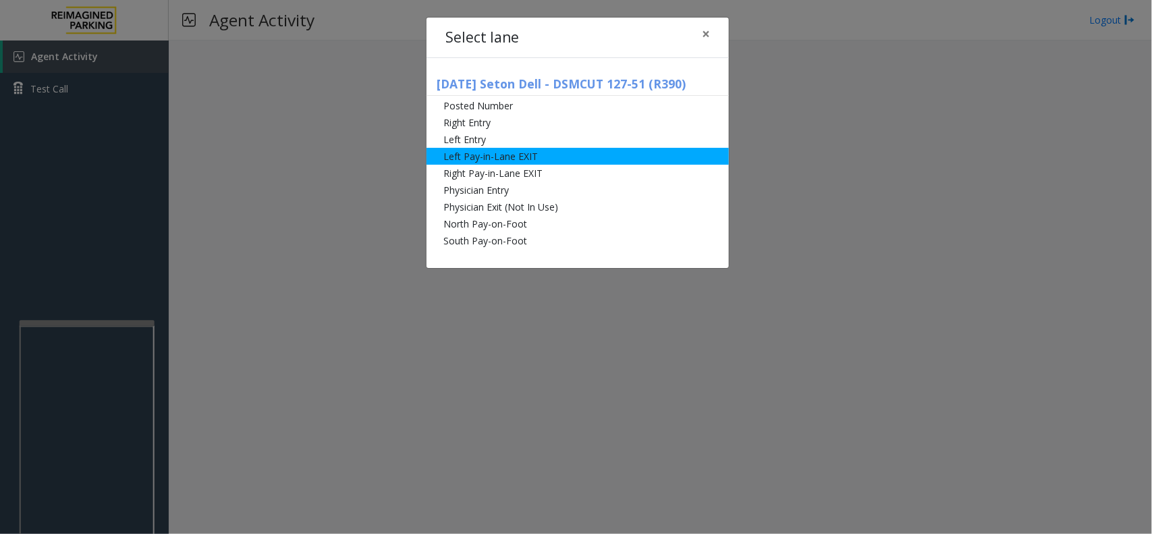
click at [584, 163] on li "Left Pay-in-Lane EXIT" at bounding box center [578, 156] width 302 height 17
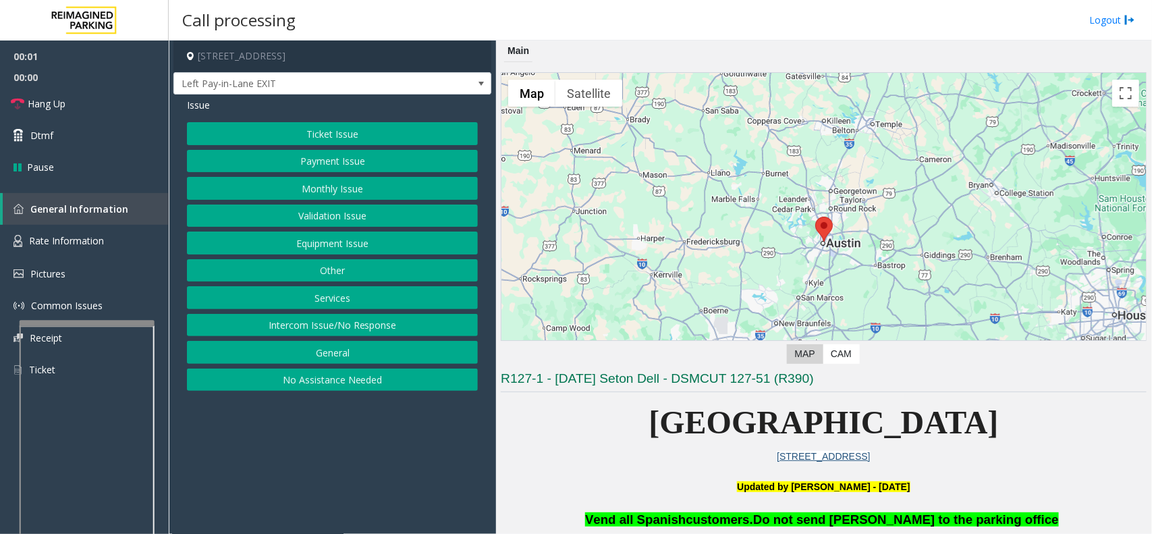
click at [328, 163] on button "Payment Issue" at bounding box center [332, 161] width 291 height 23
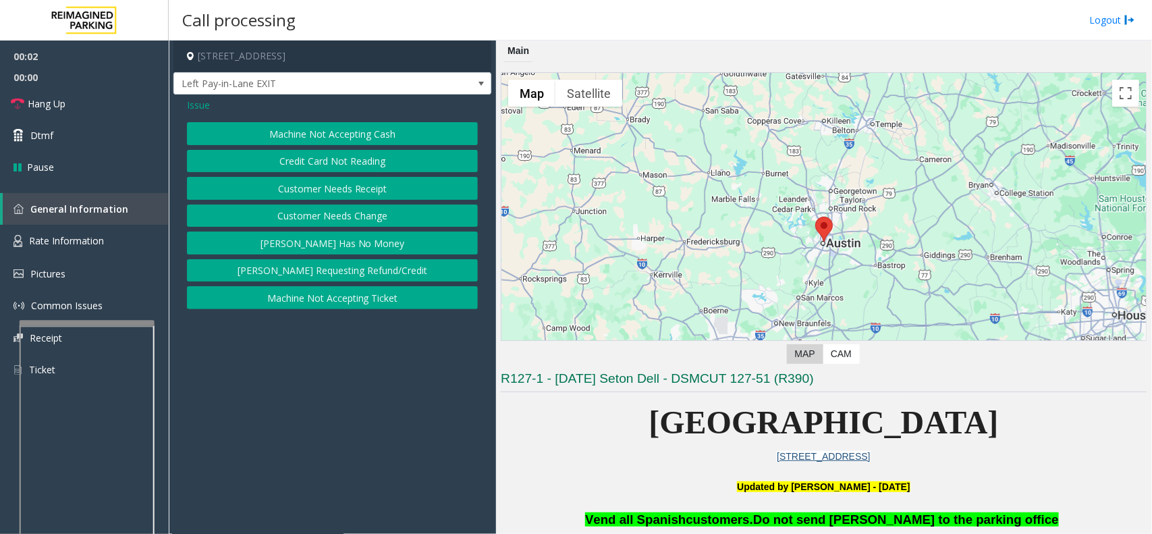
click at [363, 242] on button "[PERSON_NAME] Has No Money" at bounding box center [332, 242] width 291 height 23
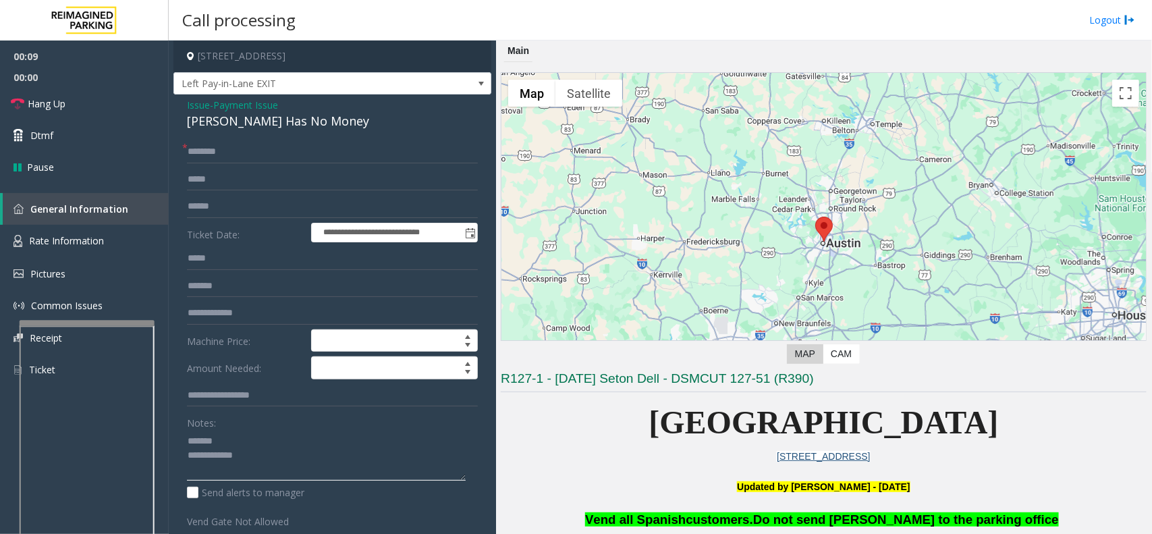
type textarea "**********"
click at [238, 153] on input "text" at bounding box center [332, 151] width 291 height 23
type input "**********"
click at [229, 213] on input "text" at bounding box center [332, 206] width 291 height 23
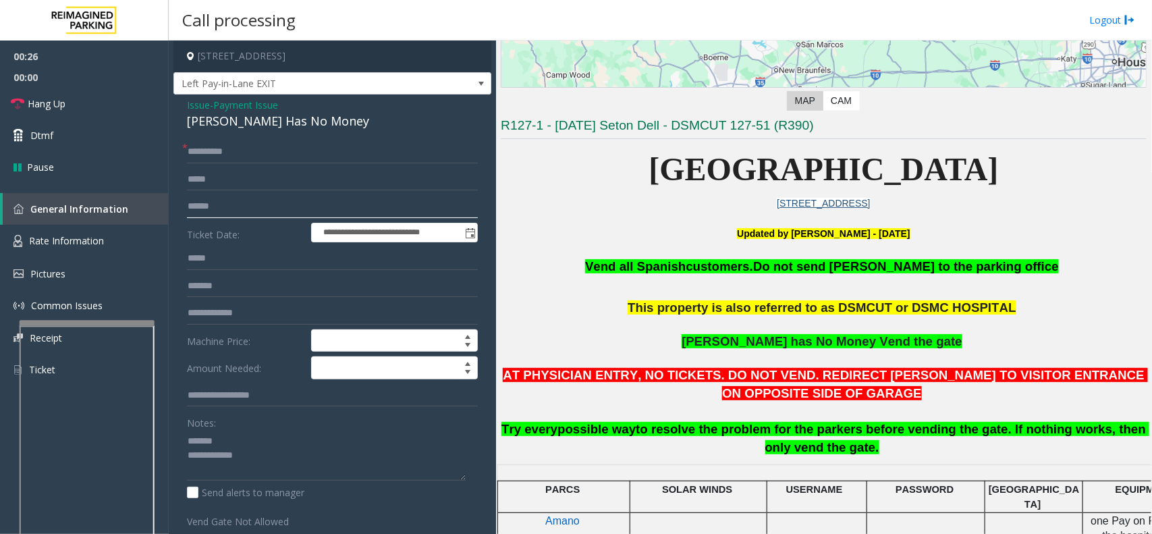
scroll to position [169, 0]
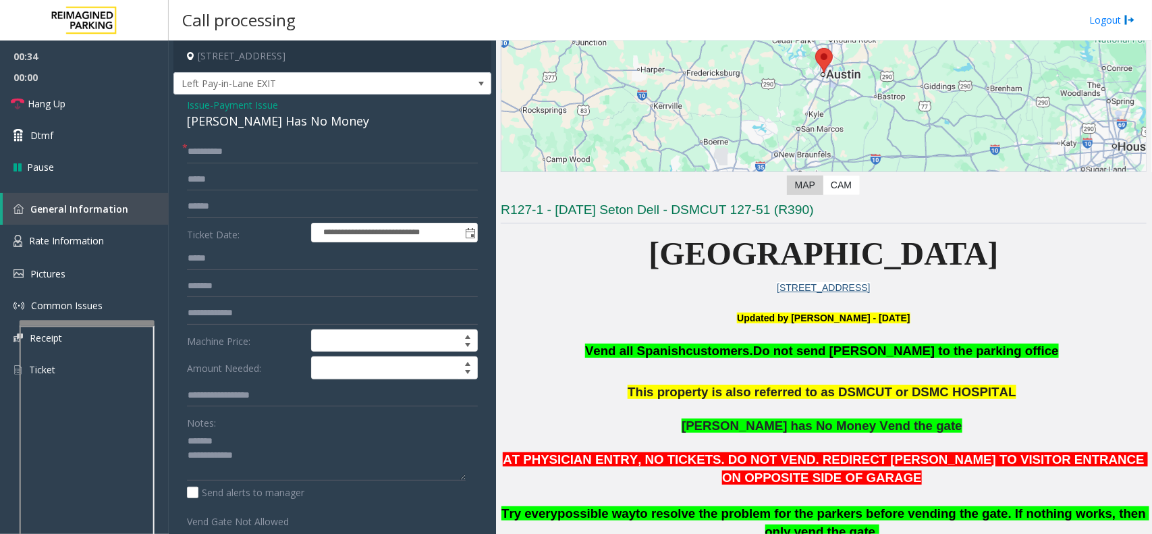
click at [279, 123] on div "[PERSON_NAME] Has No Money" at bounding box center [332, 121] width 291 height 18
type textarea "**********"
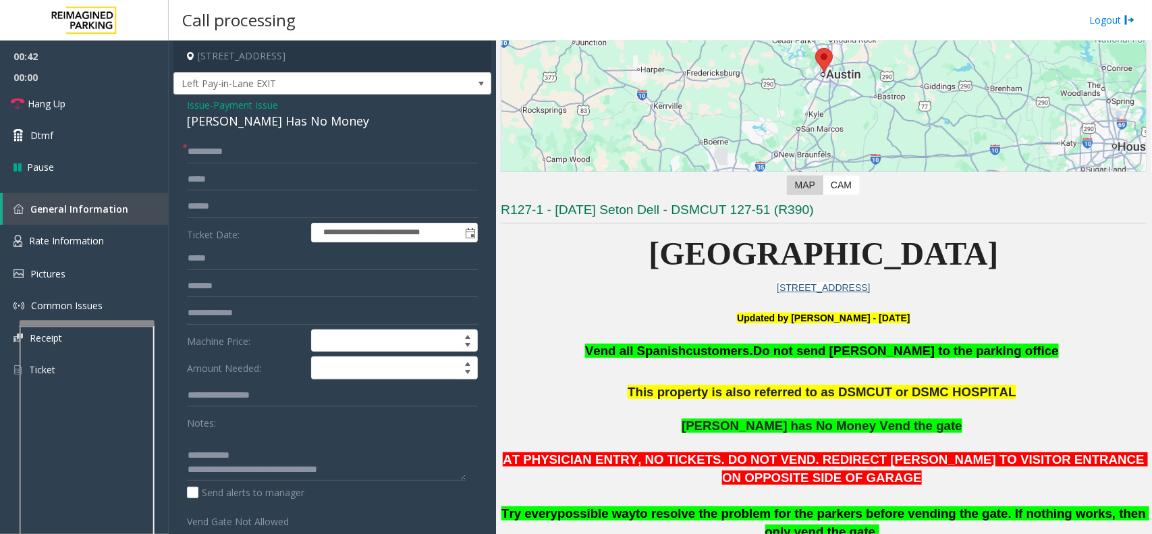
click at [224, 191] on form "**********" at bounding box center [332, 334] width 291 height 388
click at [223, 203] on input "text" at bounding box center [332, 206] width 291 height 23
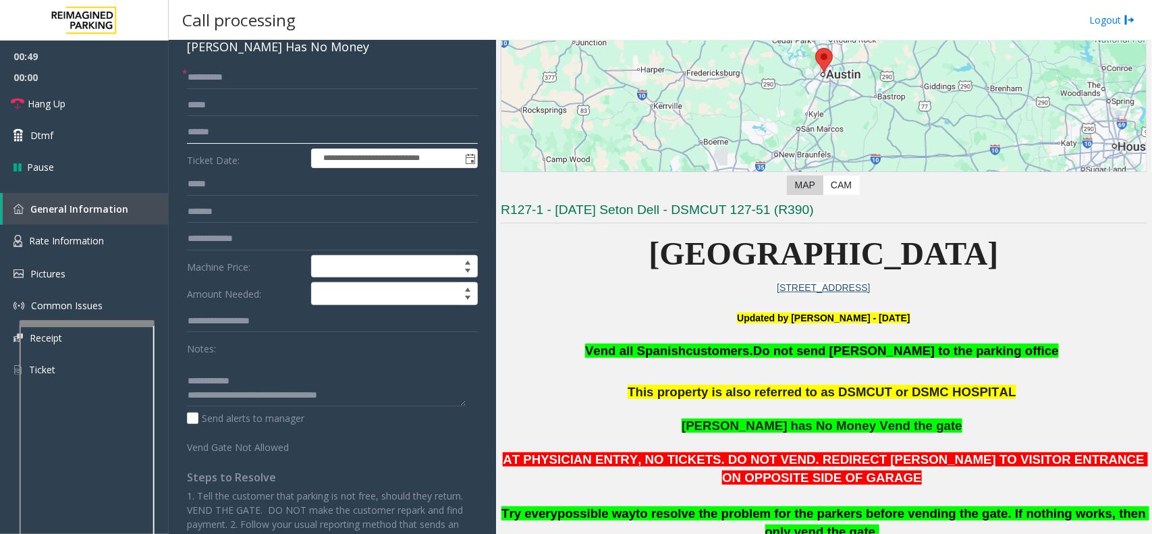
scroll to position [0, 0]
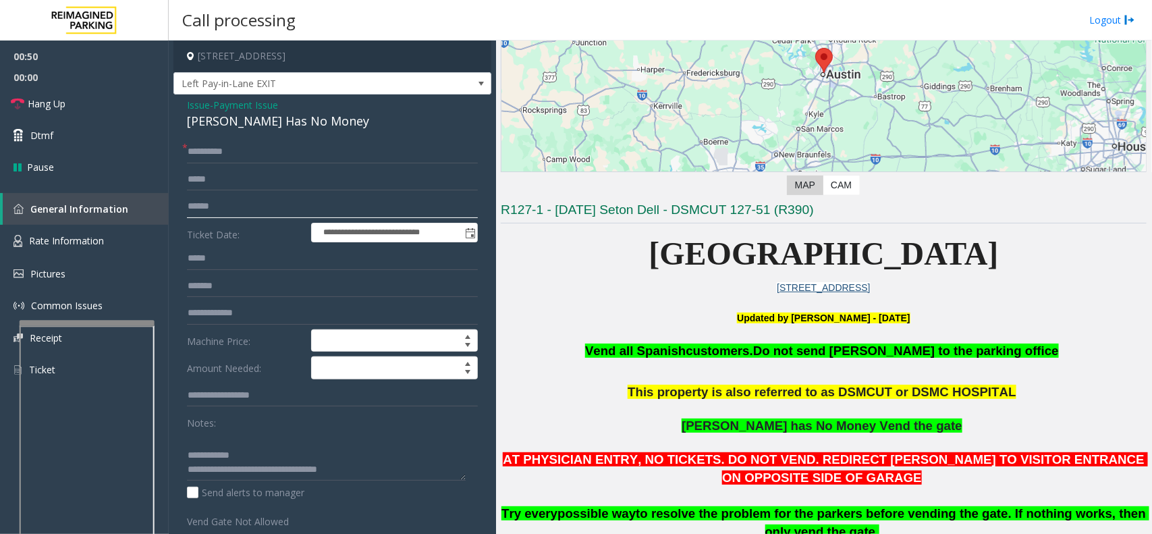
type input "******"
click at [221, 105] on span "Payment Issue" at bounding box center [245, 105] width 65 height 14
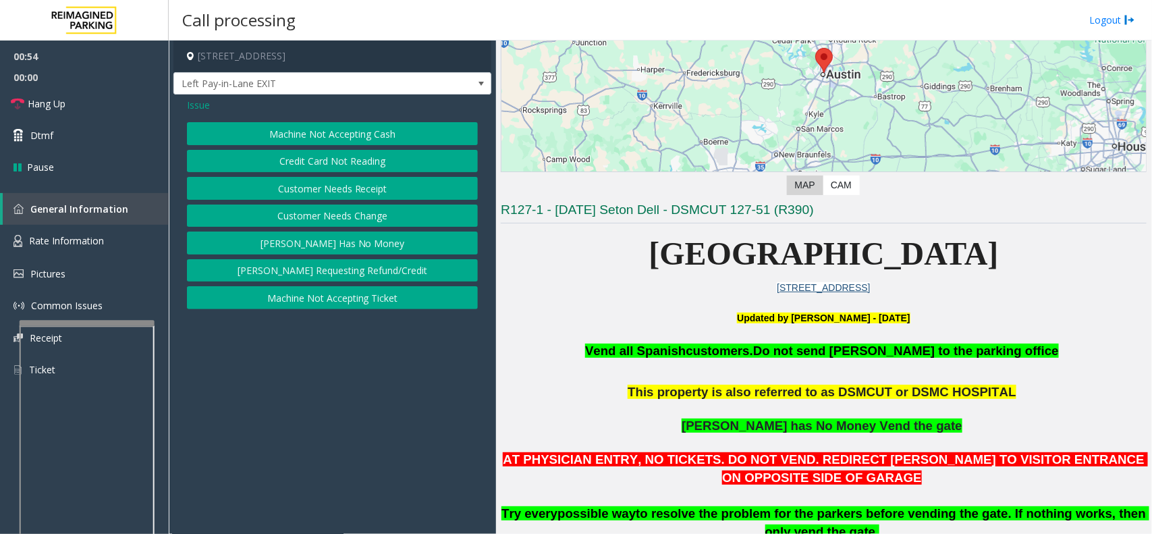
click at [288, 227] on button "Customer Needs Change" at bounding box center [332, 215] width 291 height 23
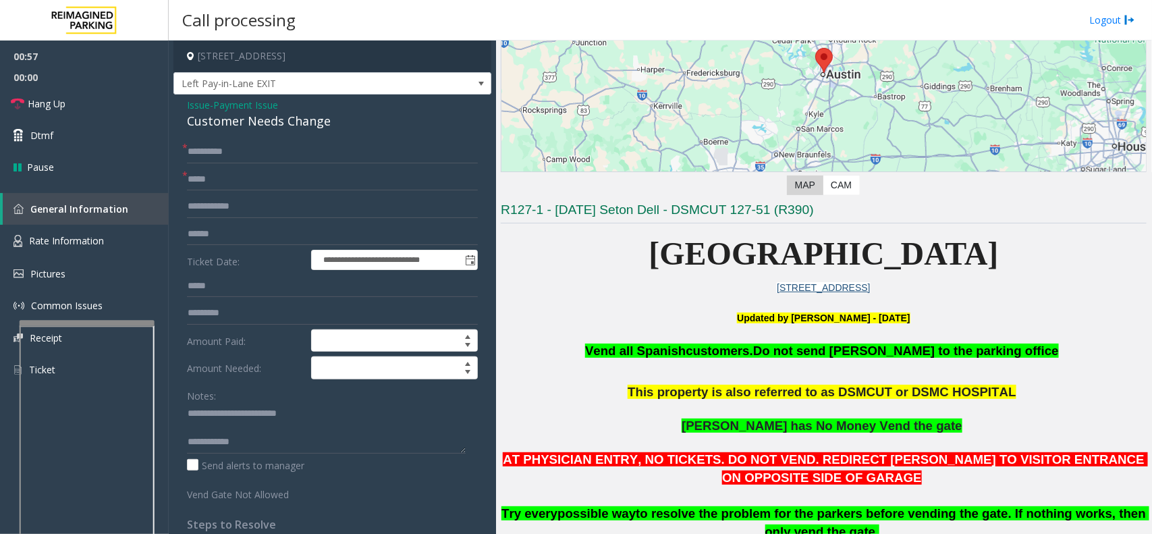
click at [245, 97] on div "**********" at bounding box center [332, 399] width 318 height 610
click at [244, 103] on span "Payment Issue" at bounding box center [245, 105] width 65 height 14
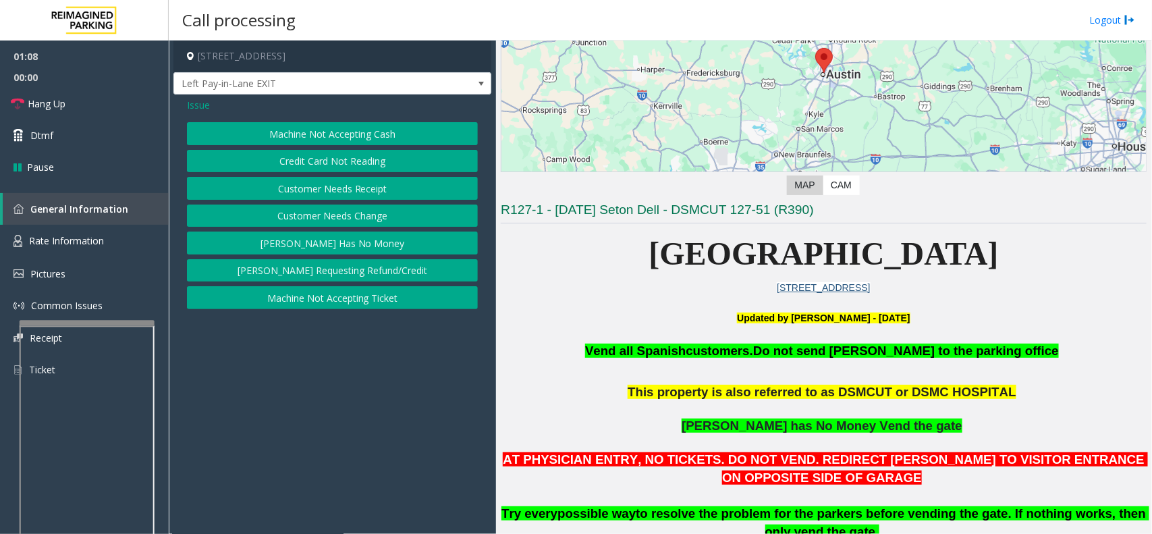
click at [206, 108] on span "Issue" at bounding box center [198, 105] width 23 height 14
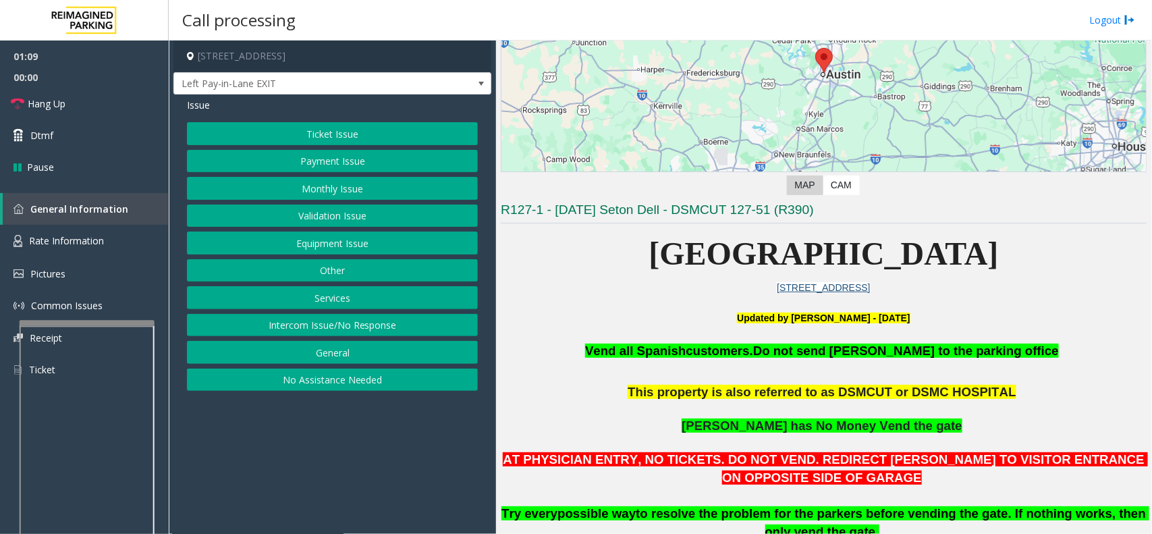
click at [363, 186] on button "Monthly Issue" at bounding box center [332, 188] width 291 height 23
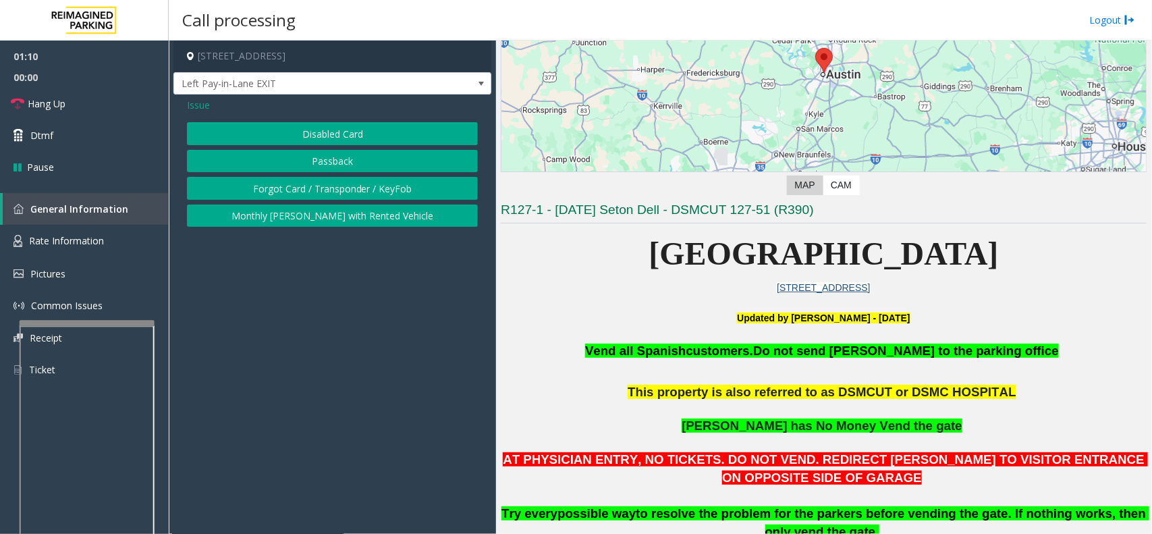
click at [355, 167] on button "Passback" at bounding box center [332, 161] width 291 height 23
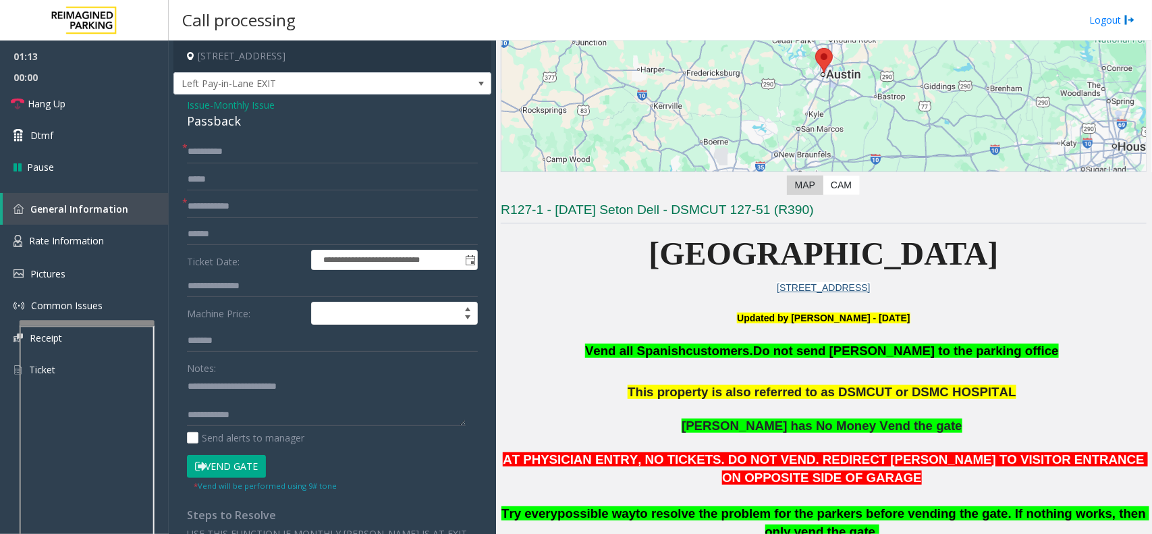
click at [213, 456] on button "Vend Gate" at bounding box center [226, 466] width 79 height 23
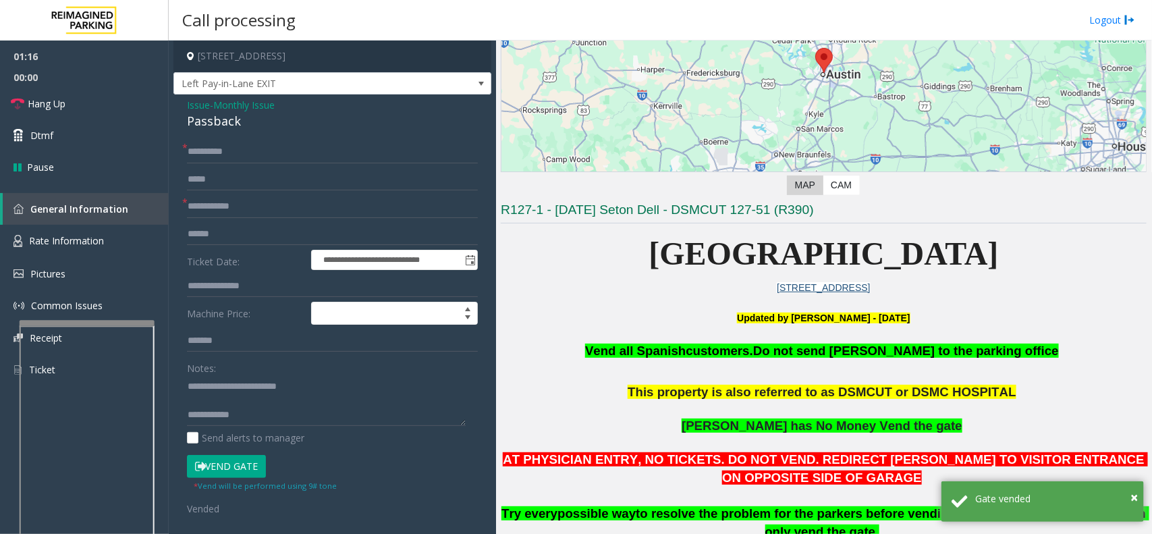
drag, startPoint x: 207, startPoint y: 108, endPoint x: 227, endPoint y: 108, distance: 19.6
click at [208, 109] on span "Issue" at bounding box center [198, 105] width 23 height 14
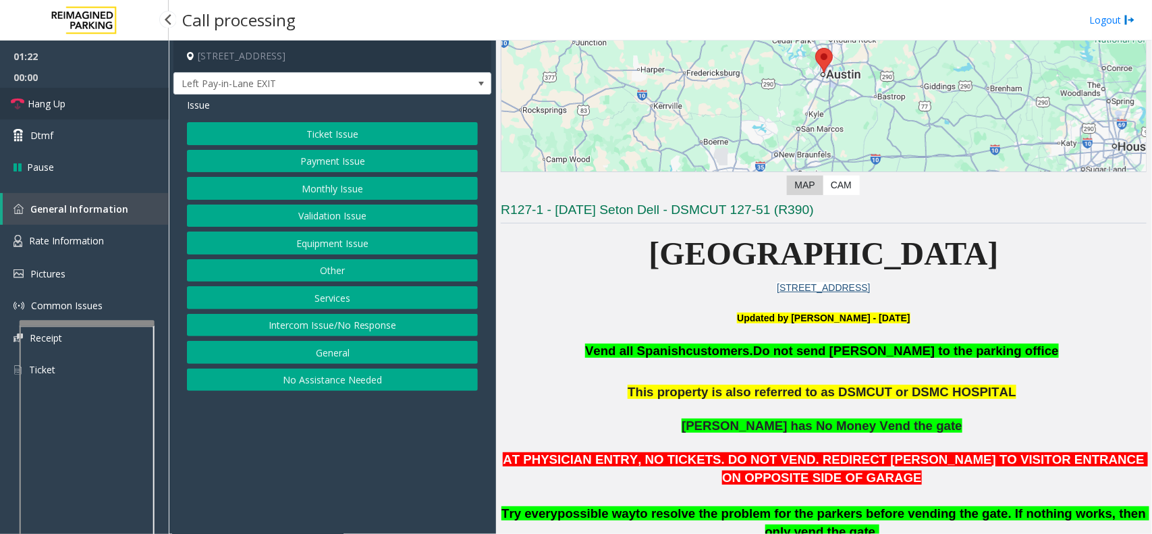
click at [128, 109] on link "Hang Up" at bounding box center [84, 104] width 169 height 32
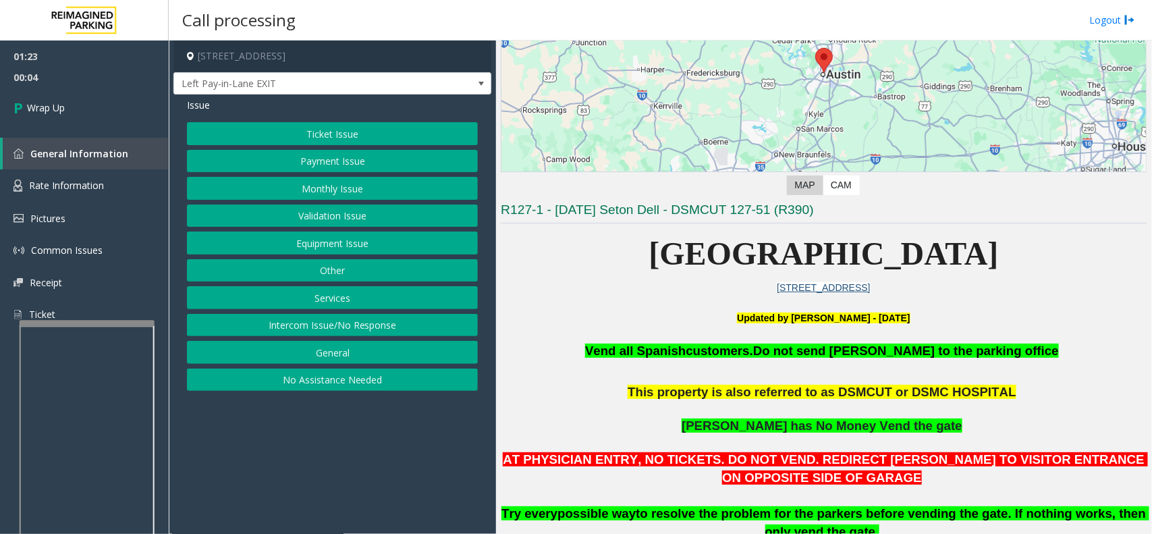
click at [344, 139] on button "Ticket Issue" at bounding box center [332, 133] width 291 height 23
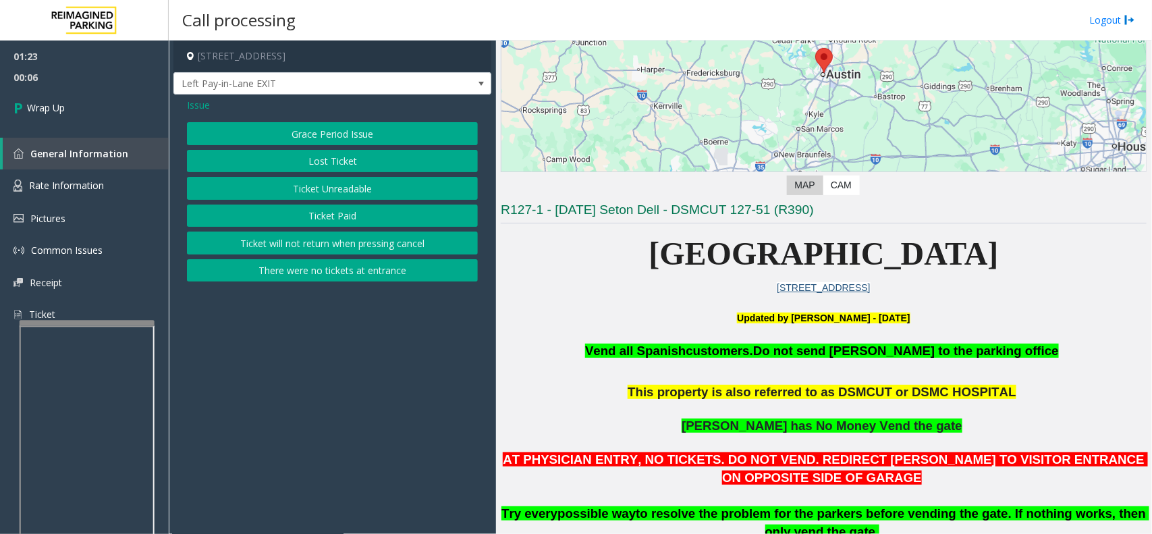
click at [199, 109] on span "Issue" at bounding box center [198, 105] width 23 height 14
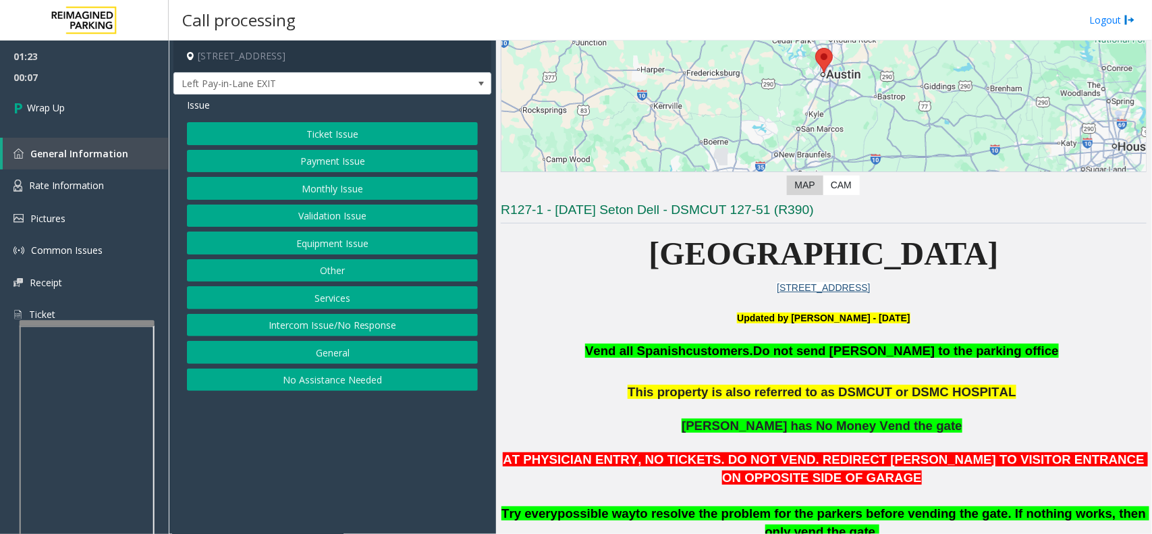
click at [315, 157] on button "Payment Issue" at bounding box center [332, 161] width 291 height 23
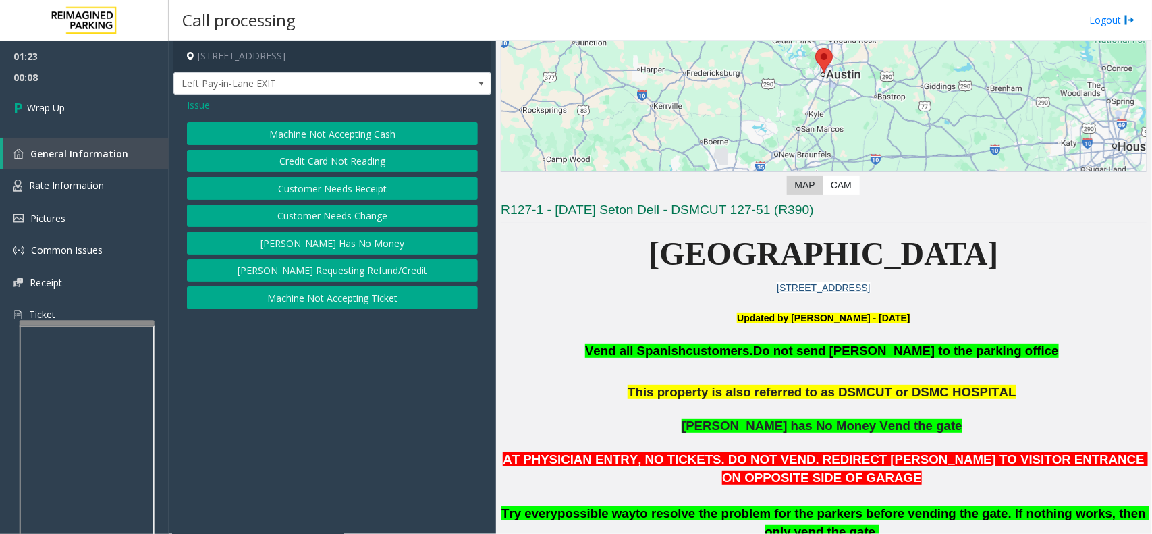
click at [323, 246] on button "[PERSON_NAME] Has No Money" at bounding box center [332, 242] width 291 height 23
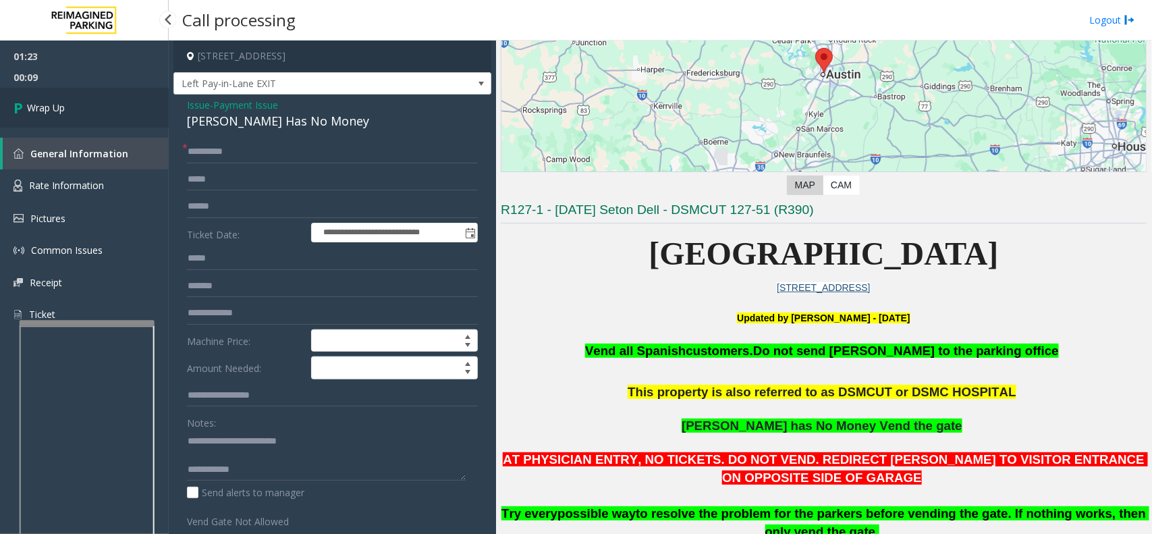
click at [86, 116] on link "Wrap Up" at bounding box center [84, 108] width 169 height 40
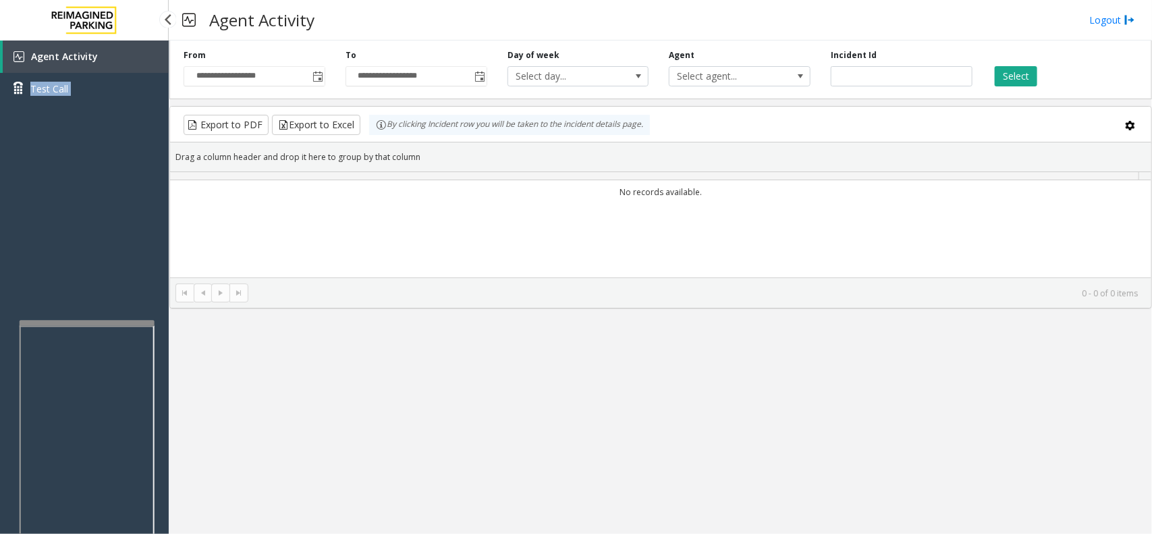
click at [86, 118] on div "Agent Activity Test Call" at bounding box center [84, 307] width 169 height 534
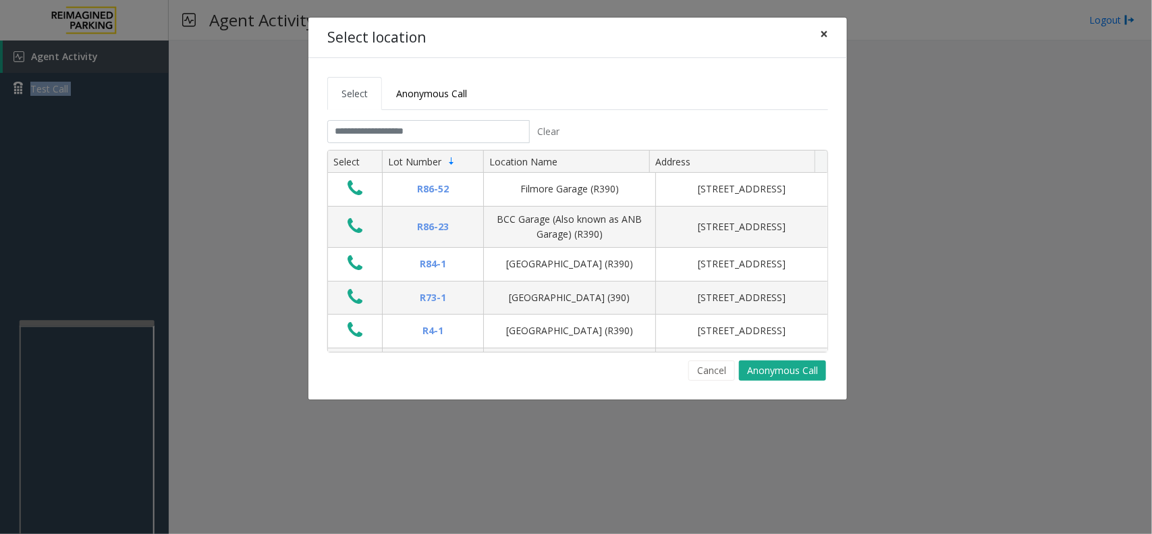
click at [817, 42] on button "×" at bounding box center [824, 34] width 27 height 33
click at [822, 38] on span "×" at bounding box center [824, 33] width 8 height 19
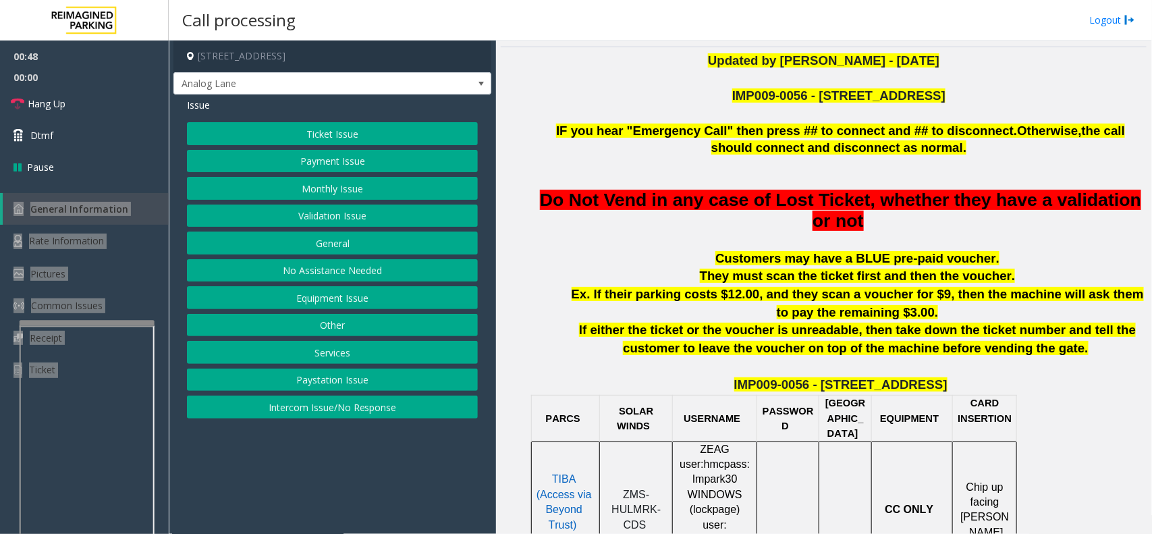
scroll to position [296, 0]
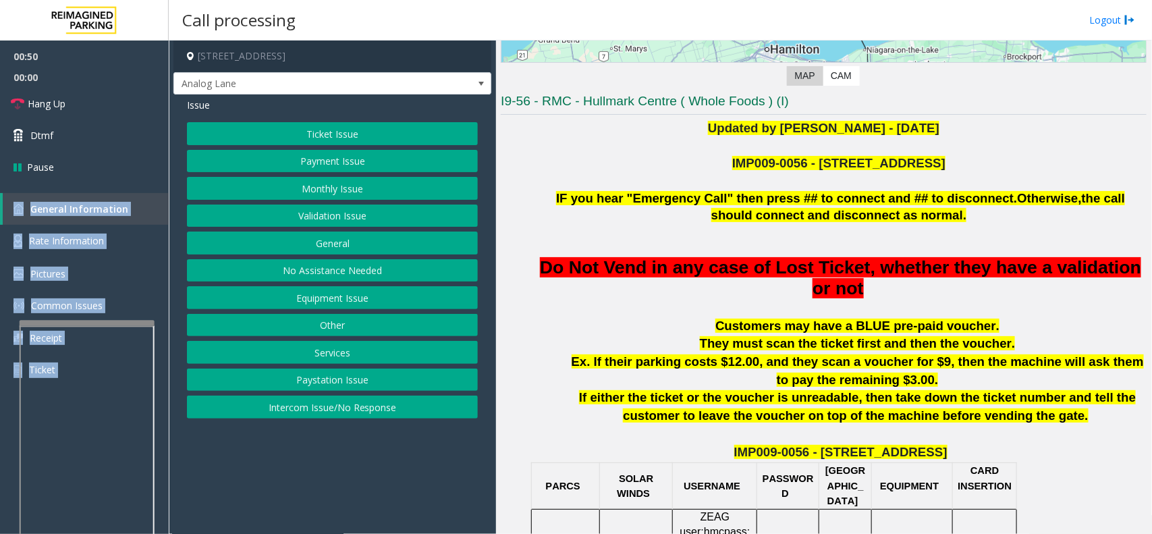
click at [373, 136] on button "Ticket Issue" at bounding box center [332, 133] width 291 height 23
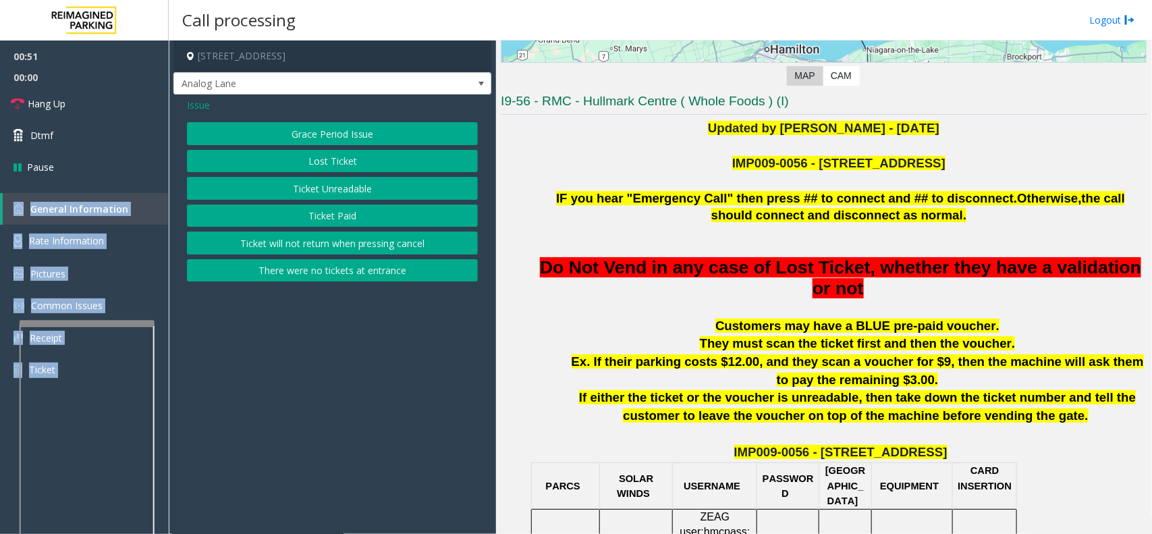
click at [363, 194] on button "Ticket Unreadable" at bounding box center [332, 188] width 291 height 23
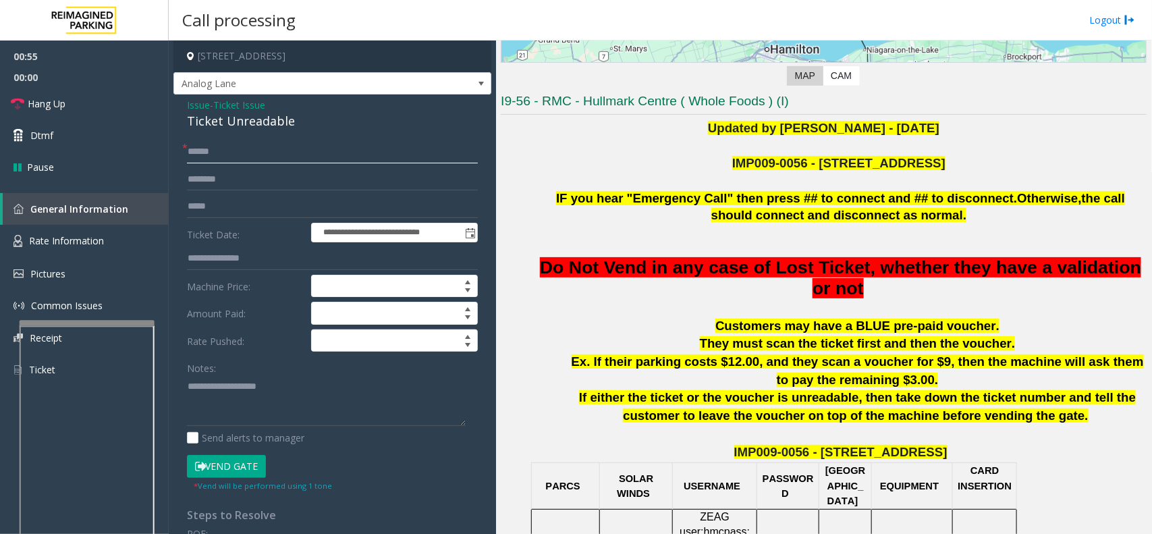
click at [229, 153] on input "text" at bounding box center [332, 151] width 291 height 23
type input "********"
drag, startPoint x: 228, startPoint y: 464, endPoint x: 246, endPoint y: 463, distance: 18.3
click at [229, 464] on button "Vend Gate" at bounding box center [226, 466] width 79 height 23
click at [118, 106] on link "Hang Up" at bounding box center [84, 104] width 169 height 32
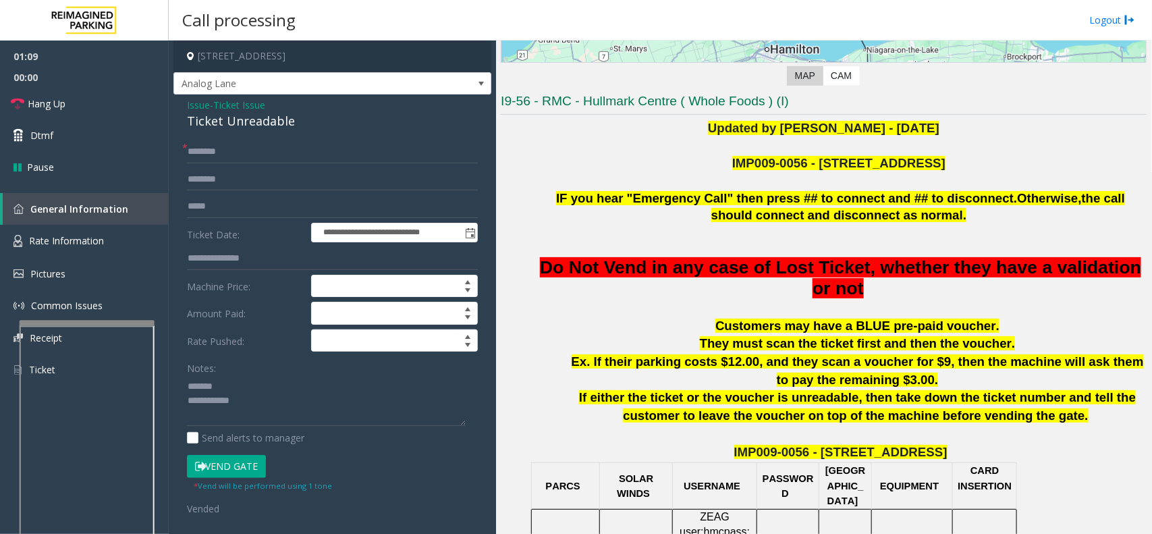
click at [227, 119] on div "Ticket Unreadable" at bounding box center [332, 121] width 291 height 18
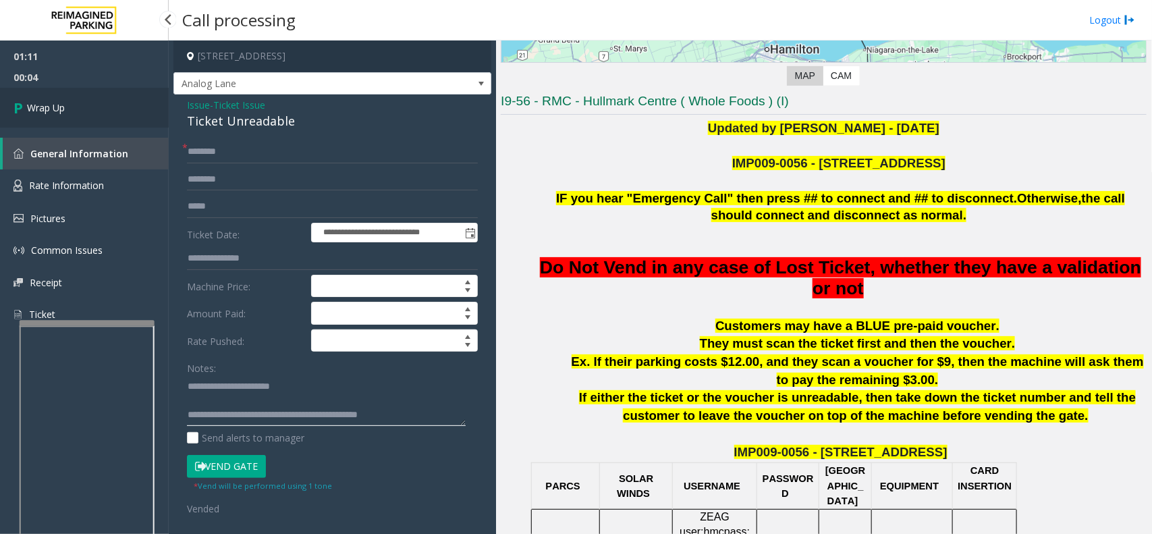
type textarea "**********"
click at [38, 102] on span "Wrap Up" at bounding box center [46, 108] width 38 height 14
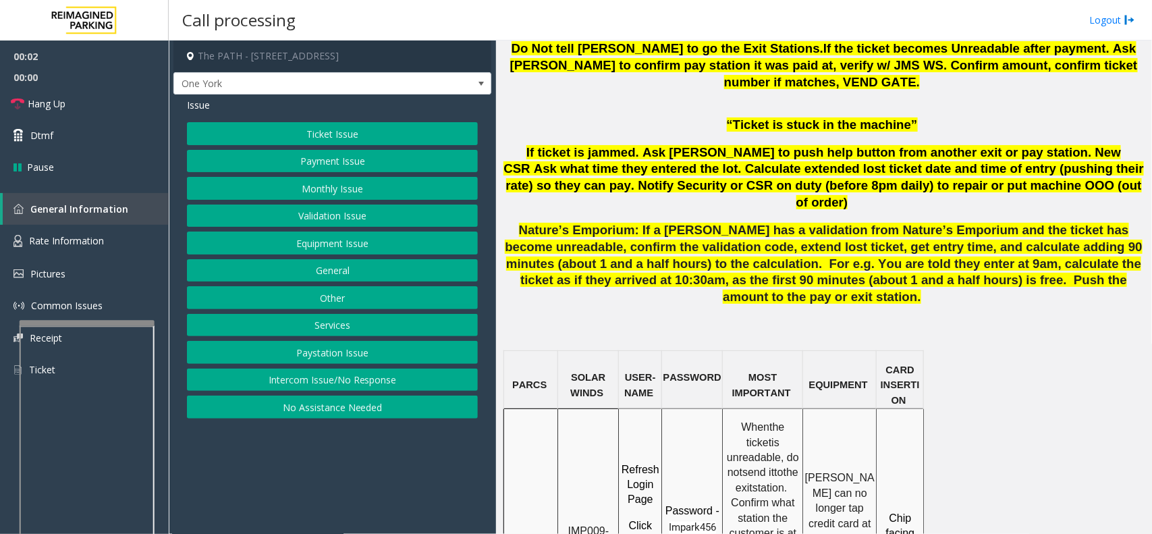
scroll to position [844, 0]
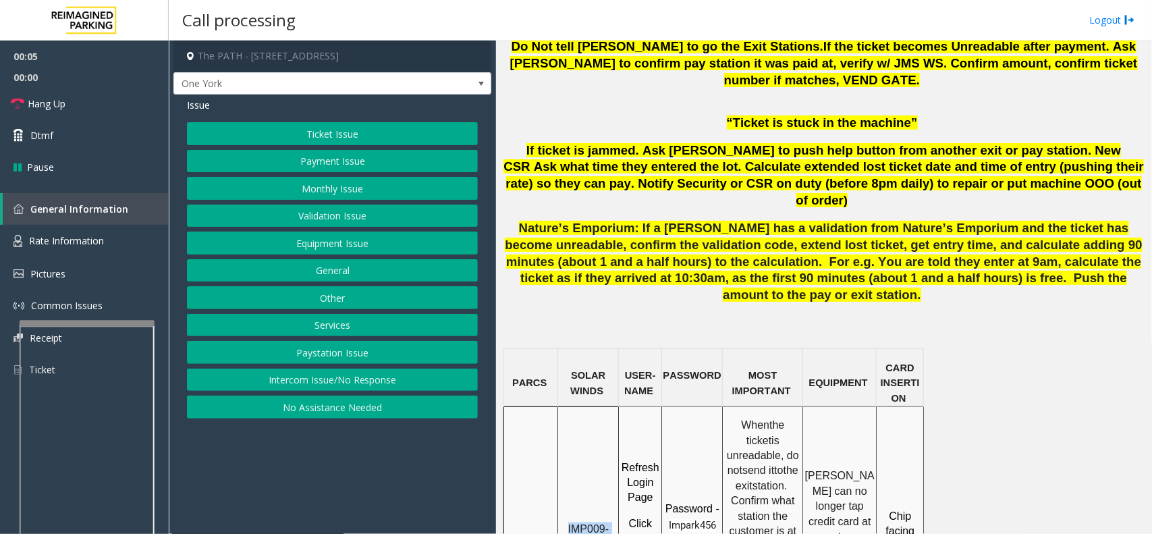
drag, startPoint x: 584, startPoint y: 439, endPoint x: 561, endPoint y: 429, distance: 24.5
copy span "IMP009-0501"
click at [329, 326] on button "Services" at bounding box center [332, 325] width 291 height 23
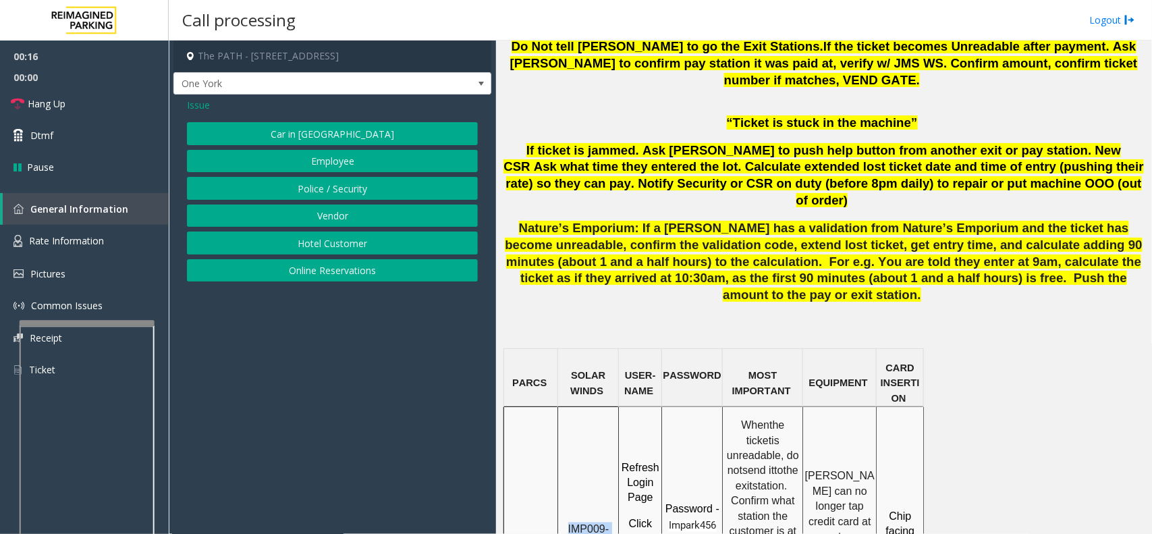
click at [329, 272] on button "Online Reservations" at bounding box center [332, 270] width 291 height 23
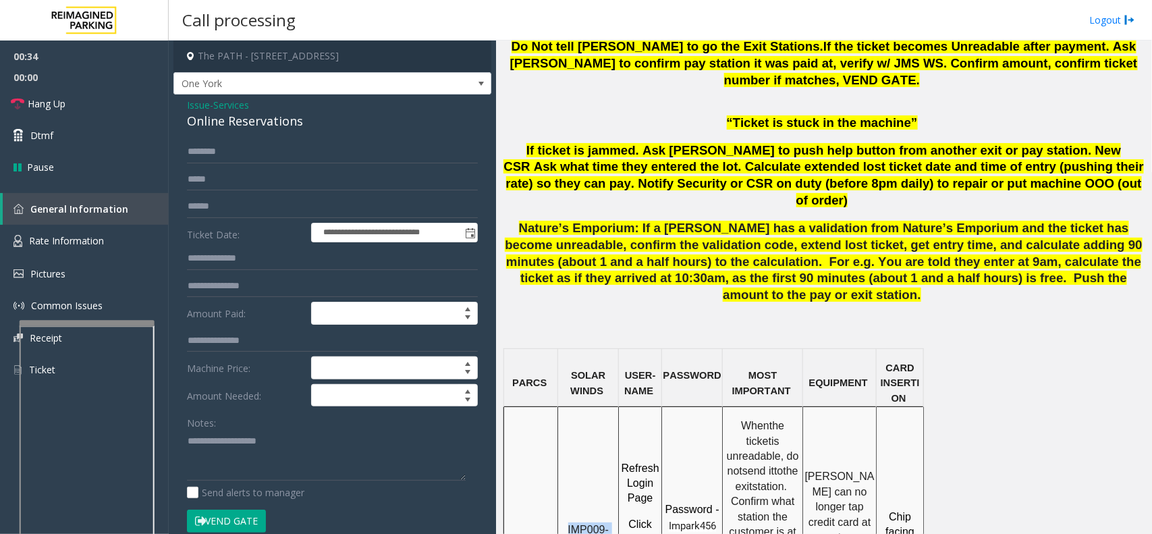
click at [242, 521] on button "Vend Gate" at bounding box center [226, 521] width 79 height 23
click at [256, 459] on textarea at bounding box center [326, 455] width 279 height 51
paste textarea "**********"
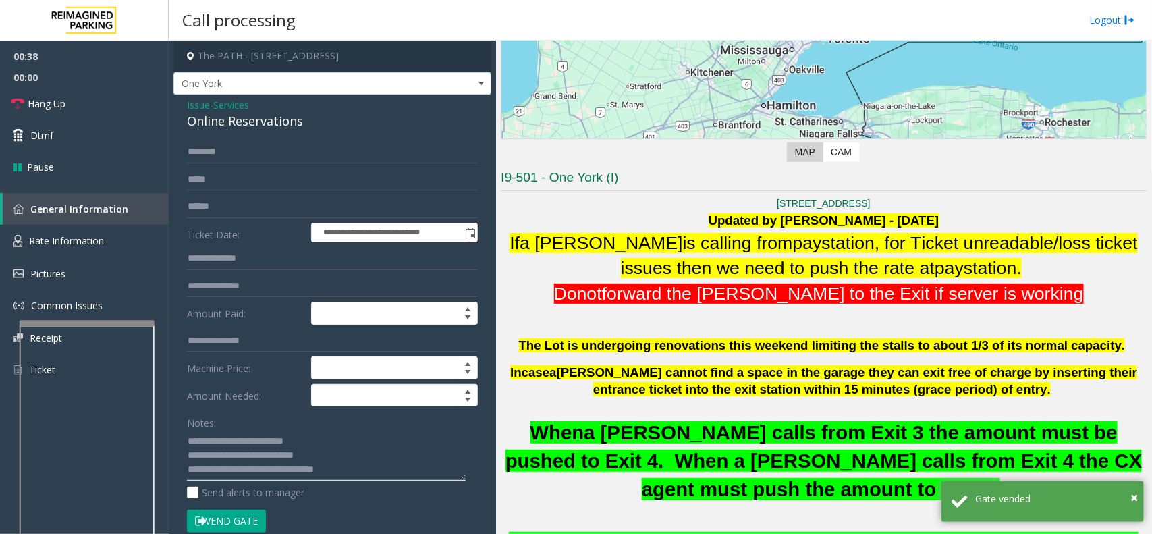
scroll to position [169, 0]
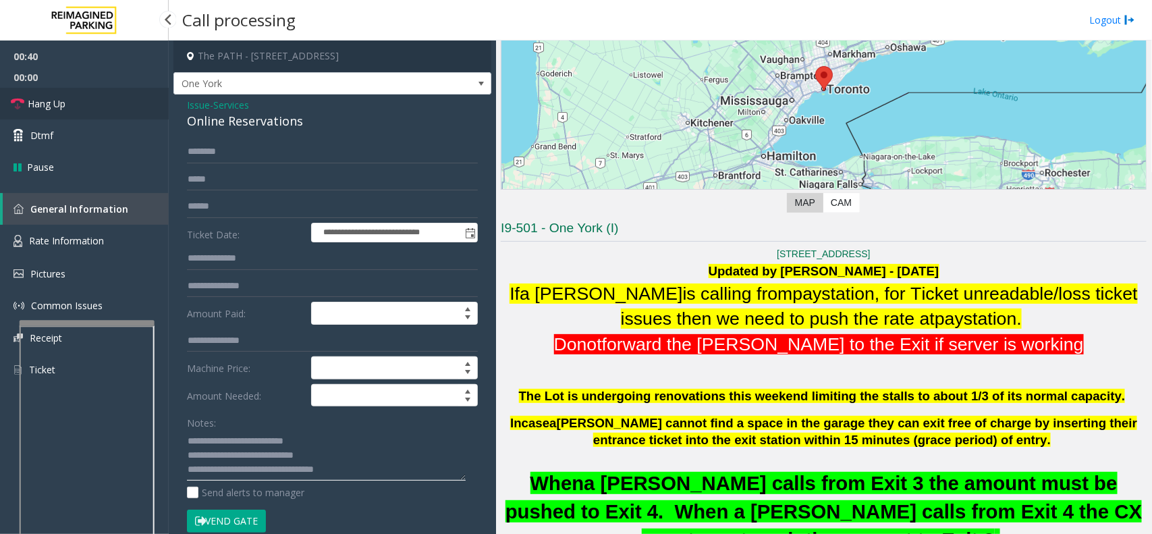
type textarea "**********"
click at [69, 101] on link "Hang Up" at bounding box center [84, 104] width 169 height 32
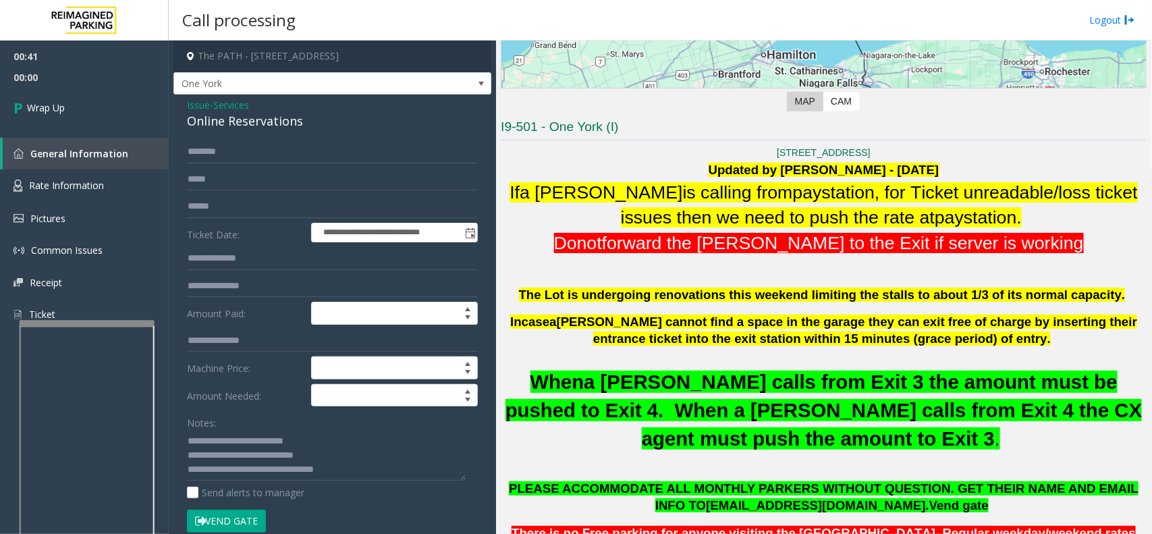
scroll to position [422, 0]
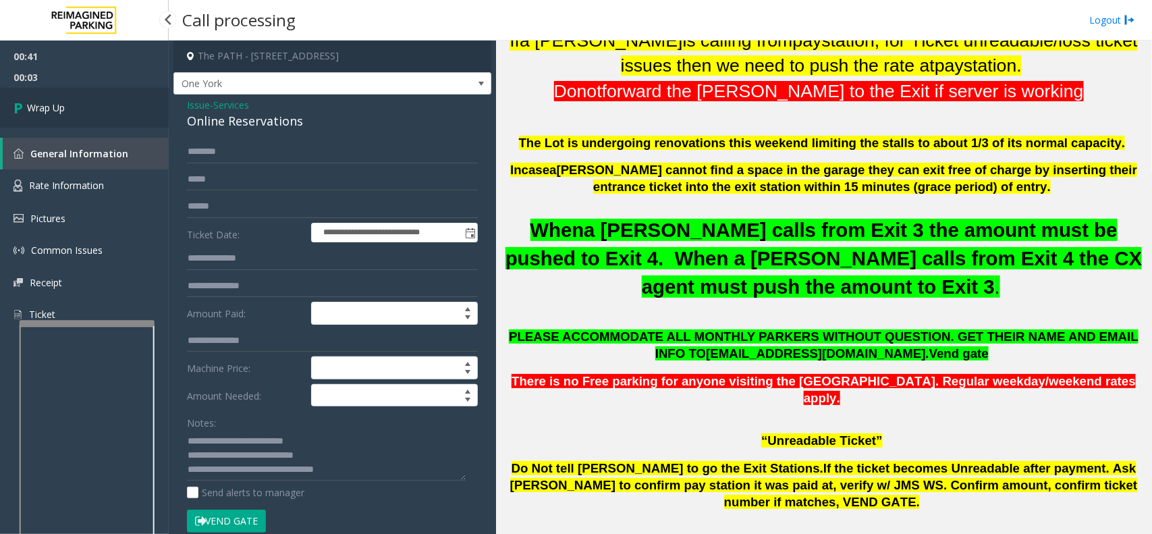
click at [57, 115] on link "Wrap Up" at bounding box center [84, 108] width 169 height 40
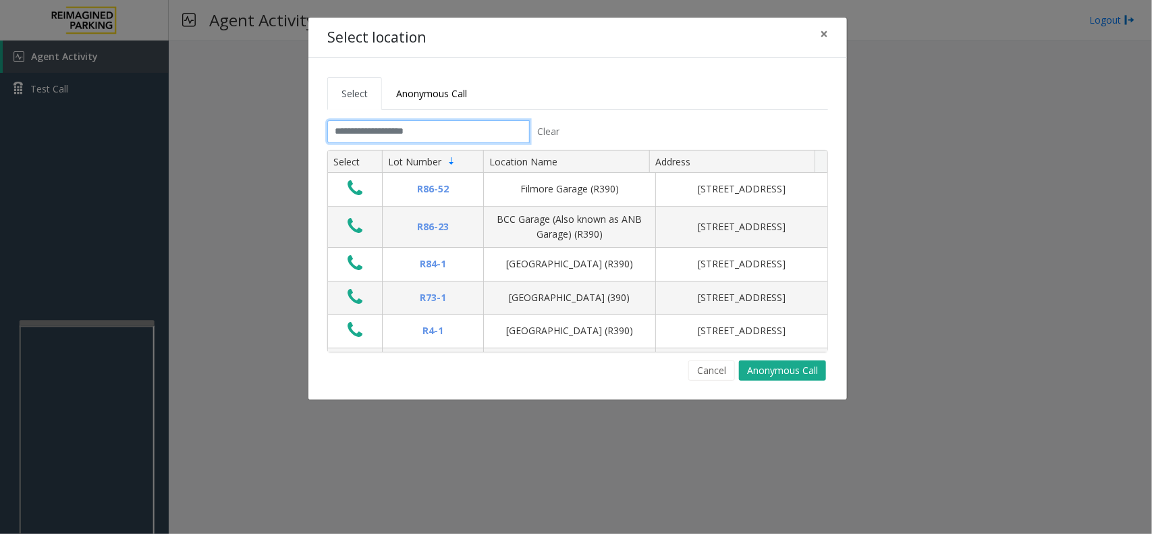
drag, startPoint x: 383, startPoint y: 132, endPoint x: 383, endPoint y: 125, distance: 6.8
click at [383, 130] on input "text" at bounding box center [428, 131] width 202 height 23
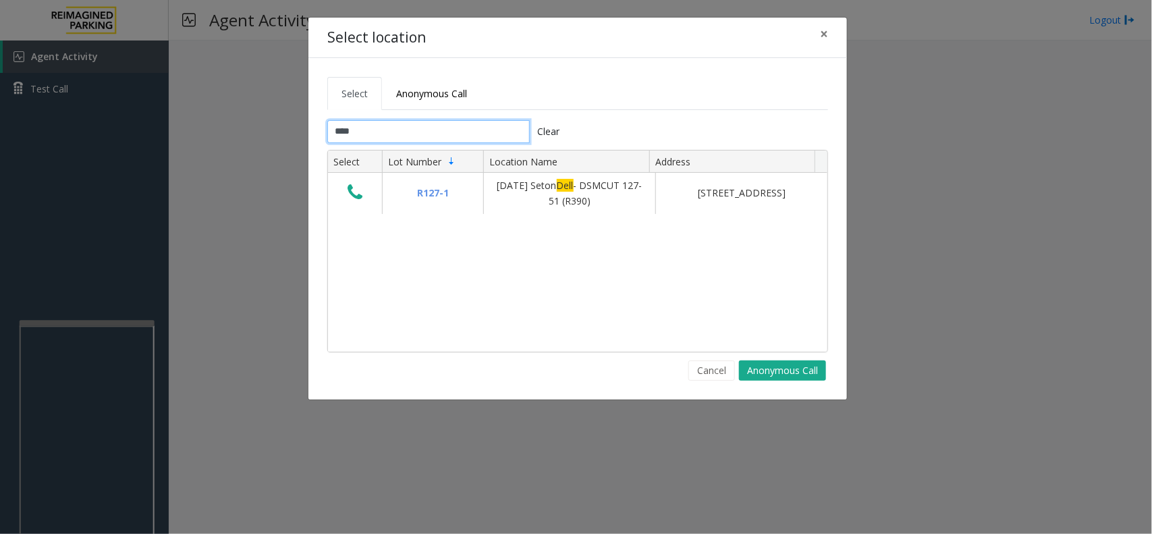
type input "****"
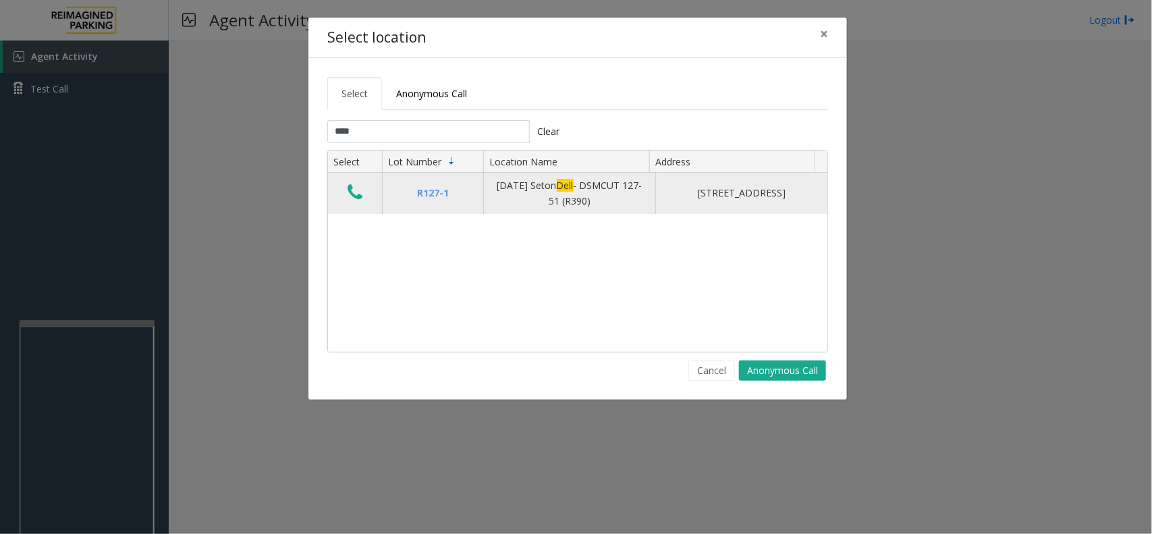
click at [351, 194] on icon "Data table" at bounding box center [355, 192] width 15 height 19
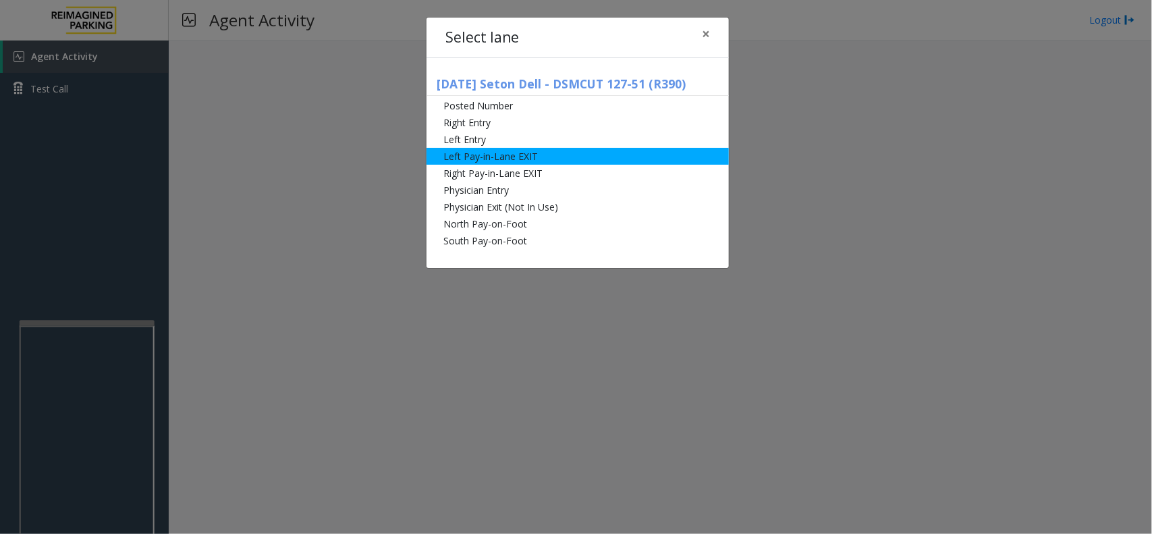
click at [520, 162] on li "Left Pay-in-Lane EXIT" at bounding box center [578, 156] width 302 height 17
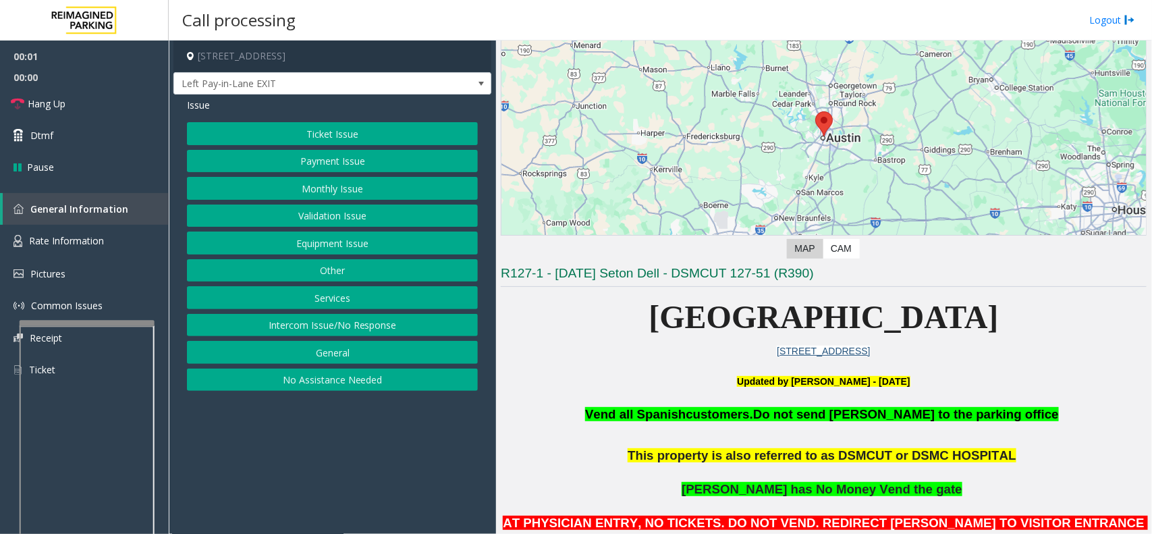
scroll to position [253, 0]
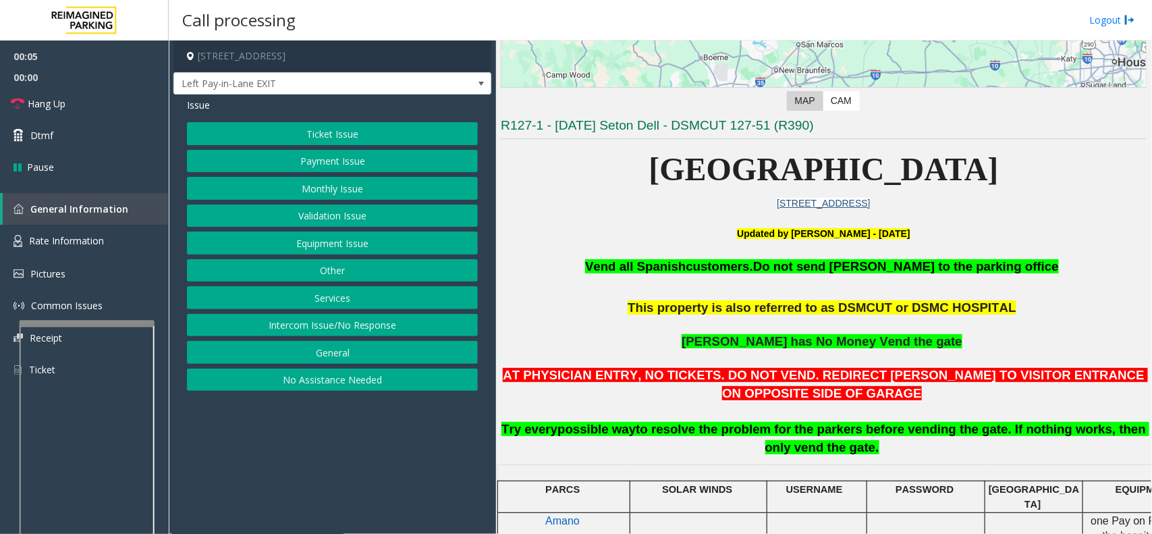
click at [358, 187] on button "Monthly Issue" at bounding box center [332, 188] width 291 height 23
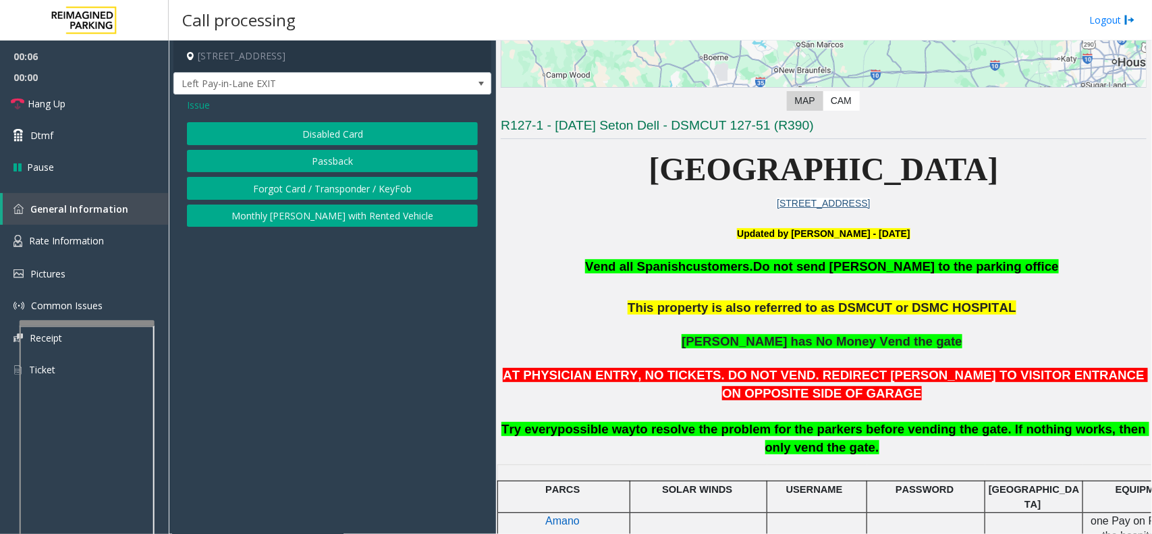
click at [346, 135] on button "Disabled Card" at bounding box center [332, 133] width 291 height 23
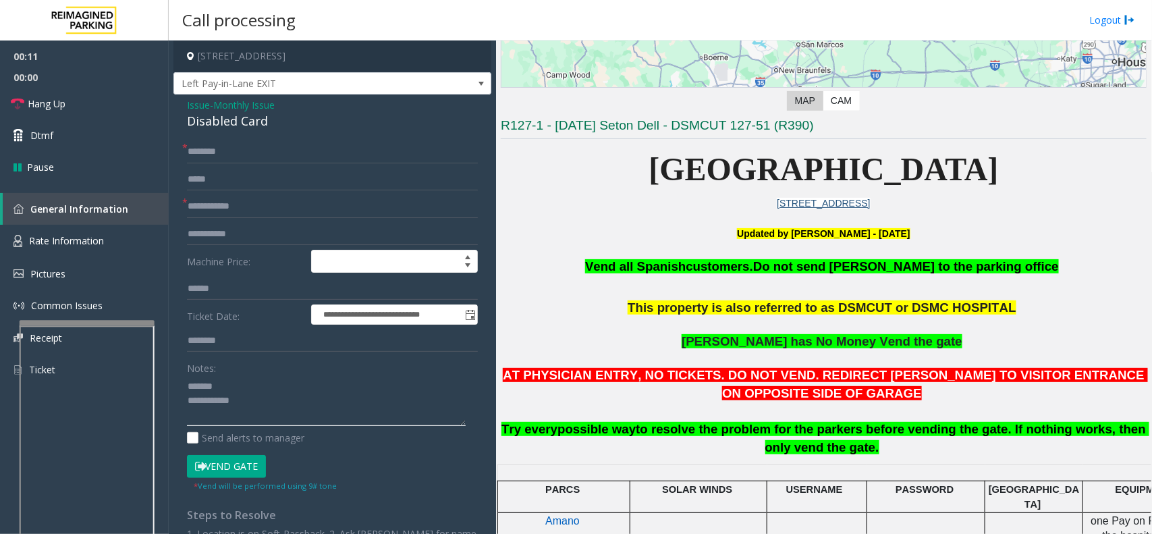
type textarea "**********"
click at [203, 213] on input "text" at bounding box center [332, 206] width 291 height 23
type input "**********"
click at [269, 150] on input "text" at bounding box center [332, 151] width 291 height 23
type input "******"
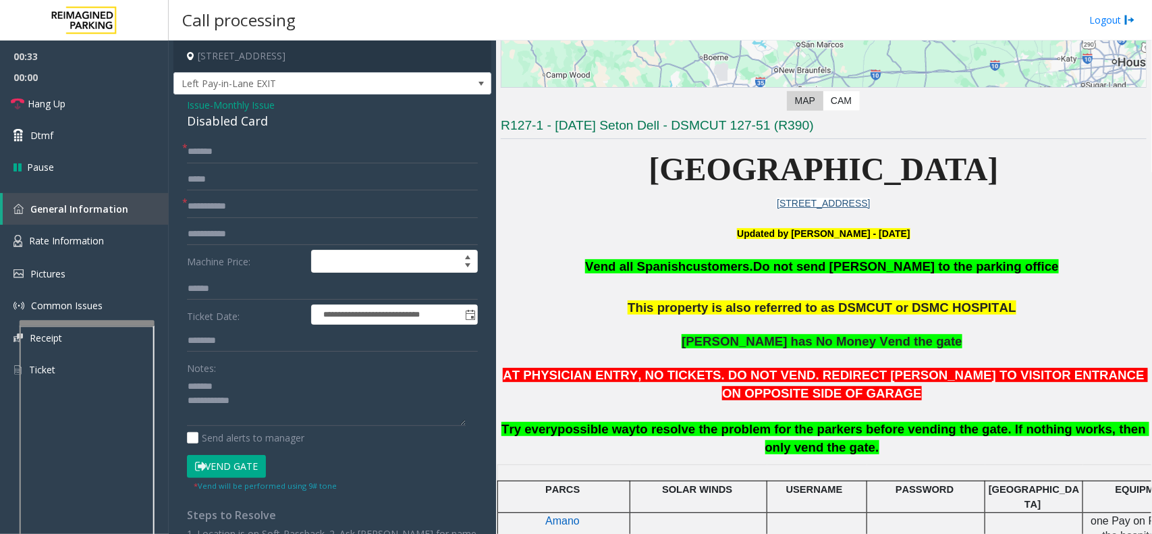
click at [226, 461] on button "Vend Gate" at bounding box center [226, 466] width 79 height 23
click at [230, 130] on div "Disabled Card" at bounding box center [332, 121] width 291 height 18
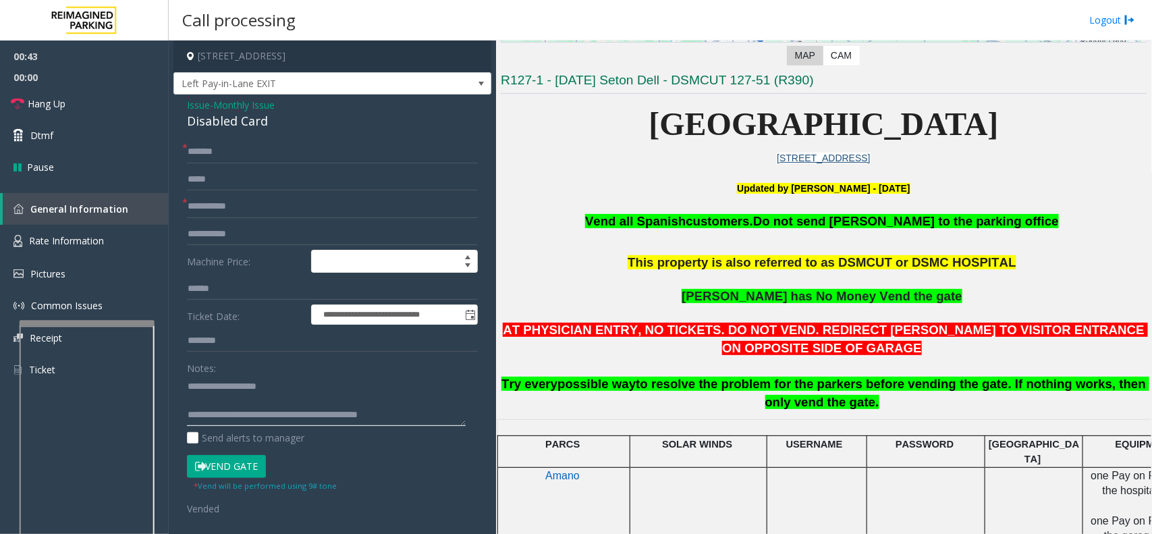
scroll to position [337, 0]
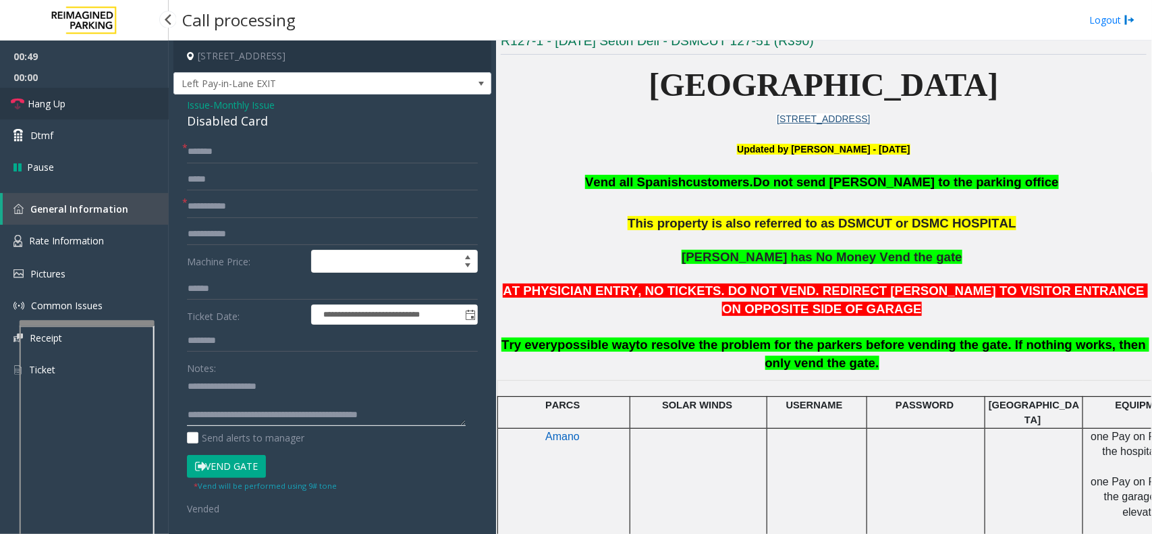
type textarea "**********"
click at [61, 92] on link "Hang Up" at bounding box center [84, 104] width 169 height 32
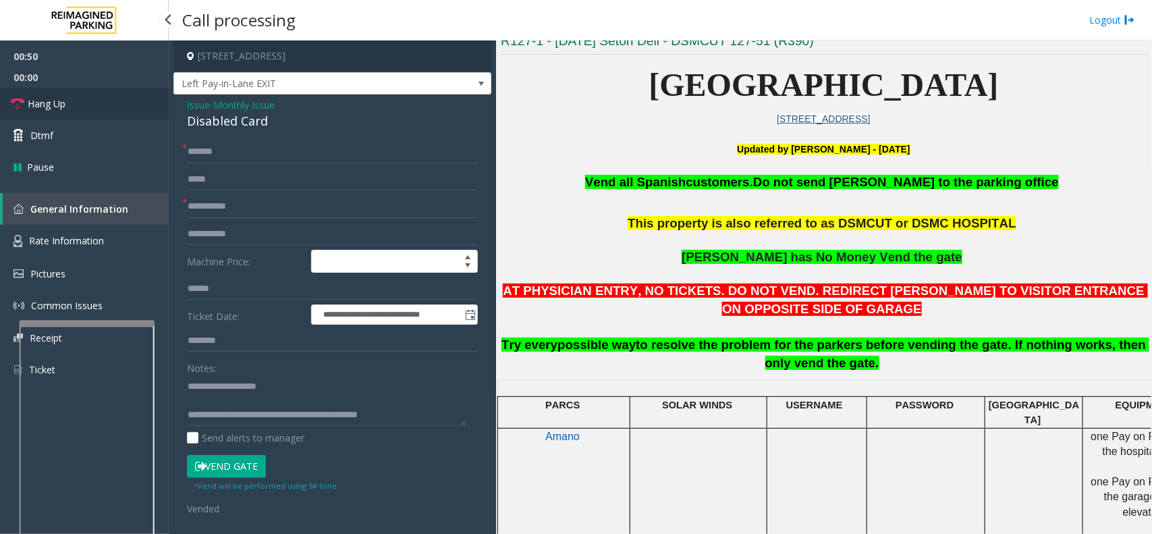
click at [61, 92] on link "Hang Up" at bounding box center [84, 104] width 169 height 32
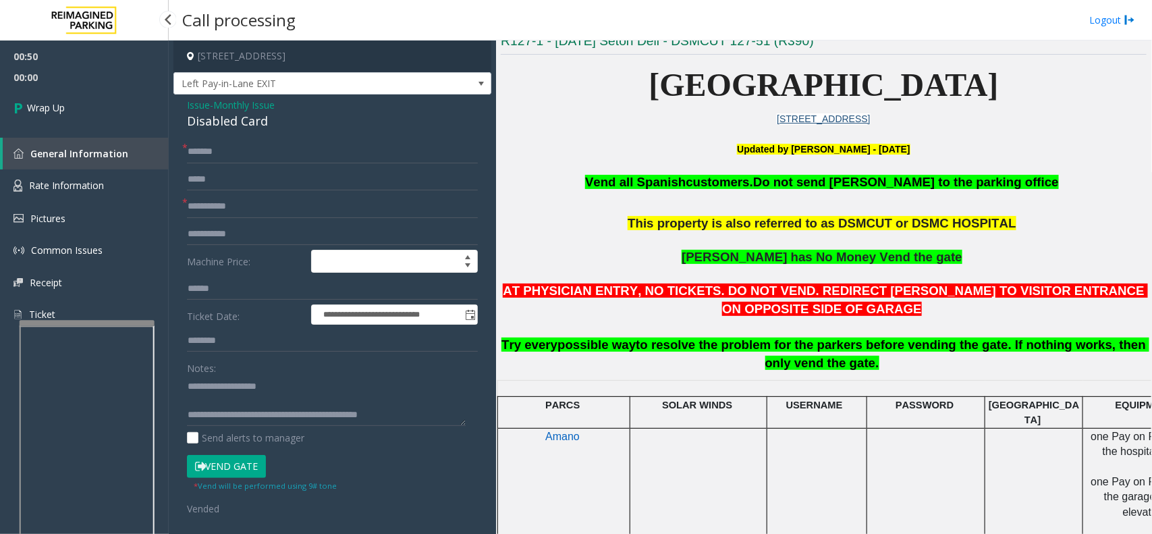
click at [61, 92] on link "Wrap Up" at bounding box center [84, 108] width 169 height 40
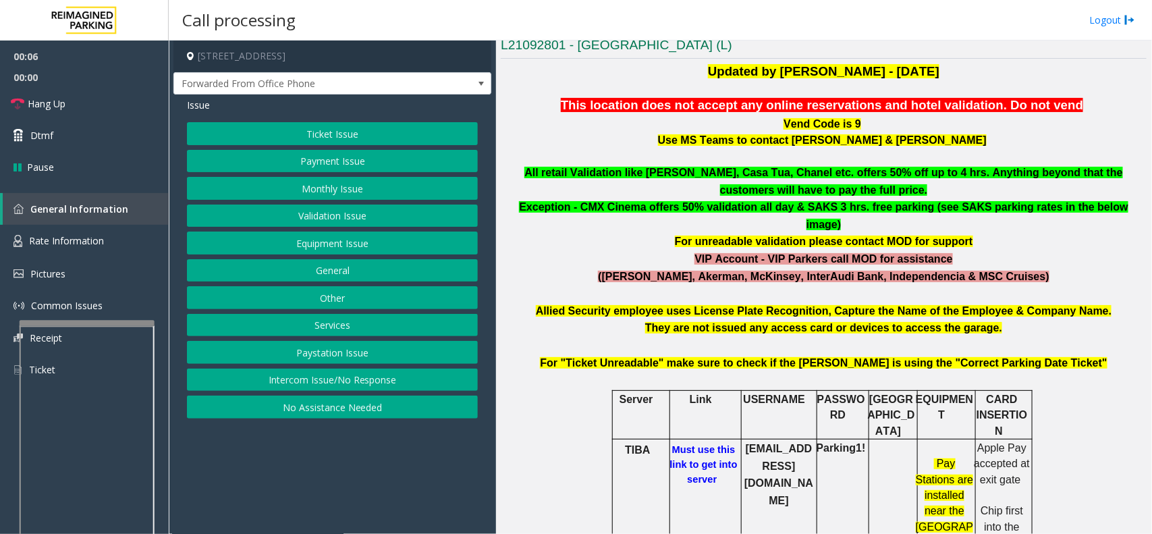
scroll to position [422, 0]
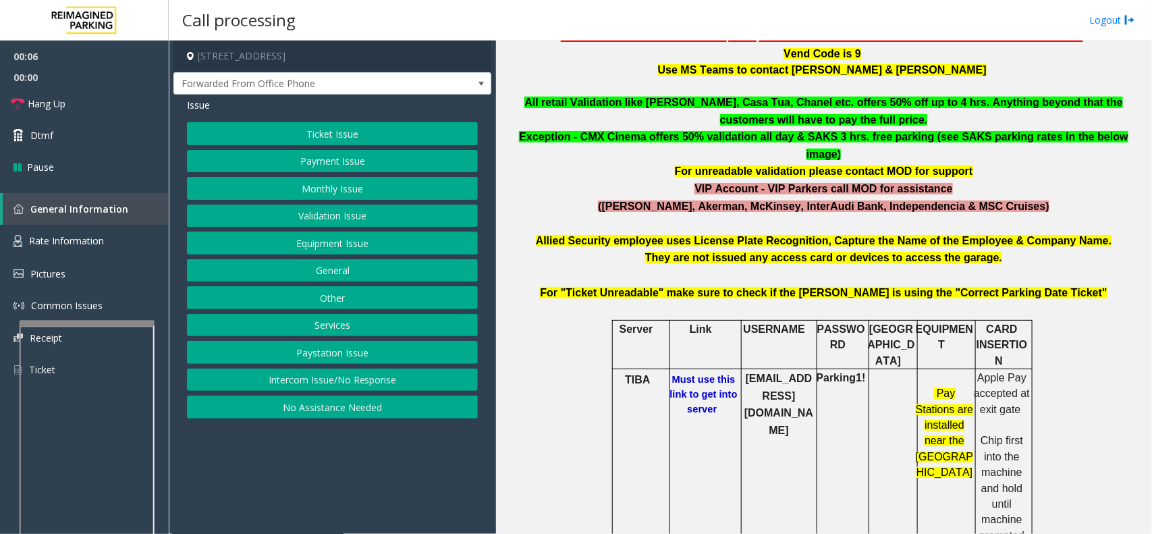
click at [697, 374] on b "Must use this link to get into server" at bounding box center [703, 394] width 67 height 40
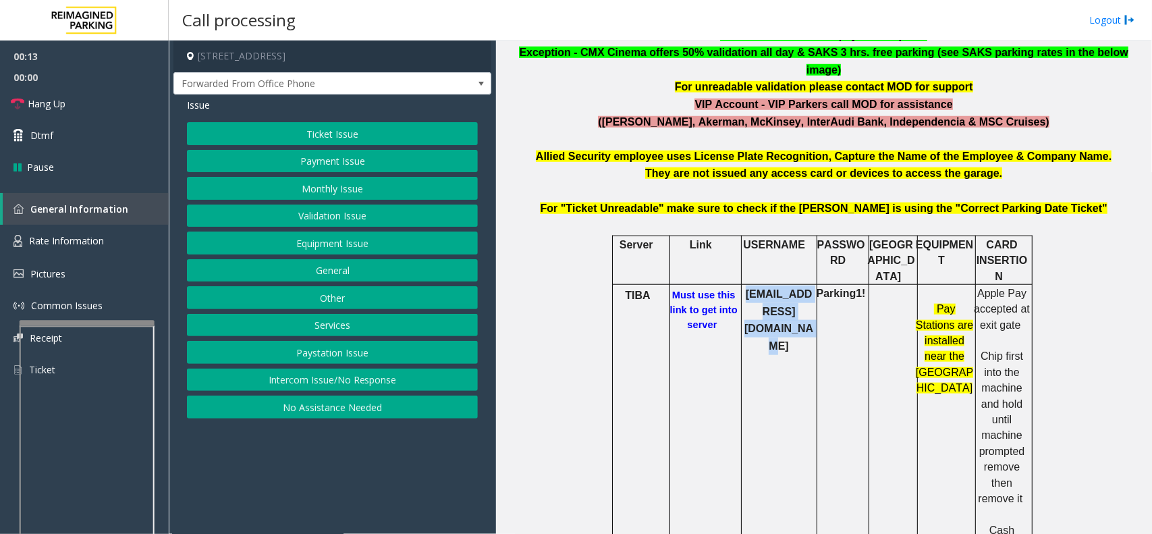
drag, startPoint x: 800, startPoint y: 280, endPoint x: 737, endPoint y: 261, distance: 65.7
click at [744, 288] on b "[EMAIL_ADDRESS][DOMAIN_NAME]" at bounding box center [778, 319] width 69 height 63
copy b "[EMAIL_ADDRESS][DOMAIN_NAME]"
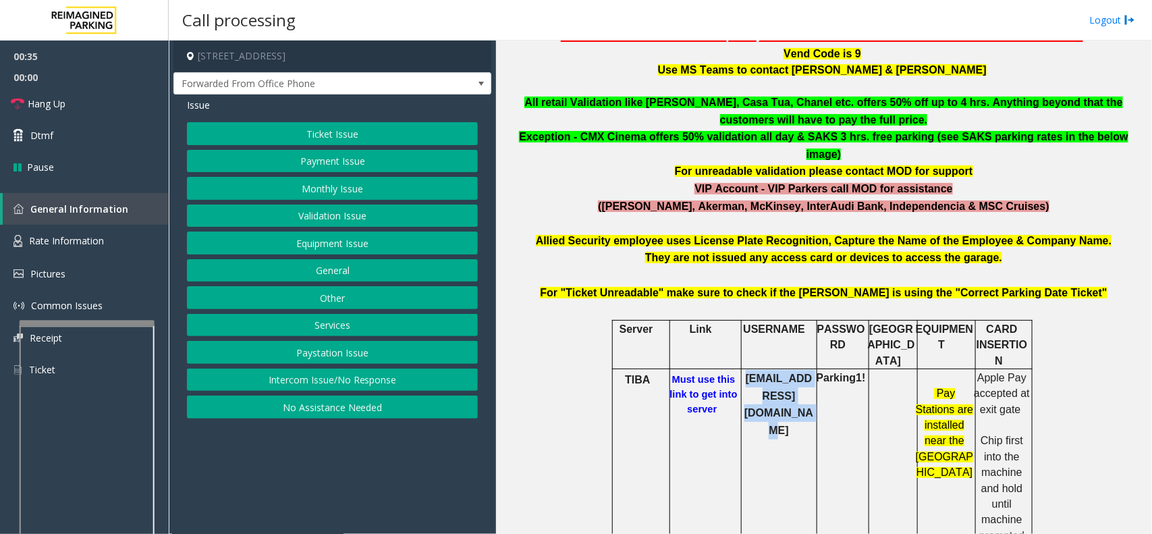
click at [382, 244] on button "Equipment Issue" at bounding box center [332, 242] width 291 height 23
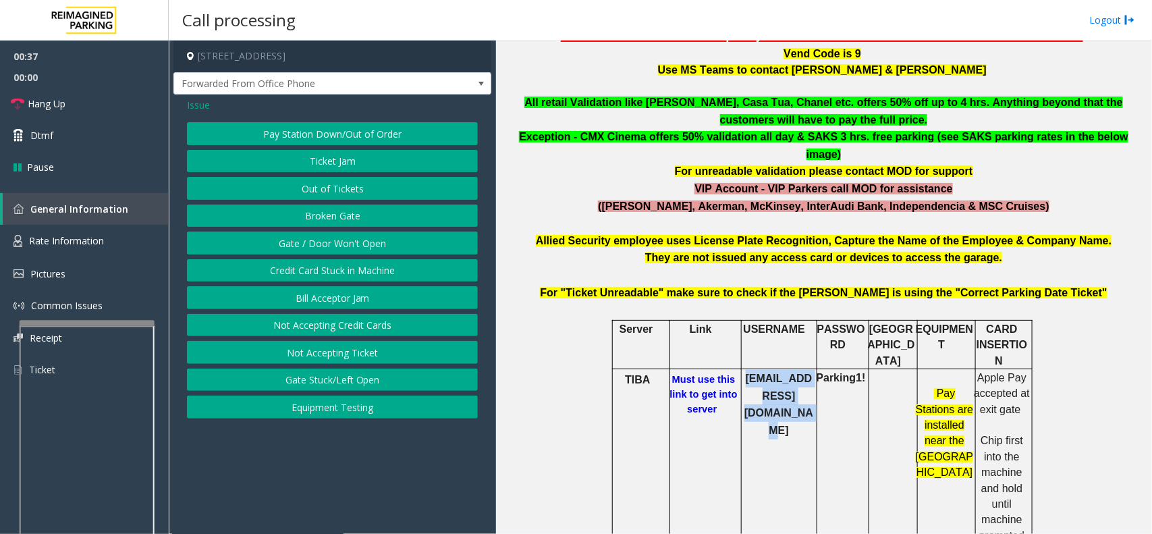
click at [390, 243] on button "Gate / Door Won't Open" at bounding box center [332, 242] width 291 height 23
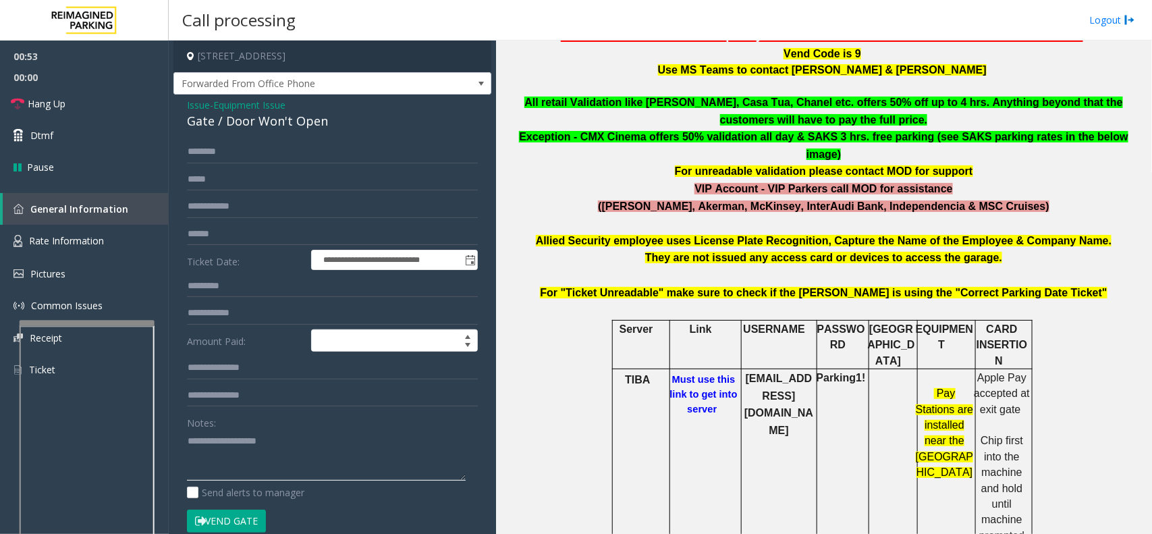
click at [240, 460] on textarea at bounding box center [326, 455] width 279 height 51
paste textarea "**********"
type textarea "**********"
click at [240, 116] on div "Gate / Door Won't Open" at bounding box center [332, 121] width 291 height 18
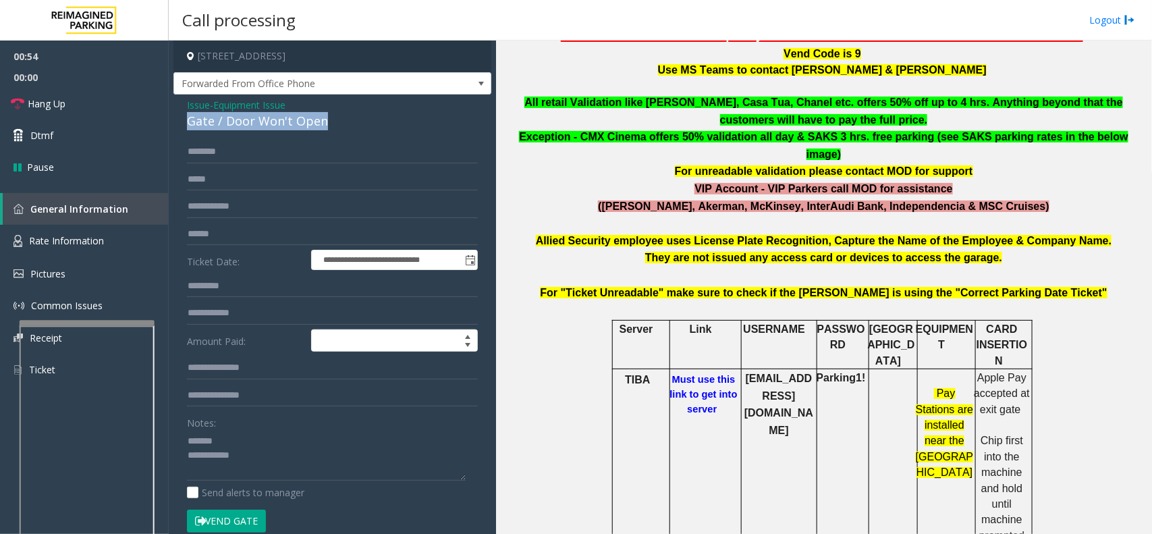
click at [240, 116] on div "Gate / Door Won't Open" at bounding box center [332, 121] width 291 height 18
click at [229, 439] on textarea at bounding box center [326, 455] width 279 height 51
click at [692, 376] on b "Must use this link to get into server" at bounding box center [703, 394] width 67 height 40
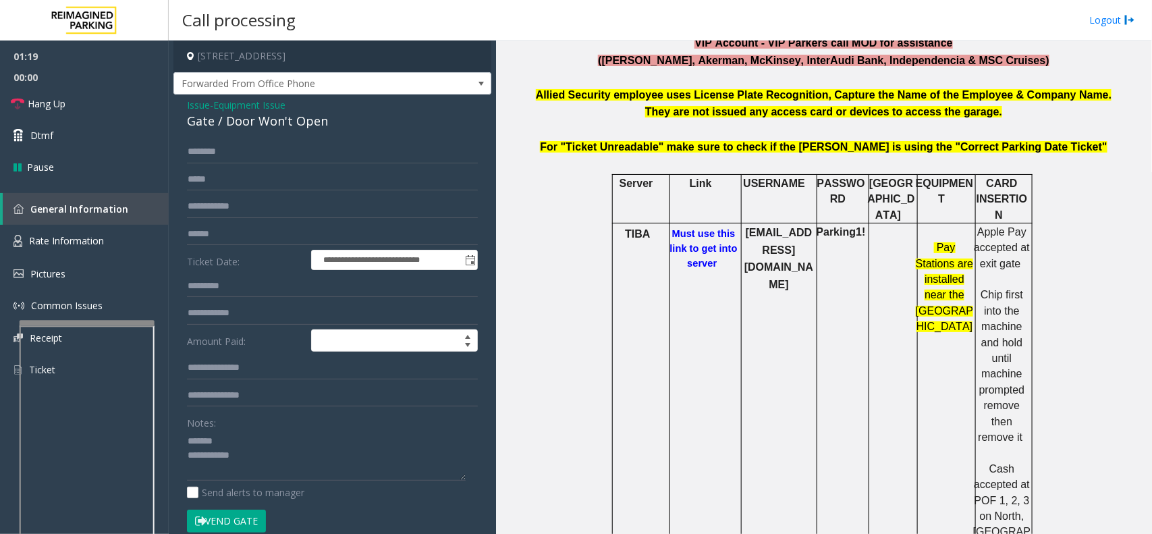
scroll to position [591, 0]
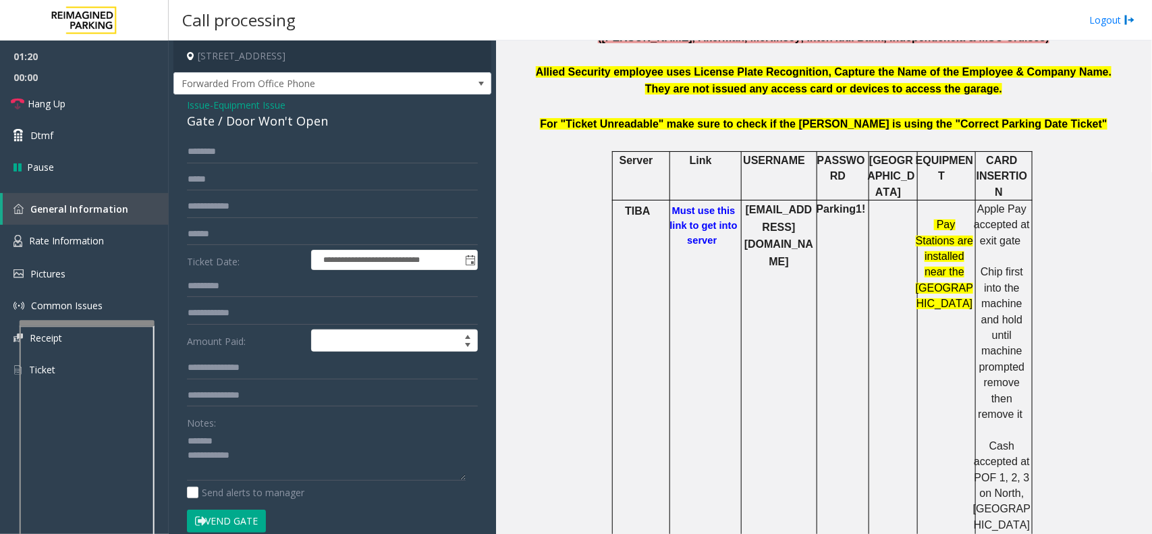
click at [800, 204] on b "[EMAIL_ADDRESS][DOMAIN_NAME]" at bounding box center [778, 235] width 69 height 63
click at [777, 203] on td "[EMAIL_ADDRESS][DOMAIN_NAME]" at bounding box center [779, 374] width 76 height 349
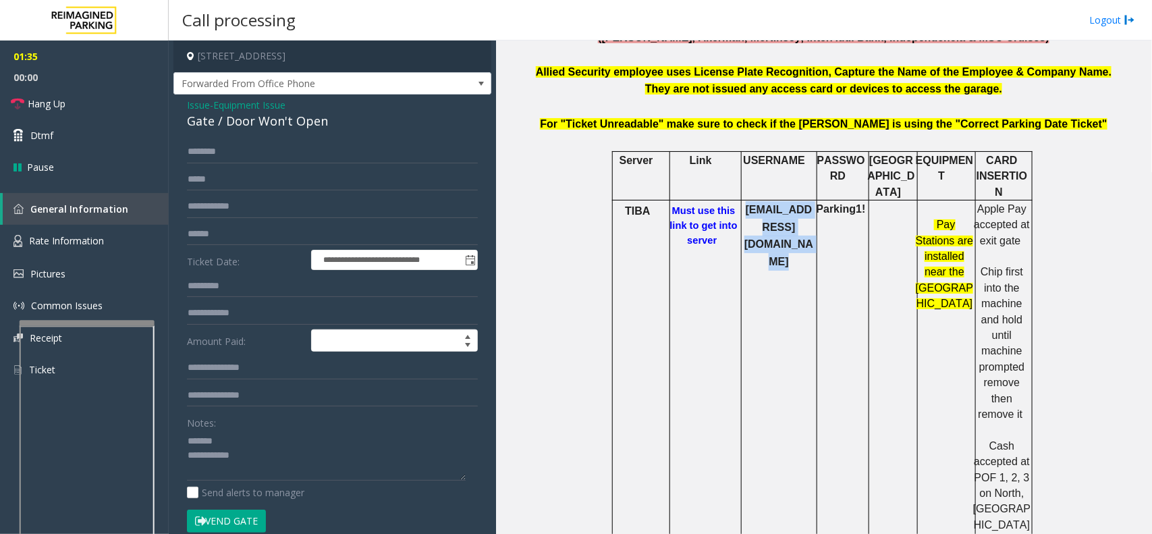
click at [777, 203] on td "[EMAIL_ADDRESS][DOMAIN_NAME]" at bounding box center [779, 374] width 76 height 349
click at [833, 201] on p "Parking1!" at bounding box center [841, 209] width 53 height 16
copy b "Parking1!"
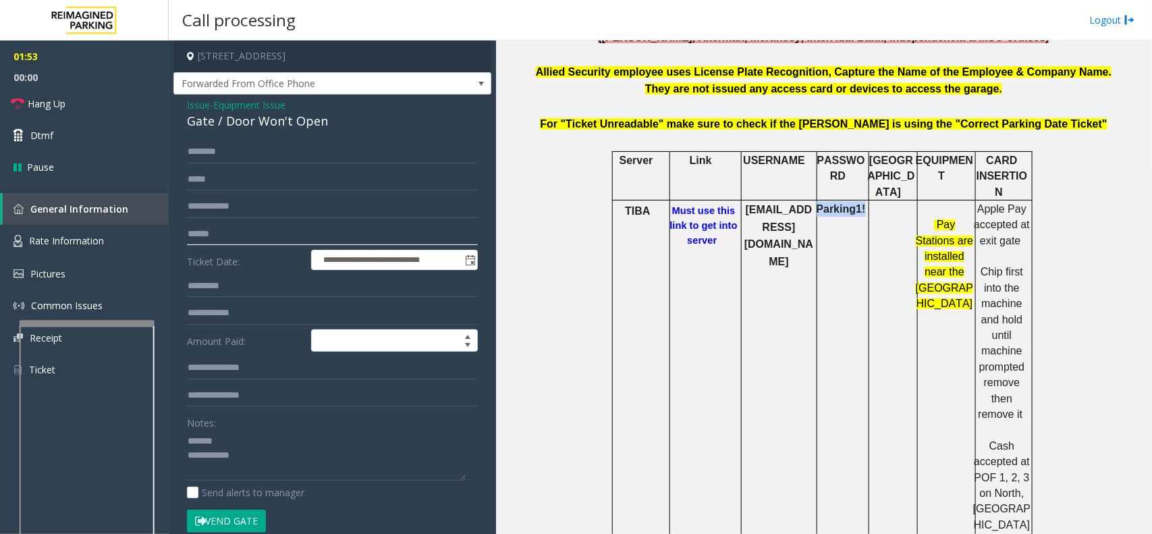
click at [217, 236] on input "text" at bounding box center [332, 234] width 291 height 23
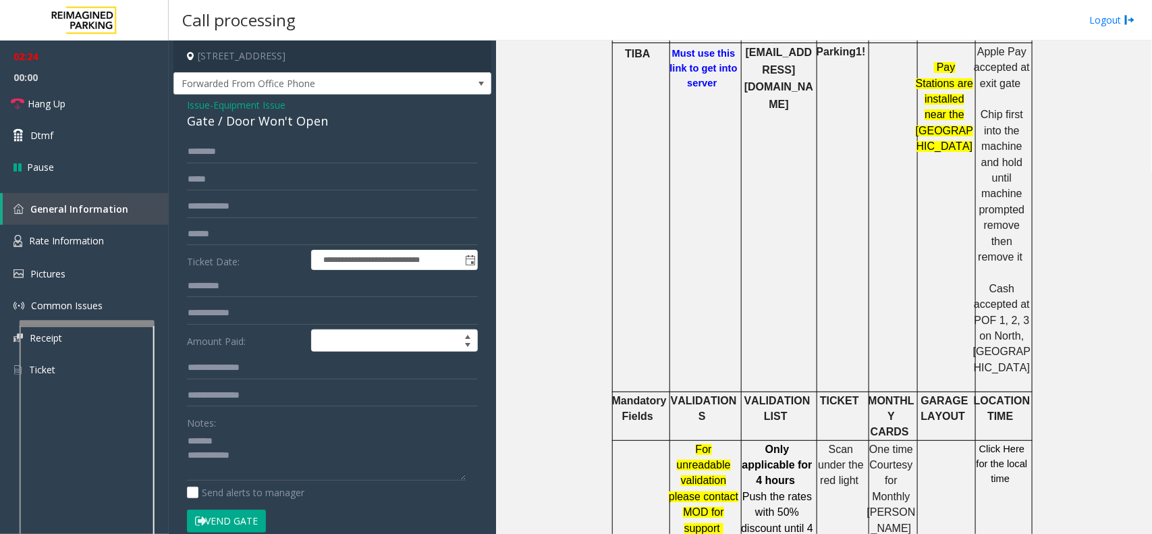
scroll to position [844, 0]
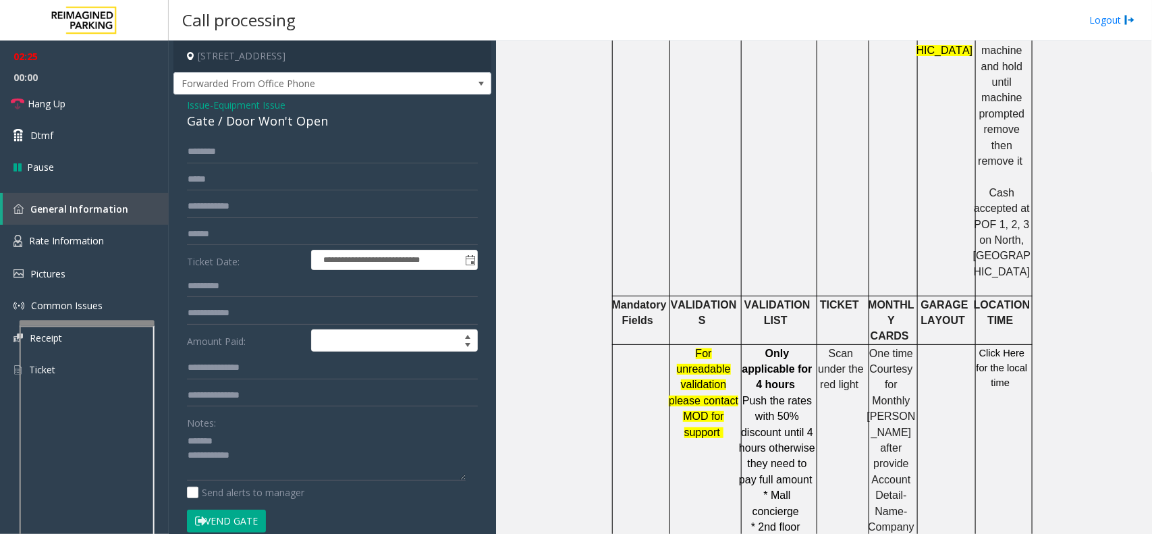
click at [1001, 346] on p "Click Here for the local time" at bounding box center [1002, 368] width 58 height 45
click at [979, 348] on span "Click Here for the local time" at bounding box center [1002, 368] width 51 height 41
click at [54, 248] on link "Rate Information" at bounding box center [84, 241] width 169 height 33
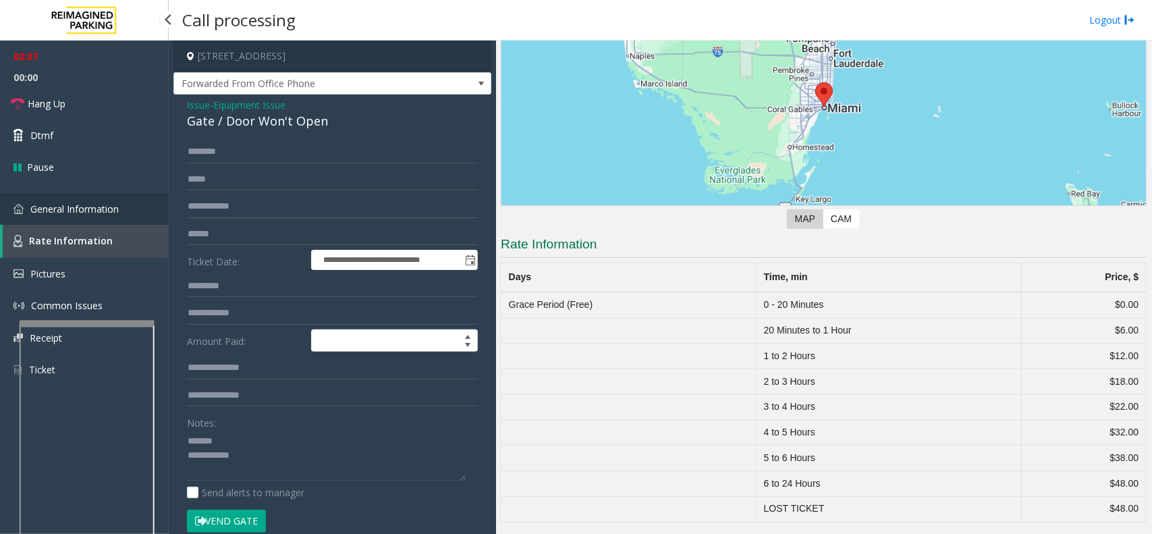
click at [86, 197] on link "General Information" at bounding box center [84, 209] width 169 height 32
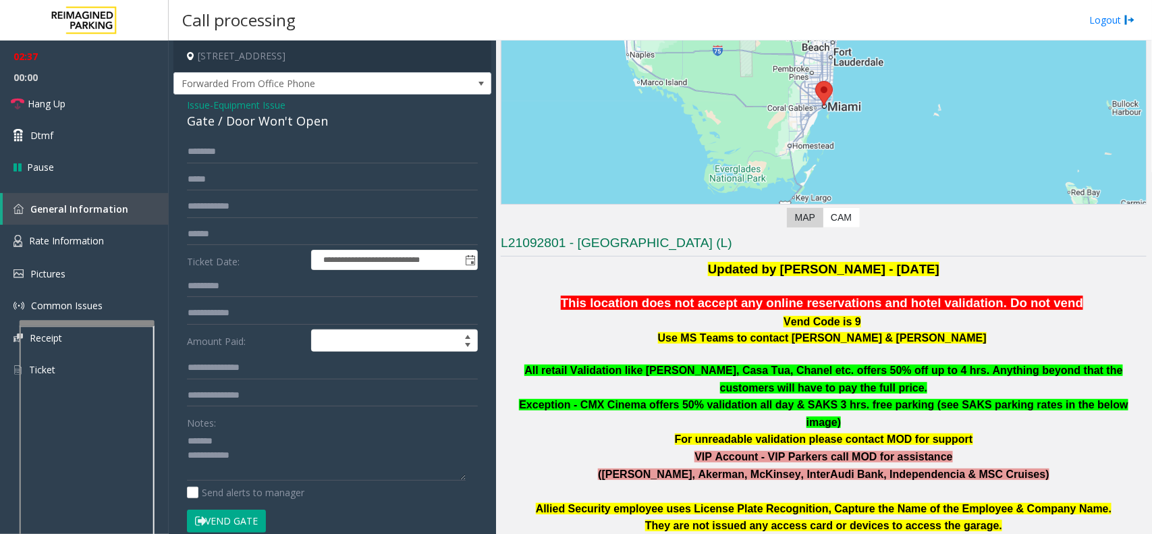
scroll to position [844, 0]
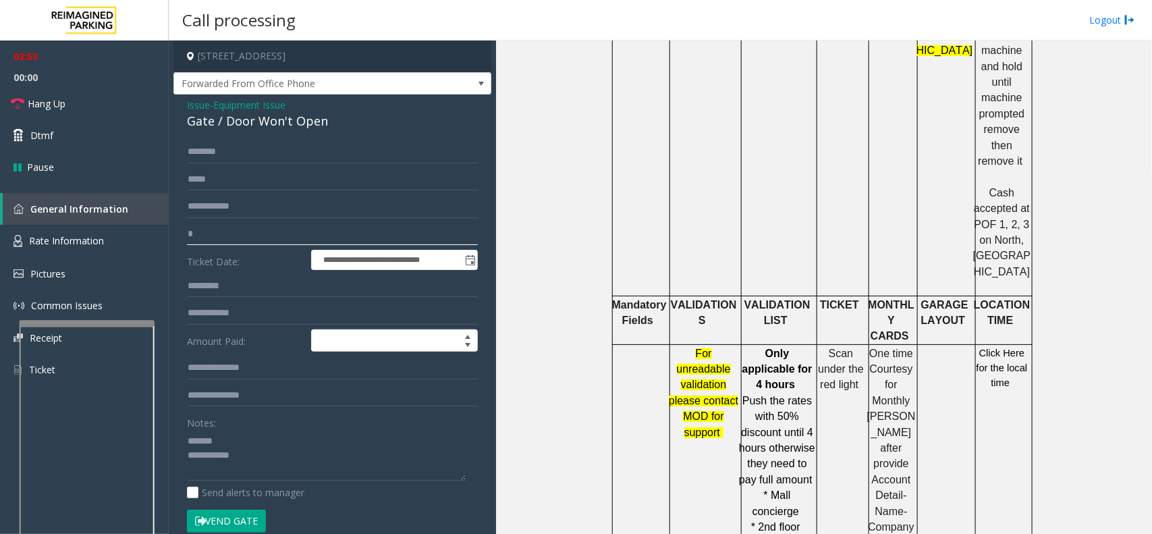
click at [263, 223] on input "*" at bounding box center [332, 234] width 291 height 23
click at [278, 240] on input "*********" at bounding box center [332, 234] width 291 height 23
type input "*********"
click at [97, 245] on span "Rate Information" at bounding box center [66, 240] width 75 height 13
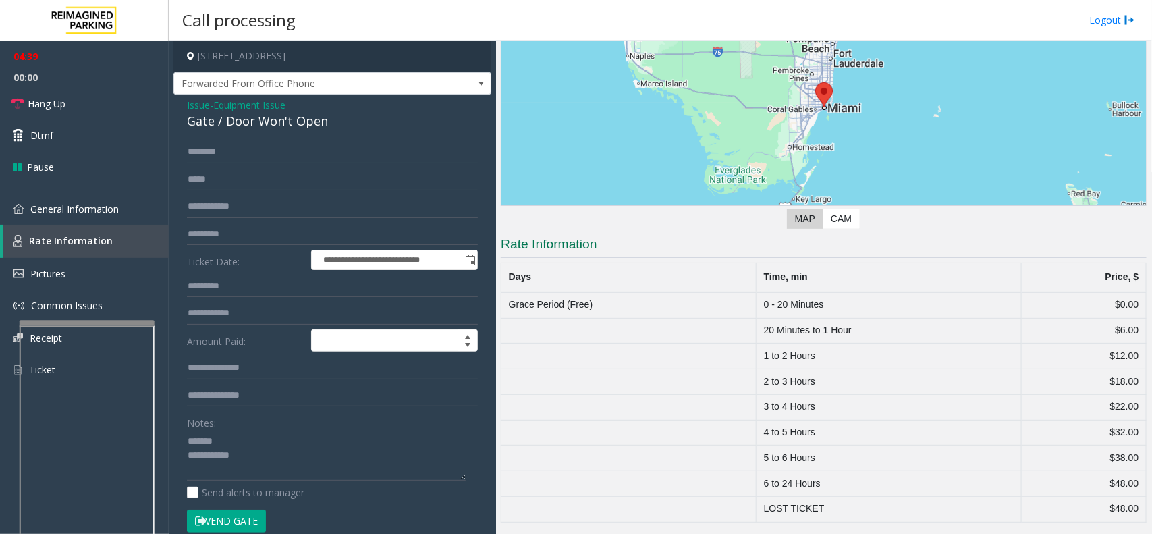
click at [194, 105] on span "Issue" at bounding box center [198, 105] width 23 height 14
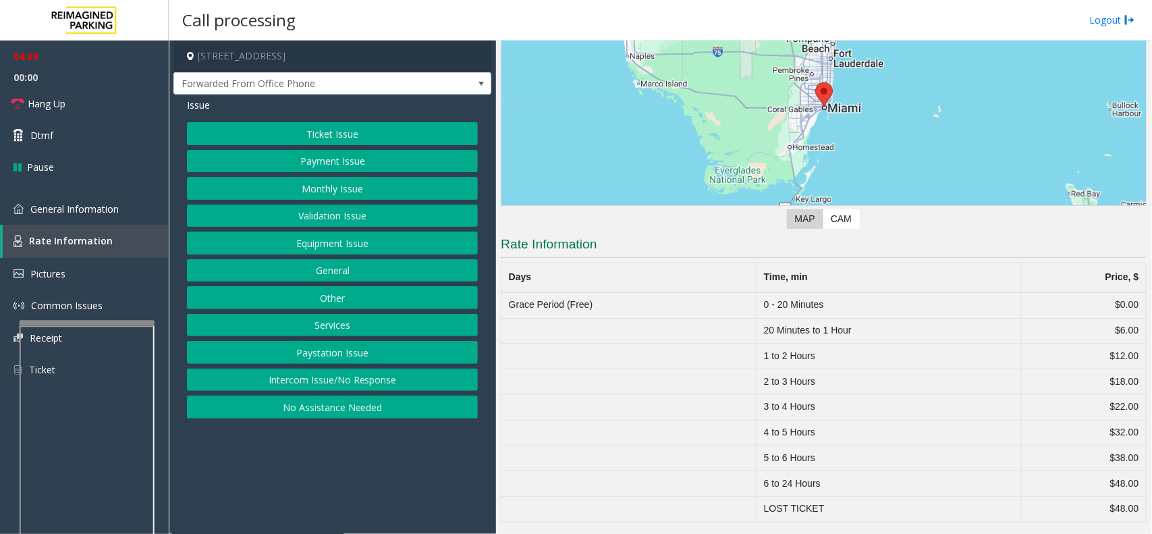
click at [281, 139] on button "Ticket Issue" at bounding box center [332, 133] width 291 height 23
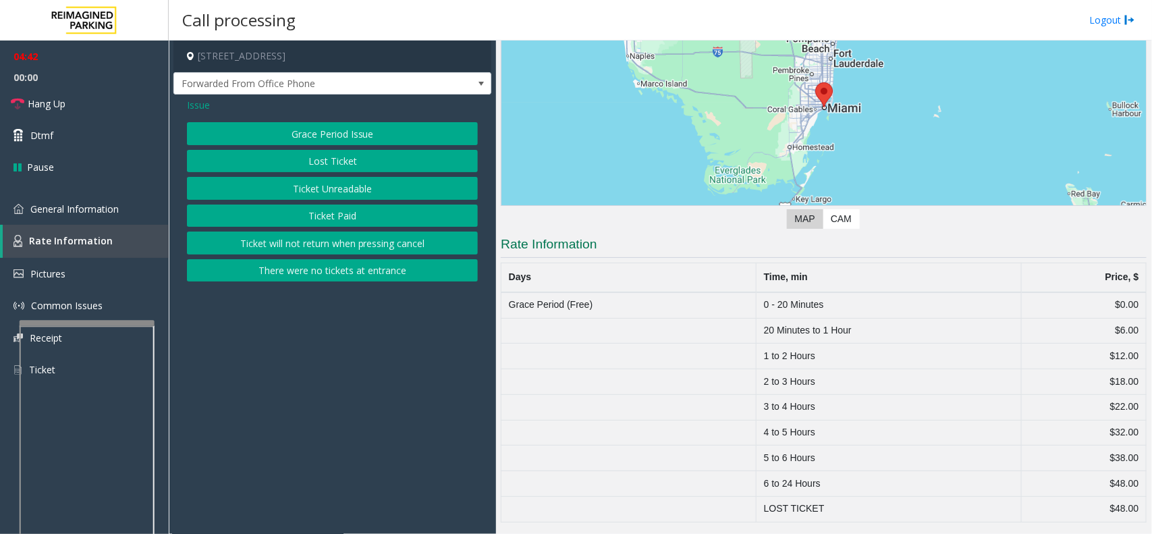
click at [310, 132] on button "Grace Period Issue" at bounding box center [332, 133] width 291 height 23
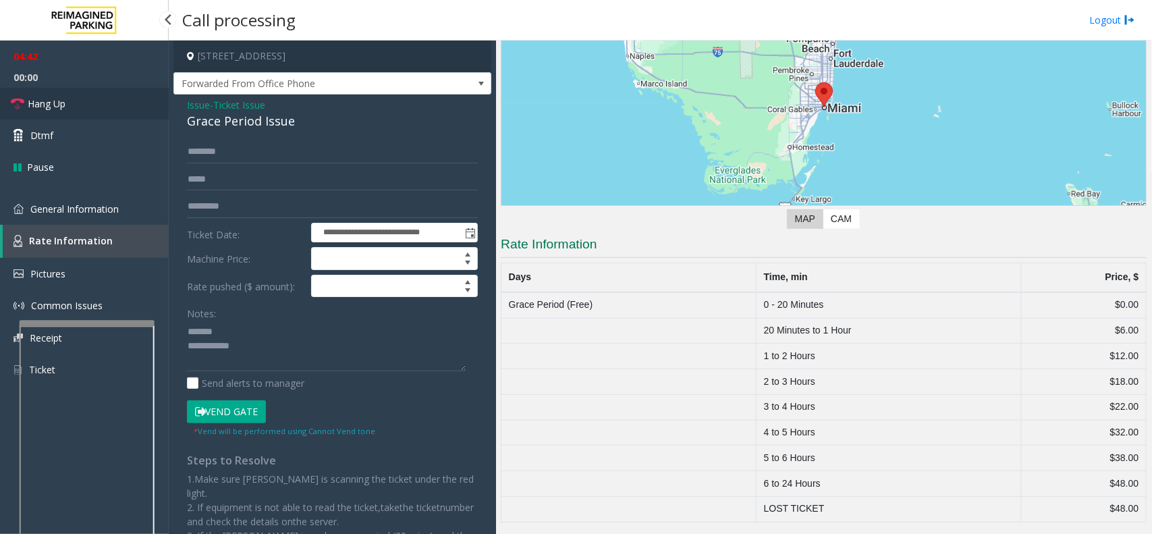
click at [132, 88] on link "Hang Up" at bounding box center [84, 104] width 169 height 32
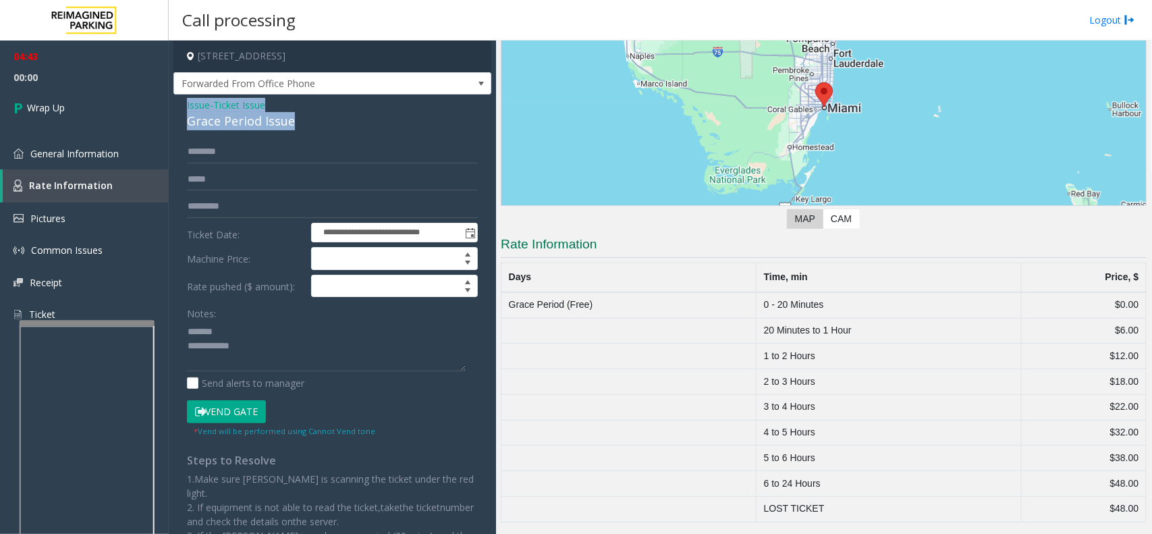
drag, startPoint x: 311, startPoint y: 126, endPoint x: 169, endPoint y: 109, distance: 142.7
click at [169, 109] on app-call-processing-form "**********" at bounding box center [332, 286] width 327 height 493
click at [256, 117] on div "Grace Period Issue" at bounding box center [332, 121] width 291 height 18
drag, startPoint x: 186, startPoint y: 121, endPoint x: 304, endPoint y: 128, distance: 117.6
click at [304, 128] on div "Grace Period Issue" at bounding box center [332, 121] width 291 height 18
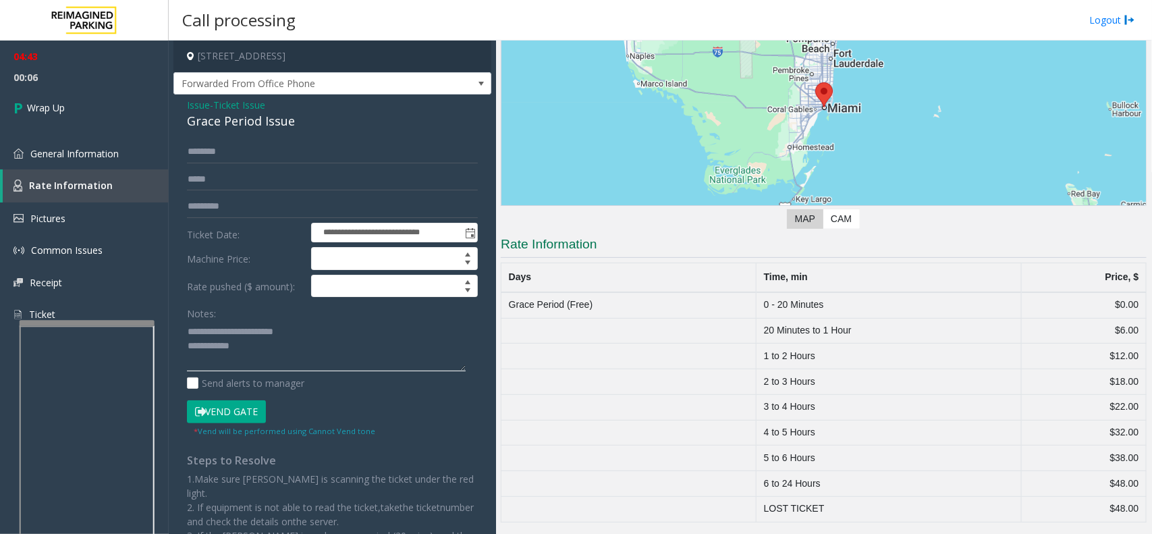
click at [295, 345] on textarea at bounding box center [326, 346] width 279 height 51
type textarea "**********"
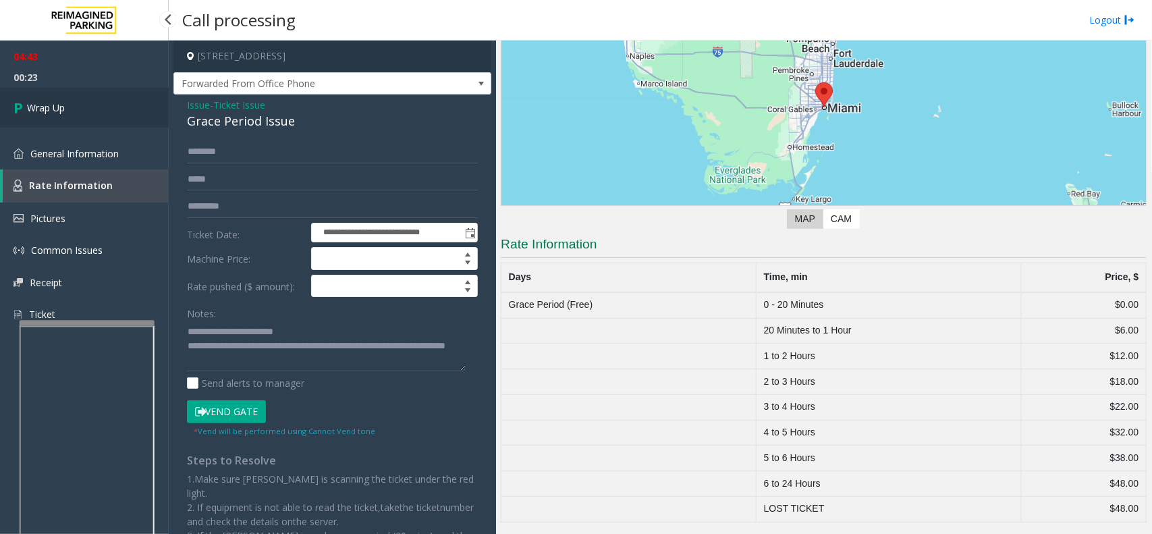
click at [76, 96] on link "Wrap Up" at bounding box center [84, 108] width 169 height 40
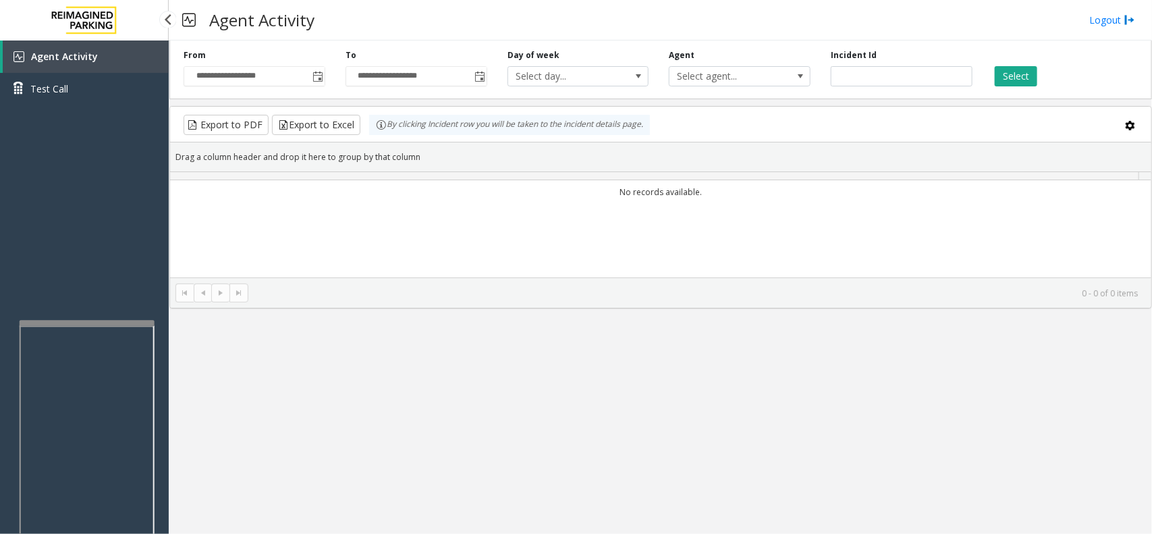
click at [76, 96] on link "Test Call" at bounding box center [84, 89] width 169 height 32
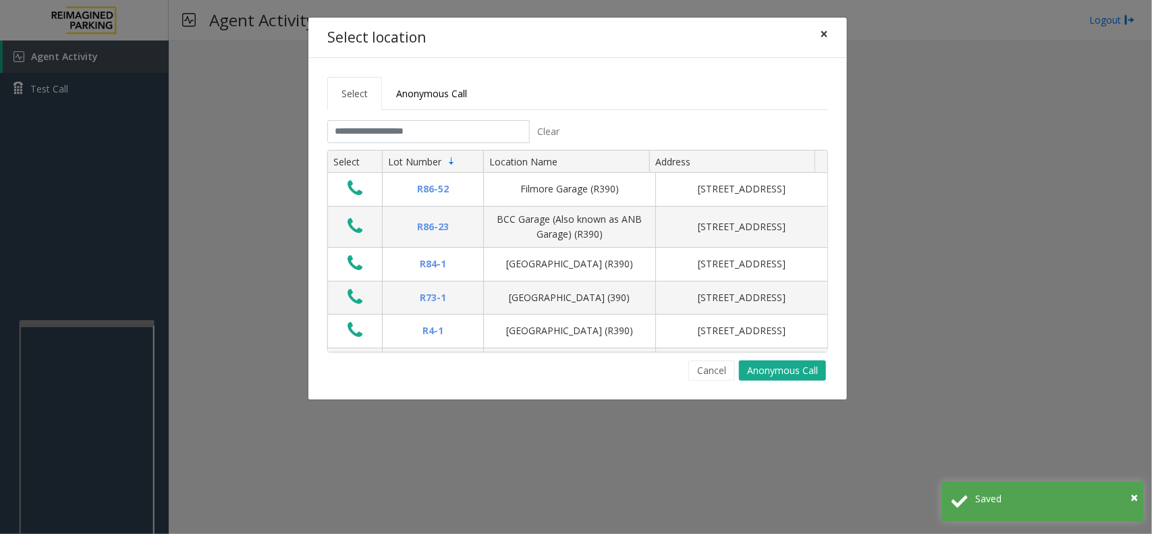
click at [831, 42] on button "×" at bounding box center [824, 34] width 27 height 33
